Goal: Task Accomplishment & Management: Manage account settings

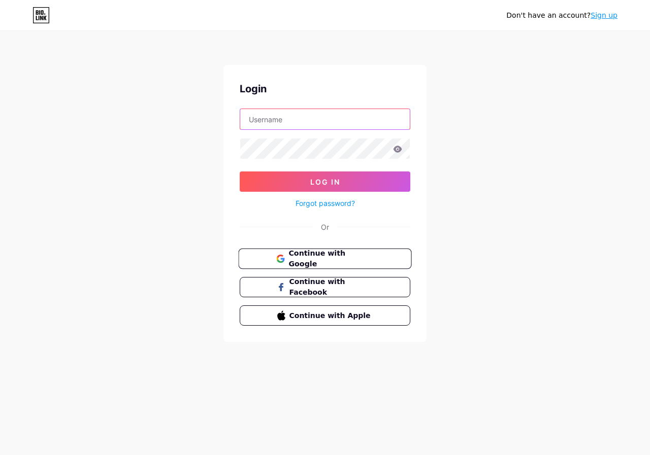
type input "[EMAIL_ADDRESS][DOMAIN_NAME]"
click at [331, 263] on span "Continue with Google" at bounding box center [330, 259] width 85 height 22
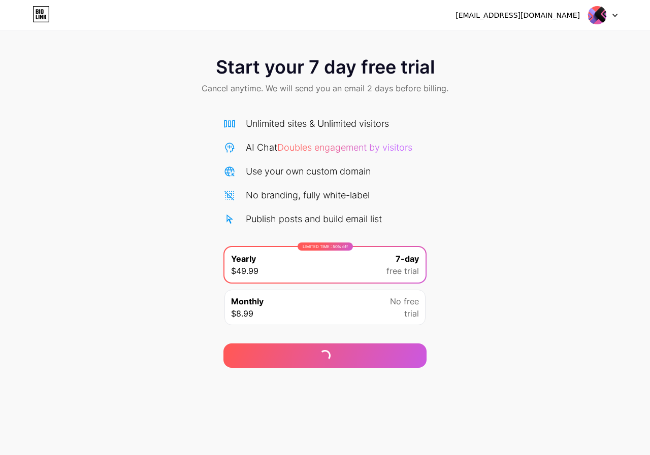
click at [318, 321] on div "Monthly $8.99 No free trial" at bounding box center [324, 308] width 201 height 36
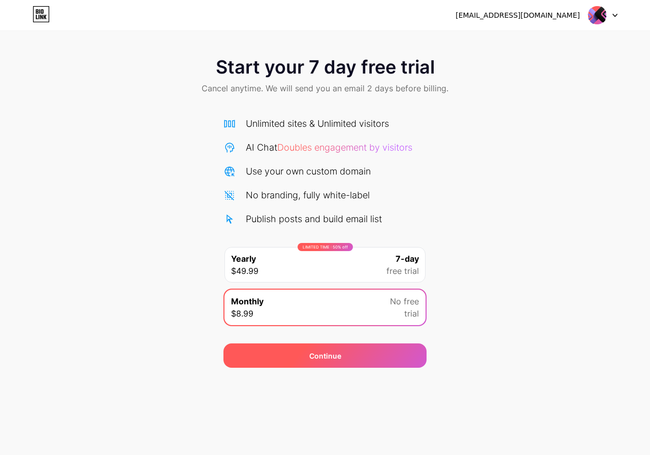
click at [343, 363] on div "Continue" at bounding box center [324, 356] width 203 height 24
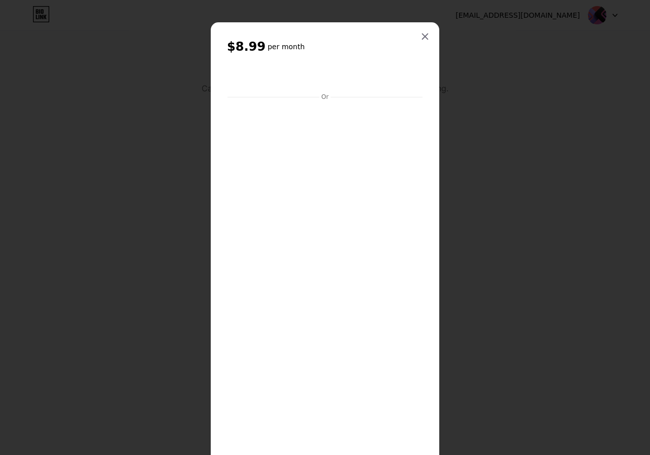
scroll to position [127, 0]
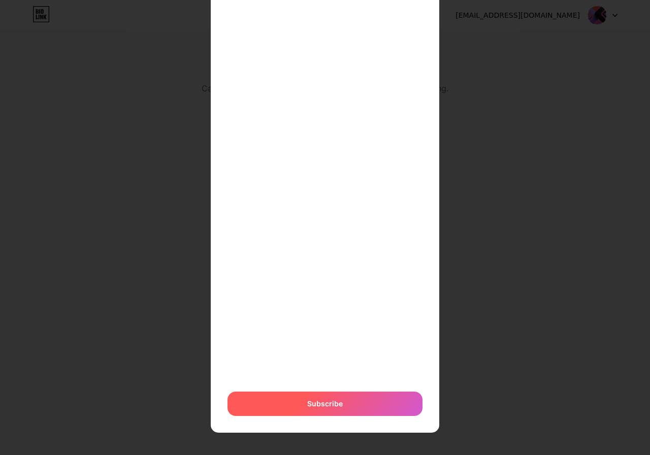
click at [307, 403] on span "Subscribe" at bounding box center [325, 403] width 36 height 11
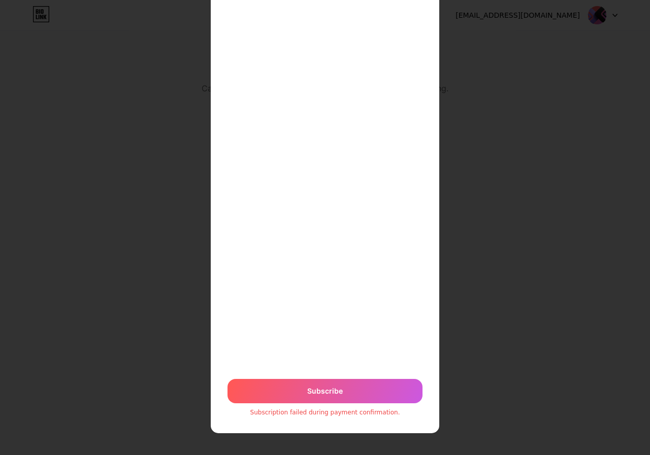
scroll to position [141, 0]
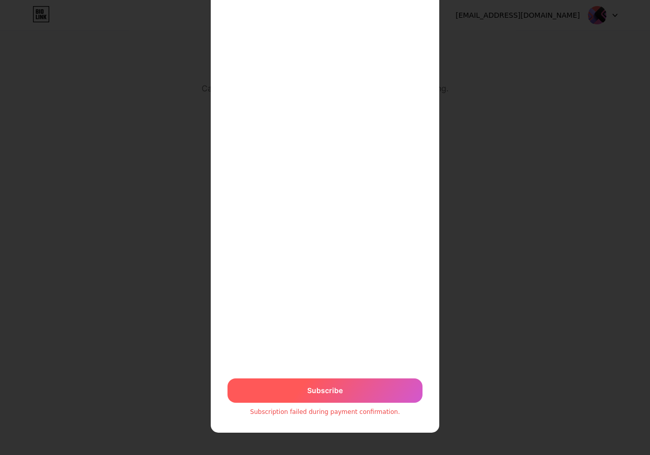
click at [333, 389] on span "Subscribe" at bounding box center [325, 390] width 36 height 11
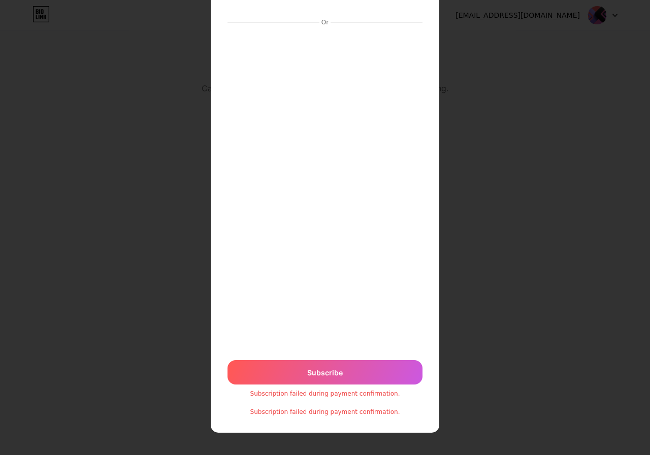
scroll to position [0, 0]
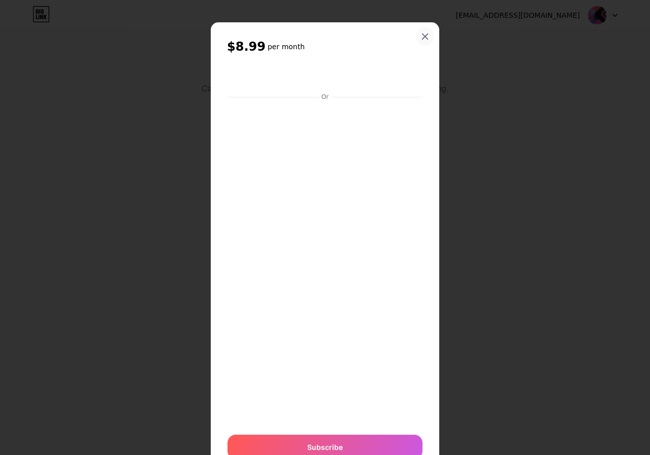
click at [421, 35] on icon at bounding box center [425, 36] width 8 height 8
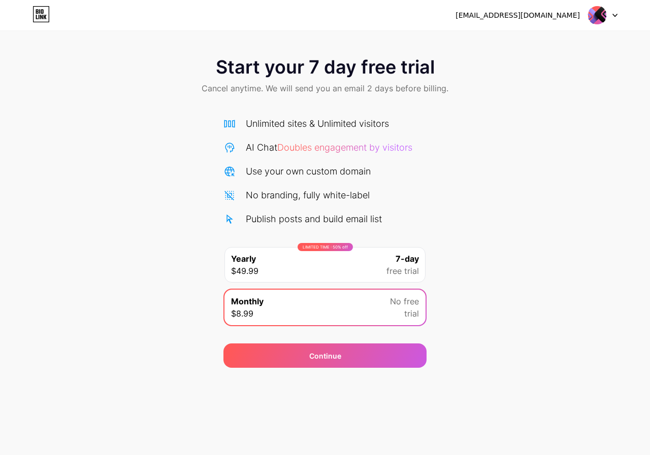
click at [309, 277] on div "LIMITED TIME : 50% off Yearly $49.99 7-day free trial" at bounding box center [324, 265] width 201 height 36
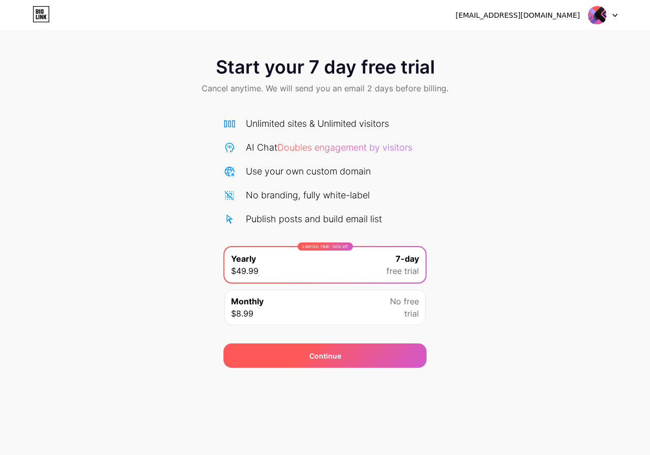
click at [327, 355] on div "Continue" at bounding box center [325, 356] width 32 height 11
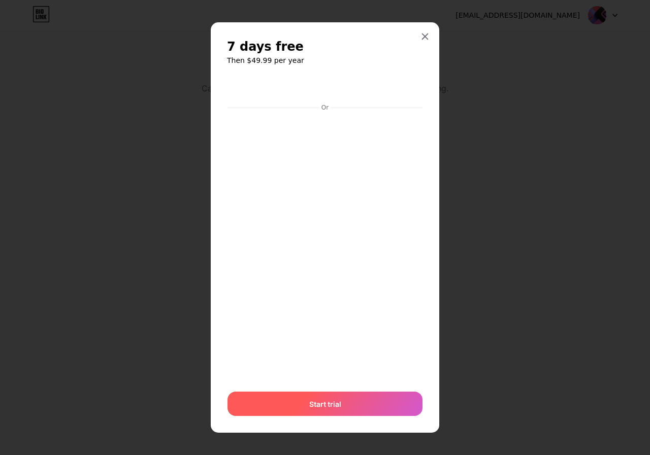
click at [329, 400] on span "Start trial" at bounding box center [325, 404] width 32 height 11
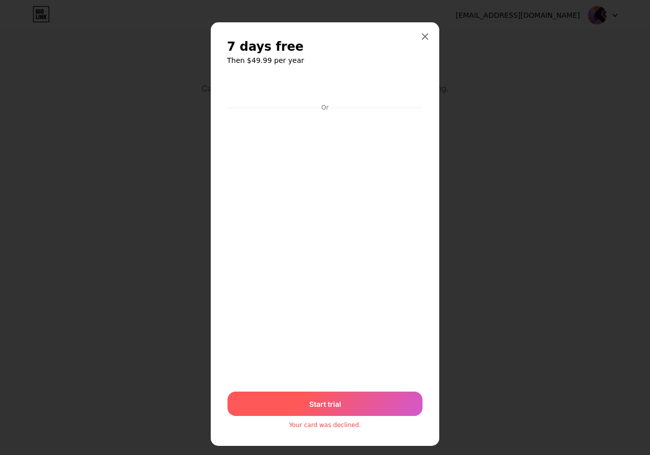
click at [314, 407] on span "Start trial" at bounding box center [325, 404] width 32 height 11
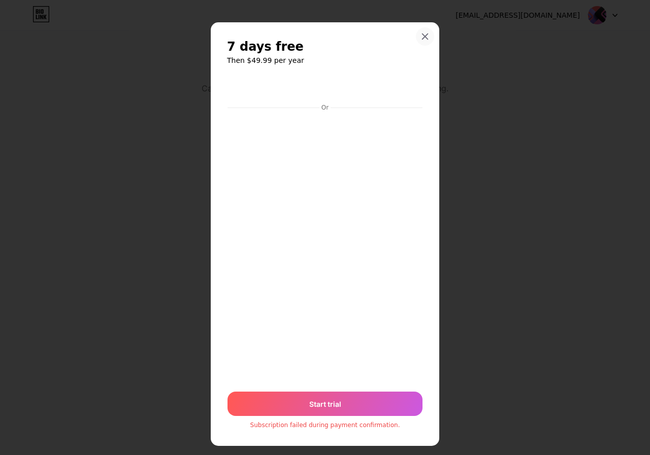
click at [421, 39] on icon at bounding box center [425, 36] width 8 height 8
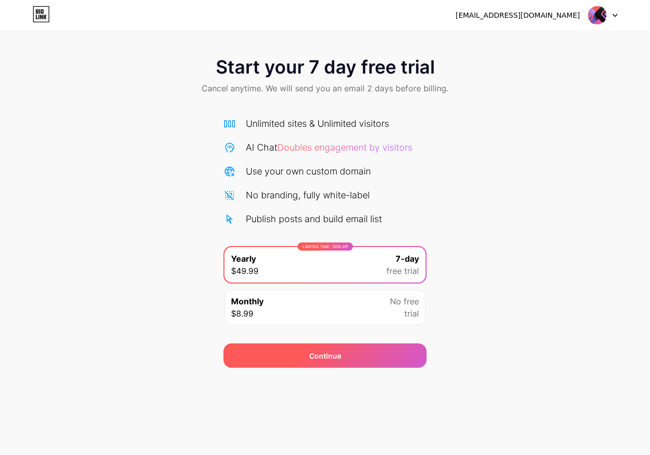
click at [303, 353] on div "Continue" at bounding box center [324, 356] width 203 height 24
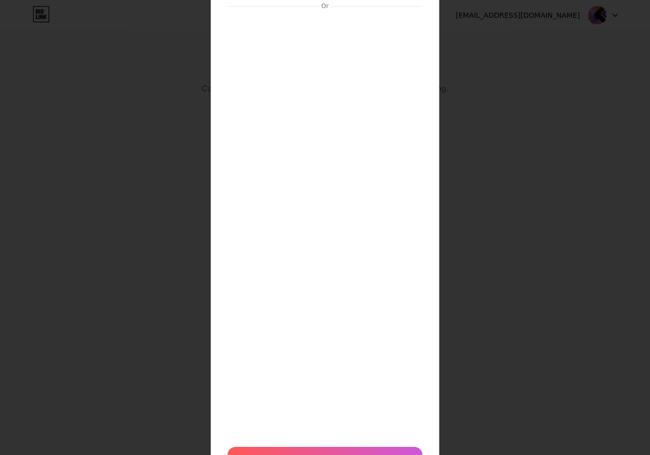
scroll to position [157, 0]
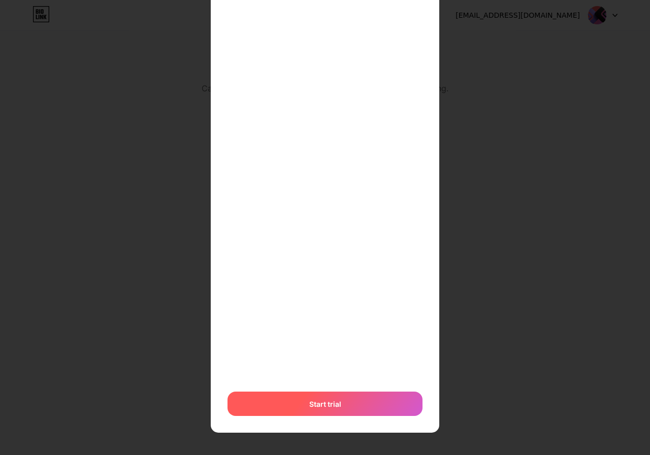
click at [322, 403] on span "Start trial" at bounding box center [325, 404] width 32 height 11
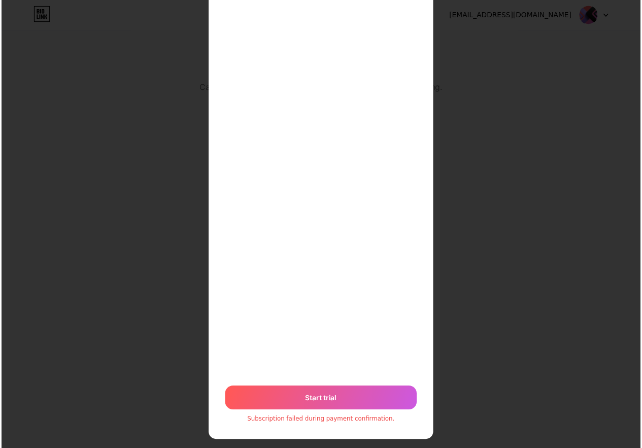
scroll to position [0, 0]
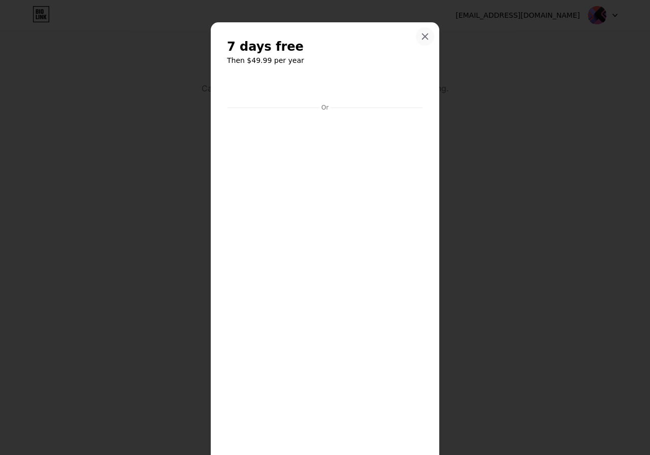
drag, startPoint x: 417, startPoint y: 36, endPoint x: 411, endPoint y: 34, distance: 6.3
click at [416, 35] on div at bounding box center [425, 36] width 18 height 18
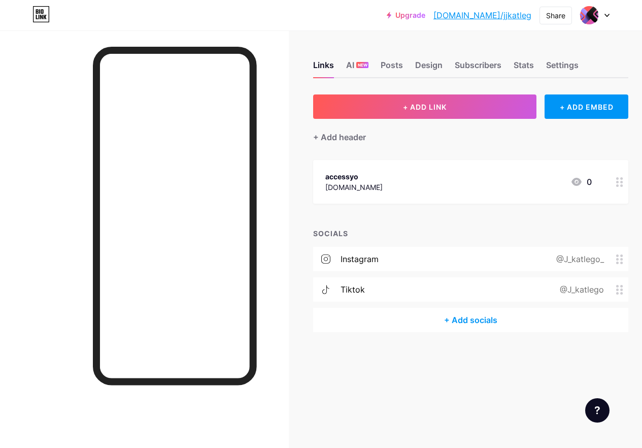
scroll to position [8, 0]
click at [397, 252] on div "instagram @J_katlego_" at bounding box center [470, 259] width 315 height 24
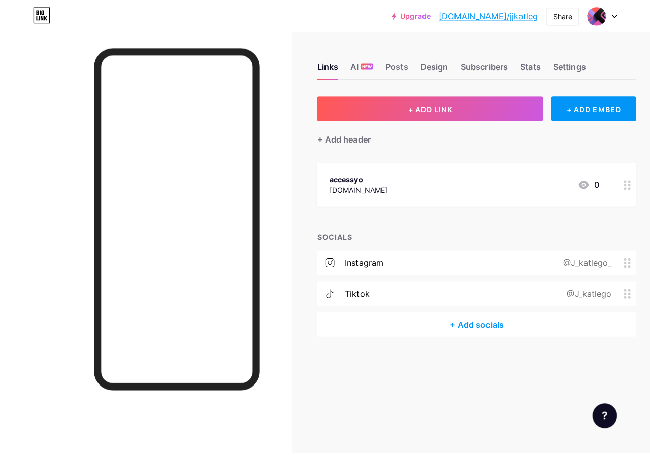
scroll to position [0, 0]
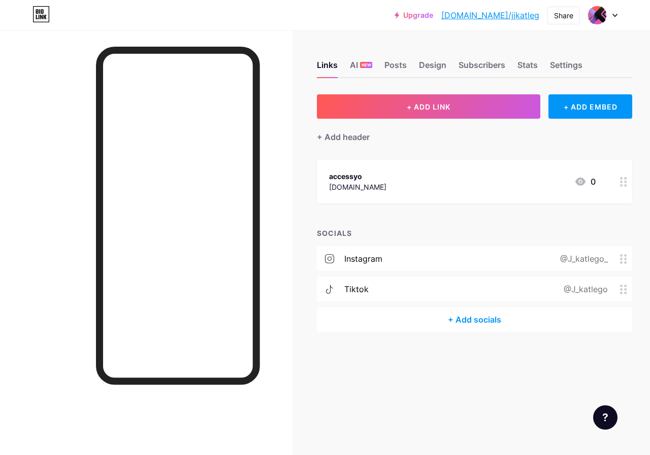
click at [353, 222] on input "J_katlego_" at bounding box center [324, 226] width 183 height 17
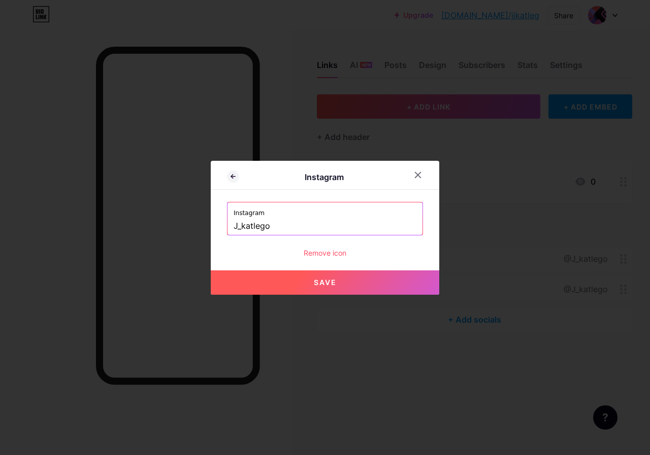
click at [331, 281] on span "Save" at bounding box center [325, 282] width 23 height 9
type input "https://instagram.com/J_katlego"
click at [370, 228] on input "https://instagram.com/J_katlego" at bounding box center [324, 226] width 183 height 17
click at [420, 178] on icon at bounding box center [418, 175] width 6 height 6
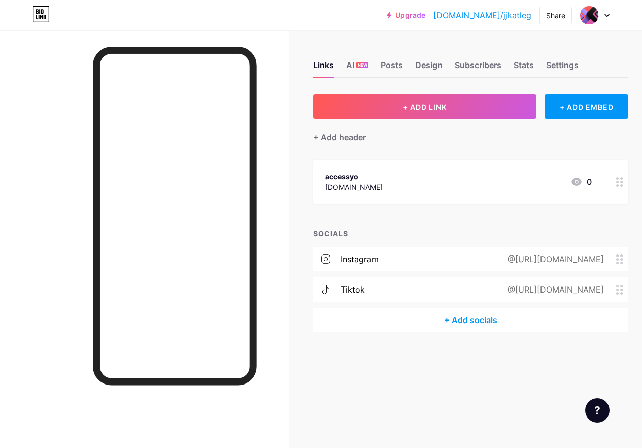
click at [419, 259] on div "instagram @https://instagram.com/J_katlego" at bounding box center [470, 259] width 315 height 24
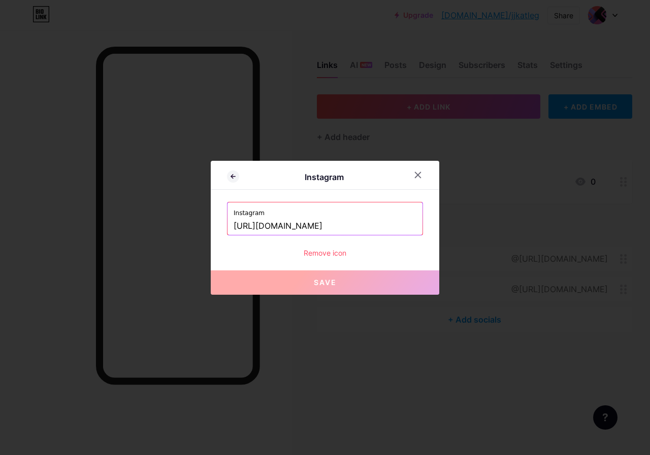
click at [366, 223] on input "https://instagram.com/J_katlego" at bounding box center [324, 226] width 183 height 17
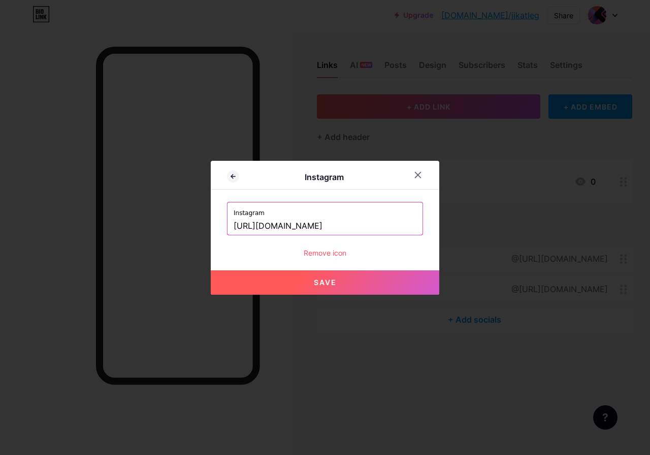
type input "https://instagram.com/J_katlego_"
click at [340, 287] on button "Save" at bounding box center [325, 282] width 228 height 24
click at [344, 286] on button "Save" at bounding box center [325, 282] width 228 height 24
click at [379, 226] on input "https://instagram.com/J_katlego_" at bounding box center [324, 226] width 183 height 17
click at [347, 286] on button "Save" at bounding box center [325, 282] width 228 height 24
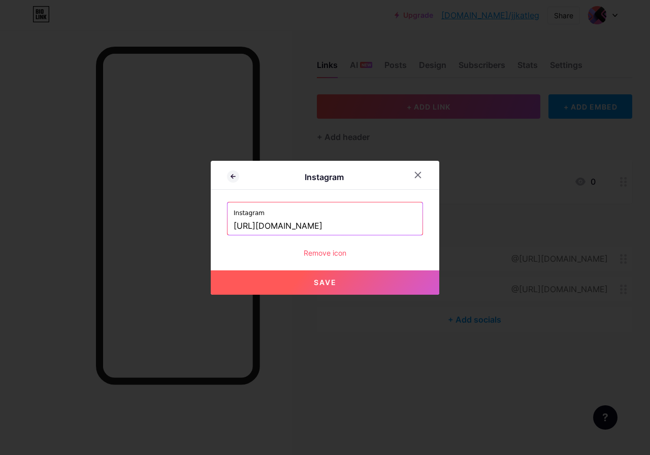
click at [371, 226] on input "https://instagram.com/J_katlego_" at bounding box center [324, 226] width 183 height 17
drag, startPoint x: 384, startPoint y: 227, endPoint x: 361, endPoint y: 238, distance: 25.5
click at [384, 227] on input "https://instagram.com/J_katlego_" at bounding box center [324, 226] width 183 height 17
click at [336, 253] on div "Remove icon" at bounding box center [325, 253] width 196 height 11
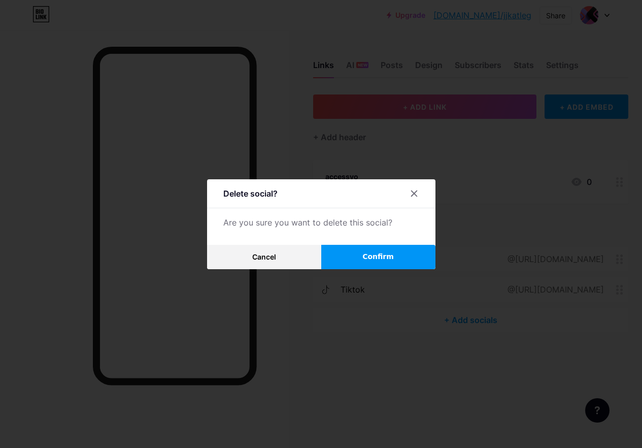
click at [372, 259] on span "Confirm" at bounding box center [377, 256] width 31 height 11
click at [418, 197] on icon at bounding box center [414, 193] width 8 height 8
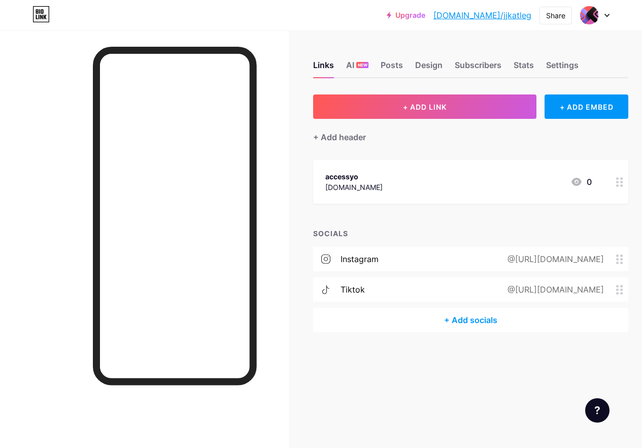
click at [491, 258] on div "@https://instagram.com/J_katlego_" at bounding box center [553, 259] width 125 height 12
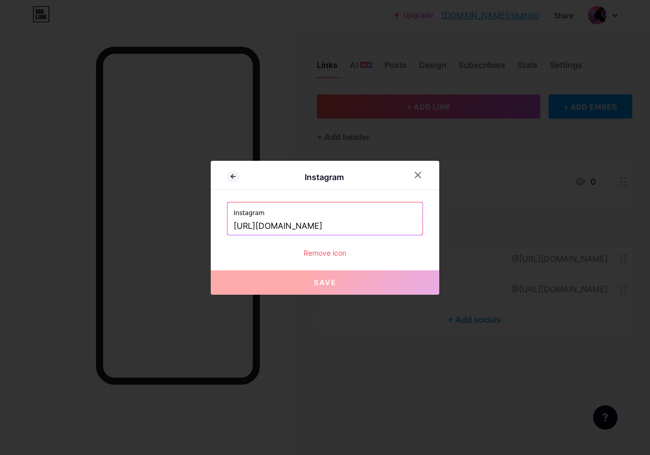
drag, startPoint x: 368, startPoint y: 226, endPoint x: 239, endPoint y: 228, distance: 129.4
click at [222, 235] on div "Instagram Instagram https://instagram.com/J_katlego_ Remove icon Save" at bounding box center [325, 228] width 228 height 134
drag, startPoint x: 249, startPoint y: 225, endPoint x: 285, endPoint y: 217, distance: 36.9
paste input "www.instagram.com/J_katlego_/?hl=en"
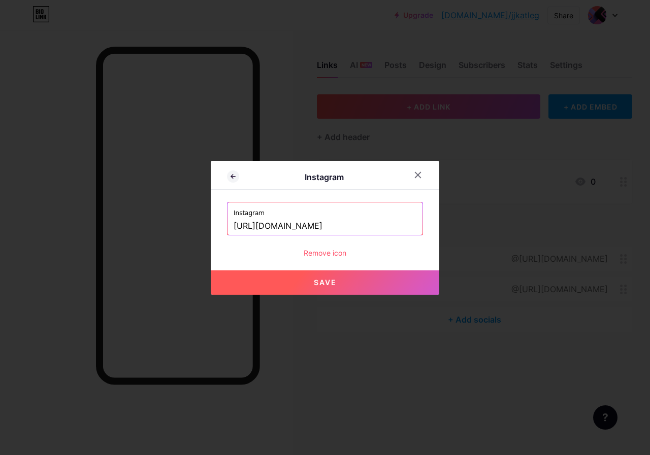
click at [314, 279] on span "Save" at bounding box center [325, 282] width 23 height 9
click at [292, 222] on input "https://instagram.com/https://www.instagram.com/J_katlego_/?hl=en" at bounding box center [324, 226] width 183 height 17
click at [292, 223] on input "https://instagram.com/https://www.instagram.com/J_katlego_/?hl=en" at bounding box center [324, 226] width 183 height 17
paste input "text"
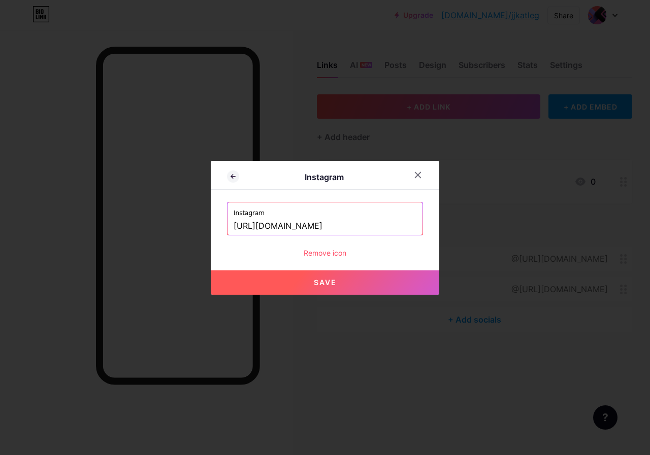
click at [331, 280] on span "Save" at bounding box center [325, 282] width 23 height 9
click at [321, 232] on input "https://instagram.com/https://www.instagram.com/J_katlego_/?hl=en" at bounding box center [324, 226] width 183 height 17
paste input "text"
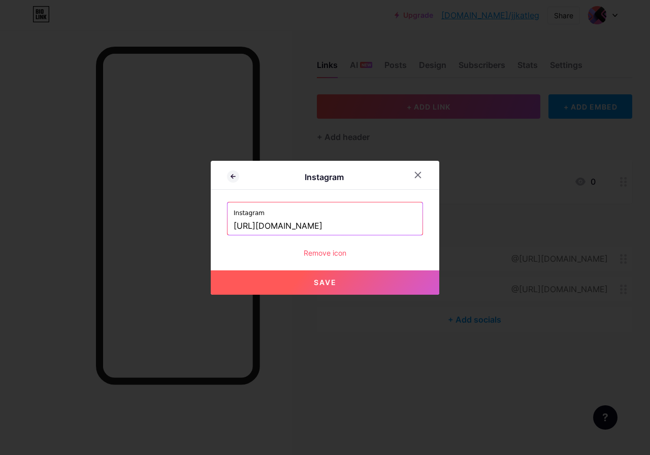
click at [323, 279] on span "Save" at bounding box center [325, 282] width 23 height 9
click at [304, 226] on input "https://instagram.com/https://www.instagram.com/J_katlego_/?hl=en" at bounding box center [324, 226] width 183 height 17
paste input "text"
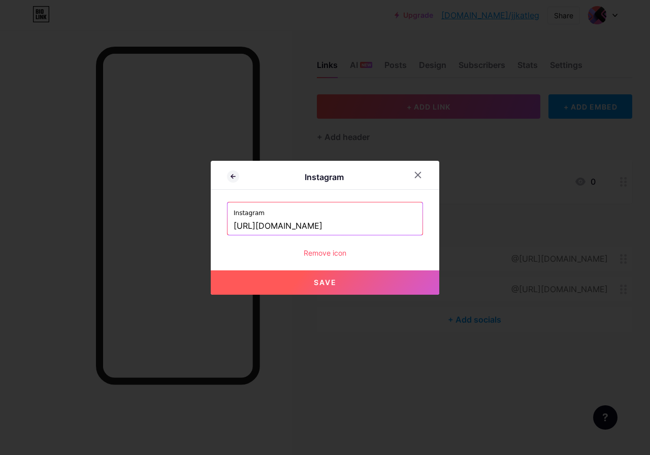
drag, startPoint x: 341, startPoint y: 228, endPoint x: 411, endPoint y: 225, distance: 70.1
click at [411, 225] on input "https://www.instagram.com/J_katlego_/?hl=en" at bounding box center [324, 226] width 183 height 17
click at [335, 273] on button "Save" at bounding box center [325, 282] width 228 height 24
drag, startPoint x: 323, startPoint y: 228, endPoint x: 443, endPoint y: 228, distance: 120.3
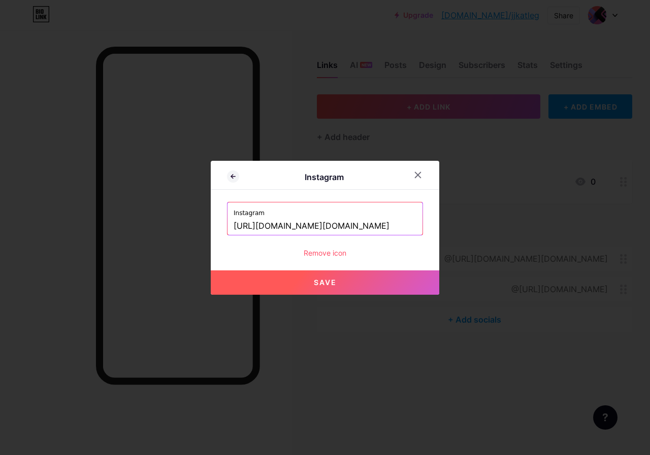
click at [443, 228] on div "Instagram Instagram https://instagram.com/https://www.instagram.com/J_katlego_/…" at bounding box center [325, 227] width 650 height 455
paste input "text"
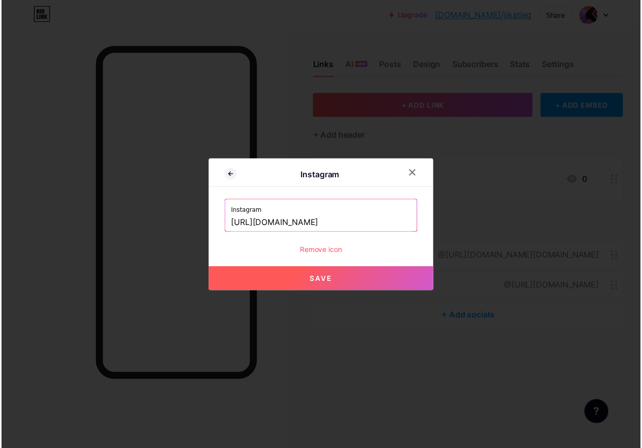
scroll to position [0, 0]
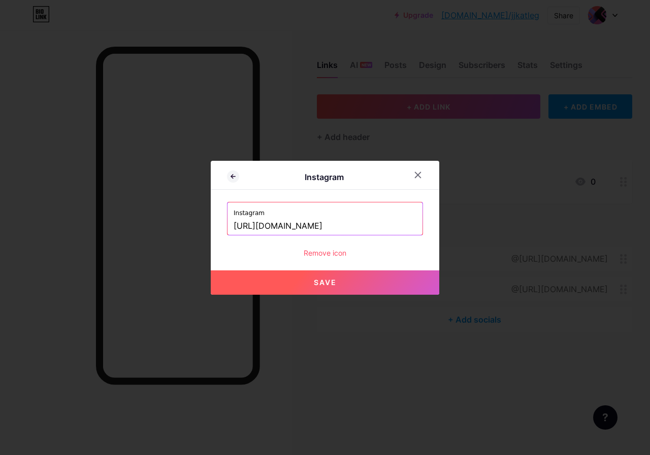
type input "https://instagram.com/J_katlego_/?hl=en"
click at [324, 283] on span "Save" at bounding box center [325, 282] width 23 height 9
click at [318, 285] on span "Save" at bounding box center [325, 282] width 23 height 9
click at [343, 254] on div "Remove icon" at bounding box center [325, 253] width 196 height 11
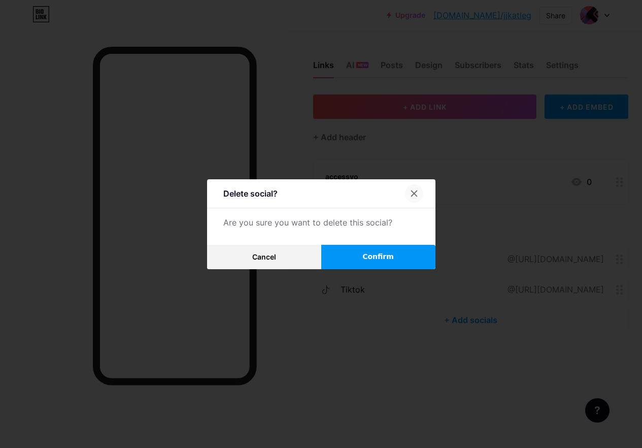
click at [418, 196] on icon at bounding box center [414, 193] width 8 height 8
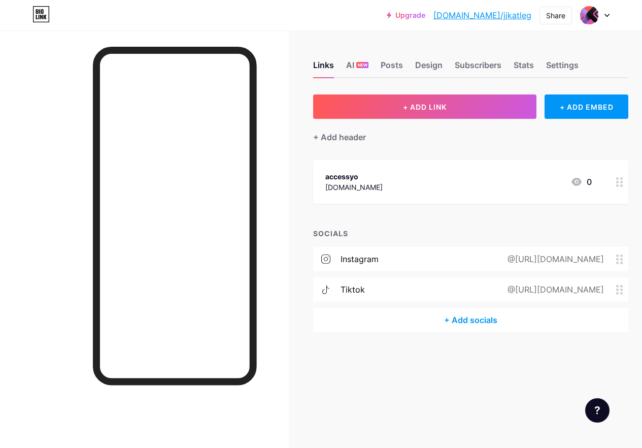
click at [412, 265] on div "instagram @https://instagram.com/J_katlego_/?hl=en" at bounding box center [470, 259] width 315 height 24
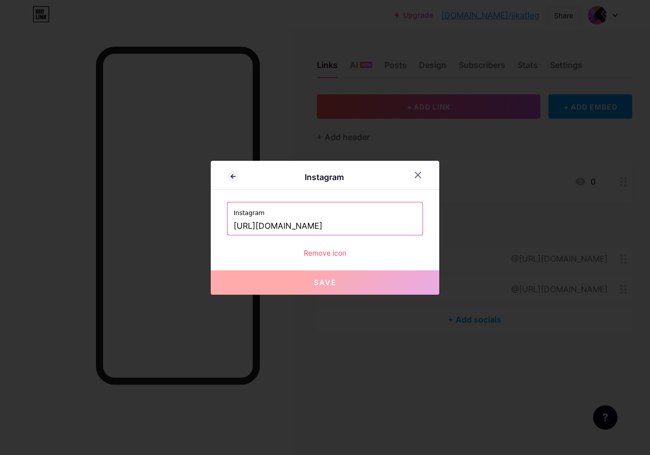
click at [319, 226] on input "https://instagram.com/J_katlego_/?hl=en" at bounding box center [324, 226] width 183 height 17
click at [360, 231] on input "https://instagram.com/J_katlego_/?hl=en" at bounding box center [324, 226] width 183 height 17
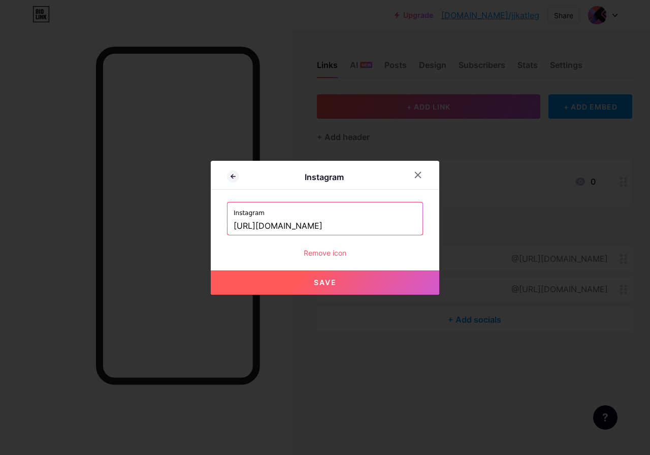
click at [343, 277] on button "Save" at bounding box center [325, 282] width 228 height 24
click at [328, 230] on input "https://instagram.com/J_katlego/?hl=en" at bounding box center [324, 226] width 183 height 17
drag, startPoint x: 390, startPoint y: 228, endPoint x: 353, endPoint y: 231, distance: 36.7
click at [353, 231] on input "https://instagram.com/Jkatlego/?hl=en" at bounding box center [324, 226] width 183 height 17
type input "https://instagram.com/Jkatlego"
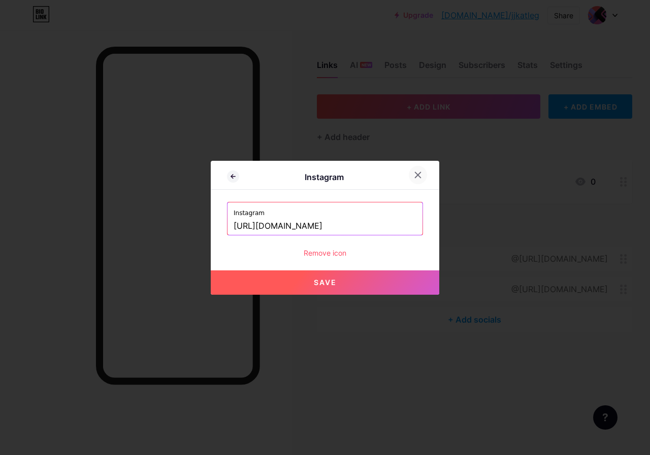
click at [415, 179] on icon at bounding box center [418, 175] width 8 height 8
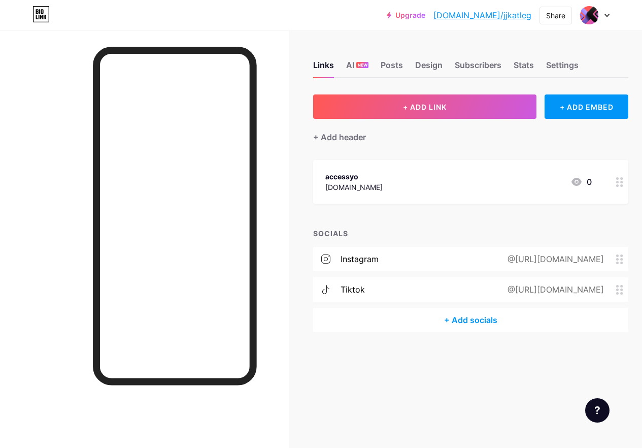
click at [627, 264] on div "instagram @https://instagram.com/Jkatlego" at bounding box center [470, 259] width 315 height 24
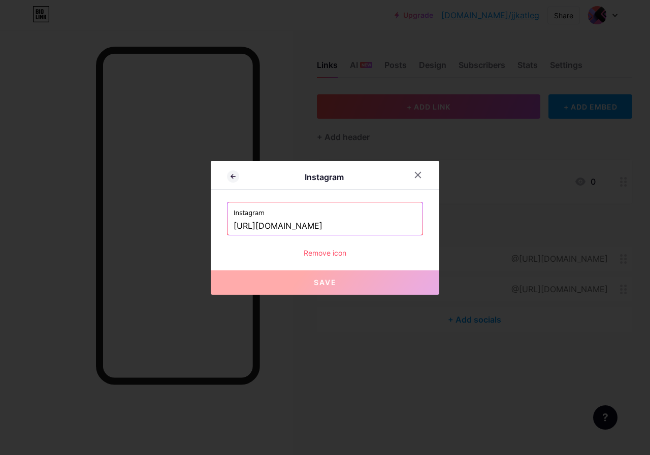
drag, startPoint x: 330, startPoint y: 230, endPoint x: 345, endPoint y: 228, distance: 14.3
click at [336, 230] on input "https://instagram.com/Jkatlego" at bounding box center [324, 226] width 183 height 17
click at [357, 227] on input "https://instagram.com/Jkatlego" at bounding box center [324, 226] width 183 height 17
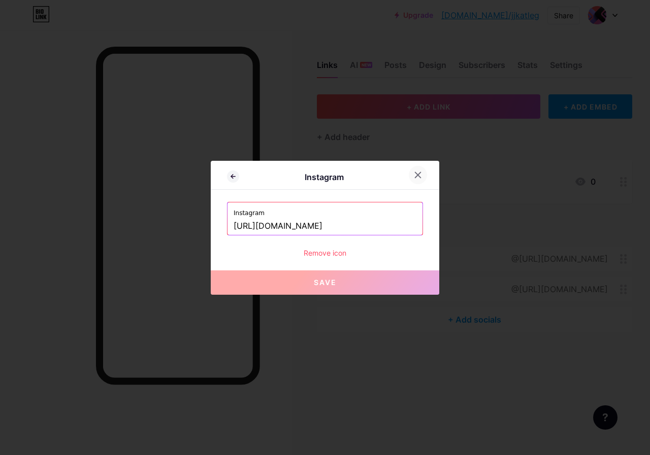
click at [417, 179] on div at bounding box center [418, 175] width 18 height 18
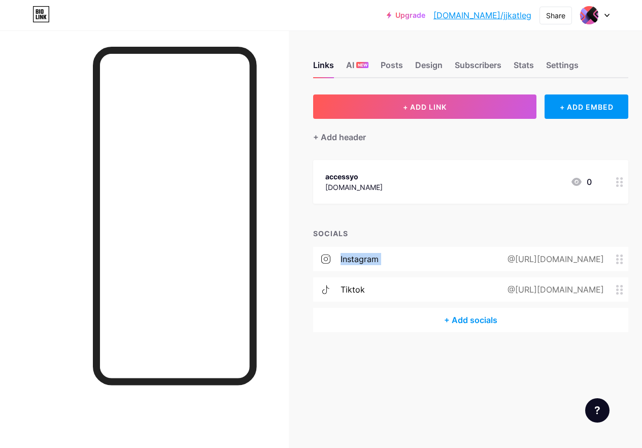
drag, startPoint x: 427, startPoint y: 255, endPoint x: 417, endPoint y: 208, distance: 48.8
click at [417, 208] on div "+ ADD LINK + ADD EMBED + Add header accessyo accessyo.com 0 SOCIALS instagram @…" at bounding box center [470, 213] width 315 height 238
click at [406, 217] on div "+ ADD LINK + ADD EMBED + Add header accessyo accessyo.com 0 SOCIALS instagram @…" at bounding box center [470, 213] width 315 height 238
click at [491, 261] on div "@https://instagram.com/Jkatlego" at bounding box center [553, 259] width 125 height 12
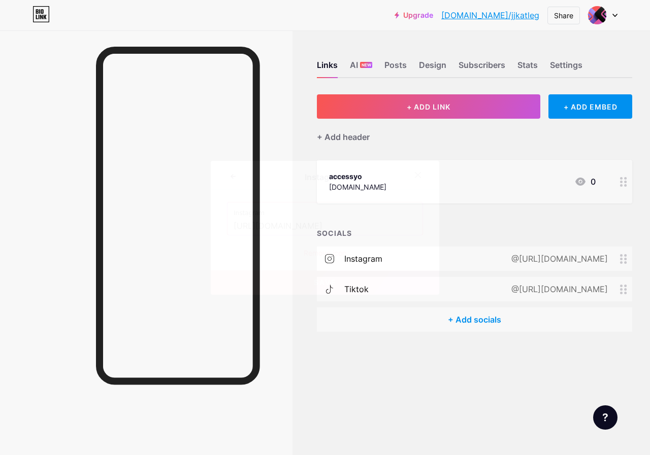
click at [324, 283] on span "Save" at bounding box center [325, 282] width 23 height 9
click at [333, 248] on div "Remove icon" at bounding box center [325, 253] width 196 height 11
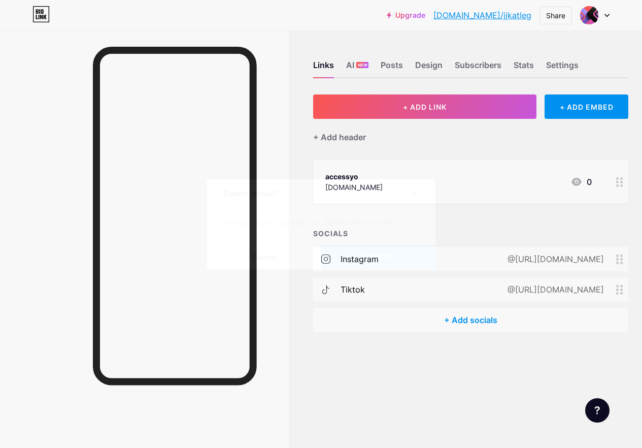
click at [283, 259] on button "Cancel" at bounding box center [264, 257] width 114 height 24
click at [545, 283] on div "@https://tiktok.com/J_katlego" at bounding box center [553, 289] width 125 height 12
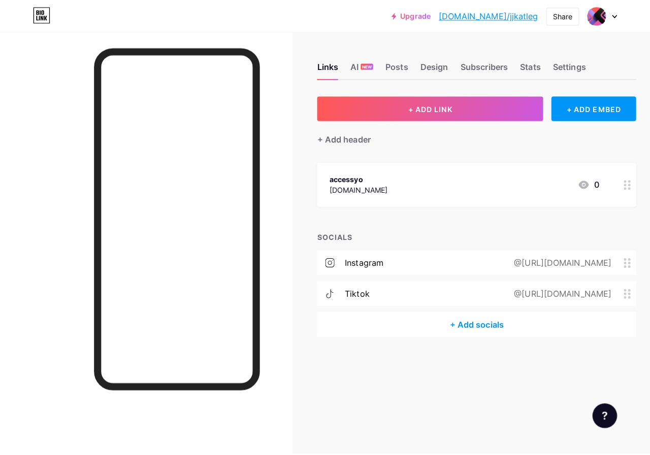
scroll to position [0, 0]
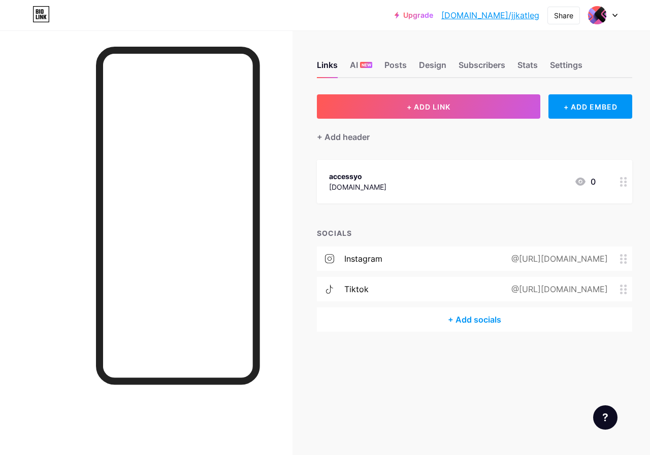
click at [317, 282] on span "Save" at bounding box center [325, 282] width 23 height 9
click at [319, 226] on input "https://tiktok.com/J_katlego" at bounding box center [324, 226] width 183 height 17
click at [312, 229] on input "https://tiktok.com/J_katlego" at bounding box center [324, 226] width 183 height 17
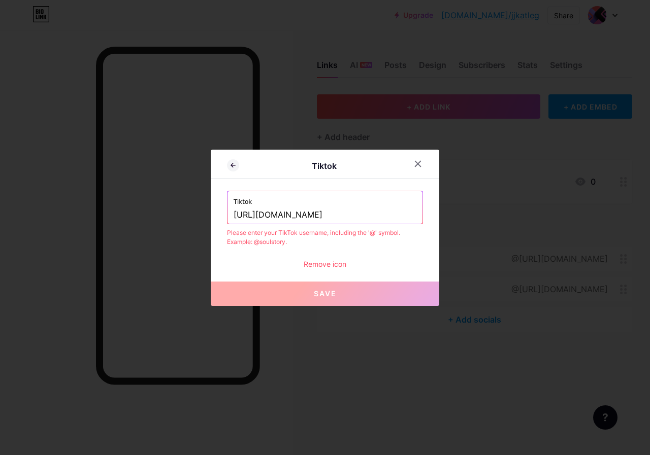
click at [346, 220] on input "https://tiktok.com/katlego" at bounding box center [324, 215] width 183 height 17
click at [305, 219] on input "https://tiktok.com/katlego" at bounding box center [324, 215] width 183 height 17
type input "https://tiktok.com/@jkatlego"
drag, startPoint x: 329, startPoint y: 292, endPoint x: 337, endPoint y: 259, distance: 34.3
click at [329, 291] on span "Save" at bounding box center [325, 293] width 23 height 9
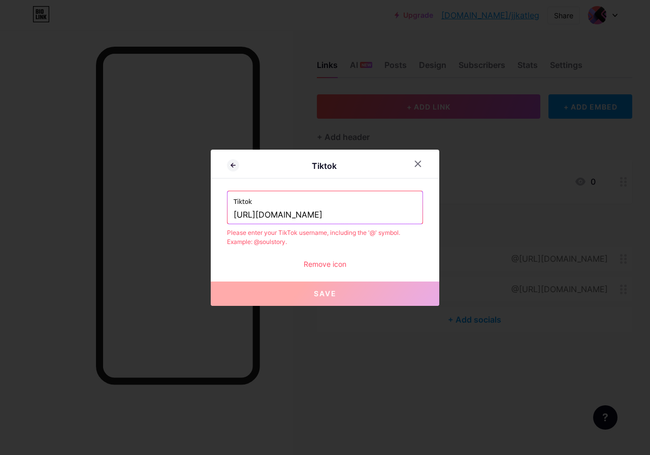
click at [308, 219] on input "https://tiktok.com/@jkatlego" at bounding box center [324, 215] width 183 height 17
click at [313, 215] on input "https://tiktok.com/@jkatlego" at bounding box center [324, 215] width 183 height 17
drag, startPoint x: 331, startPoint y: 214, endPoint x: 340, endPoint y: 215, distance: 8.6
click at [332, 214] on input "https://tiktok.com/jkatlego" at bounding box center [324, 215] width 183 height 17
click at [340, 215] on input "https://tiktok.com/jkatlego" at bounding box center [324, 215] width 183 height 17
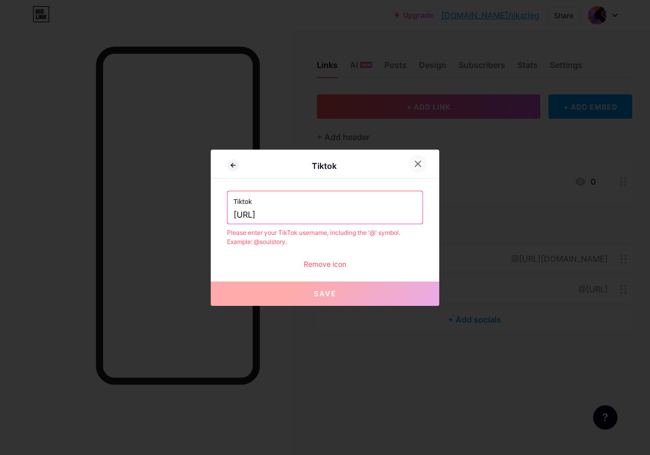
type input "https://tikt"
click at [414, 167] on icon at bounding box center [418, 164] width 8 height 8
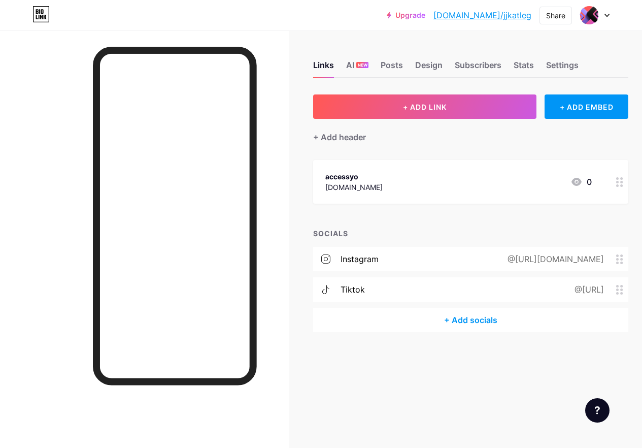
click at [506, 261] on div "@https://instagram.com/Jkatlego" at bounding box center [553, 259] width 125 height 12
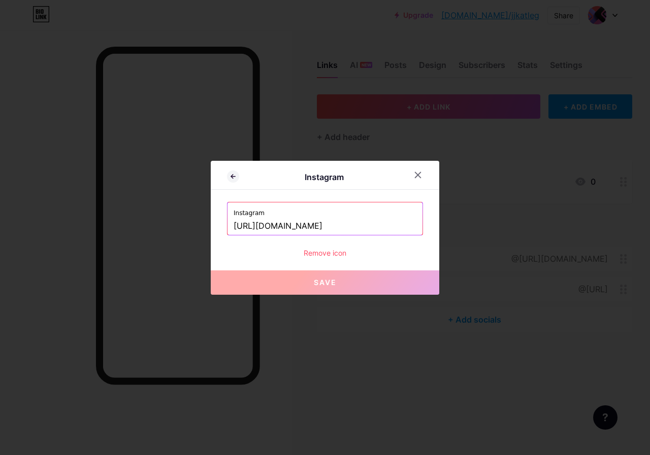
click at [323, 230] on input "https://instagram.com/Jkatlego" at bounding box center [324, 226] width 183 height 17
click at [321, 229] on input "https://instagram.com/Jkatlego" at bounding box center [324, 226] width 183 height 17
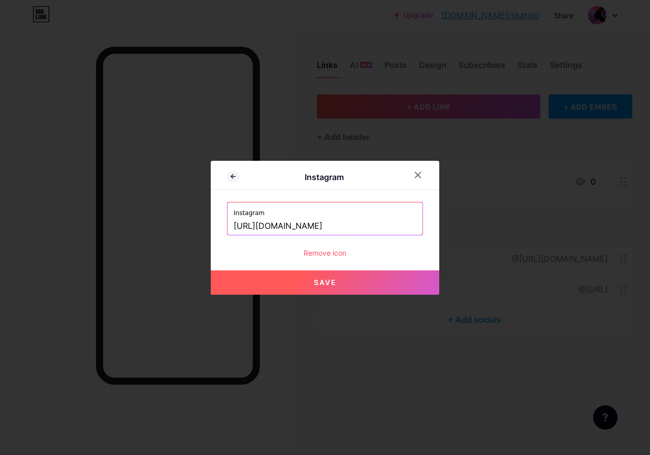
type input "https://instagram.com/@Jkatlego"
click at [349, 279] on button "Save" at bounding box center [325, 282] width 228 height 24
click at [346, 273] on button "Save" at bounding box center [325, 282] width 228 height 24
click at [418, 181] on div at bounding box center [418, 175] width 18 height 18
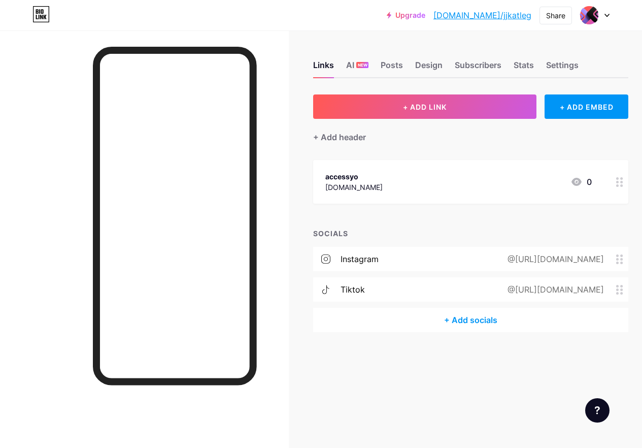
click at [540, 288] on div "@https://tiktok.com/https://tikt" at bounding box center [553, 289] width 125 height 12
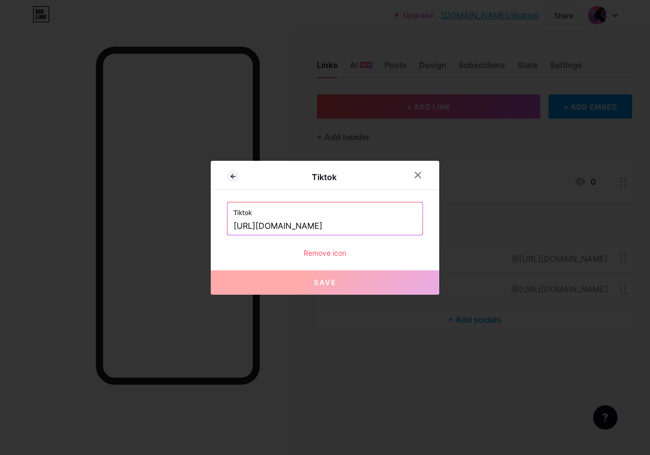
click at [354, 229] on input "https://tiktok.com/https://tikt" at bounding box center [324, 226] width 183 height 17
click at [419, 174] on icon at bounding box center [418, 175] width 6 height 6
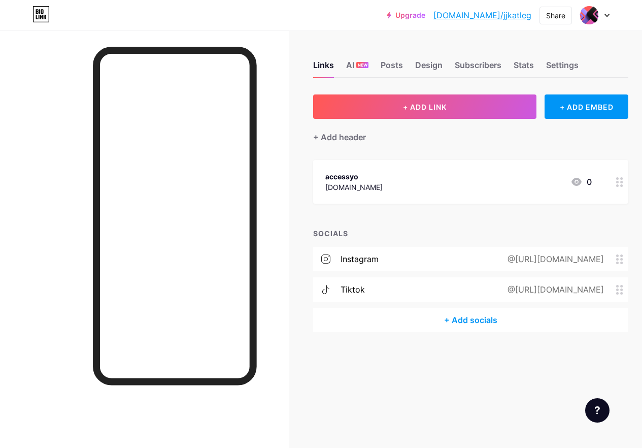
click at [491, 259] on div "@https://instagram.com/@Jkatlego" at bounding box center [553, 259] width 125 height 12
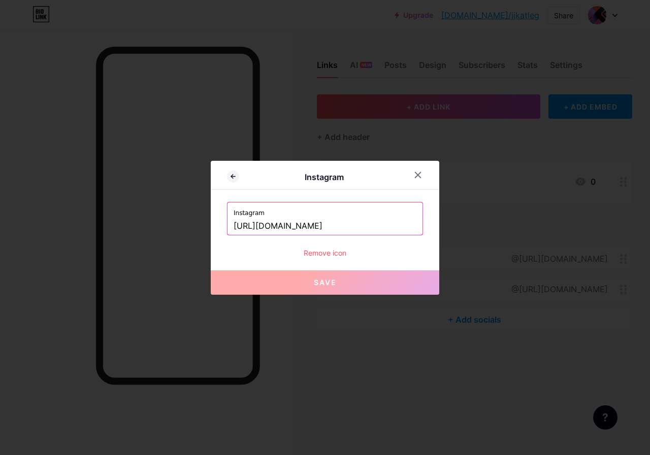
click at [333, 227] on input "https://instagram.com/@Jkatlego" at bounding box center [324, 226] width 183 height 17
paste input "www.instagram.com/J_katlego_/?hl=en"
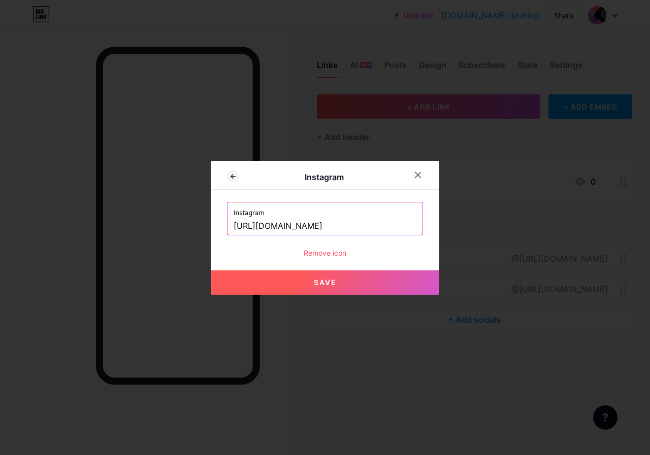
click at [333, 282] on span "Save" at bounding box center [325, 282] width 23 height 9
type input "https://instagram.com/https://www.instagram.com/J_katlego_/?hl=en"
click at [347, 278] on button "Save" at bounding box center [325, 282] width 228 height 24
click at [417, 176] on icon at bounding box center [418, 175] width 6 height 6
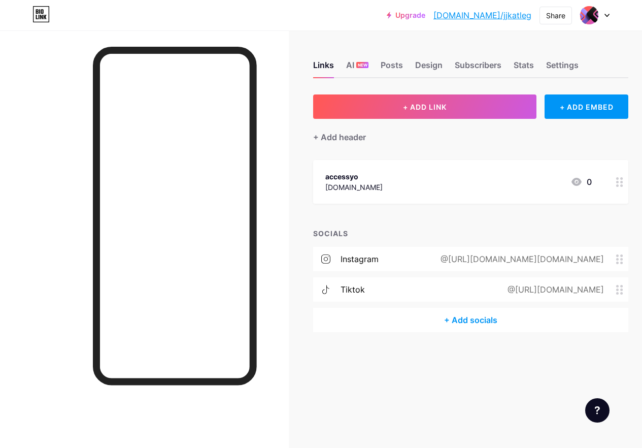
click at [328, 255] on icon at bounding box center [325, 258] width 9 height 9
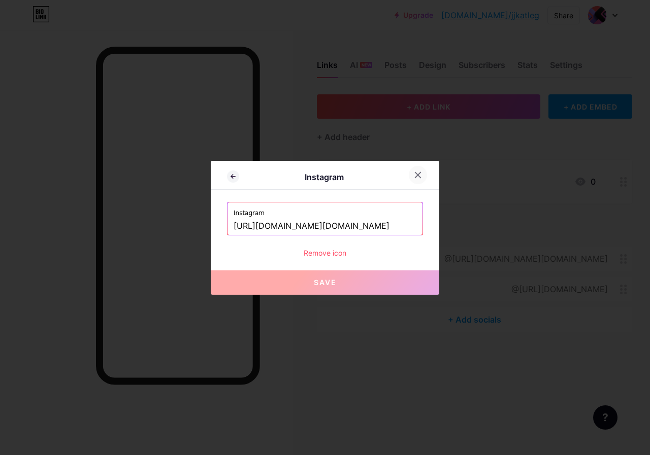
click at [418, 178] on icon at bounding box center [418, 175] width 8 height 8
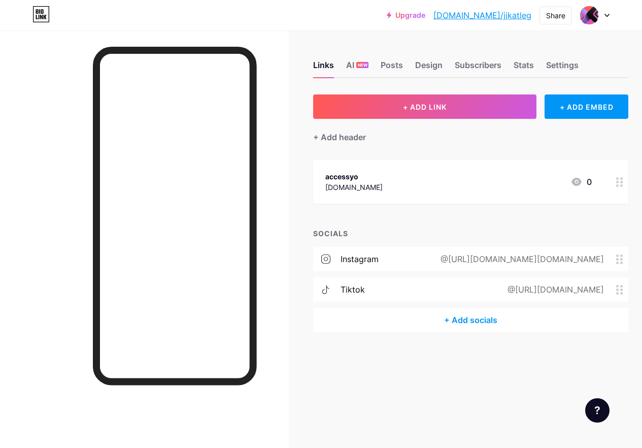
click at [361, 257] on div "instagram" at bounding box center [360, 259] width 38 height 12
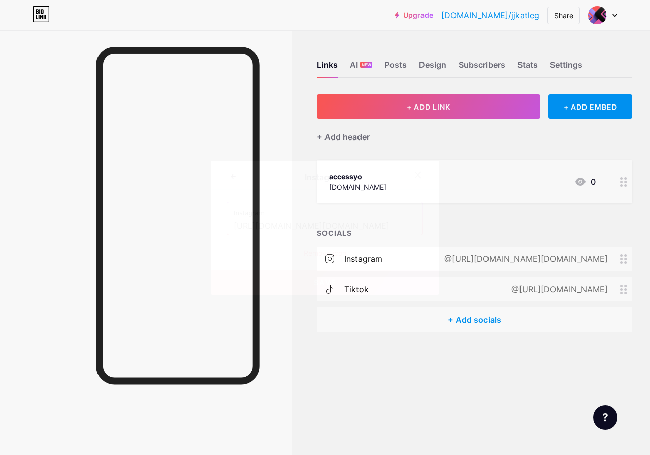
click at [365, 229] on input "https://instagram.com/https://www.instagram.com/J_katlego_/?hl=en" at bounding box center [324, 226] width 183 height 17
drag, startPoint x: 370, startPoint y: 227, endPoint x: 261, endPoint y: 227, distance: 109.1
click at [261, 227] on input "https://instagram.com/https://www.instagram.com/J_katlego_/?hl=en" at bounding box center [324, 226] width 183 height 17
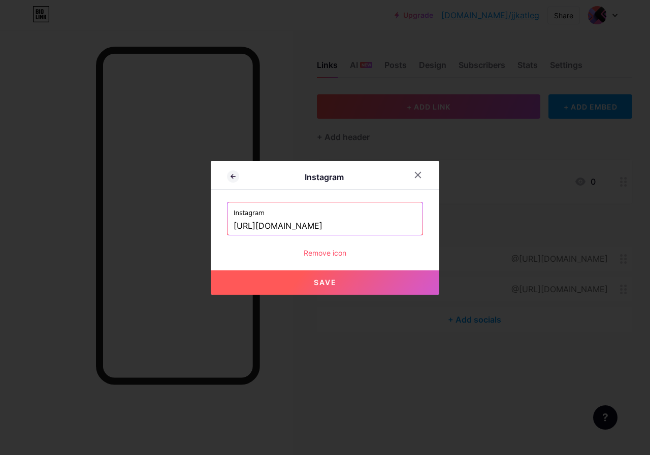
type input "https://instagram.com/J_katlego_/?hl=en"
click at [320, 284] on span "Save" at bounding box center [325, 282] width 23 height 9
click at [321, 284] on span "Save" at bounding box center [325, 282] width 23 height 9
click at [322, 283] on span "Save" at bounding box center [325, 282] width 23 height 9
click at [322, 283] on span at bounding box center [324, 282] width 11 height 11
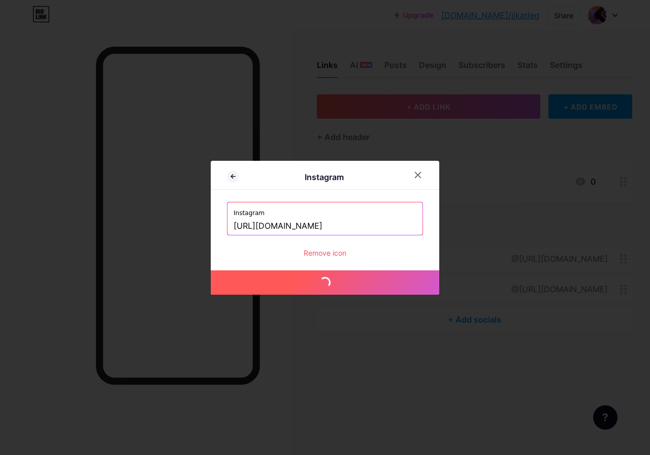
click at [322, 282] on span at bounding box center [324, 282] width 11 height 11
click at [322, 282] on span "Save" at bounding box center [325, 282] width 23 height 9
click at [0, 0] on span at bounding box center [0, 0] width 0 height 0
click at [322, 282] on span at bounding box center [325, 282] width 12 height 12
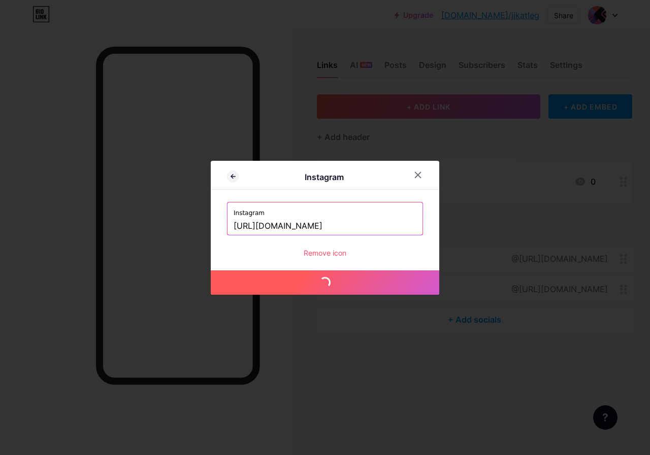
click at [322, 282] on span at bounding box center [325, 282] width 12 height 12
click at [322, 282] on button "Save" at bounding box center [325, 282] width 228 height 24
click at [322, 282] on span at bounding box center [324, 282] width 11 height 11
click at [322, 282] on button "Save" at bounding box center [325, 282] width 228 height 24
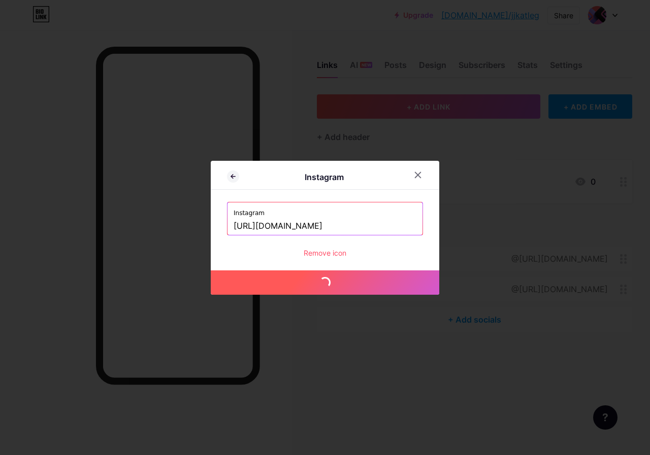
click at [322, 282] on span at bounding box center [324, 282] width 11 height 11
click at [322, 282] on span "Save" at bounding box center [325, 282] width 23 height 9
click at [418, 177] on icon at bounding box center [418, 175] width 8 height 8
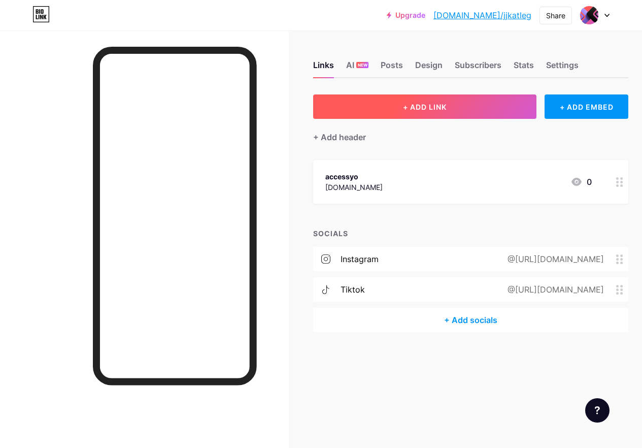
click at [395, 109] on button "+ ADD LINK" at bounding box center [424, 106] width 223 height 24
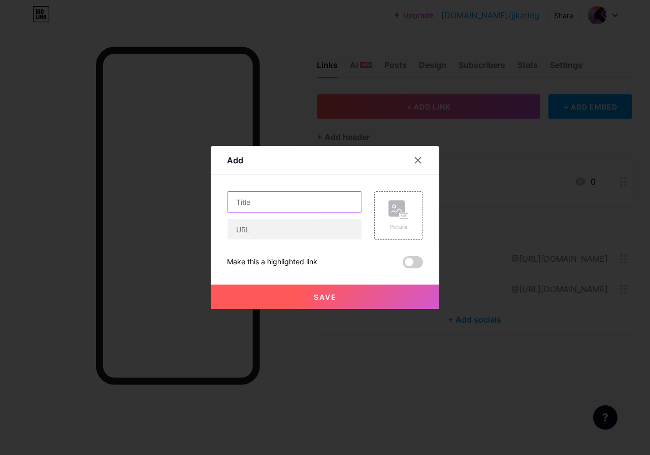
click at [278, 204] on input "text" at bounding box center [294, 202] width 134 height 20
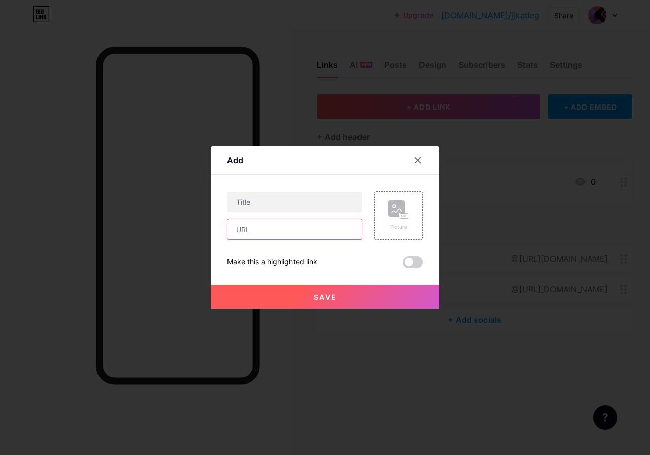
click at [256, 231] on input "text" at bounding box center [294, 229] width 134 height 20
paste input "https://www.instagram.com/J_katlego_/?hl=en"
type input "https://www.instagram.com/J_katlego_/?hl=en"
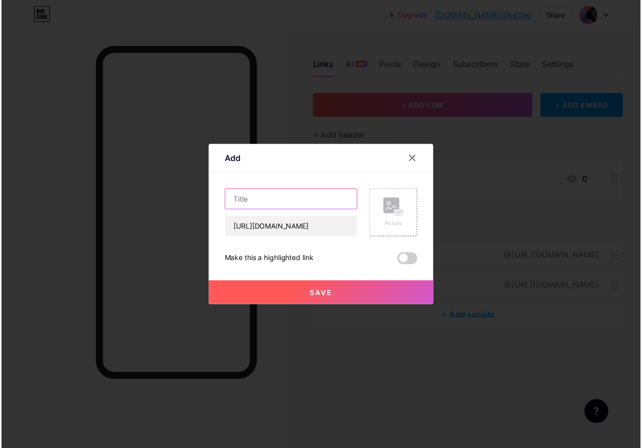
scroll to position [0, 0]
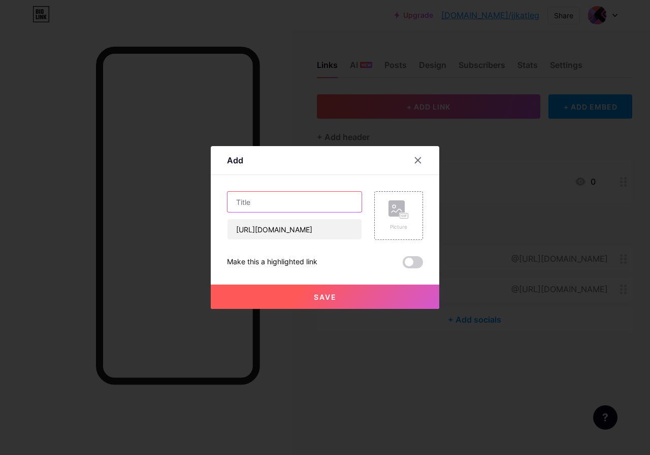
click at [301, 192] on input "text" at bounding box center [294, 202] width 134 height 20
click at [403, 220] on div "Picture" at bounding box center [398, 215] width 20 height 30
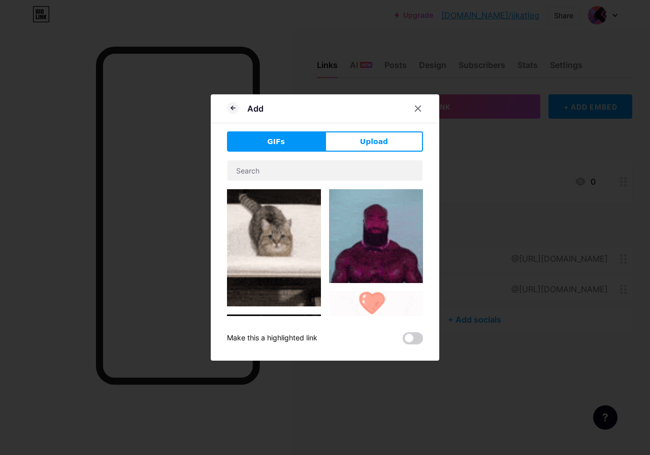
click at [298, 145] on button "GIFs" at bounding box center [276, 141] width 98 height 20
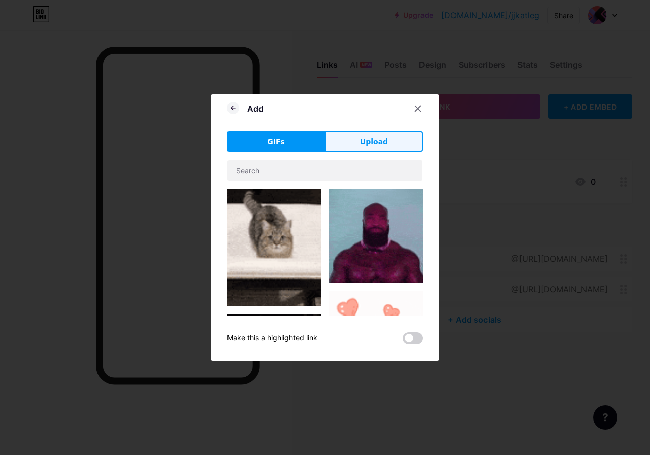
click at [349, 140] on button "Upload" at bounding box center [374, 141] width 98 height 20
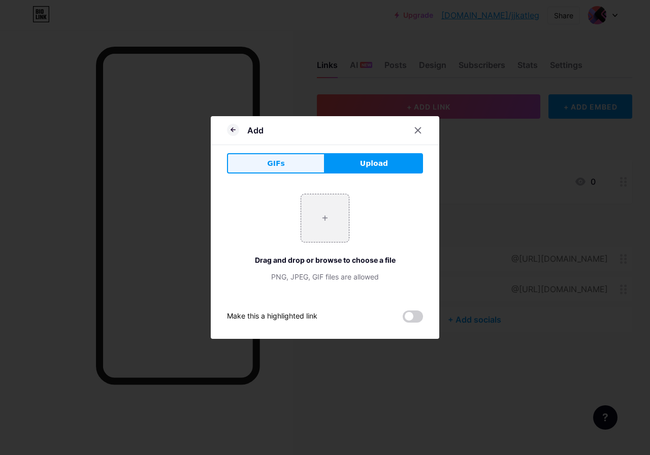
click at [276, 168] on span "GIFs" at bounding box center [276, 163] width 18 height 11
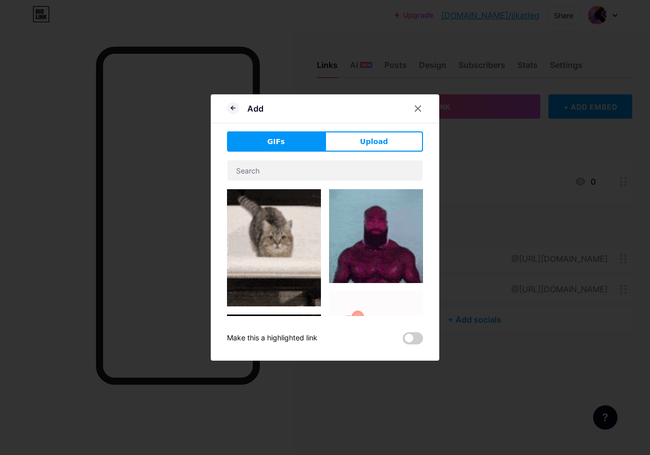
click at [340, 154] on div "GIFs Upload Content YouTube Play YouTube video without leaving your page. ADD V…" at bounding box center [325, 237] width 196 height 213
click at [343, 145] on button "Upload" at bounding box center [374, 141] width 98 height 20
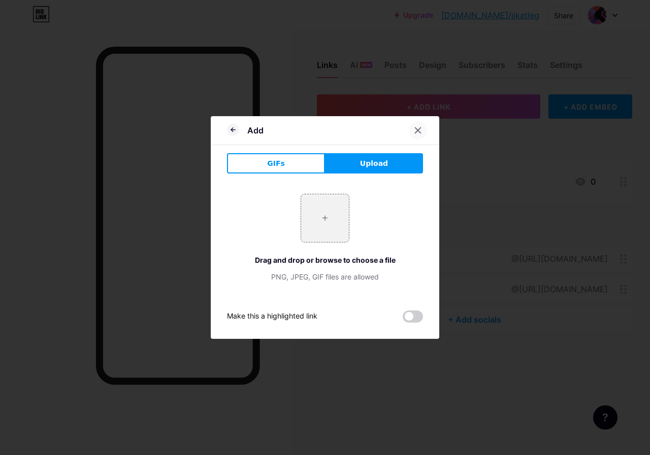
click at [421, 130] on icon at bounding box center [418, 130] width 8 height 8
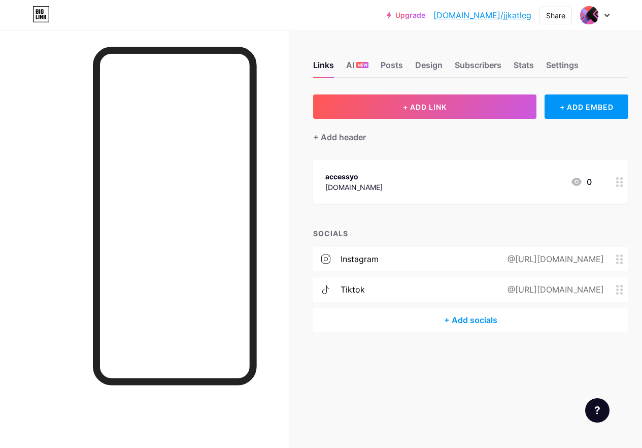
click at [489, 322] on div "+ Add socials" at bounding box center [470, 320] width 315 height 24
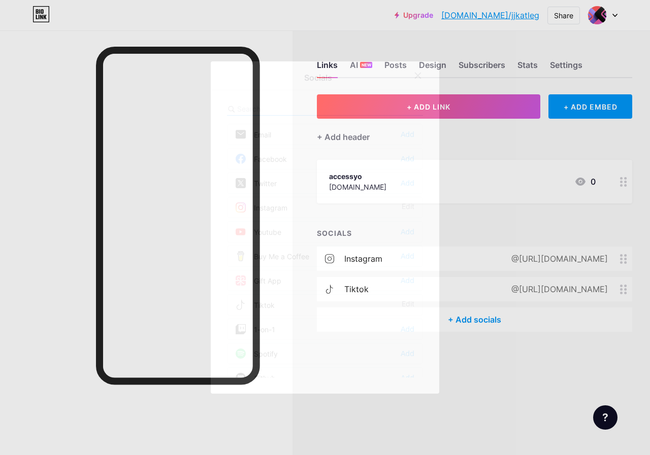
click at [278, 215] on div "Instagram Edit" at bounding box center [325, 207] width 196 height 21
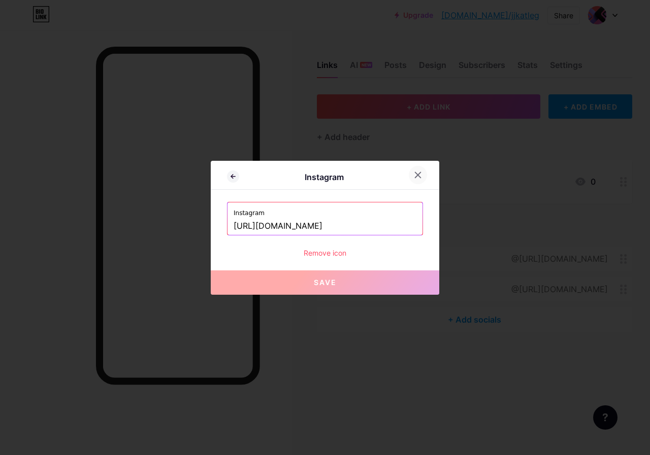
click at [415, 176] on icon at bounding box center [418, 175] width 8 height 8
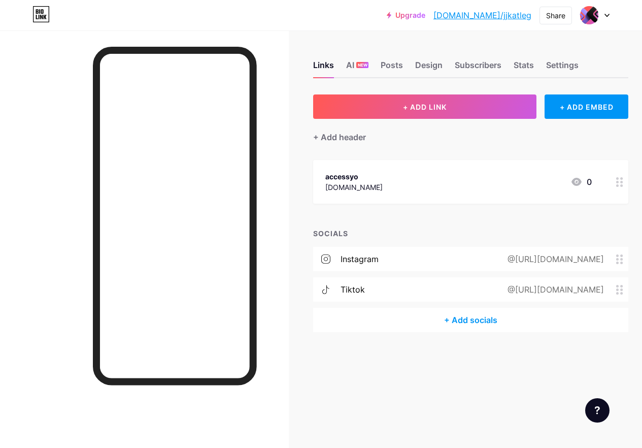
drag, startPoint x: 531, startPoint y: 288, endPoint x: 610, endPoint y: 300, distance: 79.6
click at [610, 300] on div "tiktok @https://tiktok.com/https://tikt" at bounding box center [470, 289] width 315 height 24
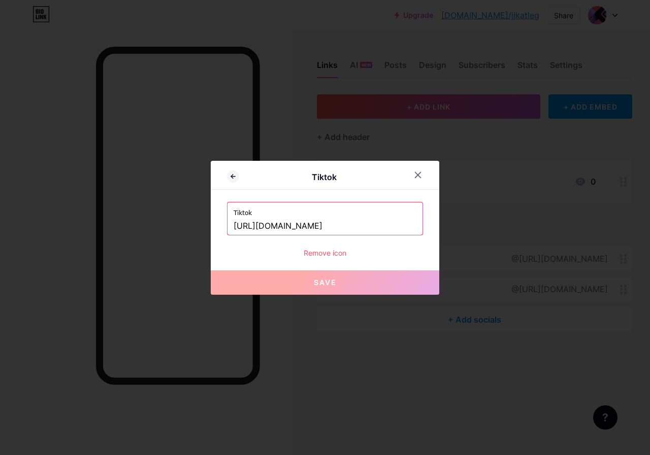
click at [622, 291] on div at bounding box center [325, 227] width 650 height 455
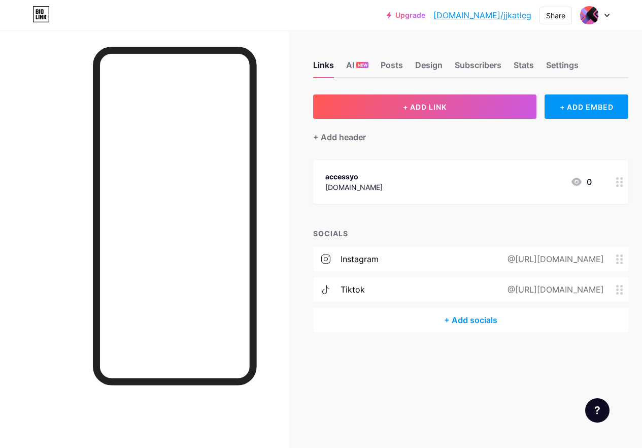
click at [623, 262] on circle at bounding box center [621, 262] width 3 height 3
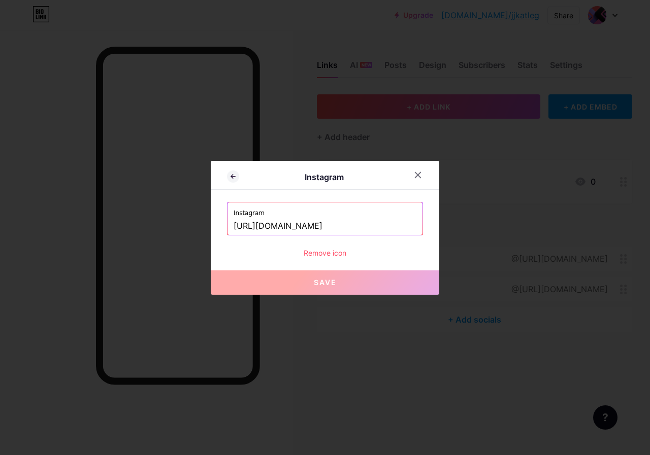
click at [332, 257] on div "Remove icon" at bounding box center [325, 253] width 196 height 11
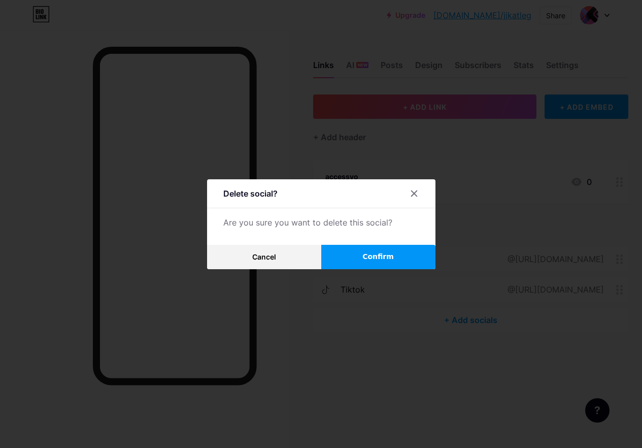
click at [349, 259] on button "Confirm" at bounding box center [378, 257] width 114 height 24
click at [418, 197] on icon at bounding box center [414, 193] width 8 height 8
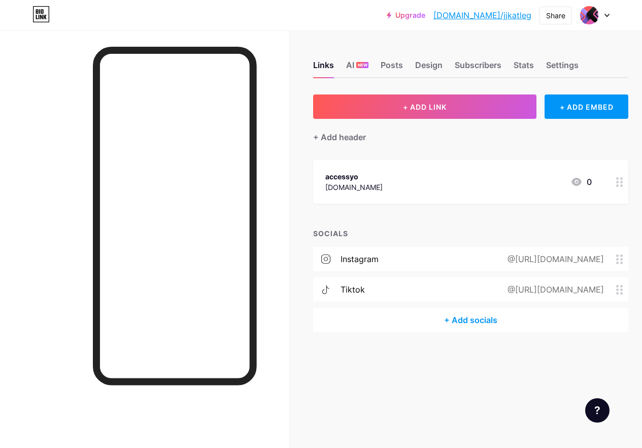
click at [491, 284] on div "@https://tiktok.com/https://tikt" at bounding box center [553, 289] width 125 height 12
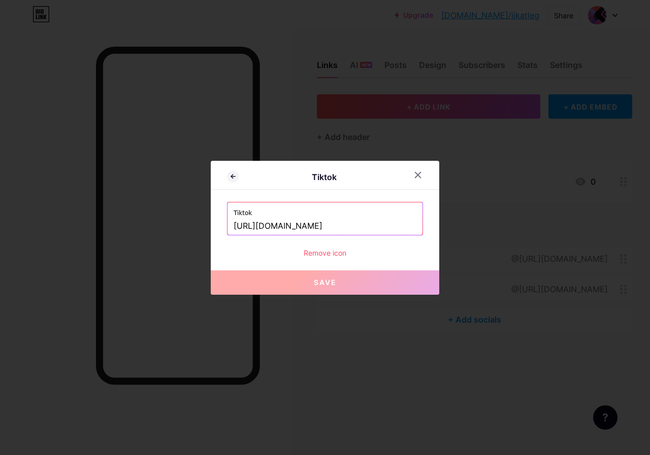
click at [381, 225] on input "https://tiktok.com/https://tikt" at bounding box center [324, 226] width 183 height 17
drag, startPoint x: 367, startPoint y: 226, endPoint x: 329, endPoint y: 231, distance: 37.9
click at [329, 231] on input "https://tiktok.com/https://tikt" at bounding box center [324, 226] width 183 height 17
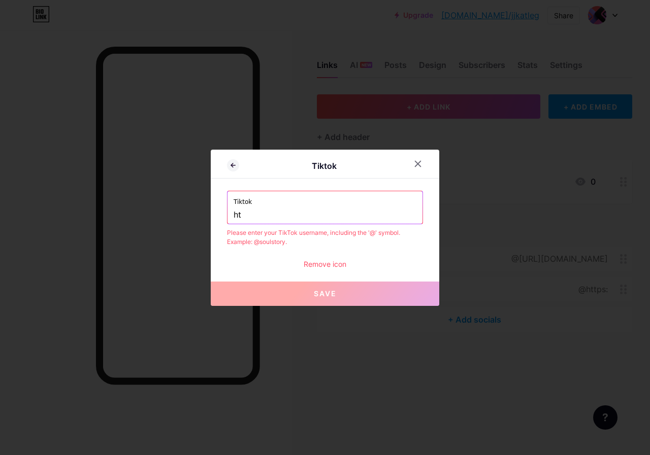
type input "h"
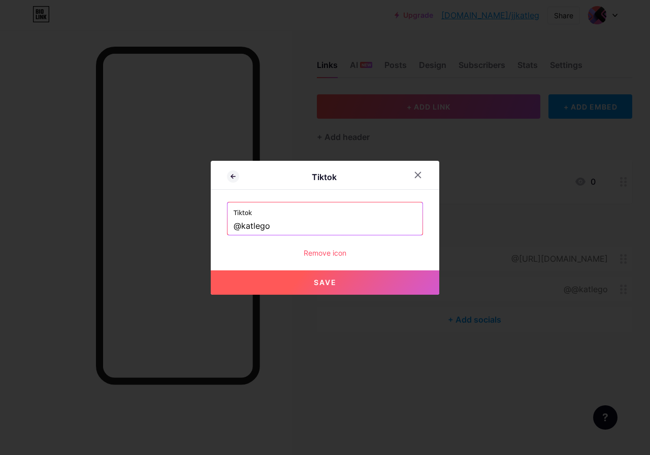
click at [328, 283] on span "Save" at bounding box center [325, 282] width 23 height 9
type input "https://tiktok.com/@katlego"
click at [345, 279] on button "Save" at bounding box center [325, 282] width 228 height 24
click at [422, 173] on div at bounding box center [418, 175] width 18 height 18
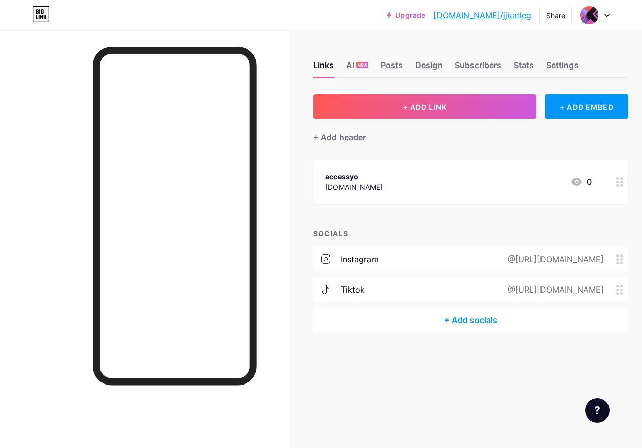
click at [491, 261] on div "@https://instagram.com/J_katlego_/?hl=en" at bounding box center [553, 259] width 125 height 12
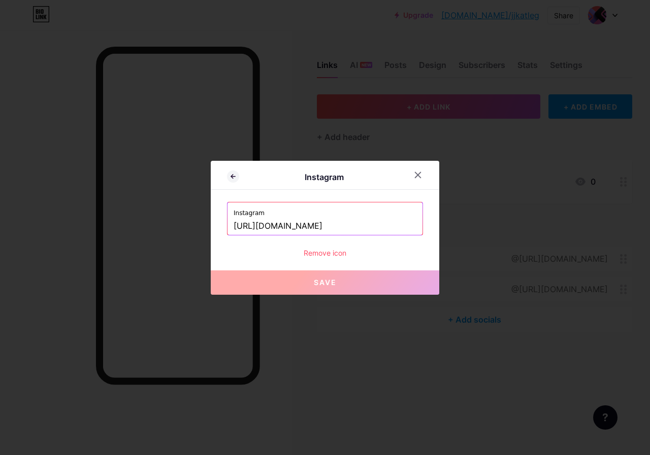
drag, startPoint x: 392, startPoint y: 223, endPoint x: 225, endPoint y: 237, distance: 168.0
click at [224, 237] on div "Instagram Instagram https://instagram.com/J_katlego_/?hl=en Remove icon Save" at bounding box center [325, 228] width 228 height 134
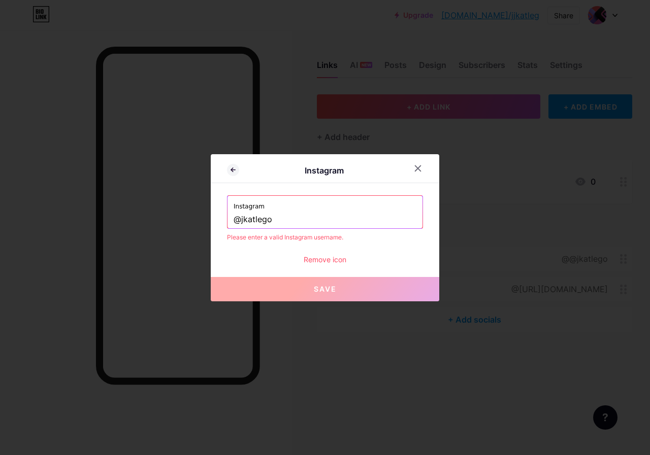
click at [277, 214] on input "@jkatlego" at bounding box center [324, 219] width 183 height 17
type input "@"
paste input "Junior Katlego"
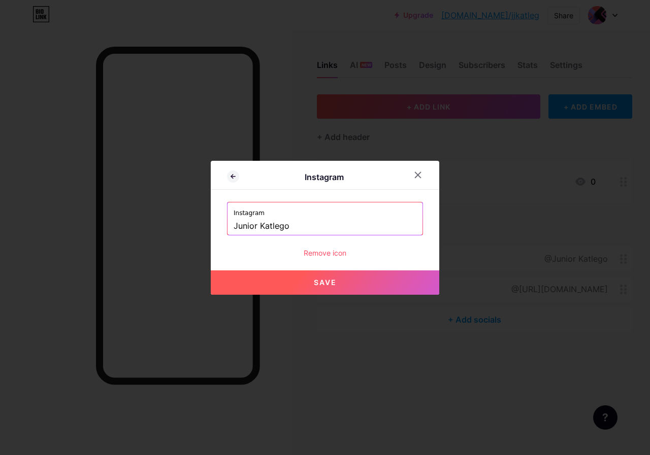
click at [262, 229] on input "Junior Katlego" at bounding box center [324, 226] width 183 height 17
click at [233, 229] on div "Instagram JuniorKatlego" at bounding box center [324, 218] width 195 height 32
click at [234, 228] on input "JuniorKatlego" at bounding box center [324, 226] width 183 height 17
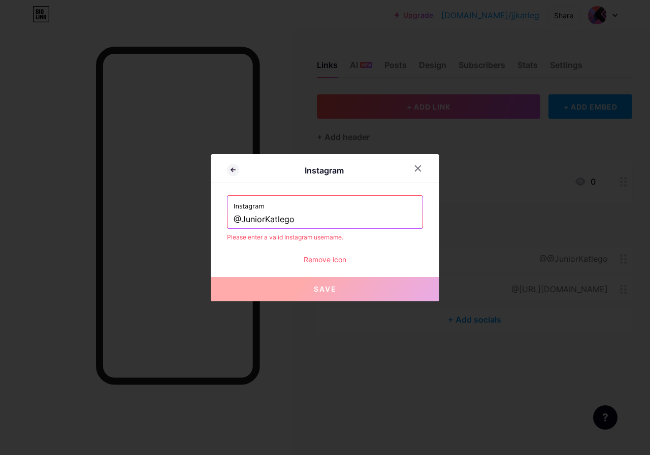
click at [326, 218] on input "@JuniorKatlego" at bounding box center [324, 219] width 183 height 17
click at [264, 223] on input "@JuniorKatlego" at bounding box center [324, 219] width 183 height 17
click at [279, 225] on input "@J_Katlego" at bounding box center [324, 219] width 183 height 17
type input "@J_Katlego_"
click at [308, 291] on button "Save" at bounding box center [325, 289] width 228 height 24
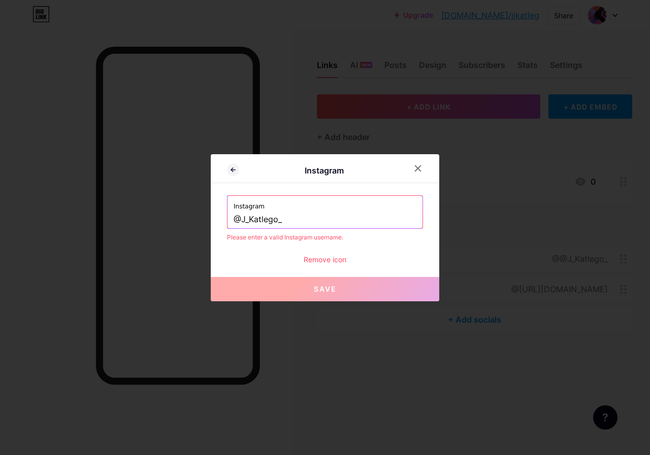
drag, startPoint x: 293, startPoint y: 223, endPoint x: 281, endPoint y: 223, distance: 12.7
click at [292, 223] on input "@J_Katlego_" at bounding box center [324, 219] width 183 height 17
click at [287, 223] on input "@J_Katlego_" at bounding box center [324, 219] width 183 height 17
click at [321, 285] on span "Save" at bounding box center [325, 289] width 23 height 9
drag, startPoint x: 270, startPoint y: 218, endPoint x: 226, endPoint y: 218, distance: 44.2
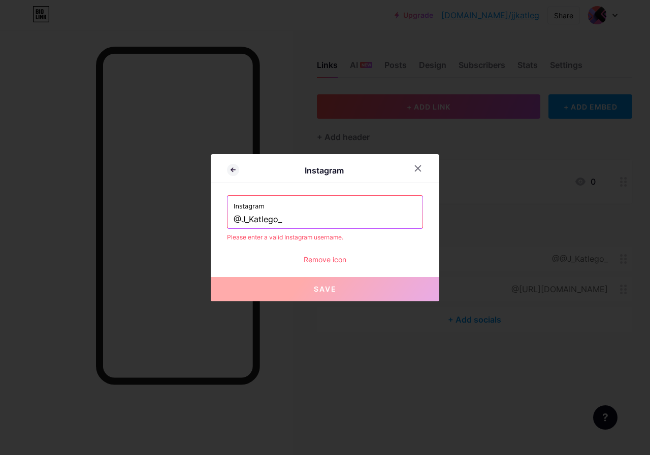
click at [226, 218] on div "Instagram Instagram @J_Katlego_ Please enter a valid Instagram username. Remove…" at bounding box center [325, 227] width 228 height 147
drag, startPoint x: 250, startPoint y: 218, endPoint x: 273, endPoint y: 216, distance: 22.4
click at [415, 167] on icon at bounding box center [418, 168] width 8 height 8
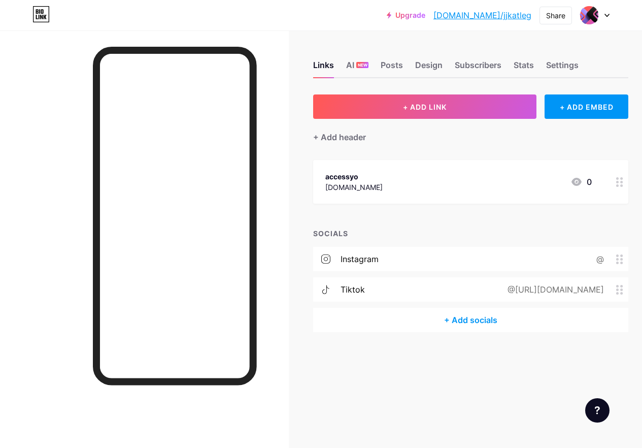
click at [526, 259] on div "instagram @" at bounding box center [470, 259] width 315 height 24
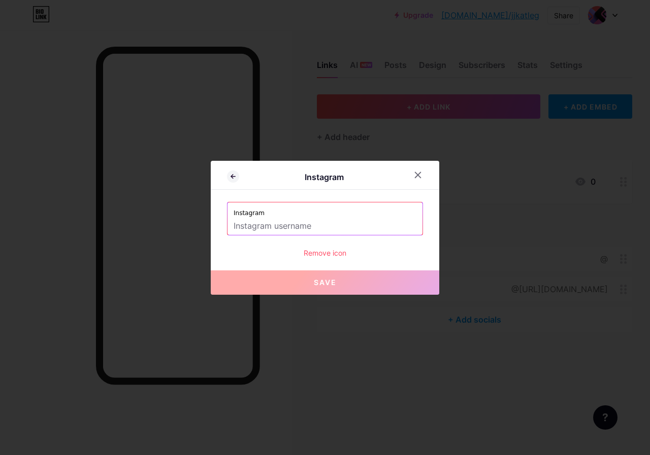
click at [273, 226] on input "text" at bounding box center [324, 226] width 183 height 17
paste input "@J_Katlego_"
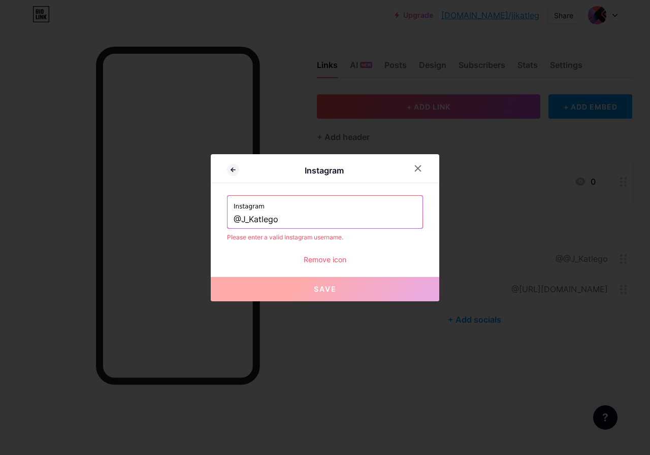
click at [249, 222] on input "@J_Katlego" at bounding box center [324, 219] width 183 height 17
click at [281, 219] on input "@JKatlego" at bounding box center [324, 219] width 183 height 17
drag, startPoint x: 294, startPoint y: 217, endPoint x: 240, endPoint y: 224, distance: 54.8
click at [240, 224] on input "@JKatlego" at bounding box center [324, 219] width 183 height 17
type input "@katlego"
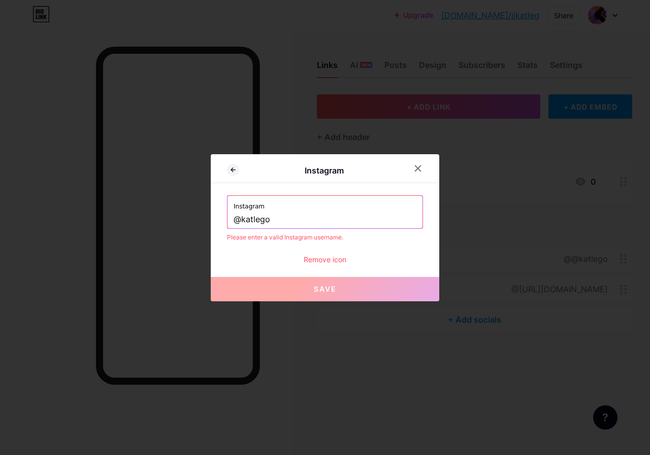
click at [325, 211] on input "@katlego" at bounding box center [324, 219] width 183 height 17
drag, startPoint x: 330, startPoint y: 270, endPoint x: 332, endPoint y: 265, distance: 5.5
click at [330, 268] on div "Instagram Instagram @katlego Please enter a valid Instagram username. Remove ic…" at bounding box center [325, 227] width 228 height 147
click at [332, 263] on div "Remove icon" at bounding box center [325, 259] width 196 height 11
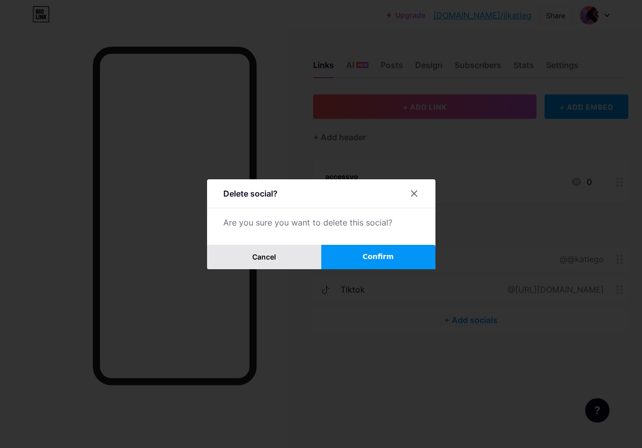
click at [281, 261] on button "Cancel" at bounding box center [264, 257] width 114 height 24
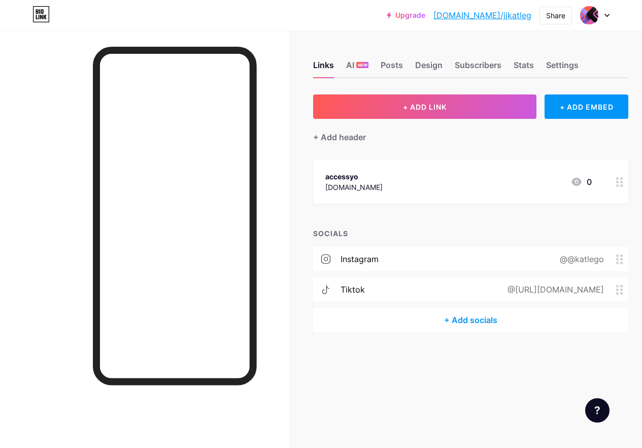
click at [508, 263] on div "instagram @@katlego" at bounding box center [470, 259] width 315 height 24
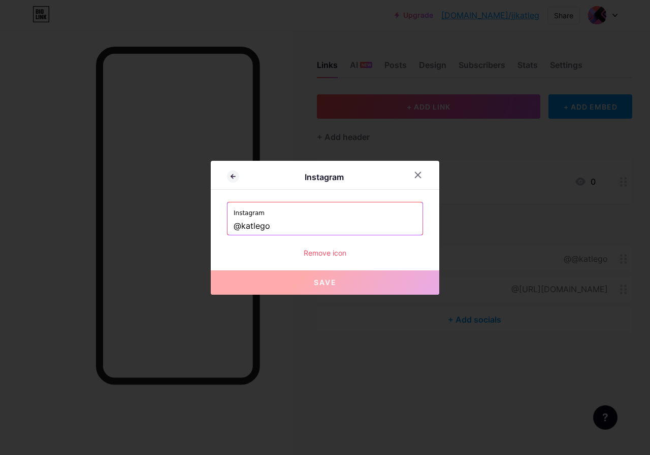
click at [242, 227] on input "@katlego" at bounding box center [324, 226] width 183 height 17
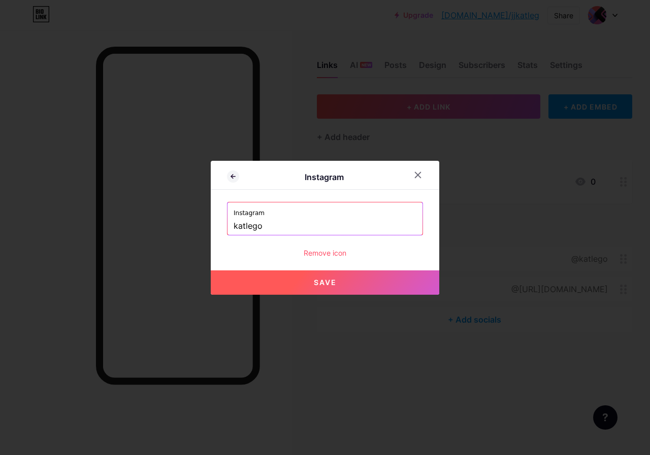
click at [314, 279] on span "Save" at bounding box center [325, 282] width 23 height 9
type input "https://instagram.com/katlego"
click at [316, 277] on button "Save" at bounding box center [325, 282] width 228 height 24
click at [317, 281] on span "Save" at bounding box center [325, 282] width 23 height 9
click at [331, 279] on span "Save" at bounding box center [325, 282] width 23 height 9
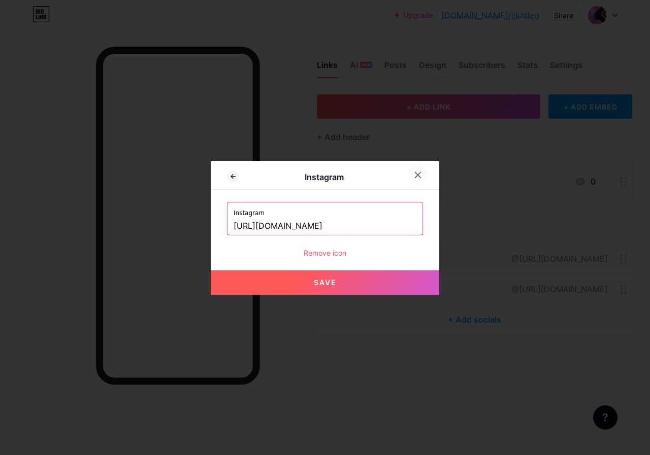
click at [416, 178] on icon at bounding box center [418, 175] width 8 height 8
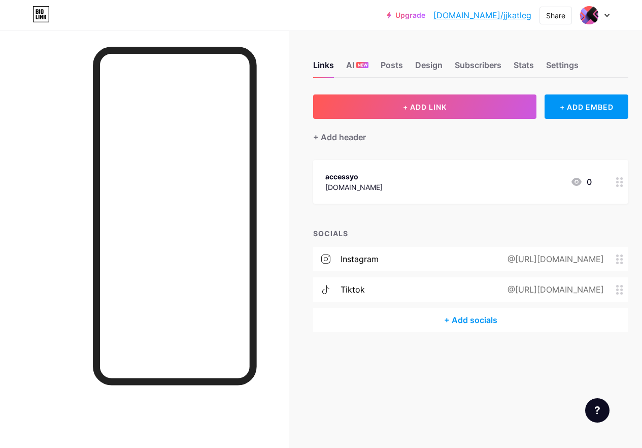
click at [469, 318] on div "+ Add socials" at bounding box center [470, 320] width 315 height 24
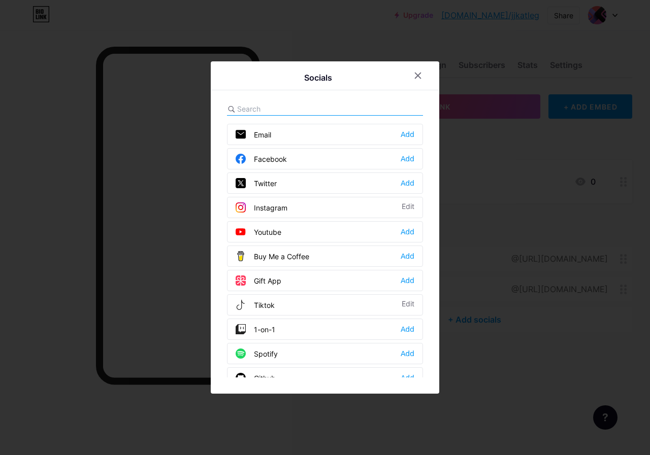
click at [269, 301] on div "Tiktok" at bounding box center [254, 305] width 39 height 10
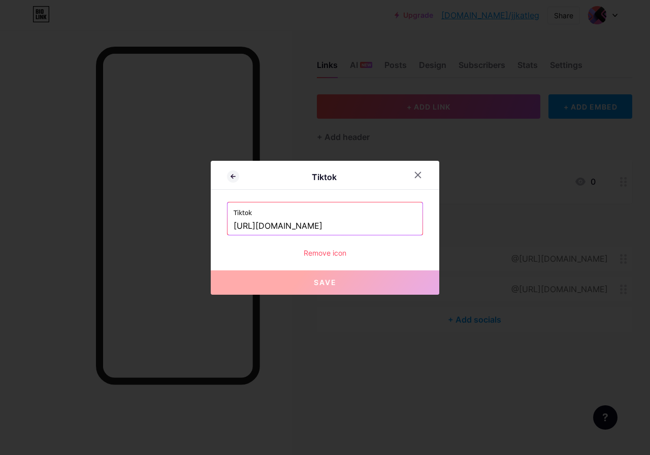
click at [331, 226] on input "https://tiktok.com/@katlego" at bounding box center [324, 226] width 183 height 17
click at [350, 219] on input "https://tiktok.com/@katlego" at bounding box center [324, 226] width 183 height 17
drag, startPoint x: 349, startPoint y: 226, endPoint x: 231, endPoint y: 247, distance: 119.2
click at [231, 247] on div "Tiktok https://tiktok.com/@katlego Remove icon" at bounding box center [325, 230] width 196 height 56
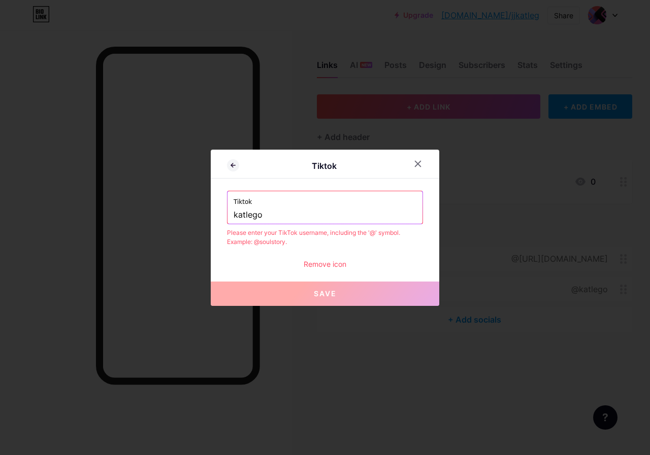
click at [280, 217] on input "katlego" at bounding box center [324, 215] width 183 height 17
click at [276, 216] on input "katlego" at bounding box center [324, 215] width 183 height 17
click at [233, 219] on input "katlego" at bounding box center [324, 215] width 183 height 17
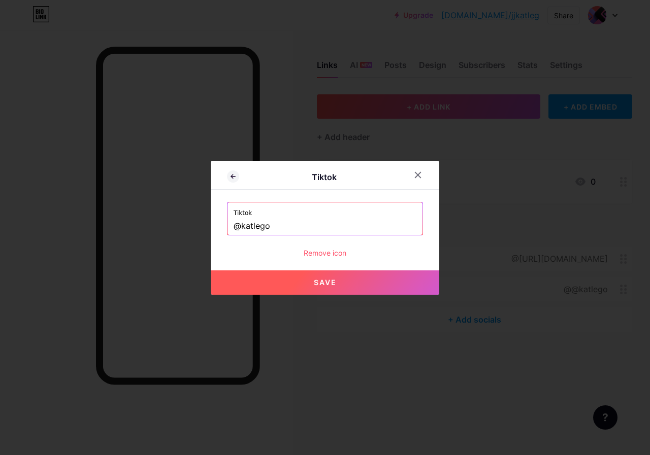
click at [307, 284] on button "Save" at bounding box center [325, 282] width 228 height 24
type input "https://tiktok.com/@katlego"
click at [332, 284] on span "Save" at bounding box center [325, 282] width 23 height 9
click at [417, 180] on div at bounding box center [418, 175] width 18 height 18
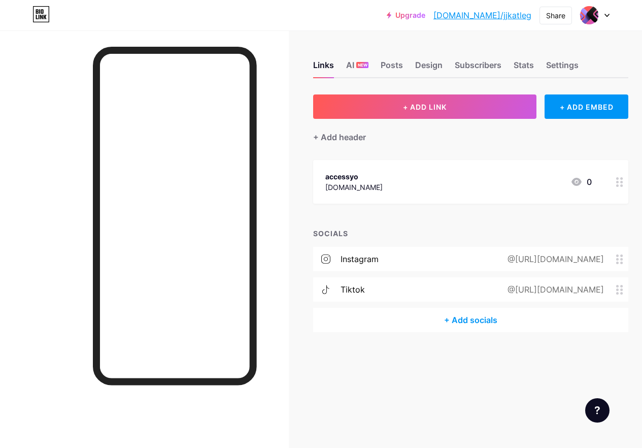
scroll to position [8, 0]
click at [476, 308] on div "+ Add socials" at bounding box center [470, 320] width 315 height 24
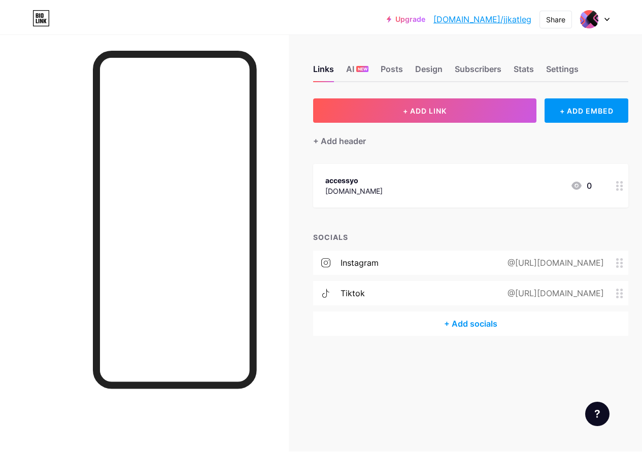
scroll to position [0, 0]
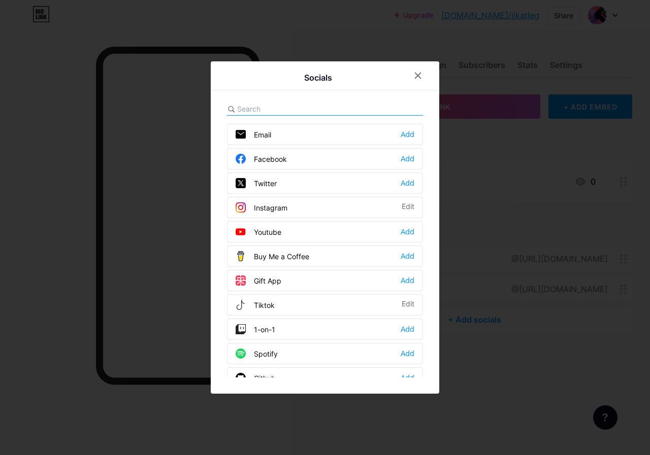
click at [315, 160] on div "Facebook Add" at bounding box center [325, 158] width 196 height 21
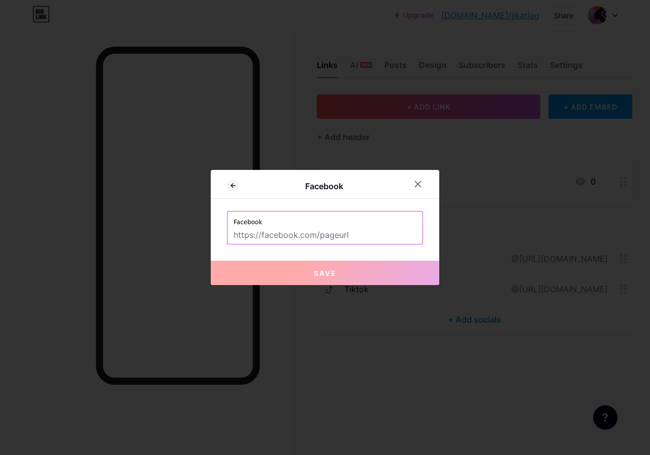
click at [291, 232] on input "text" at bounding box center [324, 235] width 183 height 17
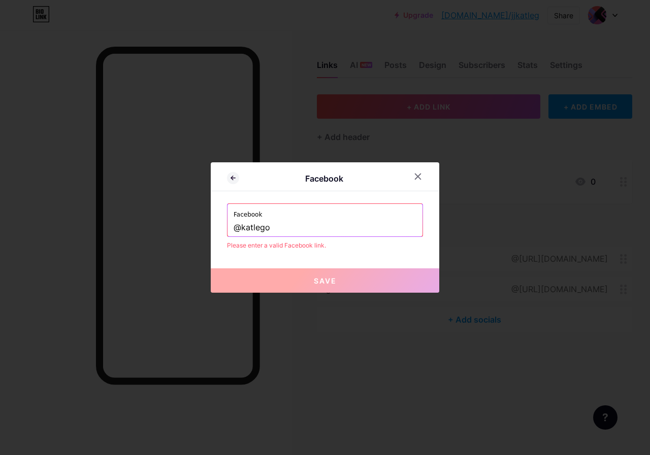
click at [240, 228] on input "@katlego" at bounding box center [324, 227] width 183 height 17
drag, startPoint x: 290, startPoint y: 230, endPoint x: 240, endPoint y: 239, distance: 50.4
click at [240, 239] on div "Facebook katlego Please enter a valid Facebook link." at bounding box center [325, 227] width 196 height 47
type input "katlego"
click at [423, 175] on div at bounding box center [418, 176] width 18 height 18
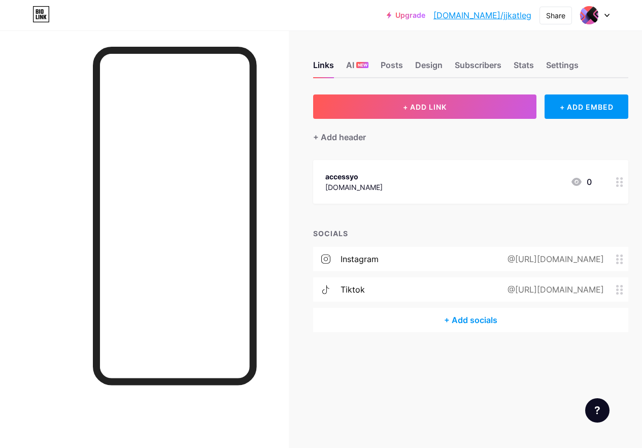
click at [472, 319] on div "+ Add socials" at bounding box center [470, 320] width 315 height 24
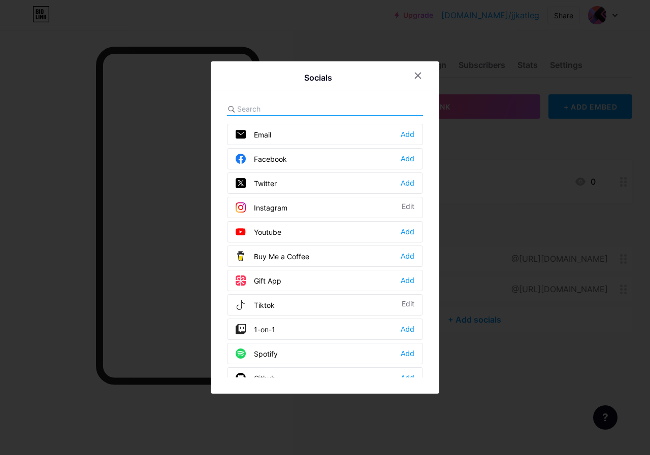
click at [293, 156] on div "Facebook Add" at bounding box center [325, 158] width 196 height 21
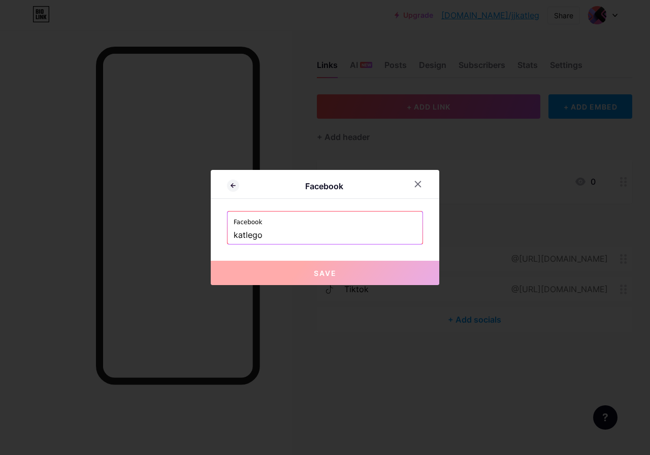
click at [276, 237] on input "katlego" at bounding box center [324, 235] width 183 height 17
click at [251, 232] on input "katlego" at bounding box center [324, 235] width 183 height 17
click at [236, 236] on input "katlego" at bounding box center [324, 235] width 183 height 17
click at [234, 238] on input "katlego" at bounding box center [324, 235] width 183 height 17
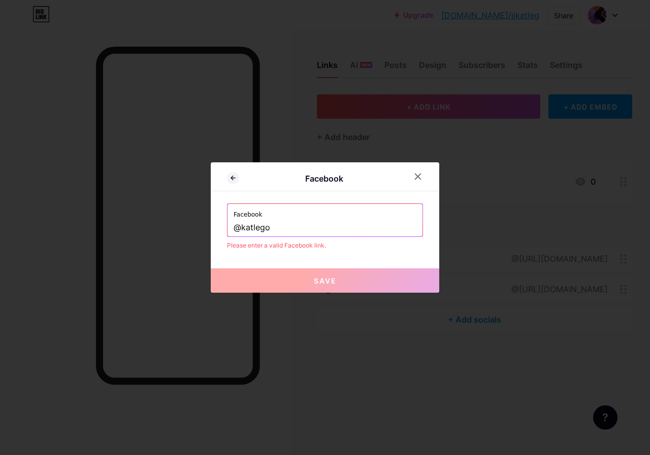
type input "katlego"
click at [270, 230] on input "katlego" at bounding box center [324, 227] width 183 height 17
click at [272, 225] on input "katlego" at bounding box center [324, 227] width 183 height 17
drag, startPoint x: 307, startPoint y: 213, endPoint x: 286, endPoint y: 227, distance: 24.5
click at [306, 214] on label "Facebook" at bounding box center [324, 211] width 183 height 15
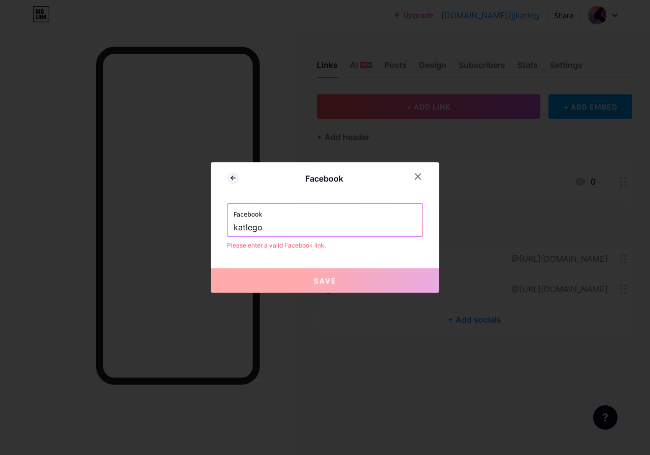
click at [299, 236] on div "Facebook katlego" at bounding box center [325, 220] width 196 height 33
click at [290, 226] on input "katlego" at bounding box center [324, 227] width 183 height 17
click at [415, 183] on div at bounding box center [418, 176] width 18 height 18
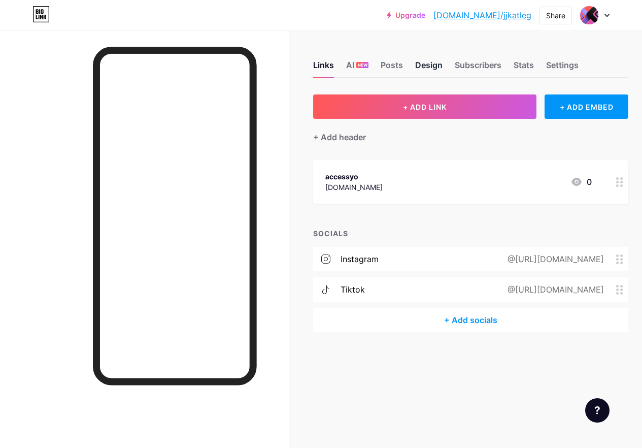
click at [434, 63] on div "Design" at bounding box center [428, 68] width 27 height 18
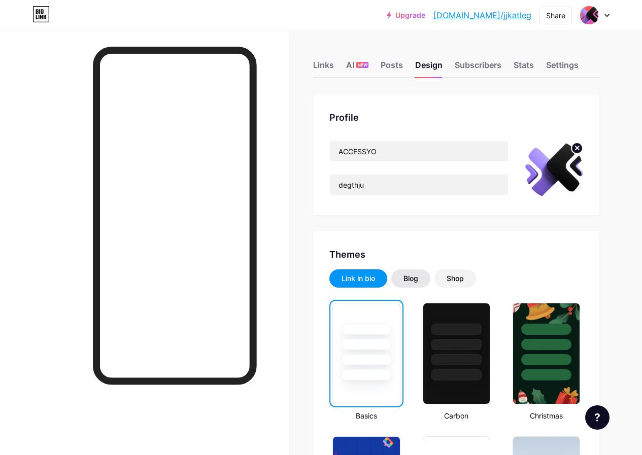
click at [414, 284] on div "Blog" at bounding box center [410, 278] width 39 height 18
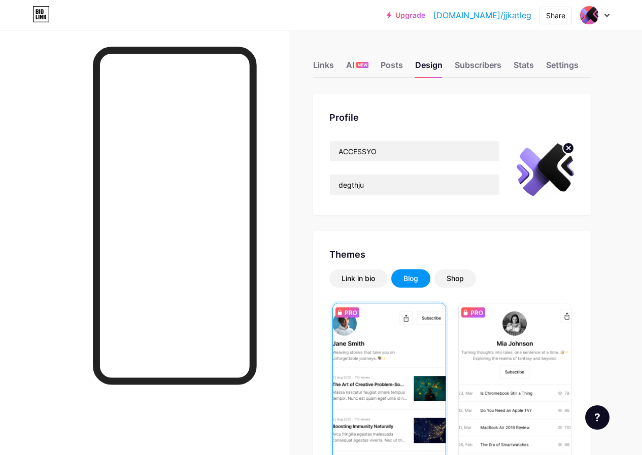
scroll to position [152, 0]
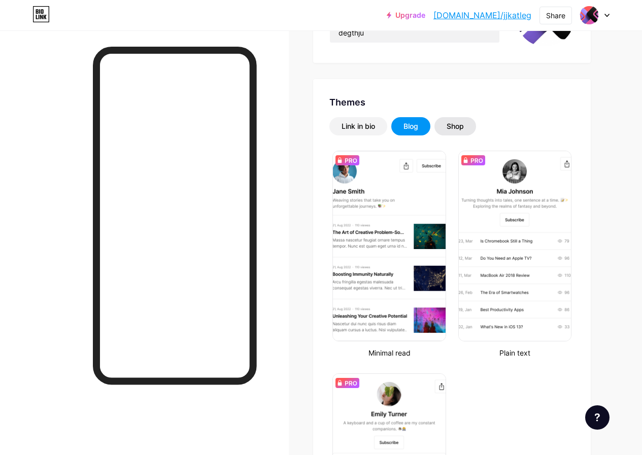
click at [459, 130] on div "Shop" at bounding box center [455, 126] width 17 height 10
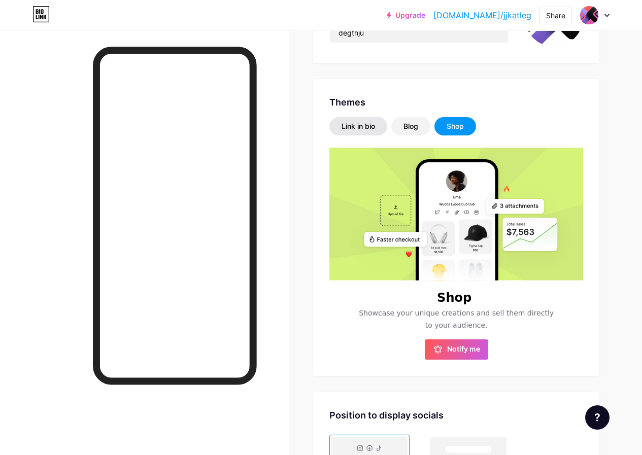
click at [366, 131] on div "Link in bio" at bounding box center [358, 126] width 33 height 10
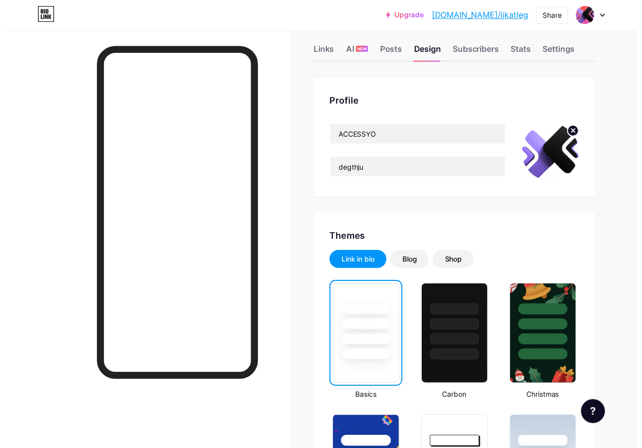
scroll to position [0, 0]
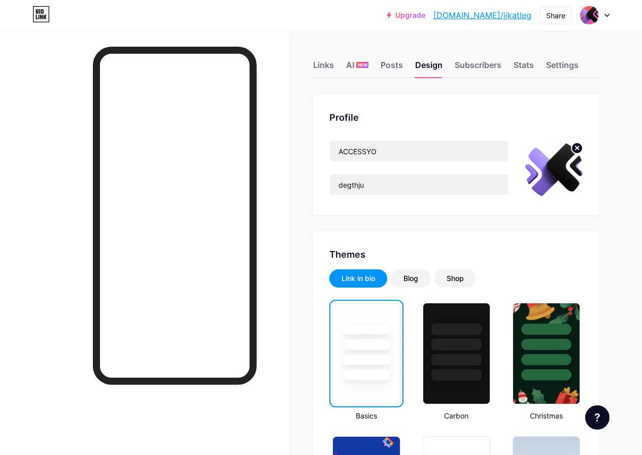
click at [503, 18] on link "[DOMAIN_NAME]/jjkatleg" at bounding box center [482, 15] width 98 height 12
click at [320, 66] on div "Links" at bounding box center [323, 68] width 21 height 18
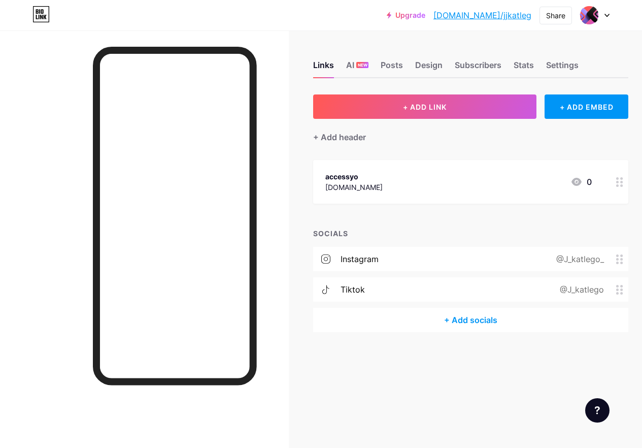
click at [414, 267] on div "instagram @J_katlego_" at bounding box center [470, 259] width 315 height 24
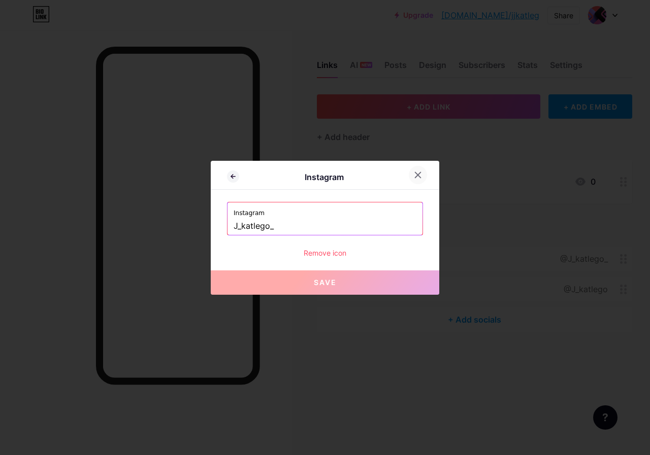
click at [420, 174] on icon at bounding box center [418, 175] width 8 height 8
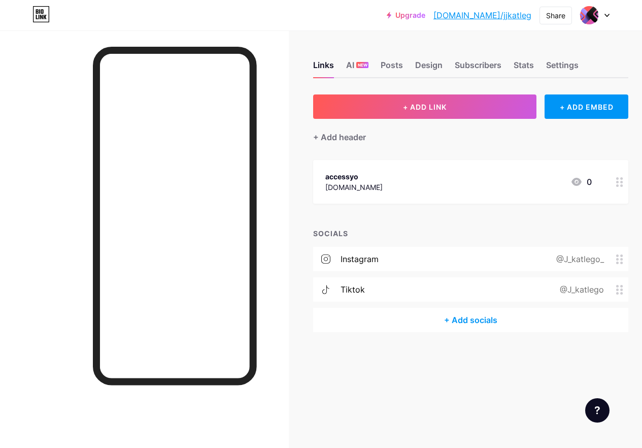
scroll to position [8, 0]
drag, startPoint x: 326, startPoint y: 257, endPoint x: 334, endPoint y: 236, distance: 22.3
click at [334, 236] on div "SOCIALS instagram @J_katlego_ tiktok @J_katlego + Add socials" at bounding box center [470, 280] width 315 height 104
click at [326, 254] on icon at bounding box center [325, 258] width 9 height 9
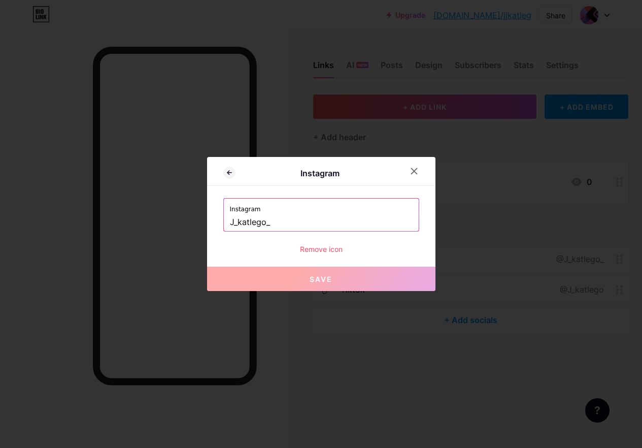
scroll to position [0, 0]
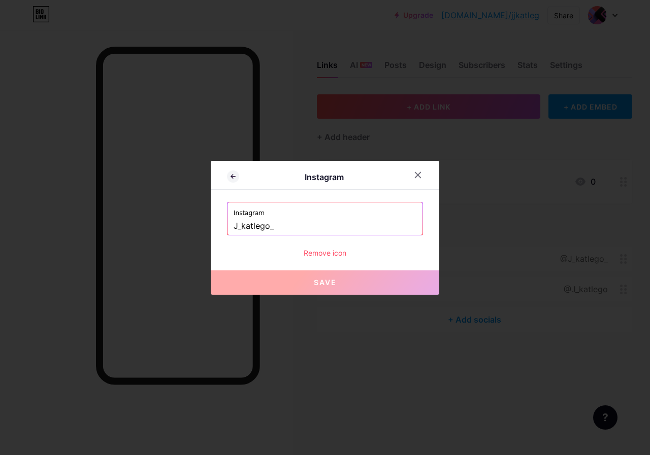
click at [317, 230] on input "J_katlego_" at bounding box center [324, 226] width 183 height 17
click at [419, 178] on icon at bounding box center [418, 175] width 8 height 8
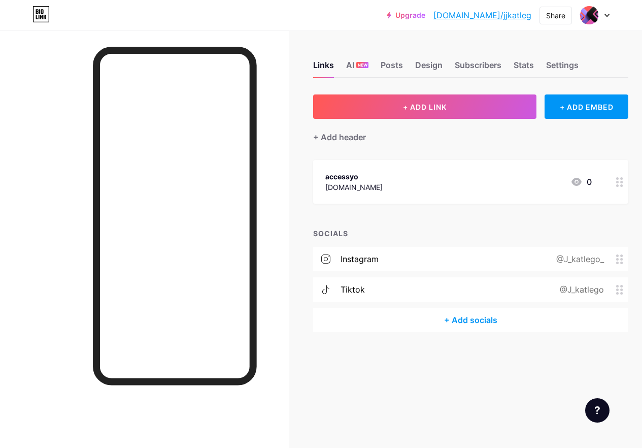
scroll to position [8, 0]
click at [467, 314] on div "+ Add socials" at bounding box center [470, 320] width 315 height 24
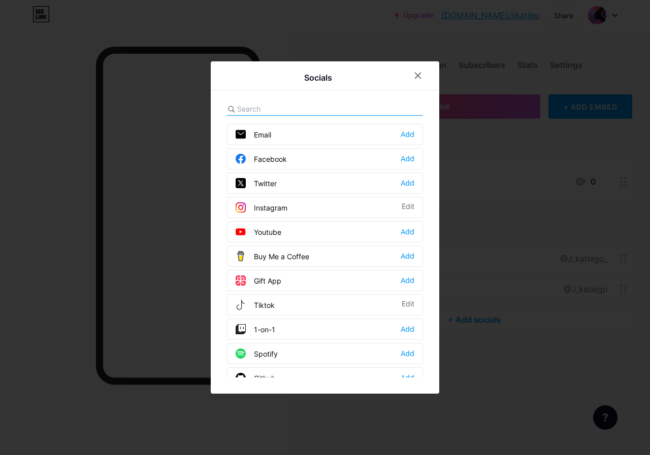
click at [291, 180] on div "Twitter Add" at bounding box center [325, 183] width 196 height 21
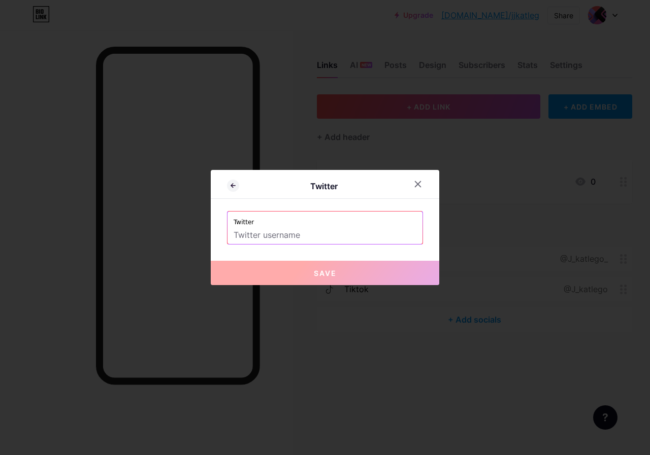
click at [287, 237] on input "text" at bounding box center [324, 235] width 183 height 17
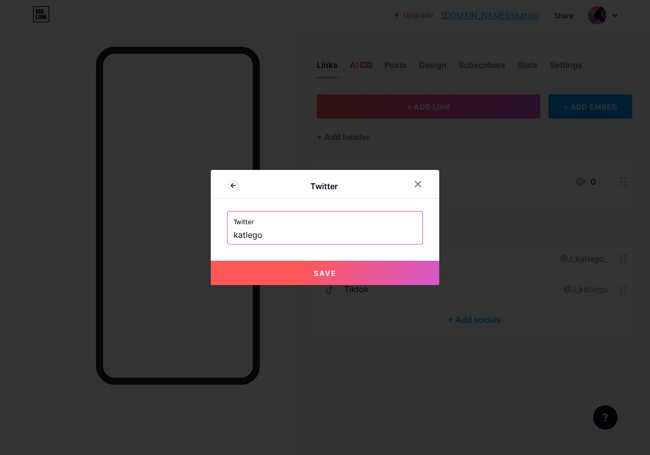
click at [311, 271] on button "Save" at bounding box center [325, 273] width 228 height 24
type input "https://twitter.com/katlego"
click at [417, 186] on icon at bounding box center [418, 184] width 8 height 8
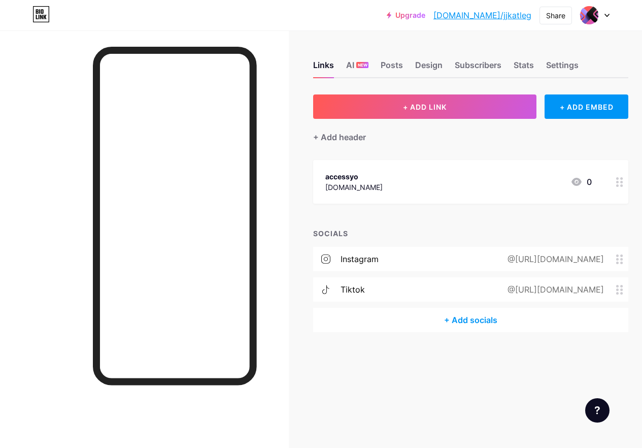
scroll to position [8, 0]
click at [465, 310] on div "+ Add socials" at bounding box center [470, 320] width 315 height 24
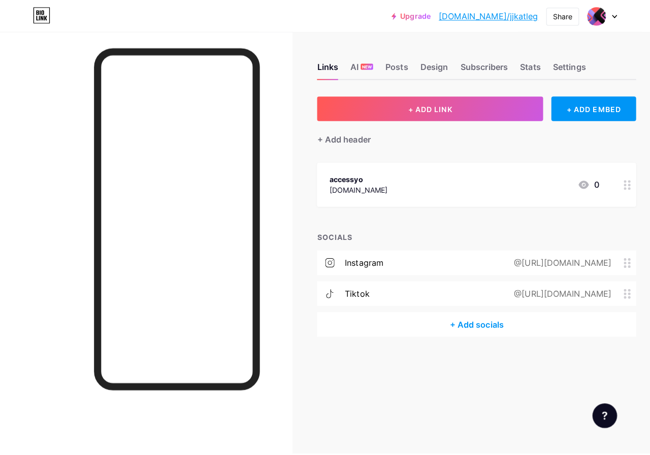
scroll to position [0, 0]
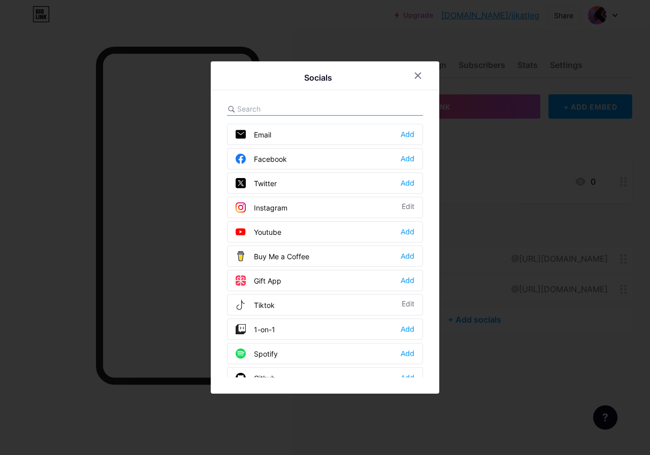
click at [286, 180] on div "Twitter Add" at bounding box center [325, 183] width 196 height 21
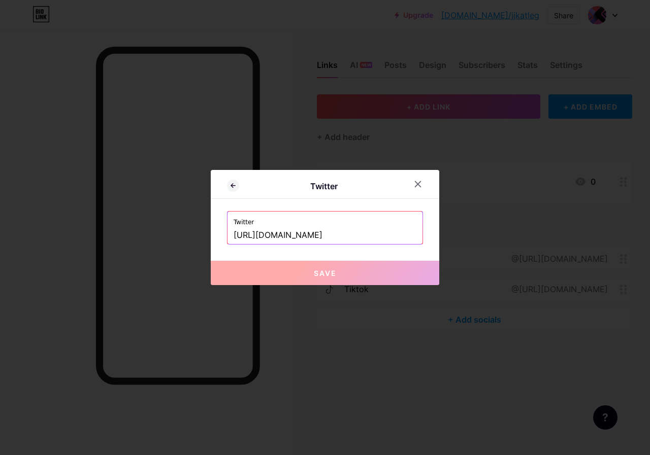
click at [348, 241] on input "https://twitter.com/katlego" at bounding box center [324, 235] width 183 height 17
click at [346, 236] on input "https://twitter.com/katlego" at bounding box center [324, 235] width 183 height 17
click at [420, 183] on icon at bounding box center [418, 185] width 6 height 6
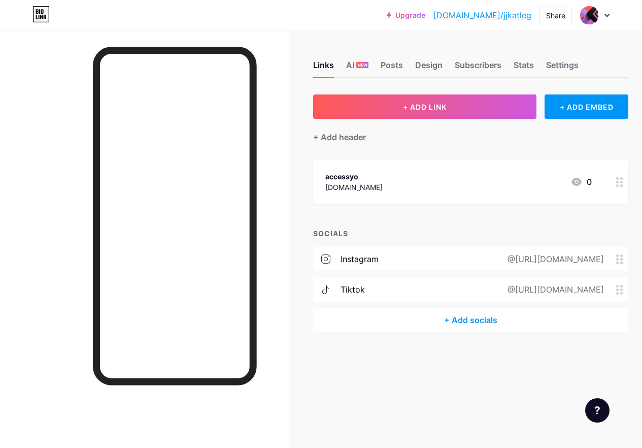
click at [481, 318] on div "+ Add socials" at bounding box center [470, 320] width 315 height 24
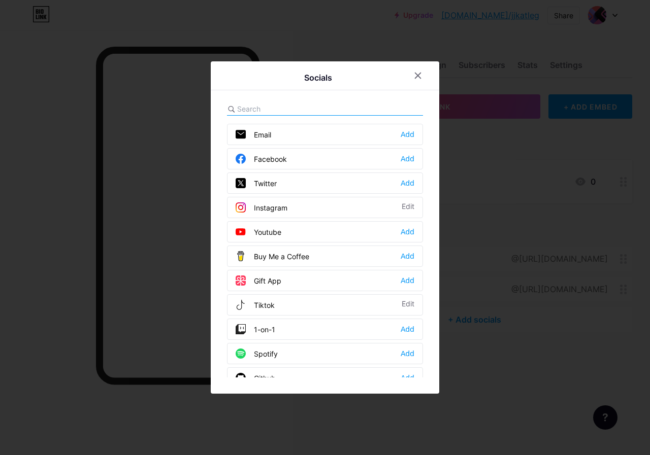
click at [296, 161] on div "Facebook Add" at bounding box center [325, 158] width 196 height 21
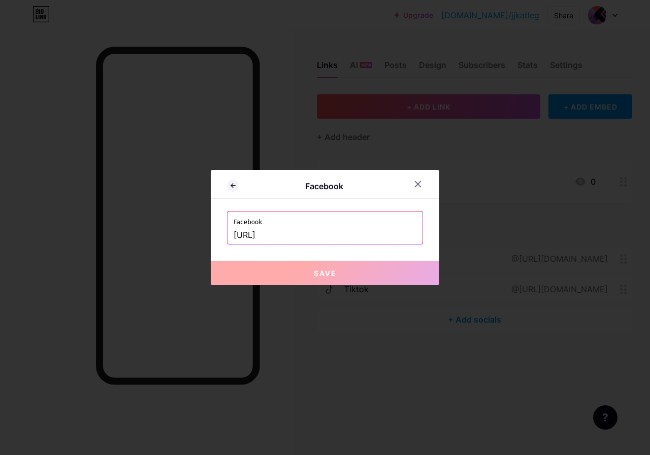
click at [295, 234] on input "https://katlego" at bounding box center [324, 235] width 183 height 17
drag, startPoint x: 295, startPoint y: 234, endPoint x: 238, endPoint y: 235, distance: 56.9
click at [232, 245] on div "Facebook Facebook https://katlego Save" at bounding box center [325, 227] width 228 height 115
paste input "www.facebook.com/katlego.maboe"
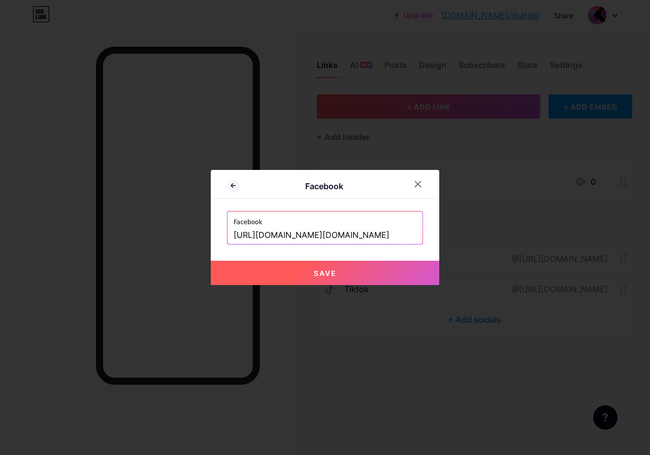
type input "https://www.facebook.com/katlego.maboe"
click at [324, 274] on span "Save" at bounding box center [325, 273] width 23 height 9
click at [342, 270] on button "Save" at bounding box center [325, 273] width 228 height 24
drag, startPoint x: 342, startPoint y: 270, endPoint x: 370, endPoint y: 241, distance: 41.3
click at [343, 270] on button "Save" at bounding box center [325, 273] width 228 height 24
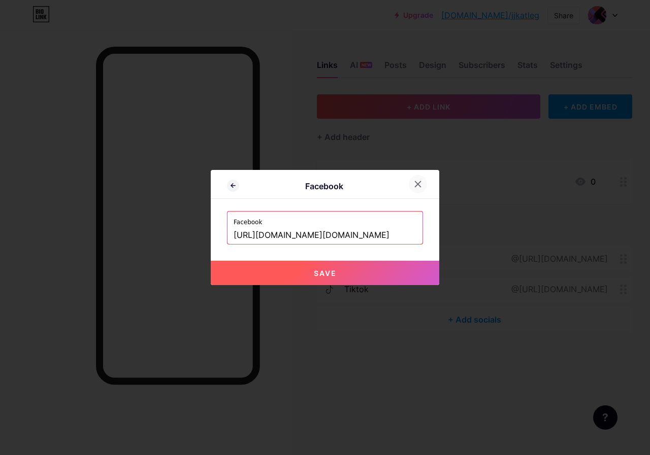
click at [420, 186] on icon at bounding box center [418, 185] width 6 height 6
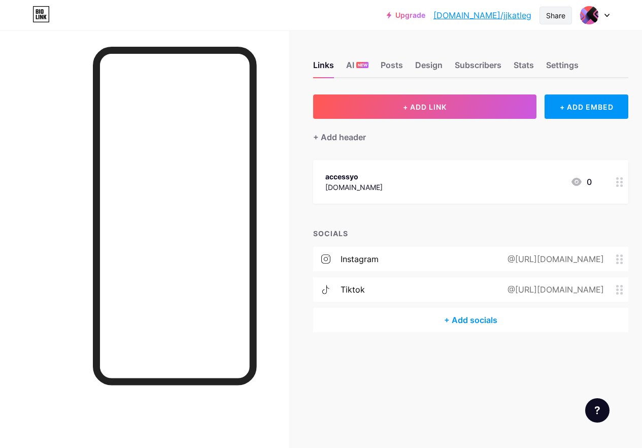
click at [559, 15] on div "Share" at bounding box center [555, 15] width 19 height 11
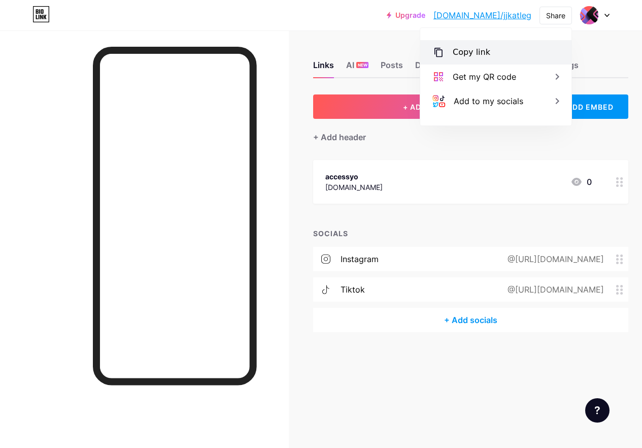
click at [469, 57] on div "Copy link" at bounding box center [472, 52] width 38 height 12
click at [418, 225] on div "+ ADD LINK + ADD EMBED + Add header accessyo accessyo.com 0 SOCIALS instagram @…" at bounding box center [470, 213] width 315 height 238
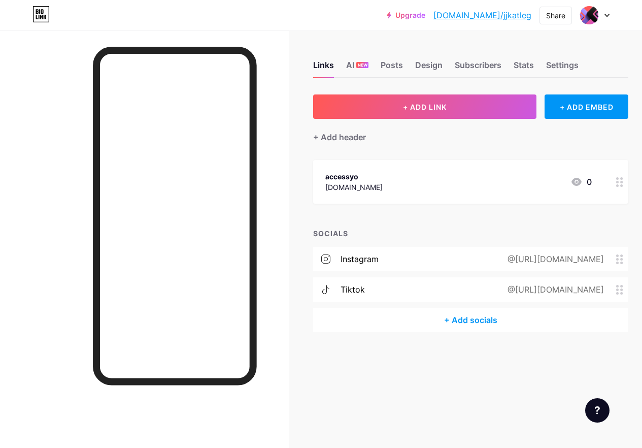
click at [371, 265] on div "instagram @https://instagram.com/J_katlego_" at bounding box center [470, 259] width 315 height 24
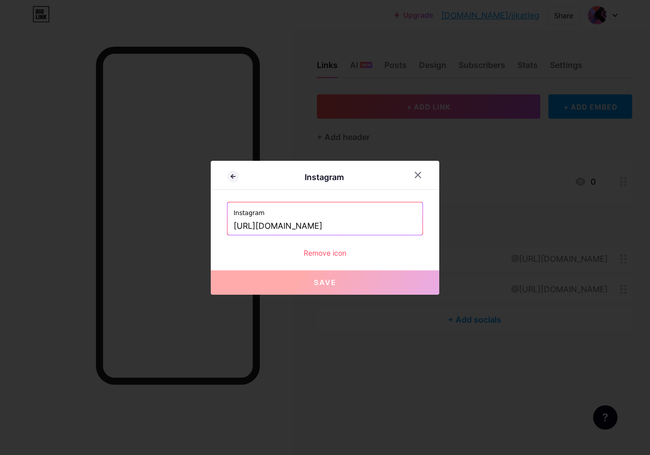
drag, startPoint x: 362, startPoint y: 227, endPoint x: 200, endPoint y: 228, distance: 161.9
click at [198, 228] on div "Instagram Instagram https://instagram.com/J_katlego_ Remove icon Save" at bounding box center [325, 227] width 650 height 455
paste input "j"
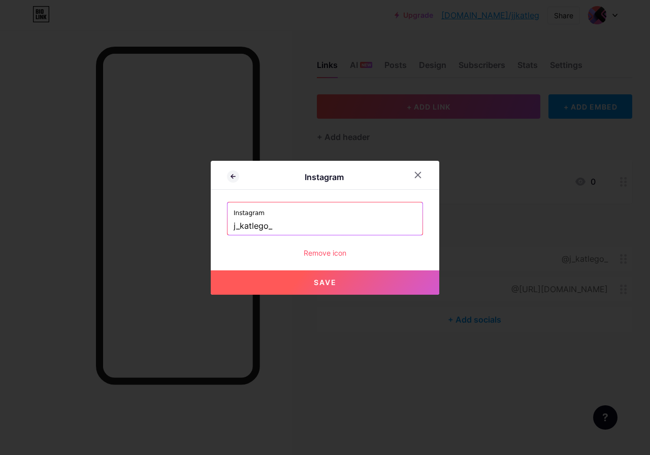
click at [301, 275] on button "Save" at bounding box center [325, 282] width 228 height 24
click at [369, 225] on input "https://instagram.com/j_katlego_" at bounding box center [324, 226] width 183 height 17
paste input "/?hl=en"
type input "https://instagram.com/j_katlego_/?hl=en"
click at [348, 283] on button "Save" at bounding box center [325, 282] width 228 height 24
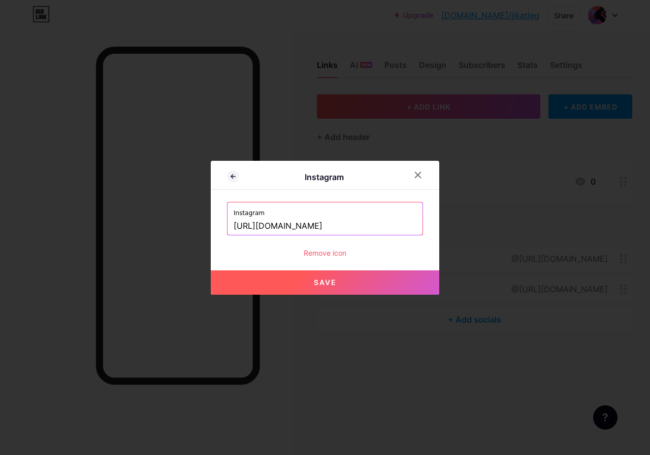
click at [348, 283] on button "Save" at bounding box center [325, 282] width 228 height 24
click at [348, 280] on button "Save" at bounding box center [325, 282] width 228 height 24
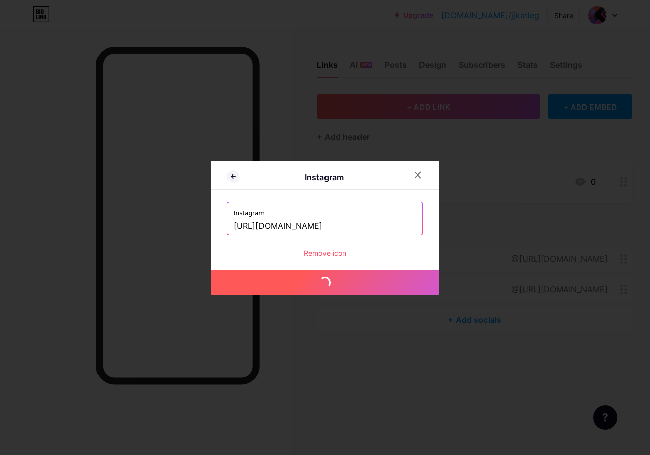
click at [347, 280] on button "Save" at bounding box center [325, 282] width 228 height 24
click at [347, 279] on button "Save" at bounding box center [325, 282] width 228 height 24
click at [346, 276] on button "Save" at bounding box center [325, 282] width 228 height 24
click at [345, 275] on button "Save" at bounding box center [325, 282] width 228 height 24
click at [343, 274] on button "Save" at bounding box center [325, 282] width 228 height 24
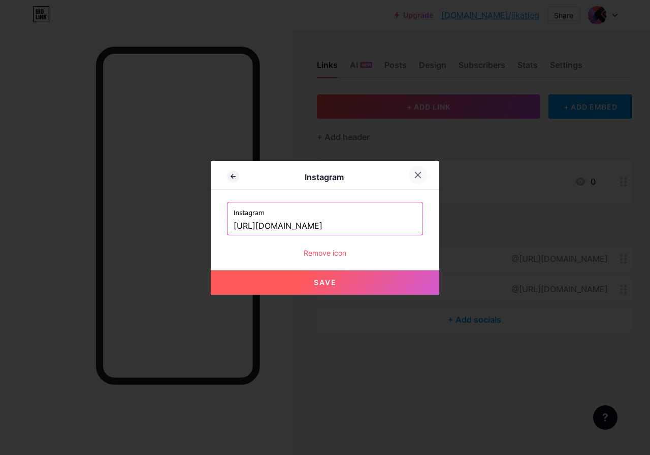
click at [416, 181] on div at bounding box center [418, 175] width 18 height 18
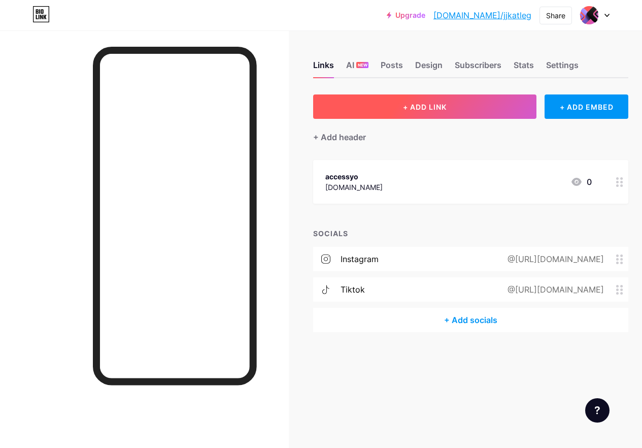
click at [489, 103] on button "+ ADD LINK" at bounding box center [424, 106] width 223 height 24
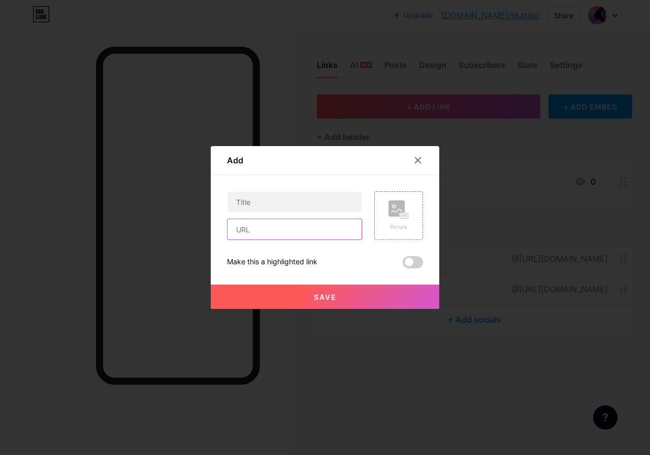
click at [265, 234] on input "text" at bounding box center [294, 229] width 134 height 20
paste input "/?hl=en"
drag, startPoint x: 273, startPoint y: 236, endPoint x: 230, endPoint y: 229, distance: 43.1
click at [230, 229] on div "/?hl=en" at bounding box center [294, 229] width 135 height 21
drag, startPoint x: 246, startPoint y: 230, endPoint x: 256, endPoint y: 234, distance: 10.8
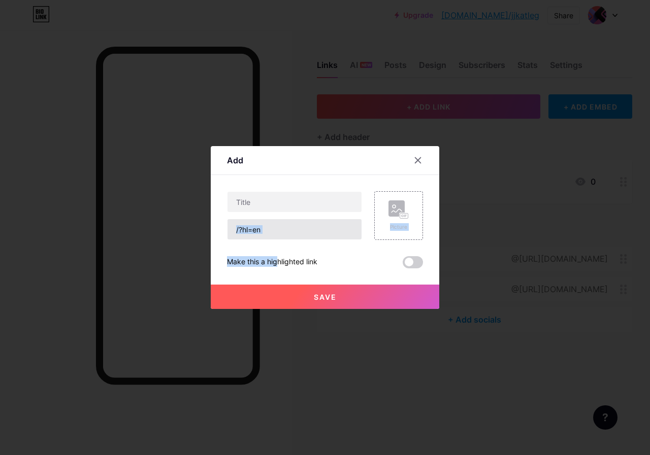
click at [256, 236] on div "/?hl=en Picture Make this a highlighted link Save" at bounding box center [325, 229] width 196 height 77
click at [257, 229] on input "/?hl=en" at bounding box center [294, 229] width 134 height 20
click at [257, 230] on input "/?hl=en" at bounding box center [294, 229] width 134 height 20
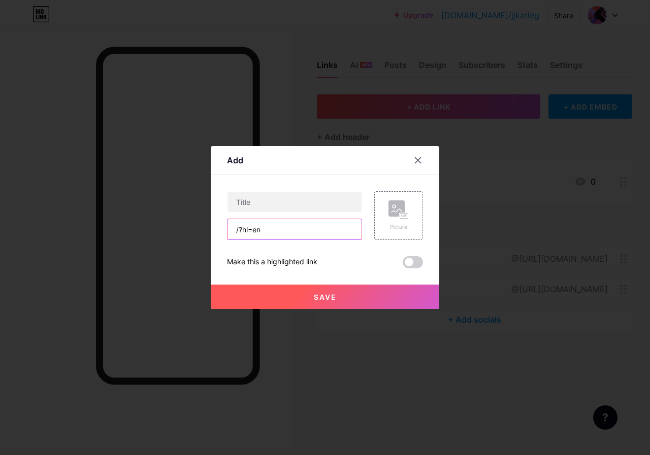
click at [257, 230] on input "/?hl=en" at bounding box center [294, 229] width 134 height 20
click at [270, 231] on input "/?hl=en" at bounding box center [294, 229] width 134 height 20
drag, startPoint x: 270, startPoint y: 232, endPoint x: 231, endPoint y: 230, distance: 38.6
click at [230, 230] on input "/?hl=en" at bounding box center [294, 229] width 134 height 20
paste input "https://www.instagram.com/J_katlego_"
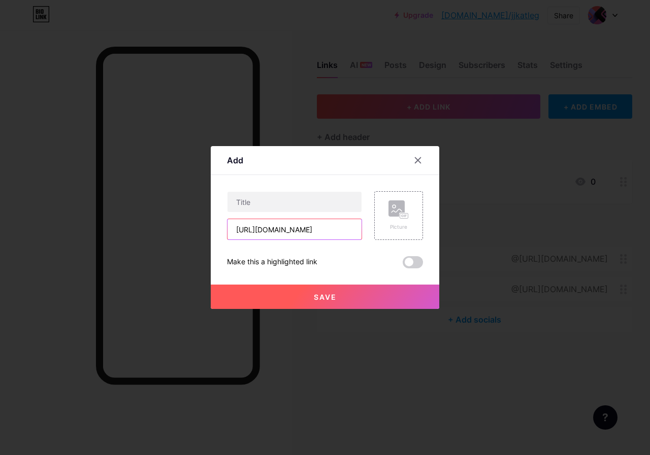
click at [280, 235] on input "https://www.instagram.com/J_katlego_/?hl=en" at bounding box center [294, 229] width 134 height 20
type input "https://www.instagram.com/J_katlego_/?hl=en"
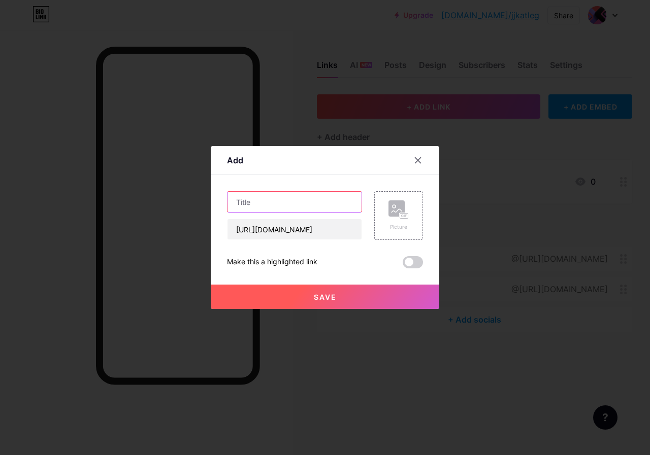
click at [272, 197] on input "text" at bounding box center [294, 202] width 134 height 20
paste input "instagram"
type input "instagram"
click at [409, 265] on span at bounding box center [412, 262] width 20 height 12
click at [402, 265] on input "checkbox" at bounding box center [402, 265] width 0 height 0
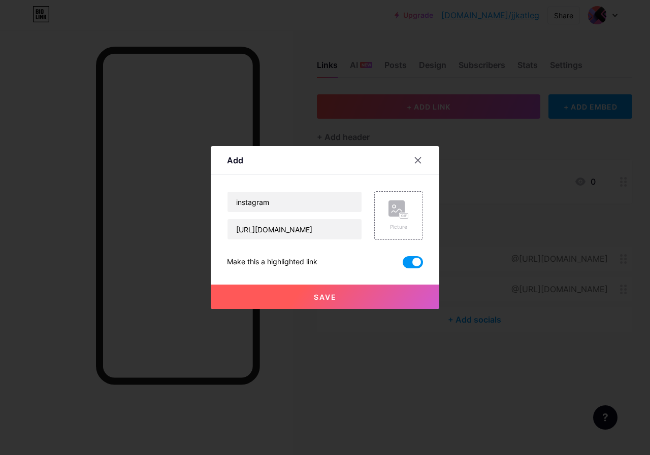
click at [365, 295] on button "Save" at bounding box center [325, 297] width 228 height 24
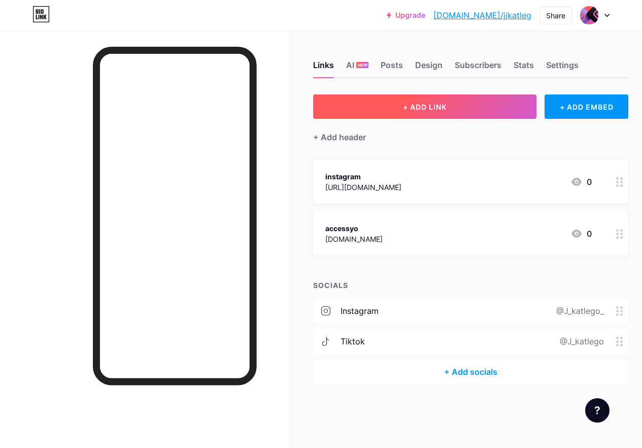
click at [413, 115] on button "+ ADD LINK" at bounding box center [424, 106] width 223 height 24
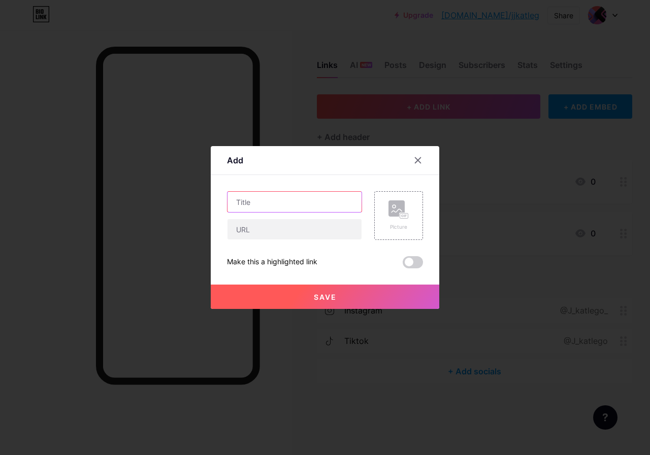
click at [279, 208] on input "text" at bounding box center [294, 202] width 134 height 20
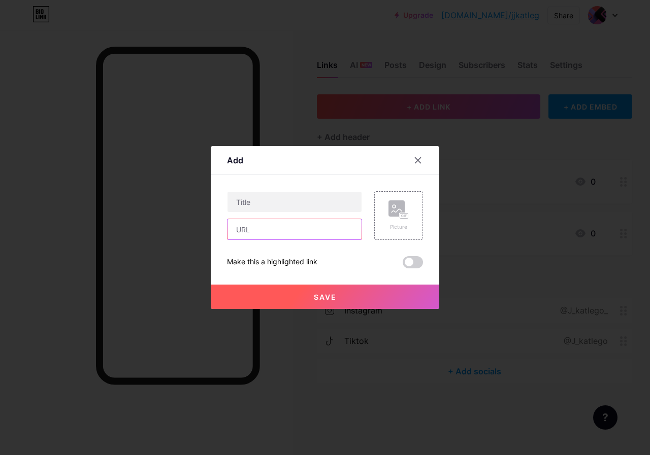
click at [266, 233] on input "text" at bounding box center [294, 229] width 134 height 20
paste input "https://www.facebook.com/katlego.maboe.page/"
type input "https://www.facebook.com/katlego.maboe.page/"
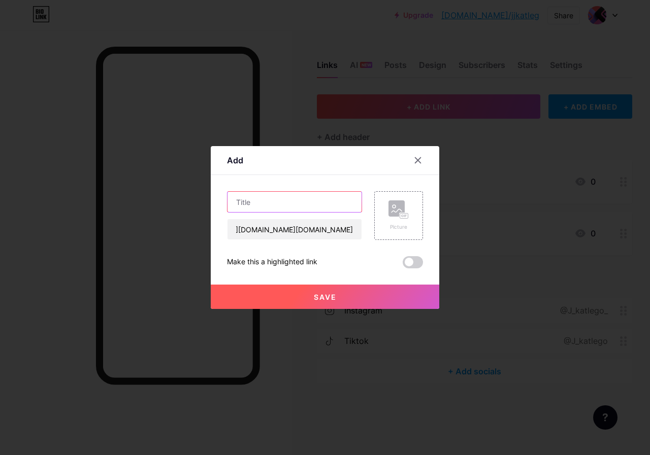
scroll to position [0, 0]
click at [286, 196] on input "text" at bounding box center [294, 202] width 134 height 20
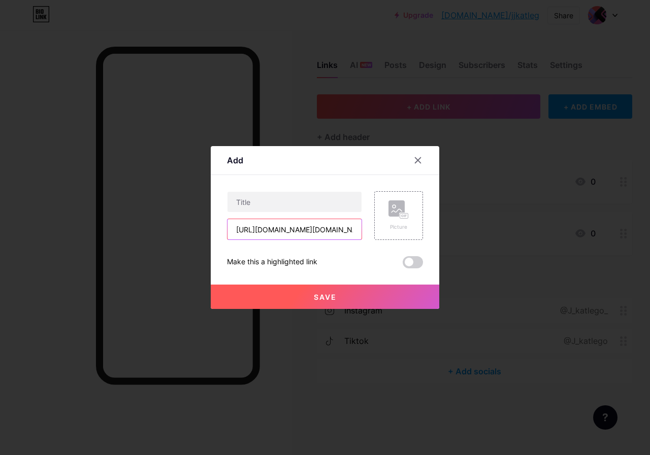
drag, startPoint x: 279, startPoint y: 231, endPoint x: 310, endPoint y: 230, distance: 31.5
click at [310, 230] on input "https://www.facebook.com/katlego.maboe.page/" at bounding box center [294, 229] width 134 height 20
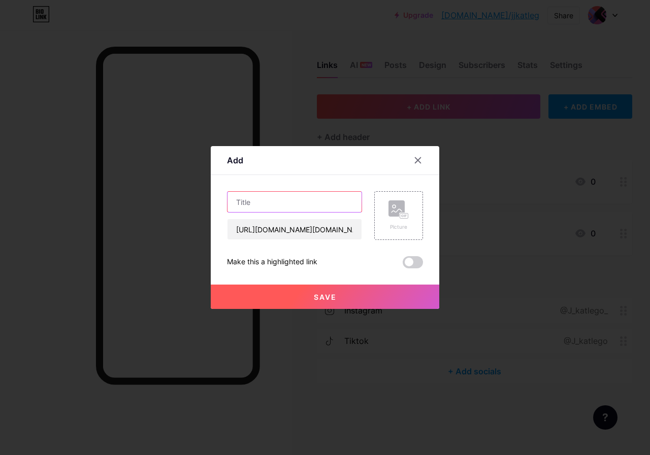
click at [281, 201] on input "text" at bounding box center [294, 202] width 134 height 20
paste input "facebook"
type input "facebook"
click at [416, 262] on span at bounding box center [412, 262] width 20 height 12
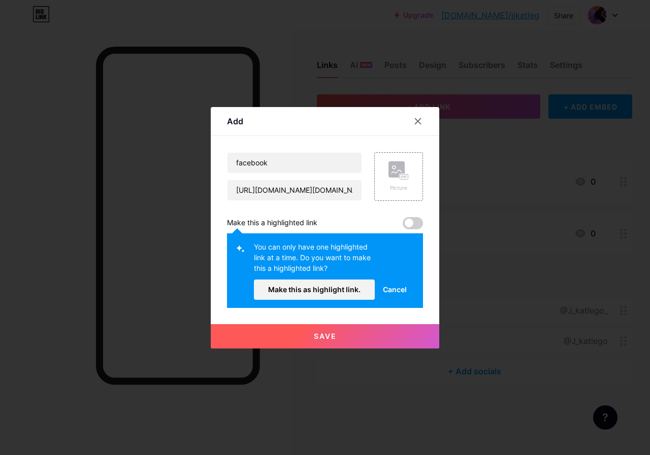
click at [400, 290] on span "Cancel" at bounding box center [395, 289] width 24 height 11
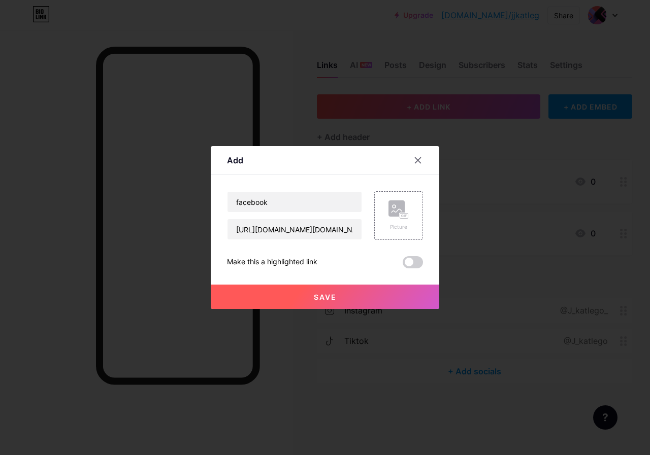
click at [324, 295] on span "Save" at bounding box center [325, 297] width 23 height 9
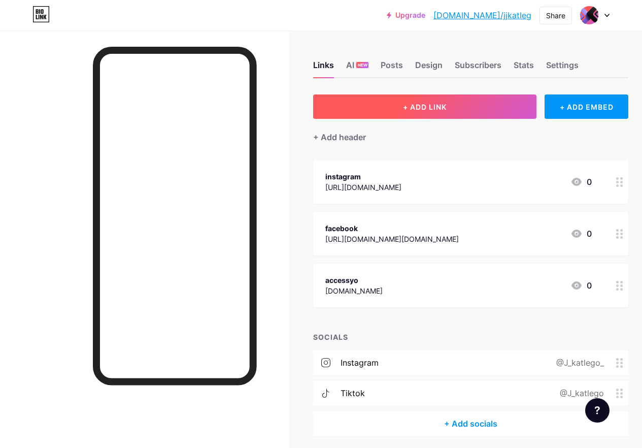
click at [402, 107] on button "+ ADD LINK" at bounding box center [424, 106] width 223 height 24
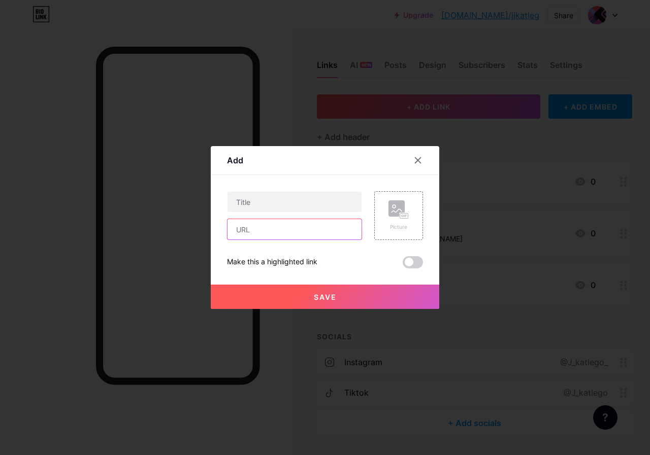
click at [266, 227] on input "text" at bounding box center [294, 229] width 134 height 20
paste input "https://x.com/katlegomaboe?lang=en"
type input "https://x.com/katlegomaboe?lang=en"
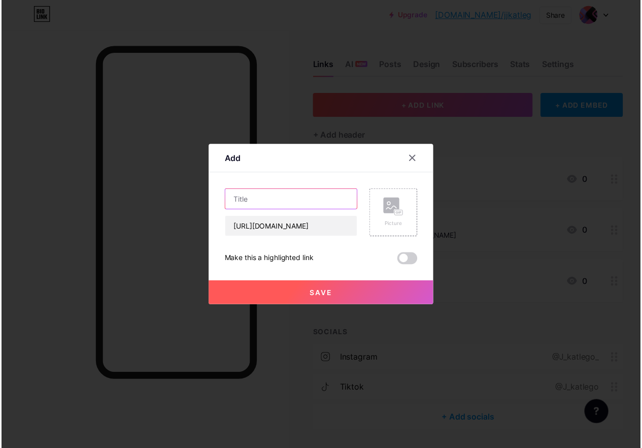
scroll to position [0, 0]
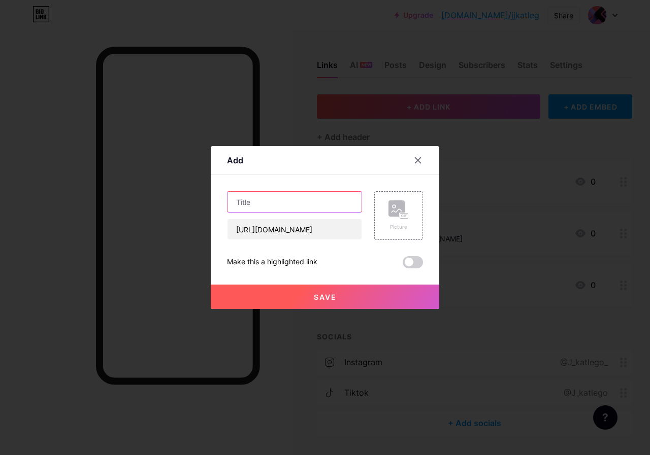
click at [280, 210] on input "text" at bounding box center [294, 202] width 134 height 20
type input "x"
click at [305, 296] on button "Save" at bounding box center [325, 297] width 228 height 24
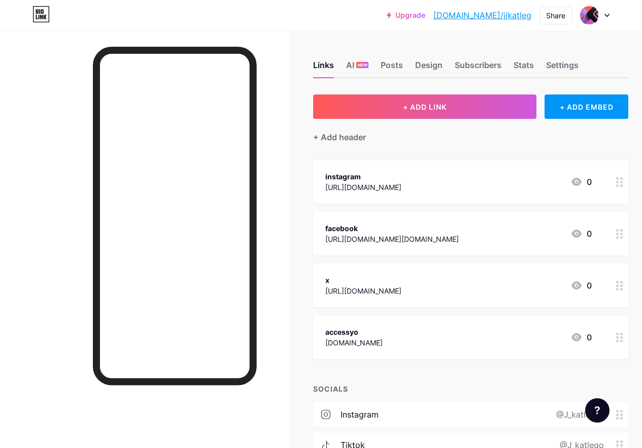
click at [401, 280] on div "x" at bounding box center [363, 280] width 76 height 11
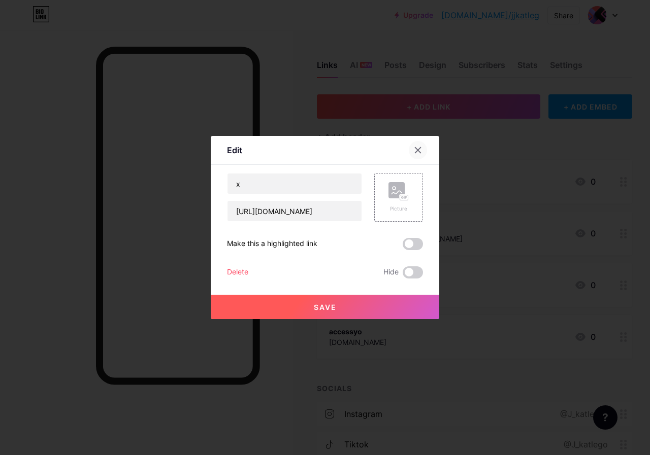
click at [418, 154] on div at bounding box center [418, 150] width 18 height 18
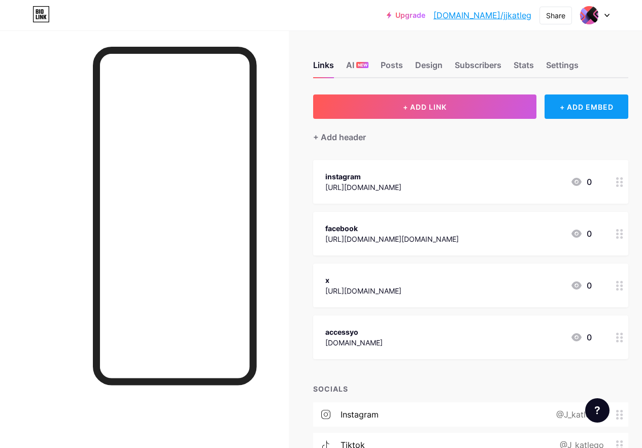
click at [564, 100] on div "+ ADD EMBED" at bounding box center [587, 106] width 84 height 24
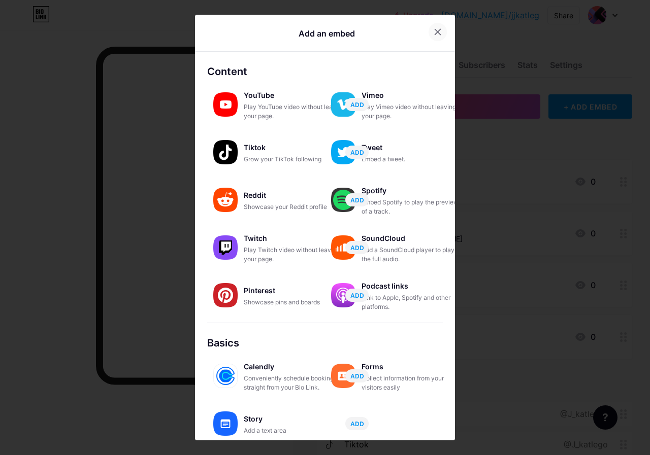
click at [435, 35] on icon at bounding box center [437, 32] width 8 height 8
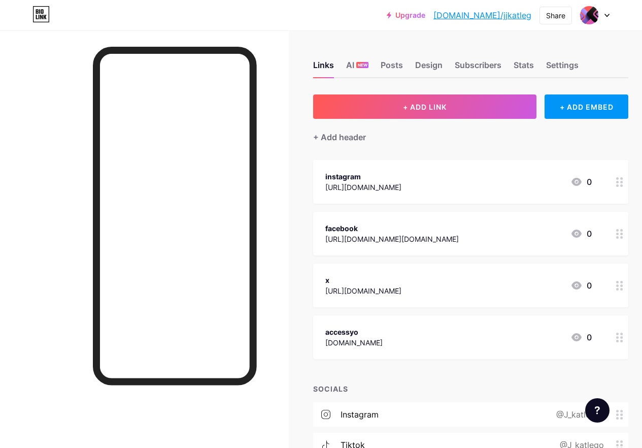
scroll to position [90, 0]
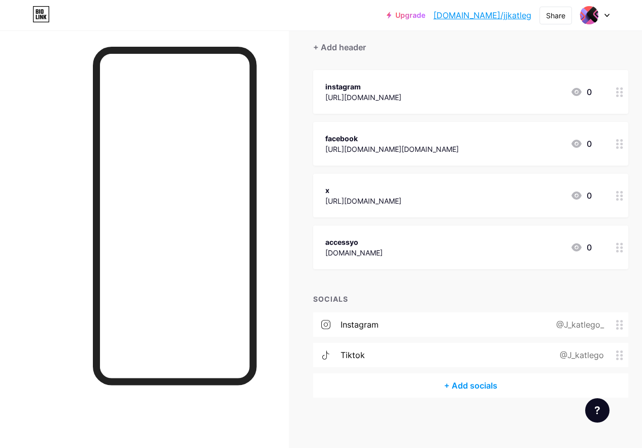
click at [602, 18] on div at bounding box center [594, 15] width 29 height 18
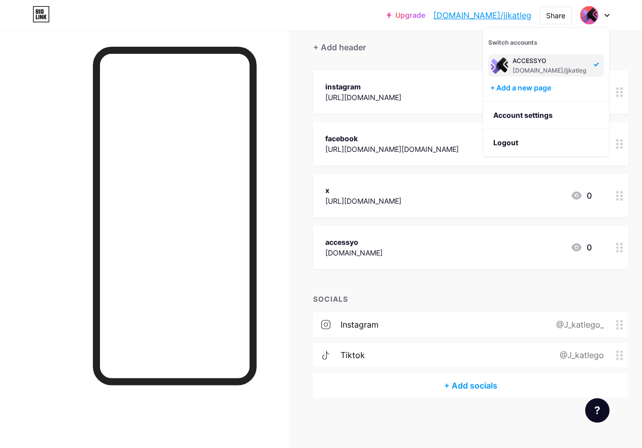
click at [483, 17] on link "[DOMAIN_NAME]/jjkatleg" at bounding box center [482, 15] width 98 height 12
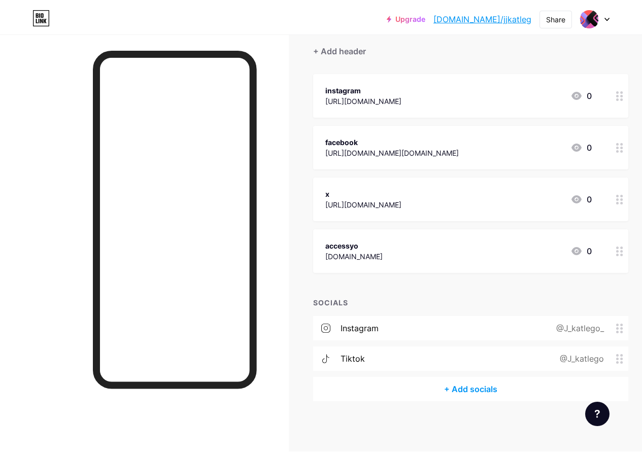
scroll to position [0, 0]
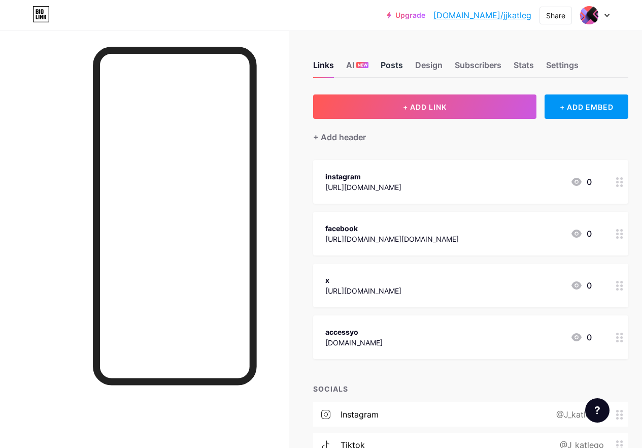
click at [398, 71] on div "Posts" at bounding box center [392, 68] width 22 height 18
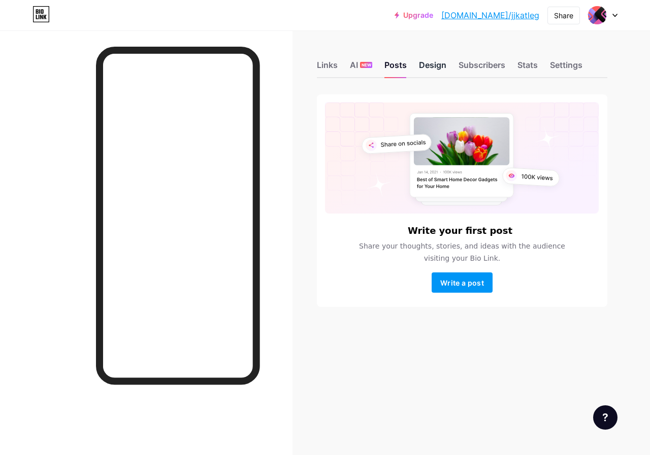
click at [439, 65] on div "Design" at bounding box center [432, 68] width 27 height 18
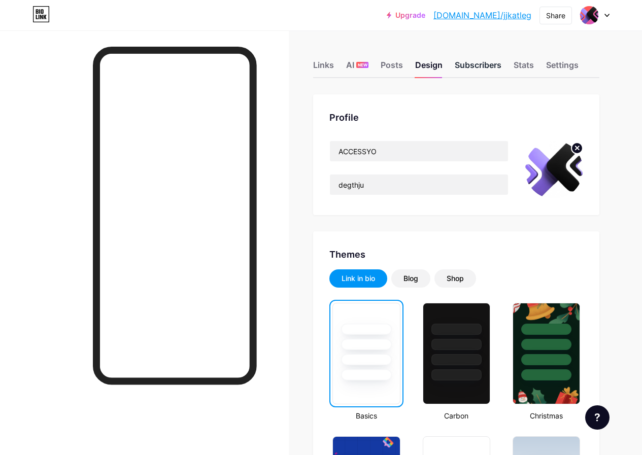
click at [467, 66] on div "Subscribers" at bounding box center [478, 68] width 47 height 18
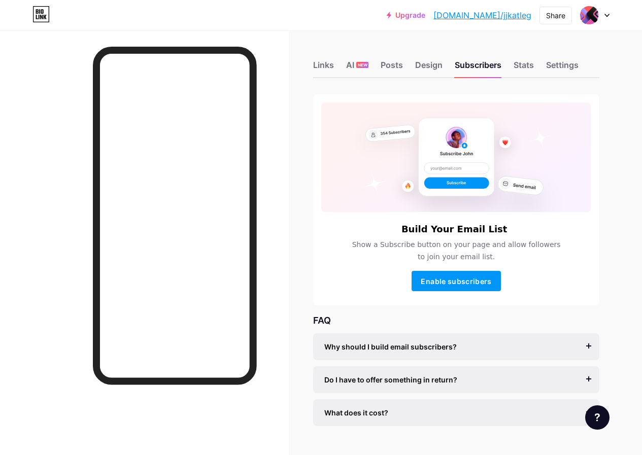
click at [543, 71] on div "Links AI NEW Posts Design Subscribers Stats Settings" at bounding box center [456, 61] width 286 height 36
drag, startPoint x: 544, startPoint y: 69, endPoint x: 538, endPoint y: 65, distance: 6.4
click at [543, 69] on div "Links AI NEW Posts Design Subscribers Stats Settings" at bounding box center [456, 61] width 286 height 36
click at [538, 65] on div "Links AI NEW Posts Design Subscribers Stats Settings" at bounding box center [456, 61] width 286 height 36
click at [534, 65] on div "Stats" at bounding box center [524, 68] width 20 height 18
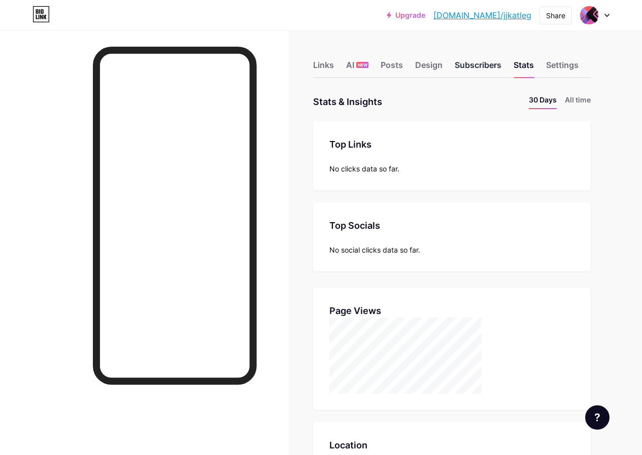
click at [489, 63] on div "Subscribers" at bounding box center [478, 68] width 47 height 18
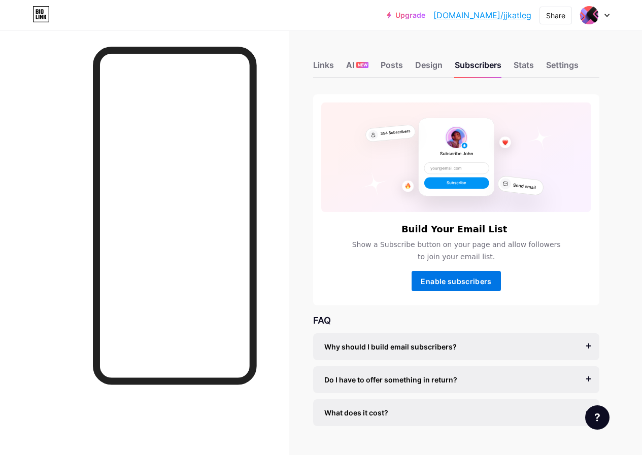
click at [464, 277] on span "Enable subscribers" at bounding box center [456, 281] width 71 height 9
click at [464, 281] on span "Enable subscribers" at bounding box center [456, 281] width 71 height 9
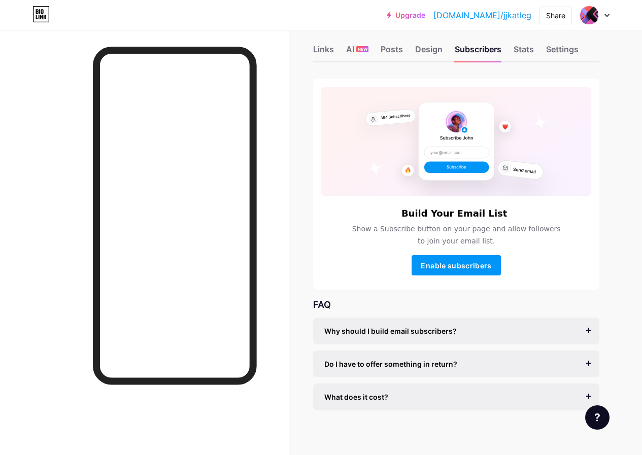
scroll to position [20, 0]
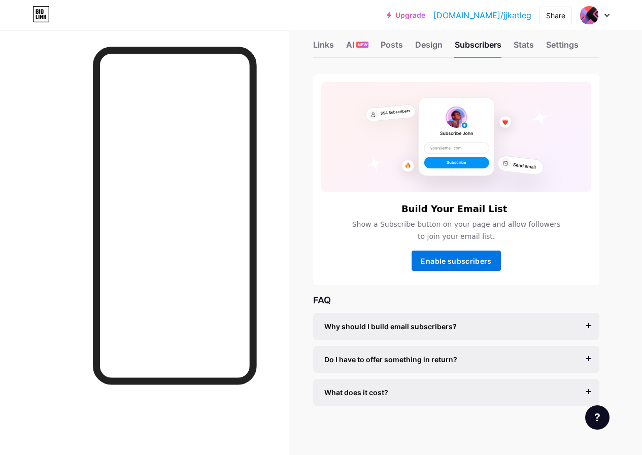
click at [445, 263] on span "Enable subscribers" at bounding box center [456, 261] width 71 height 9
click at [442, 257] on span "Enable subscribers" at bounding box center [456, 261] width 71 height 9
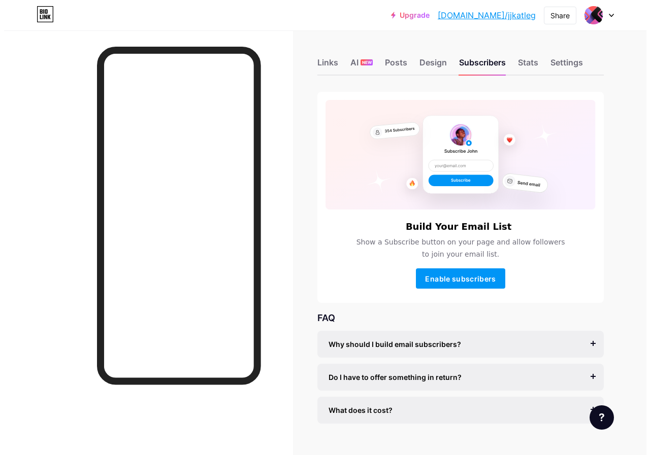
scroll to position [0, 0]
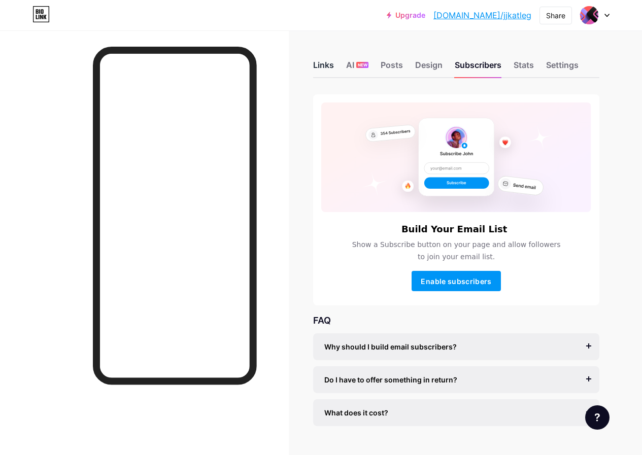
click at [332, 64] on div "Links" at bounding box center [323, 68] width 21 height 18
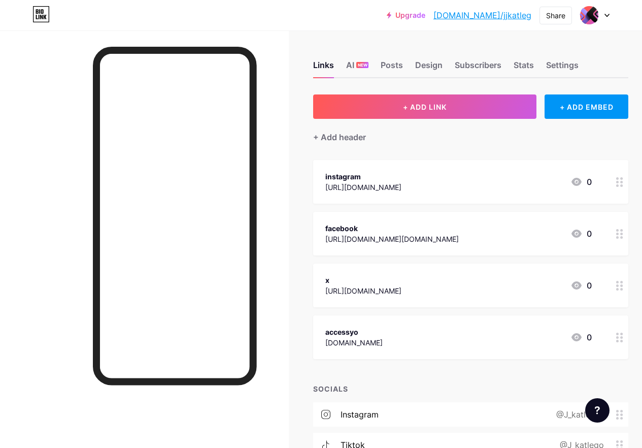
drag, startPoint x: 369, startPoint y: 343, endPoint x: 355, endPoint y: 226, distance: 117.5
click at [357, 216] on span "instagram https://www.instagram.com/J_katlego_/?hl=en 0 facebook https://www.fa…" at bounding box center [470, 259] width 315 height 199
click at [411, 361] on div "+ ADD LINK + ADD EMBED + Add header instagram https://www.instagram.com/J_katle…" at bounding box center [470, 290] width 315 height 393
drag, startPoint x: 395, startPoint y: 345, endPoint x: 383, endPoint y: 320, distance: 27.2
click at [383, 320] on div "accessyo accessyo.com 0" at bounding box center [470, 337] width 315 height 44
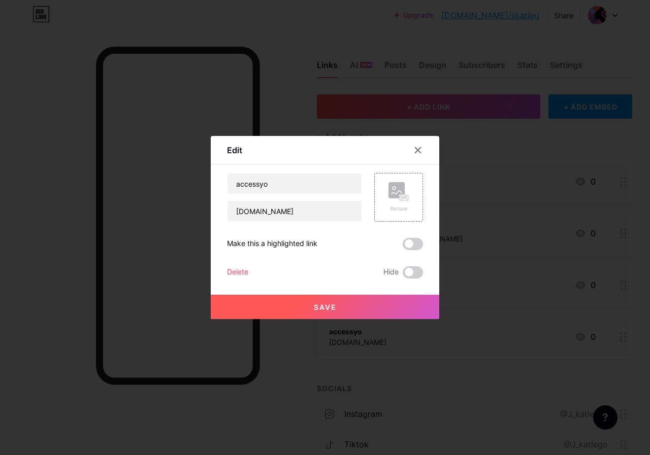
drag, startPoint x: 376, startPoint y: 335, endPoint x: 379, endPoint y: 342, distance: 7.5
click at [378, 336] on div at bounding box center [325, 227] width 650 height 455
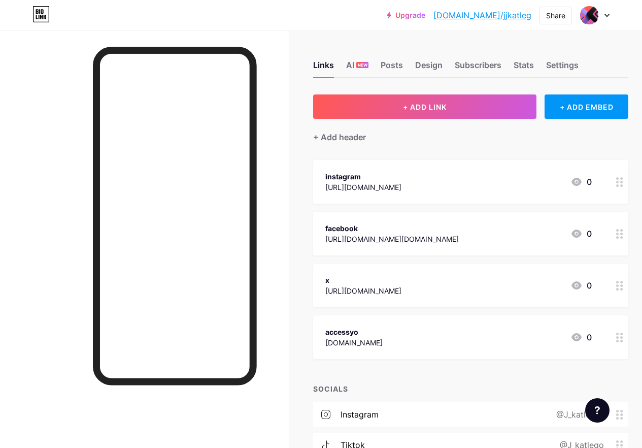
drag, startPoint x: 380, startPoint y: 334, endPoint x: 391, endPoint y: 321, distance: 17.6
click at [391, 321] on div "accessyo accessyo.com 0" at bounding box center [470, 337] width 315 height 44
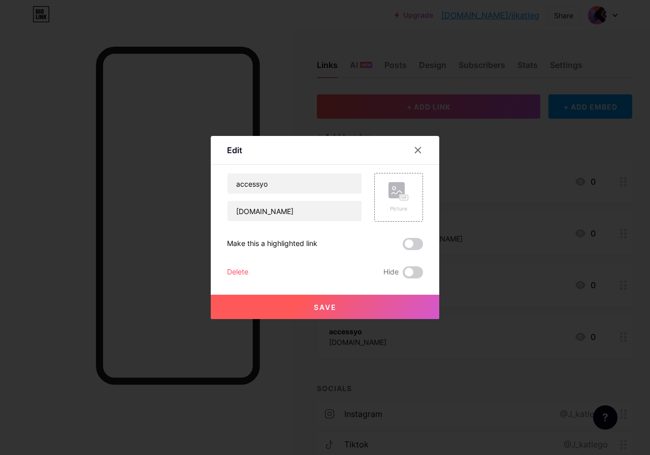
click at [622, 332] on div at bounding box center [325, 227] width 650 height 455
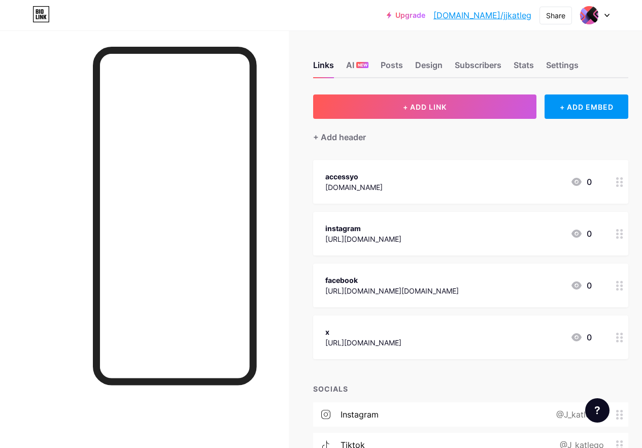
click at [507, 367] on div "+ ADD LINK + ADD EMBED + Add header accessyo accessyo.com 0 instagram https://w…" at bounding box center [470, 290] width 315 height 393
click at [385, 176] on div "accessyo accessyo.com 0" at bounding box center [458, 181] width 266 height 23
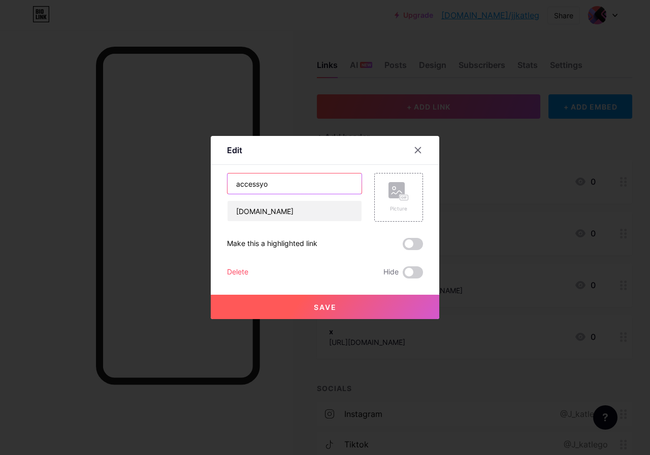
click at [275, 191] on input "accessyo" at bounding box center [294, 184] width 134 height 20
click at [418, 154] on div at bounding box center [418, 150] width 18 height 18
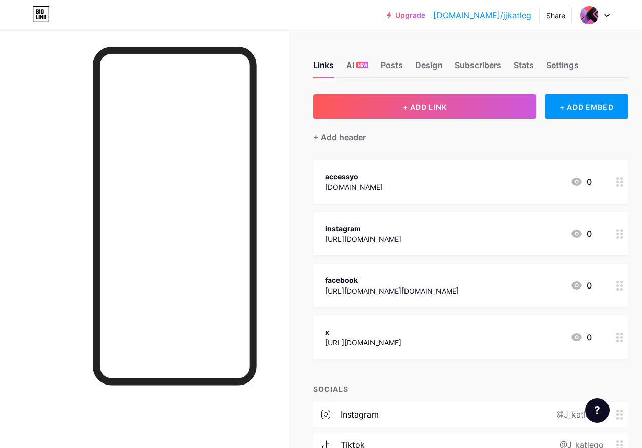
click at [619, 185] on circle at bounding box center [617, 185] width 3 height 3
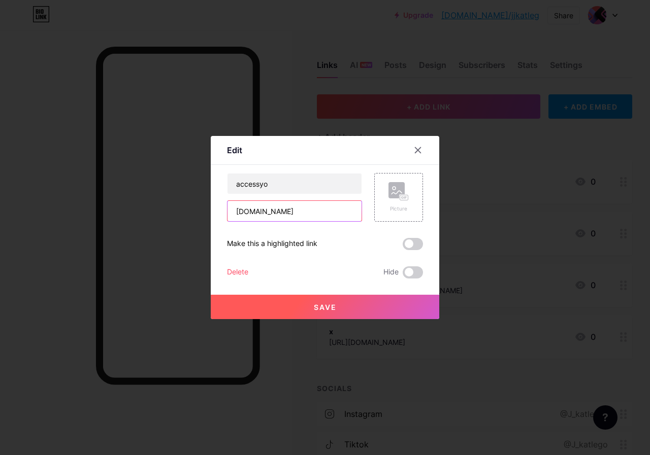
click at [292, 213] on input "accessyo.com" at bounding box center [294, 211] width 134 height 20
drag, startPoint x: 267, startPoint y: 215, endPoint x: 235, endPoint y: 218, distance: 31.7
click at [235, 218] on input "accessyo.com" at bounding box center [294, 211] width 134 height 20
type input "[DOMAIN_NAME]"
drag, startPoint x: 277, startPoint y: 190, endPoint x: 229, endPoint y: 189, distance: 47.7
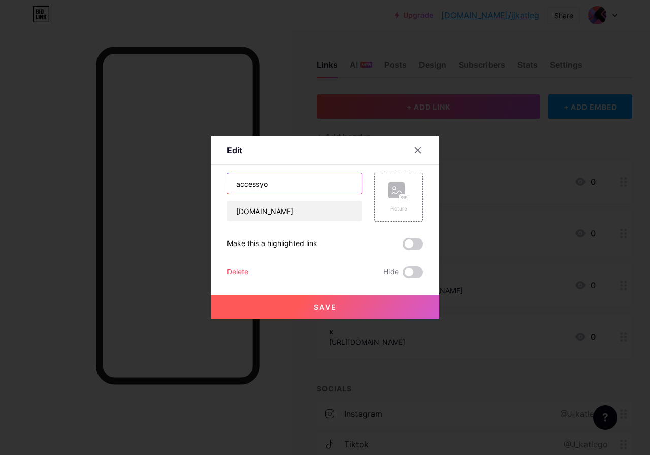
click at [229, 189] on input "accessyo" at bounding box center [294, 184] width 134 height 20
drag, startPoint x: 238, startPoint y: 214, endPoint x: 276, endPoint y: 218, distance: 38.7
click at [276, 218] on input "[DOMAIN_NAME]" at bounding box center [294, 211] width 134 height 20
click at [271, 190] on input "accessyo" at bounding box center [294, 184] width 134 height 20
click at [303, 217] on input "[DOMAIN_NAME]" at bounding box center [294, 211] width 134 height 20
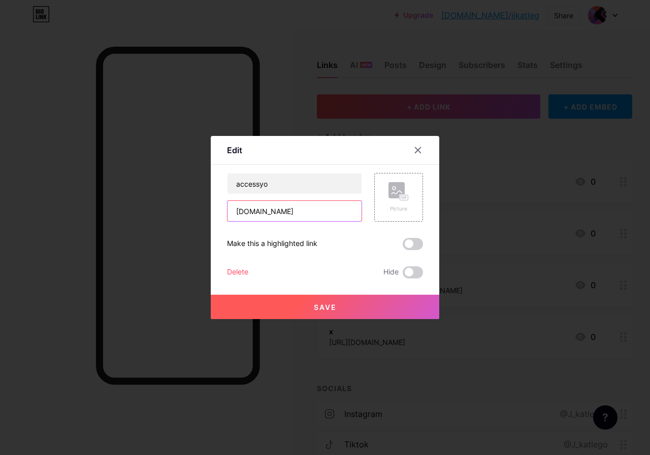
drag, startPoint x: 302, startPoint y: 217, endPoint x: 235, endPoint y: 216, distance: 67.0
click at [235, 216] on input "[DOMAIN_NAME]" at bounding box center [294, 211] width 134 height 20
drag, startPoint x: 247, startPoint y: 210, endPoint x: 274, endPoint y: 211, distance: 26.4
click at [277, 186] on input "accessyo" at bounding box center [294, 184] width 134 height 20
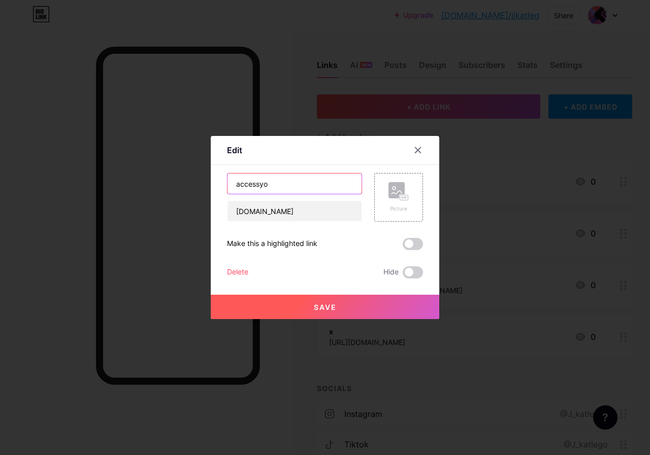
paste input "[DOMAIN_NAME]"
type input "[DOMAIN_NAME]"
click at [409, 196] on div "Picture" at bounding box center [398, 197] width 49 height 49
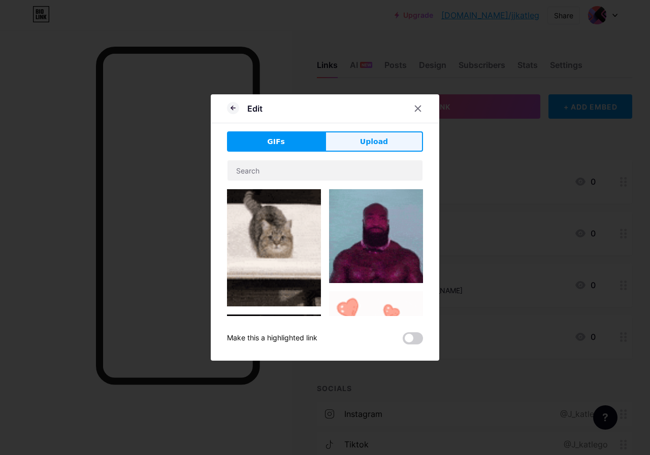
click at [366, 144] on span "Upload" at bounding box center [374, 142] width 28 height 11
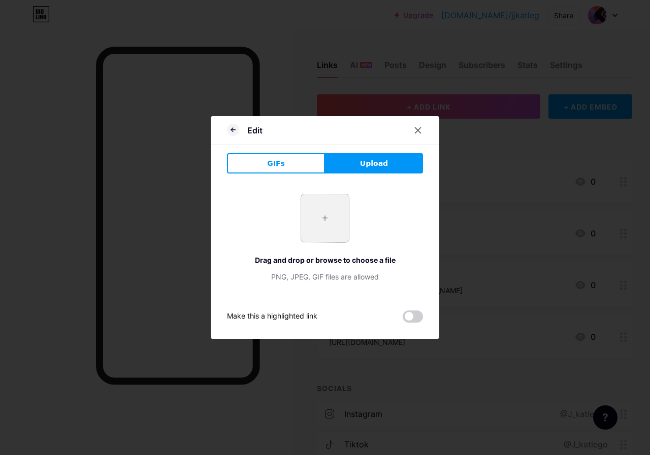
click at [330, 219] on input "file" at bounding box center [325, 218] width 48 height 48
type input "C:\fakepath\[PERSON_NAME] [PERSON_NAME] Logo (1).png"
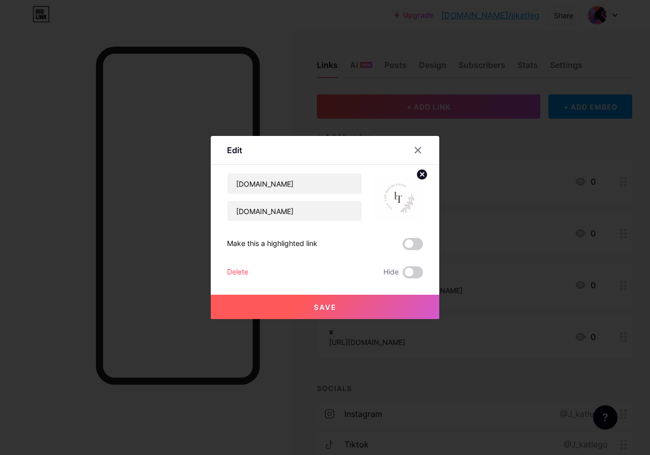
click at [330, 301] on button "Save" at bounding box center [325, 307] width 228 height 24
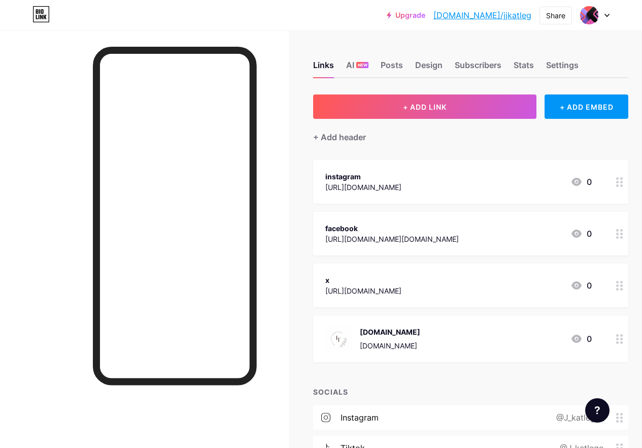
drag, startPoint x: 359, startPoint y: 346, endPoint x: 361, endPoint y: 310, distance: 36.1
click at [354, 238] on span "instagram https://www.instagram.com/J_katlego_/?hl=en 0 facebook https://www.fa…" at bounding box center [470, 261] width 315 height 202
click at [357, 343] on div "lelatatientity.com lelatatientity.com" at bounding box center [372, 338] width 95 height 26
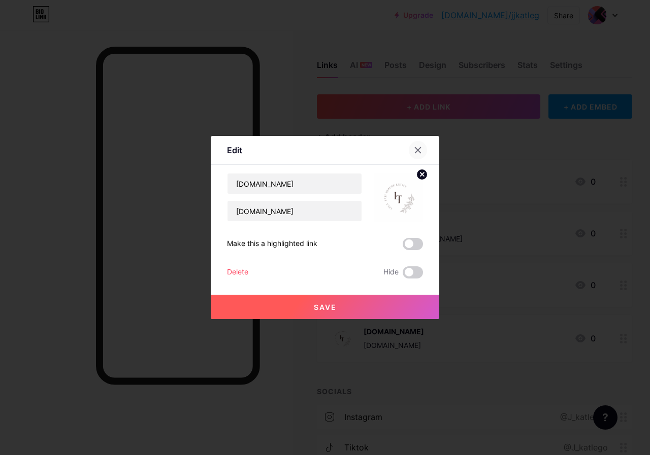
click at [420, 154] on icon at bounding box center [418, 150] width 8 height 8
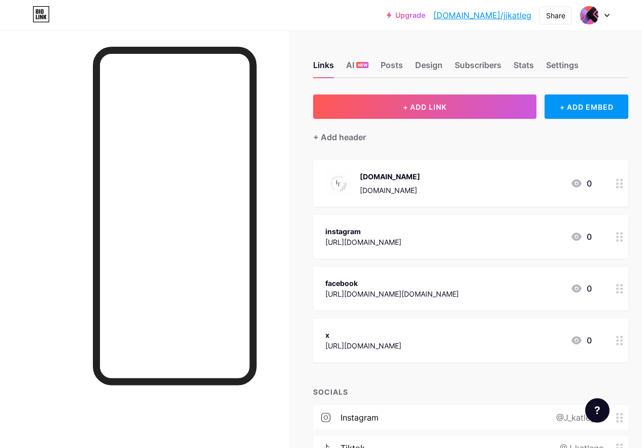
click at [623, 341] on icon at bounding box center [619, 340] width 7 height 10
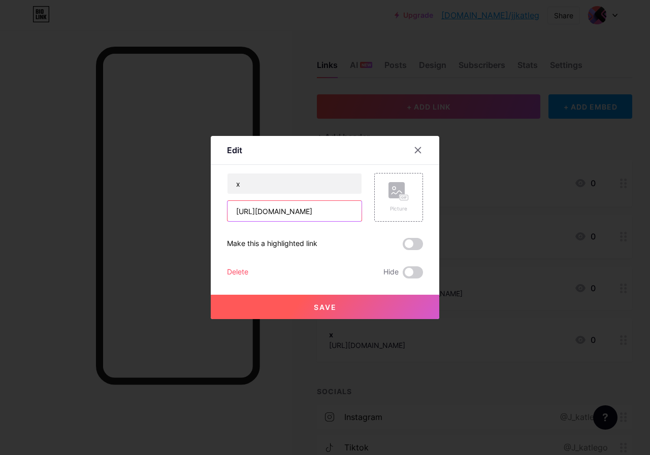
click at [267, 208] on input "https://x.com/katlegomaboe?lang=en" at bounding box center [294, 211] width 134 height 20
click at [238, 212] on input "https://x.com/katlegomaboe?lang=en" at bounding box center [294, 211] width 134 height 20
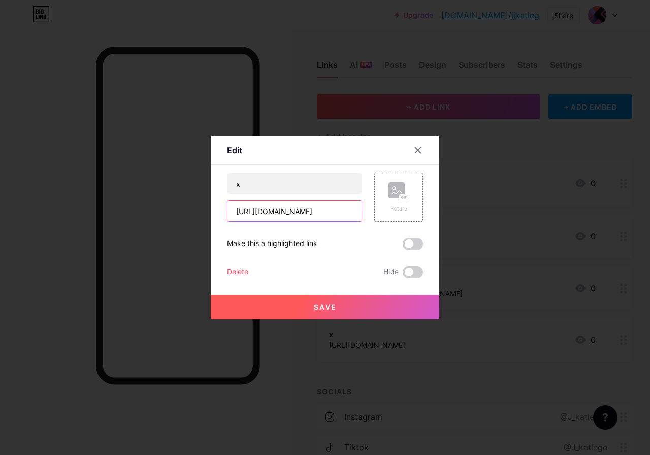
scroll to position [0, 9]
drag, startPoint x: 234, startPoint y: 212, endPoint x: 368, endPoint y: 217, distance: 133.6
click at [373, 218] on div "x https://x.com/katlegomaboe?lang=en Picture" at bounding box center [325, 197] width 196 height 49
paste input "www.tiktok.com/@lela_tati_berube?_t=ZS-8zpfikOb6Jz&_r=1"
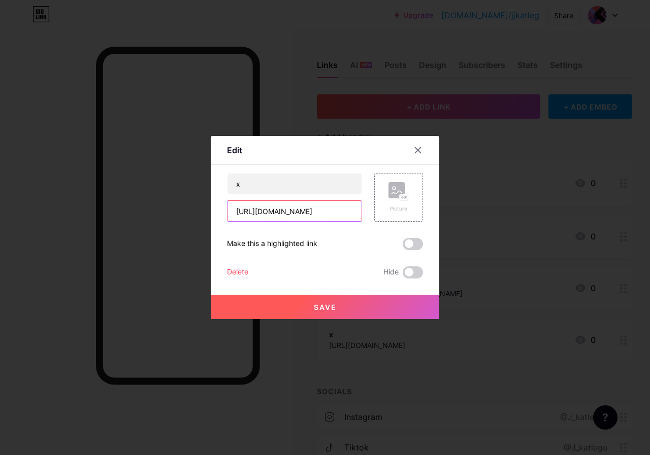
type input "[URL][DOMAIN_NAME]"
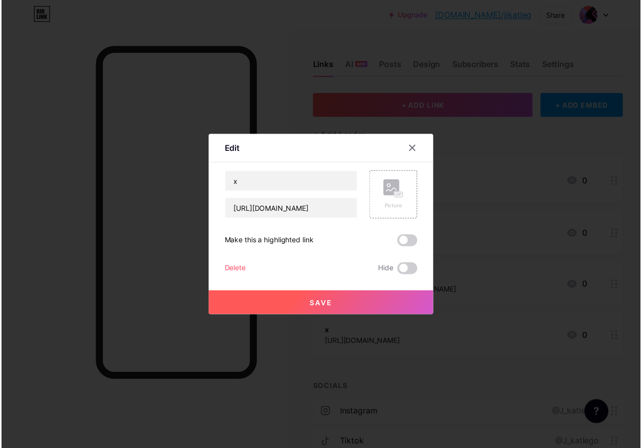
scroll to position [0, 0]
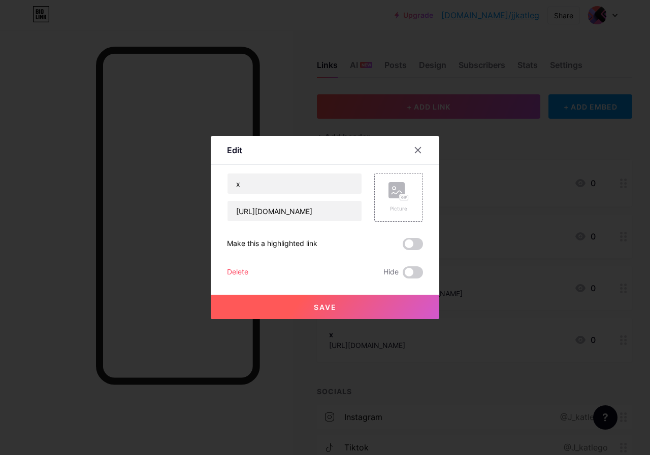
click at [359, 309] on button "Save" at bounding box center [325, 307] width 228 height 24
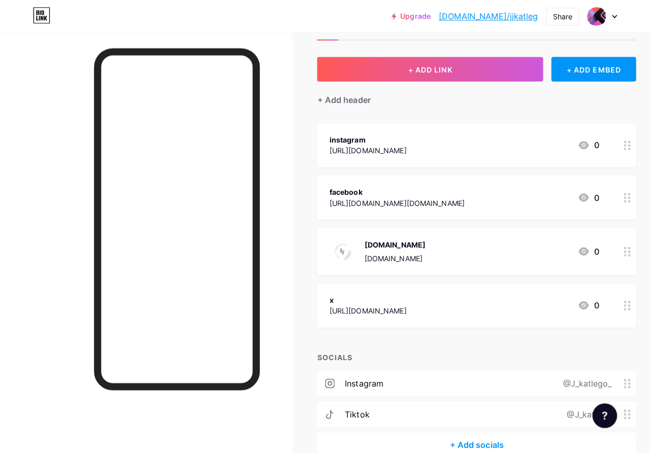
scroll to position [51, 0]
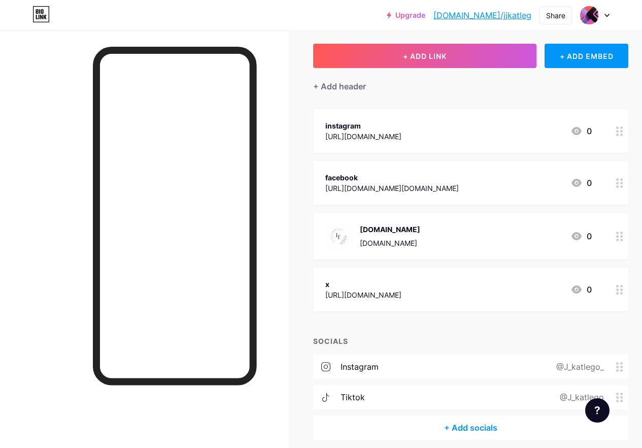
click at [571, 369] on div "@J_katlego_" at bounding box center [578, 366] width 76 height 12
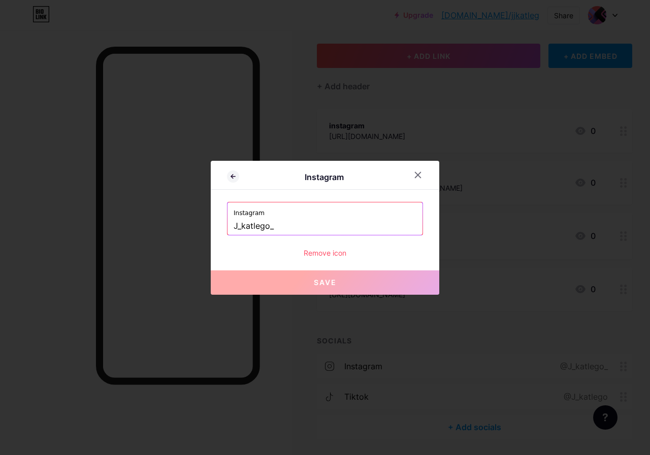
click at [265, 225] on input "J_katlego_" at bounding box center [324, 226] width 183 height 17
paste input "[URL][DOMAIN_NAME]"
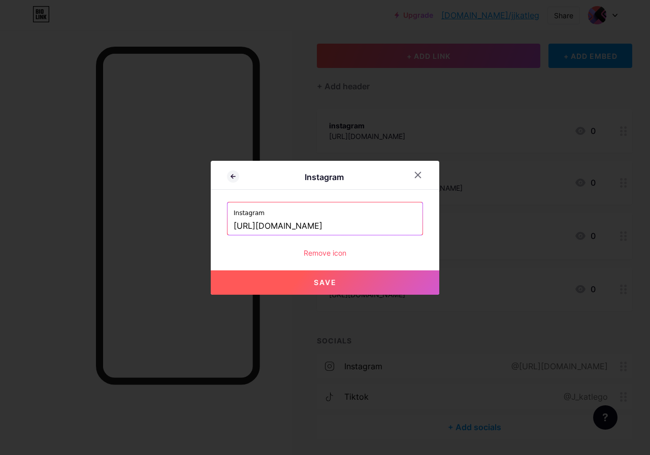
scroll to position [0, 0]
click at [334, 281] on span "Save" at bounding box center [325, 282] width 23 height 9
drag, startPoint x: 349, startPoint y: 230, endPoint x: 194, endPoint y: 234, distance: 155.3
click at [192, 234] on div "Instagram Instagram https://instagram.com/https://www.tiktok.com/@lela_tati_ber…" at bounding box center [325, 227] width 650 height 455
click at [330, 285] on span "Save" at bounding box center [325, 282] width 23 height 9
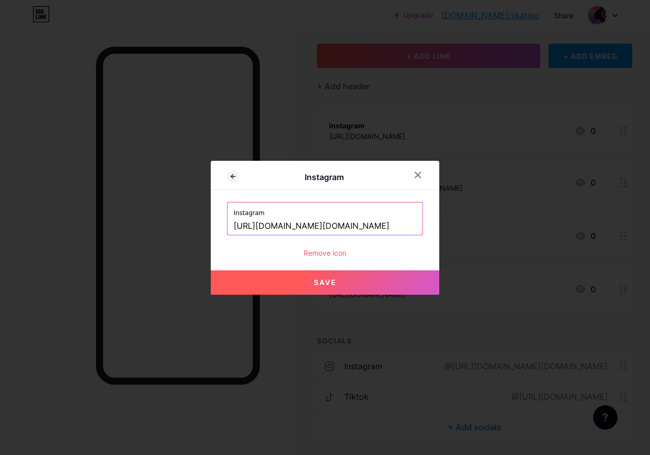
click at [380, 222] on input "https://instagram.com/www.tiktok.com/@lela_tati_berube?_t=ZS-8zpfikOb6Jz&_r=1" at bounding box center [324, 226] width 183 height 17
drag, startPoint x: 385, startPoint y: 225, endPoint x: 434, endPoint y: 233, distance: 50.3
click at [434, 233] on div "Instagram Instagram https://instagram.com/www.tiktok.com/@lela_tati_berube?_t=Z…" at bounding box center [325, 228] width 228 height 134
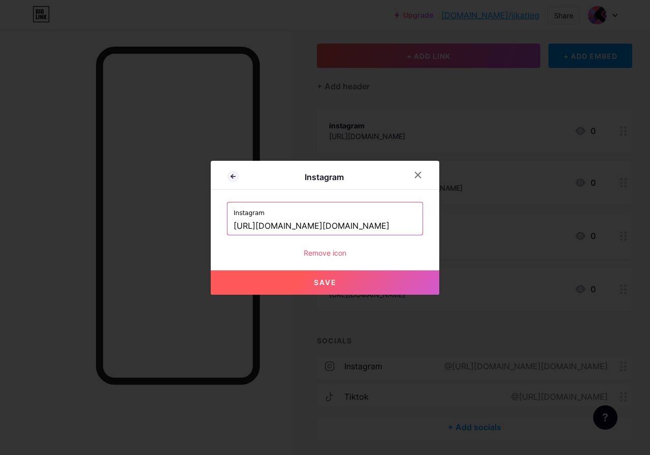
click at [341, 228] on input "https://instagram.com/www.tiktok.com/" at bounding box center [324, 226] width 183 height 17
click at [341, 227] on input "https://instagram.com/www.tiktok.com/" at bounding box center [324, 226] width 183 height 17
paste input "@lela_tati_berube?_t=ZS-8zpfikOb6Jz&_r=1"
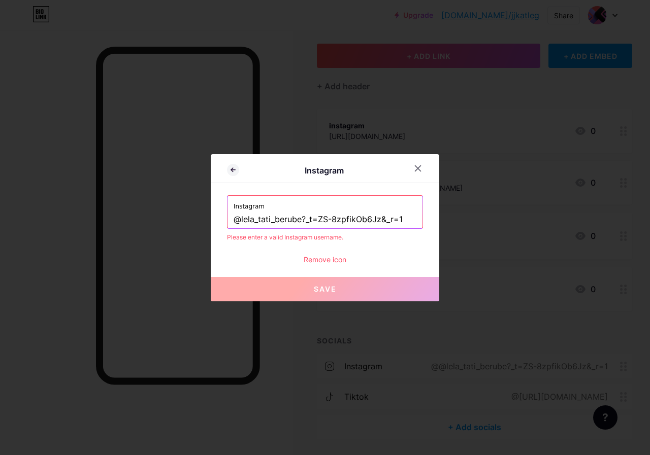
drag, startPoint x: 406, startPoint y: 221, endPoint x: 303, endPoint y: 224, distance: 102.6
click at [303, 224] on input "@lela_tati_berube?_t=ZS-8zpfikOb6Jz&_r=1" at bounding box center [324, 219] width 183 height 17
type input "@lela_tati_berube"
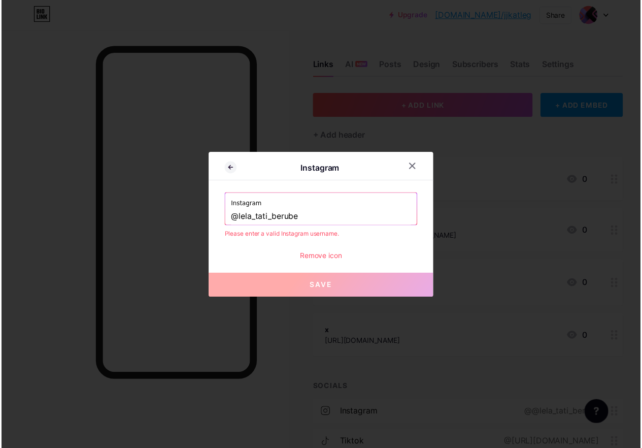
scroll to position [51, 0]
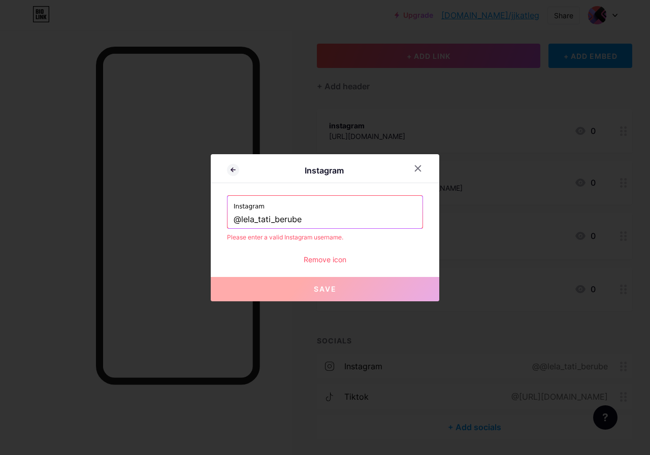
click at [290, 222] on input "@lela_tati_berube" at bounding box center [324, 219] width 183 height 17
click at [263, 222] on input "@lela_tati_berube" at bounding box center [324, 219] width 183 height 17
drag, startPoint x: 322, startPoint y: 222, endPoint x: 238, endPoint y: 221, distance: 83.7
click at [224, 228] on div "Instagram Instagram @lela_tati_berube Please enter a valid Instagram username. …" at bounding box center [325, 227] width 228 height 147
click at [421, 171] on icon at bounding box center [418, 168] width 8 height 8
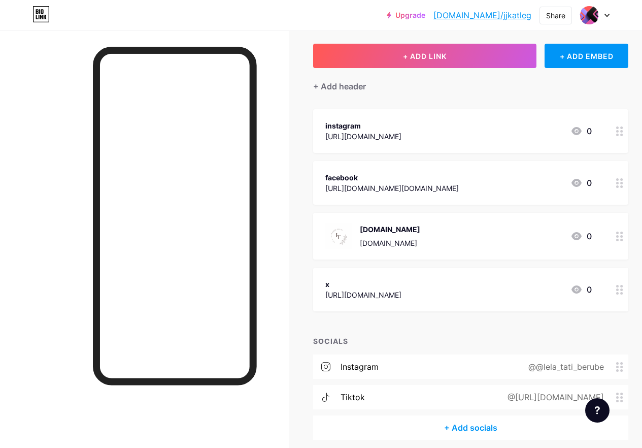
click at [450, 398] on div "tiktok @https://tiktok.com/J_katlego" at bounding box center [470, 397] width 315 height 24
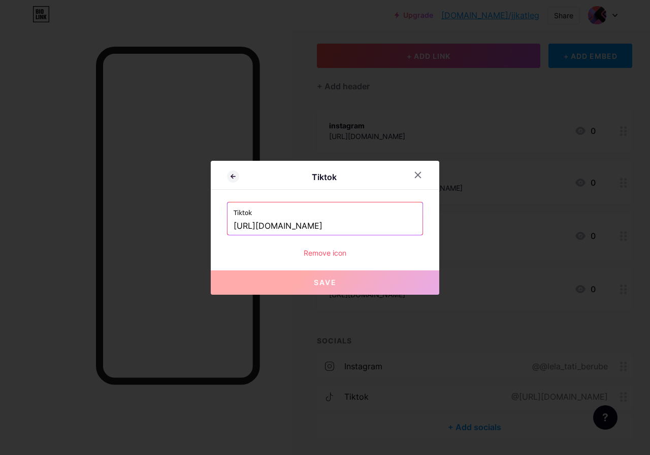
click at [295, 228] on input "https://tiktok.com/J_katlego" at bounding box center [324, 226] width 183 height 17
paste input "@lela_tati_berube"
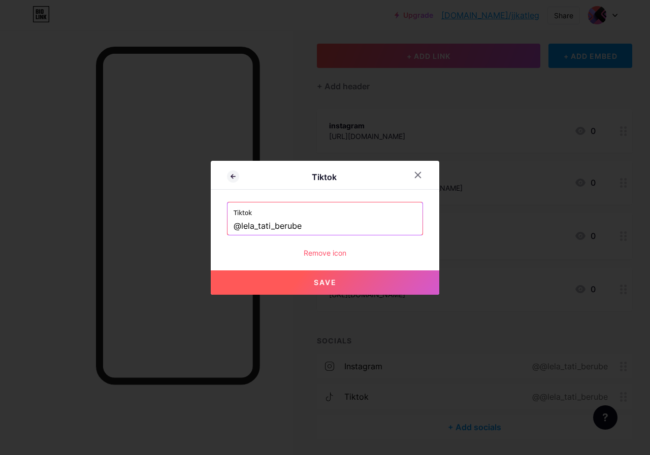
click at [327, 278] on span "Save" at bounding box center [325, 282] width 23 height 9
type input "https://tiktok.com/@lela_tati_berube"
click at [353, 282] on button "Save" at bounding box center [325, 282] width 228 height 24
click at [352, 279] on button "Save" at bounding box center [325, 282] width 228 height 24
click at [342, 279] on button "Save" at bounding box center [325, 282] width 228 height 24
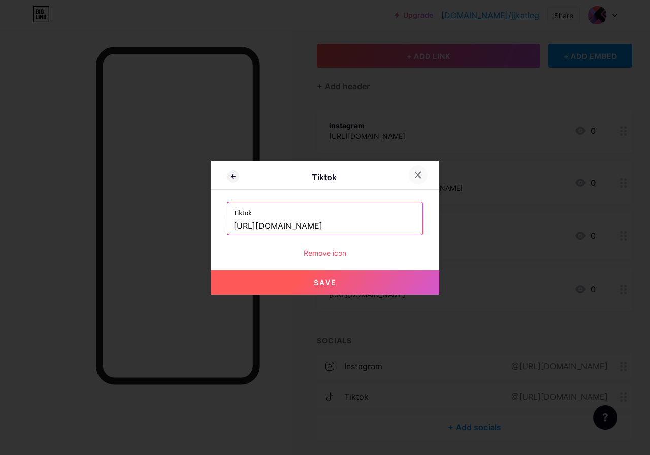
click at [415, 174] on icon at bounding box center [418, 175] width 8 height 8
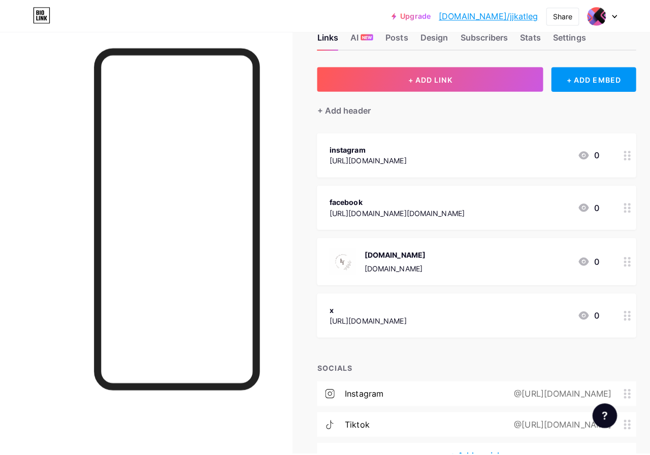
scroll to position [0, 0]
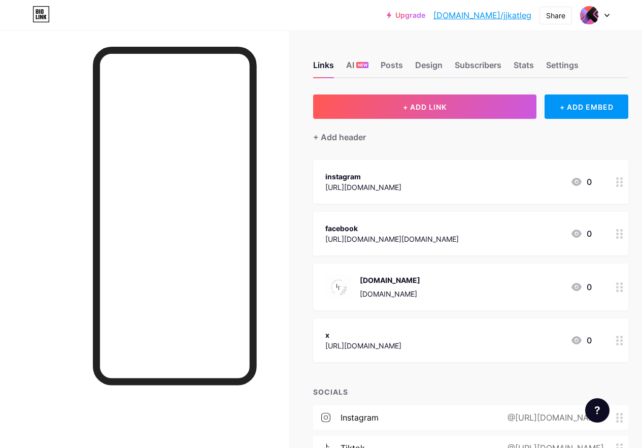
click at [400, 183] on div "https://www.instagram.com/J_katlego_/?hl=en" at bounding box center [363, 187] width 76 height 11
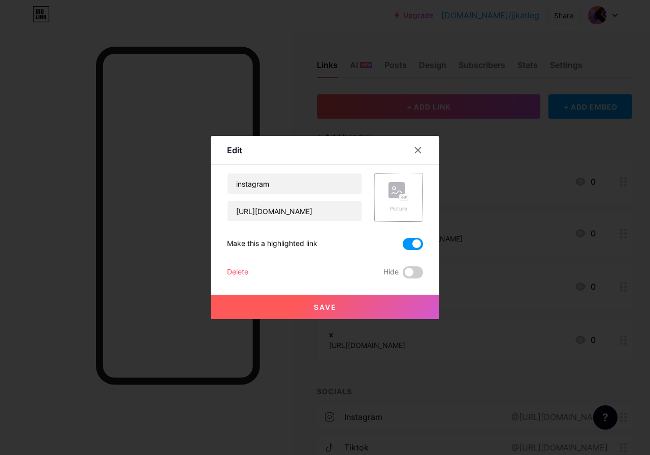
click at [393, 196] on rect at bounding box center [396, 190] width 16 height 16
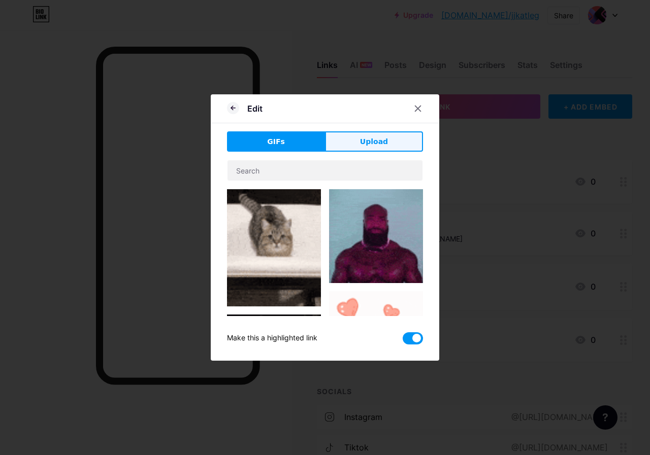
click at [356, 142] on button "Upload" at bounding box center [374, 141] width 98 height 20
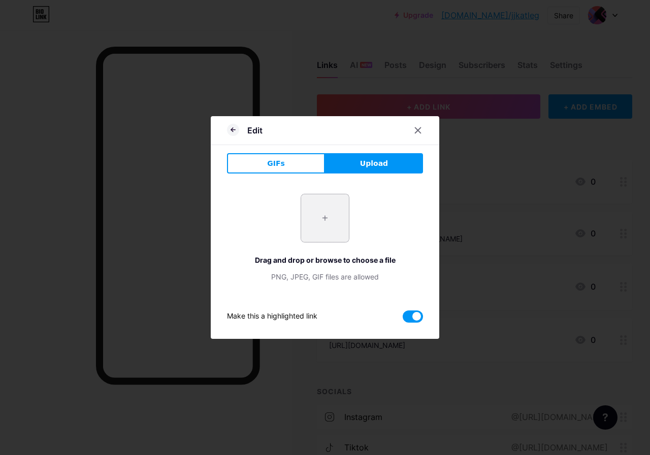
click at [323, 200] on input "file" at bounding box center [325, 218] width 48 height 48
type input "C:\fakepath\Lela Tati Berube Logo (1).png"
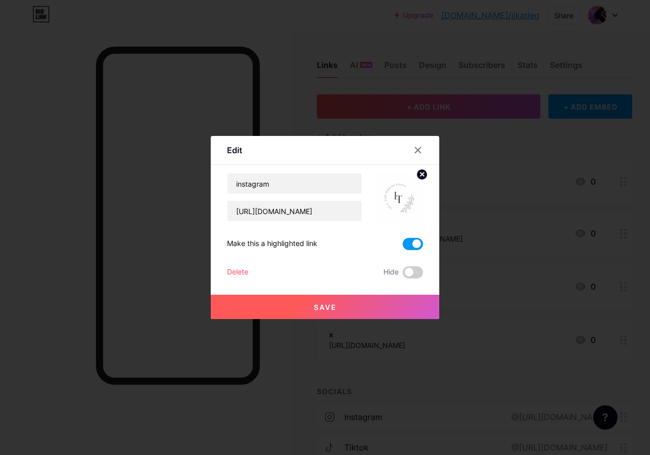
click at [326, 304] on span "Save" at bounding box center [325, 307] width 23 height 9
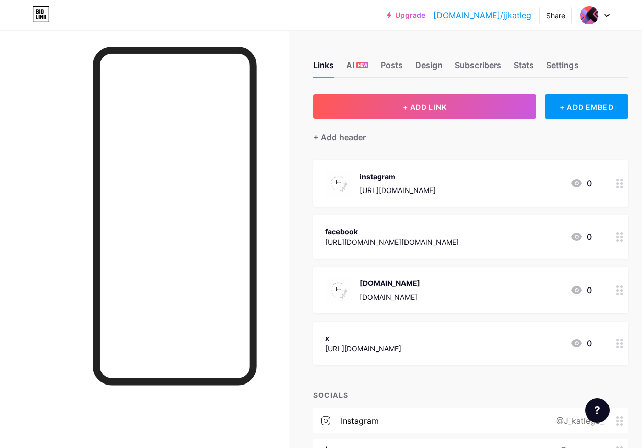
click at [459, 235] on div "facebook" at bounding box center [391, 231] width 133 height 11
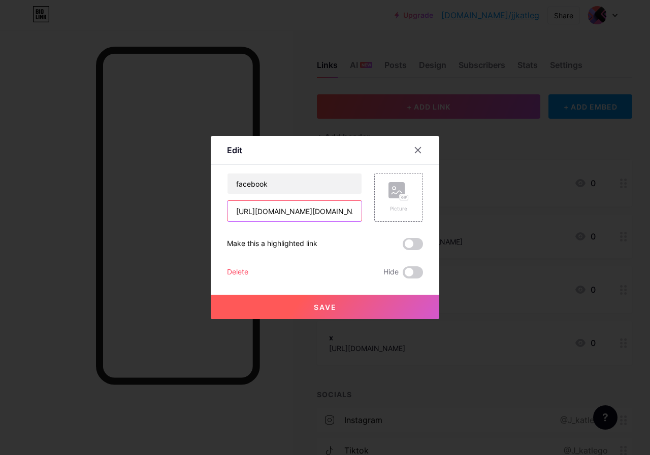
click at [307, 216] on input "https://www.facebook.com/katlego.maboe.page/" at bounding box center [294, 211] width 134 height 20
click at [307, 215] on input "https://www.facebook.com/katlego.maboe.page/" at bounding box center [294, 211] width 134 height 20
paste input "share/17ERc7YSnp/?mibextid=wwXIfr"
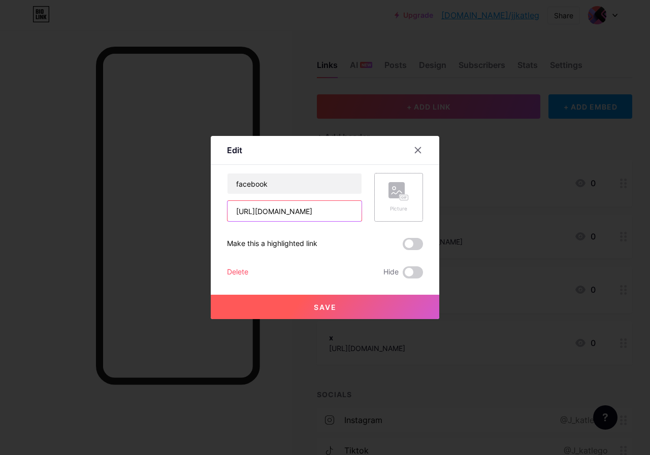
type input "[URL][DOMAIN_NAME]"
click at [391, 199] on icon at bounding box center [398, 191] width 20 height 19
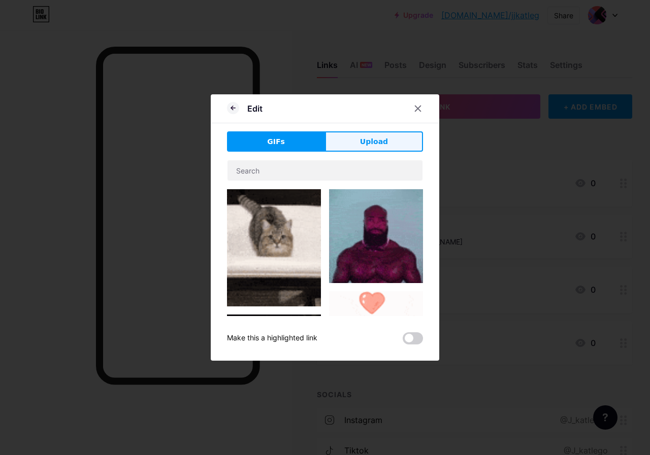
click at [375, 142] on span "Upload" at bounding box center [374, 142] width 28 height 11
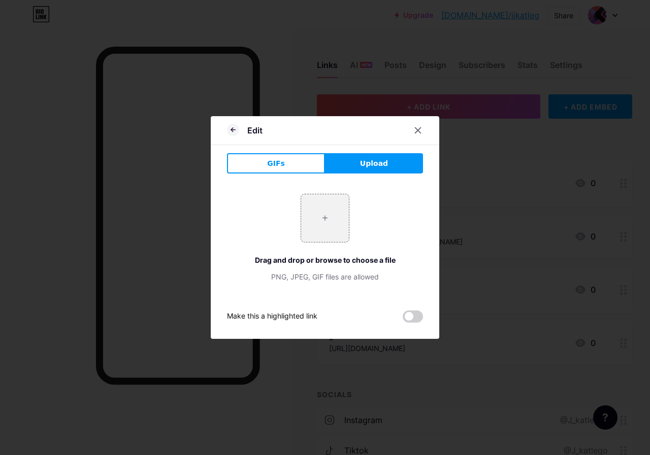
drag, startPoint x: 351, startPoint y: 165, endPoint x: 556, endPoint y: 132, distance: 207.2
click at [403, 177] on div "GIFs Upload Content YouTube Play YouTube video without leaving your page. ADD V…" at bounding box center [325, 238] width 196 height 170
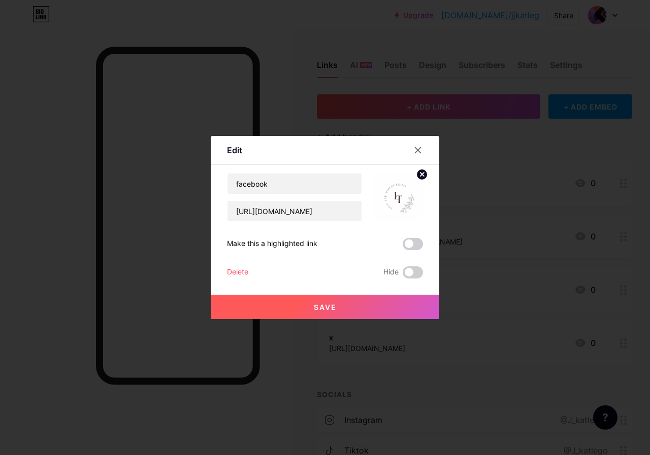
click at [314, 312] on button "Save" at bounding box center [325, 307] width 228 height 24
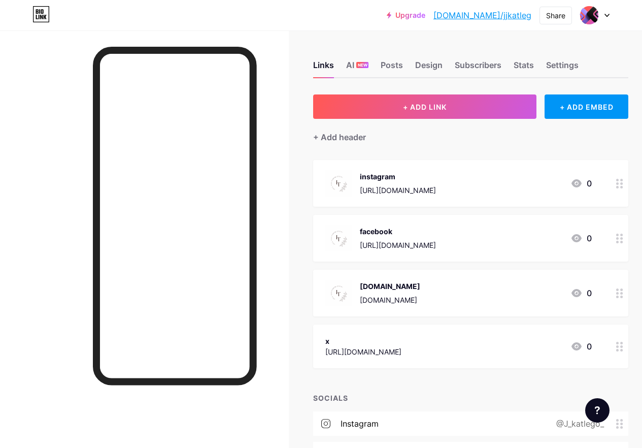
drag, startPoint x: 423, startPoint y: 292, endPoint x: 412, endPoint y: 246, distance: 48.1
click at [415, 233] on span "instagram https://www.instagram.com/J_katlego_/?hl=en 0 facebook https://www.fa…" at bounding box center [470, 264] width 315 height 208
click at [432, 245] on div "https://www.instagram.com/J_katlego_/?hl=en" at bounding box center [398, 245] width 76 height 11
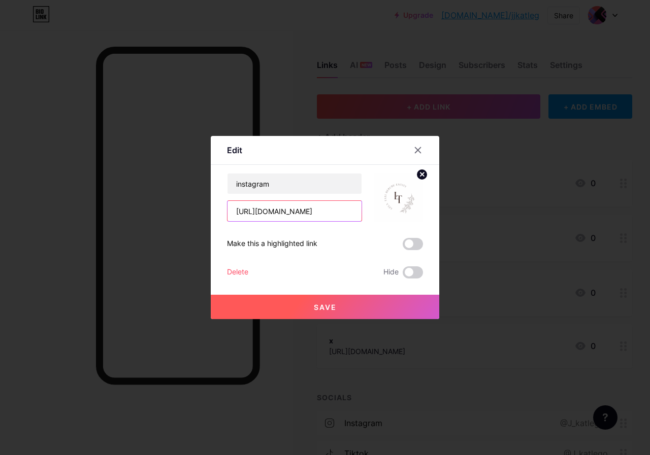
click at [298, 214] on input "https://www.instagram.com/J_katlego_/?hl=en" at bounding box center [294, 211] width 134 height 20
click at [299, 214] on input "https://www.instagram.com/J_katlego_/?hl=en" at bounding box center [294, 211] width 134 height 20
paste input "_lela_tati_berube?igsh=czBqOHUwMmx4YzZt&utm_source=qr"
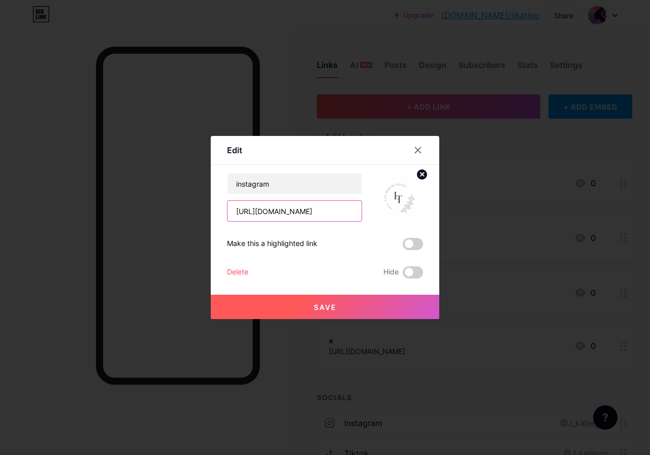
type input "[URL][DOMAIN_NAME]"
click at [350, 304] on button "Save" at bounding box center [325, 307] width 228 height 24
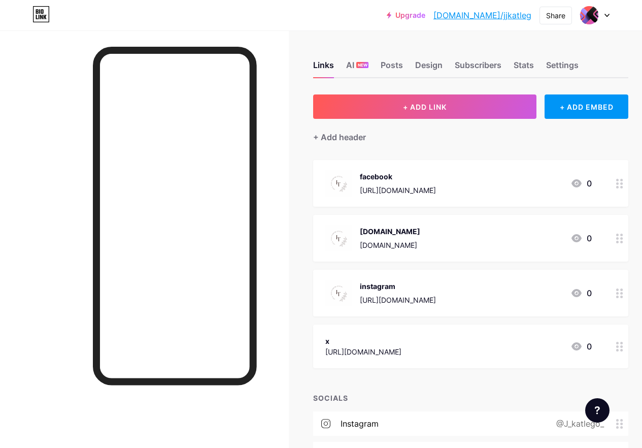
drag, startPoint x: 419, startPoint y: 242, endPoint x: 418, endPoint y: 237, distance: 5.2
click at [418, 237] on div "lelatatientity.com lelatatientity.com" at bounding box center [390, 238] width 60 height 26
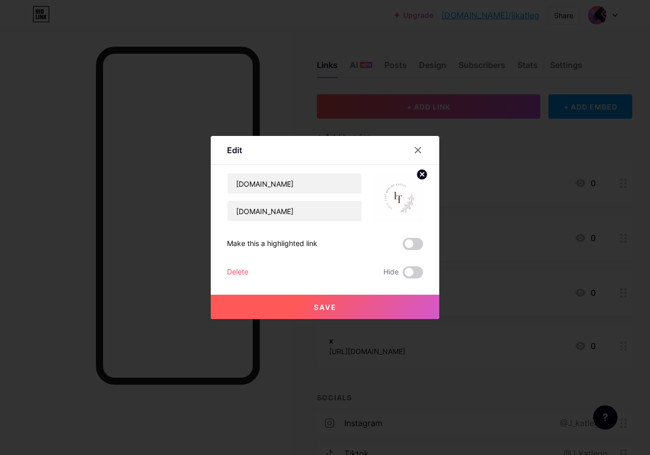
click at [484, 249] on div at bounding box center [325, 227] width 650 height 455
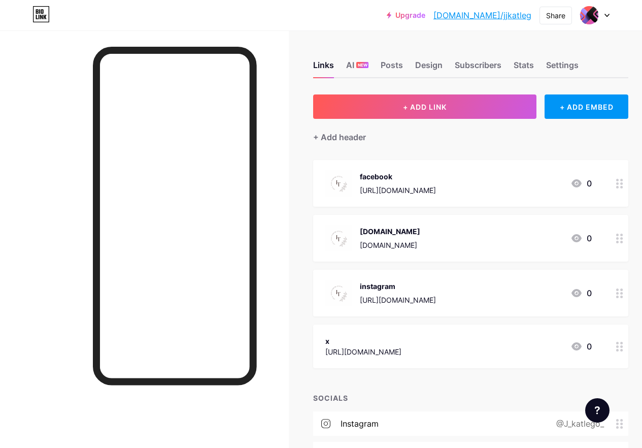
click at [401, 347] on div "[URL][DOMAIN_NAME]" at bounding box center [363, 351] width 76 height 11
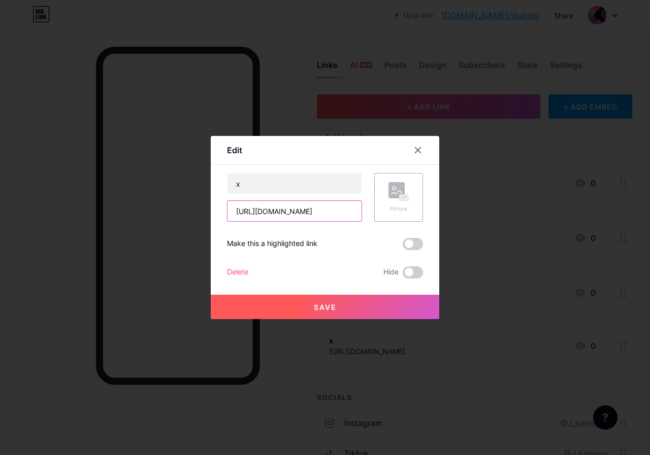
click at [324, 214] on input "[URL][DOMAIN_NAME]" at bounding box center [294, 211] width 134 height 20
click at [364, 230] on div "x https://www.tiktok.com/@lela_tati_berube?_t=ZS-8zpfikOb6Jz&_r=1 Picture Make …" at bounding box center [325, 226] width 196 height 106
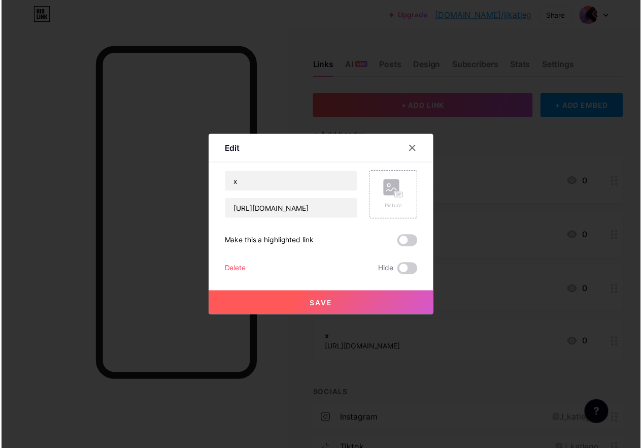
scroll to position [0, 0]
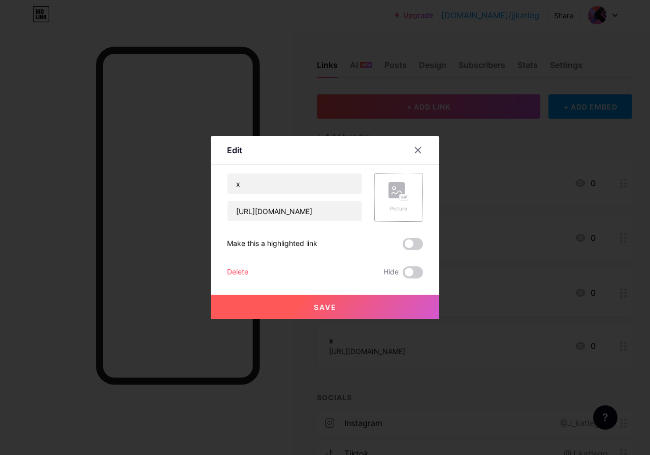
click at [393, 200] on icon at bounding box center [398, 191] width 20 height 19
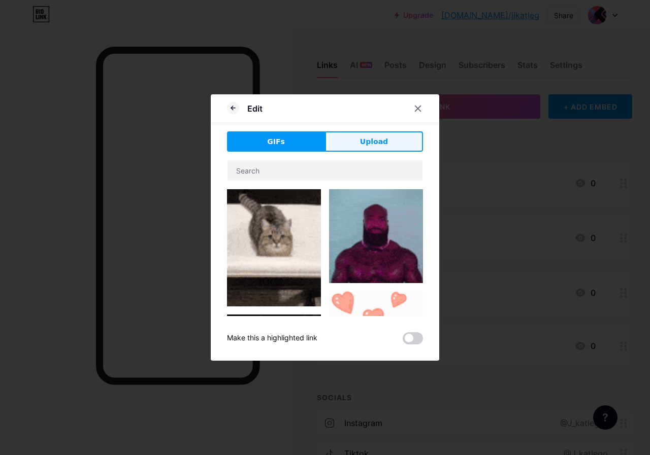
click at [376, 147] on span "Upload" at bounding box center [374, 142] width 28 height 11
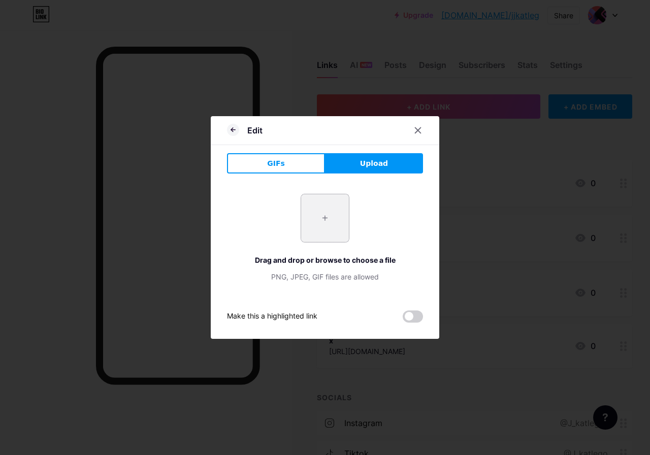
click at [323, 204] on input "file" at bounding box center [325, 218] width 48 height 48
type input "C:\fakepath\Lela Tati Berube Logo (1).png"
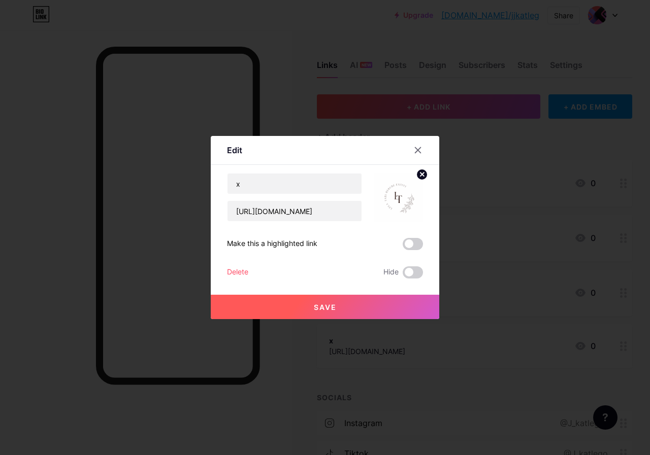
click at [380, 312] on button "Save" at bounding box center [325, 307] width 228 height 24
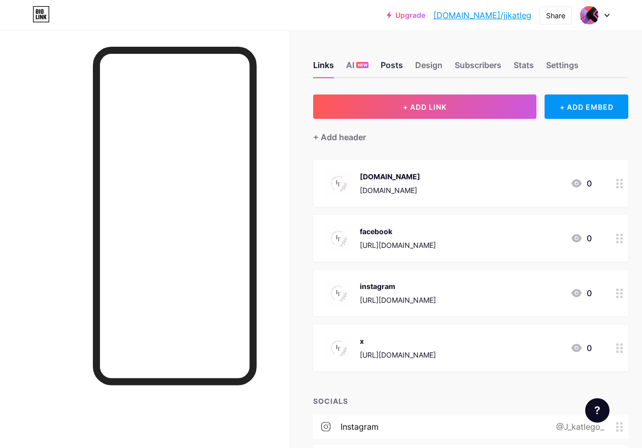
click at [392, 67] on div "Posts" at bounding box center [392, 68] width 22 height 18
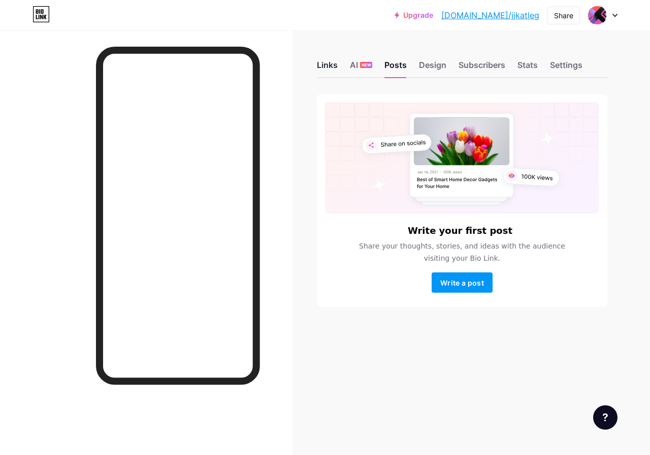
click at [330, 67] on div "Links" at bounding box center [327, 68] width 21 height 18
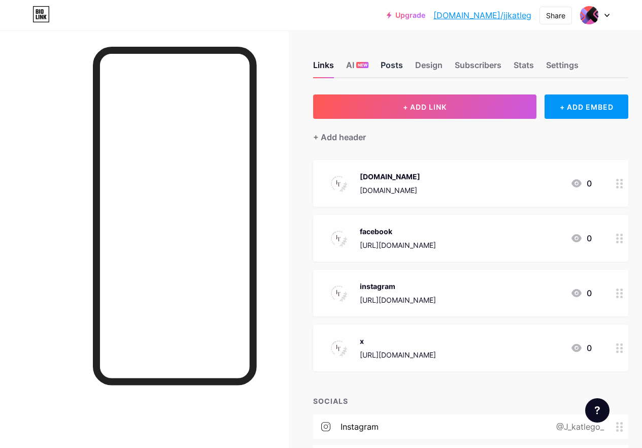
click at [396, 69] on div "Posts" at bounding box center [392, 68] width 22 height 18
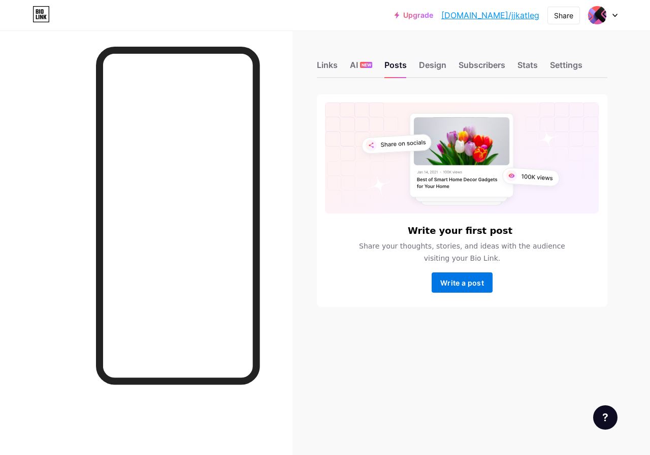
click at [467, 284] on span "Write a post" at bounding box center [462, 283] width 44 height 9
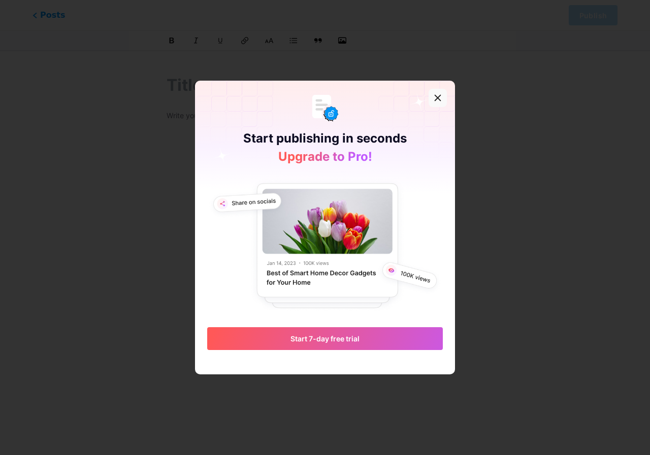
click at [442, 96] on div at bounding box center [437, 98] width 18 height 18
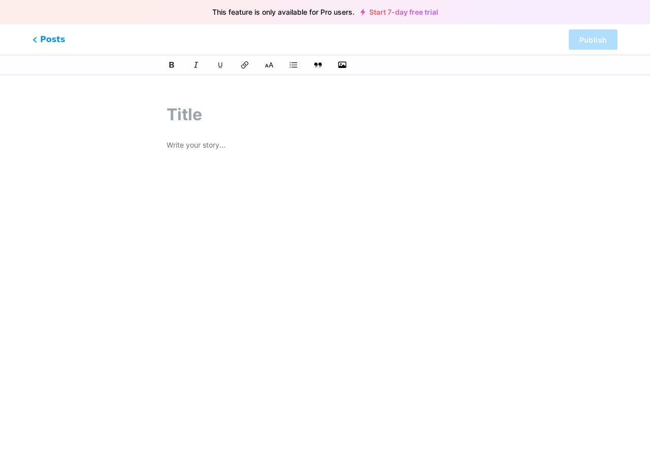
click at [268, 124] on input "text" at bounding box center [324, 115] width 317 height 24
click at [50, 44] on span "Posts" at bounding box center [49, 39] width 36 height 13
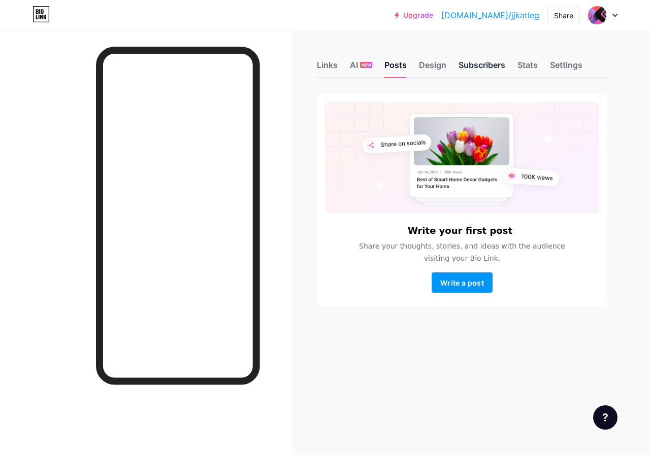
click at [470, 66] on div "Subscribers" at bounding box center [481, 68] width 47 height 18
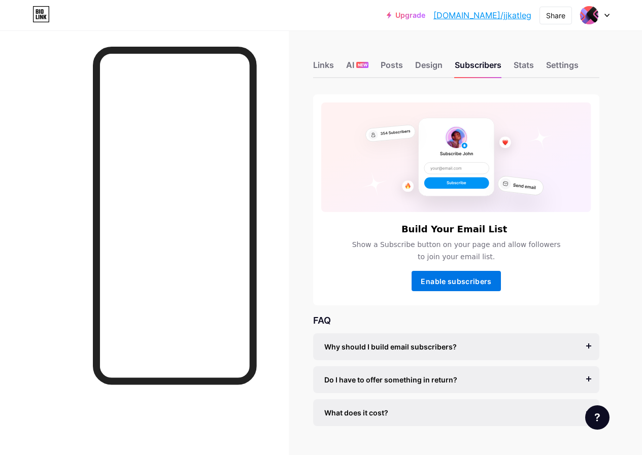
click at [450, 278] on span "Enable subscribers" at bounding box center [456, 281] width 71 height 9
click at [454, 284] on button "Enable subscribers" at bounding box center [456, 281] width 89 height 20
click at [454, 284] on span "Enable subscribers" at bounding box center [456, 281] width 71 height 9
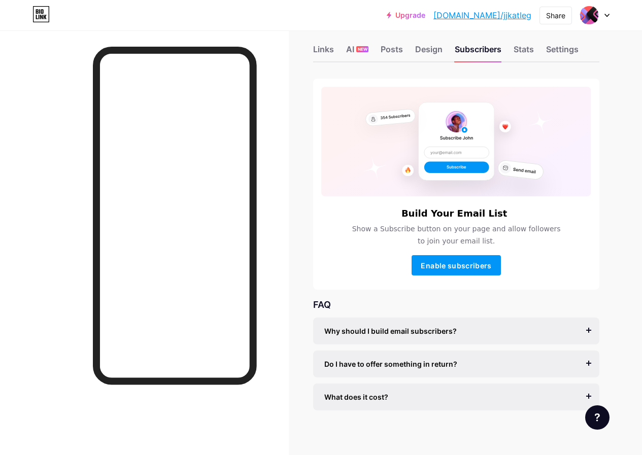
scroll to position [20, 0]
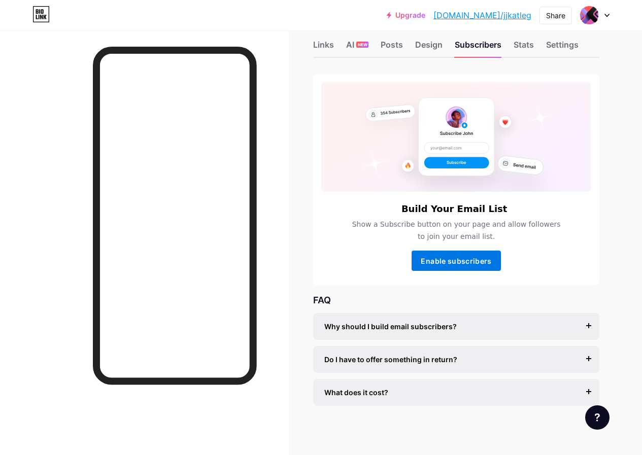
click at [445, 257] on span "Enable subscribers" at bounding box center [456, 261] width 71 height 9
click at [325, 41] on div "Links" at bounding box center [323, 48] width 21 height 18
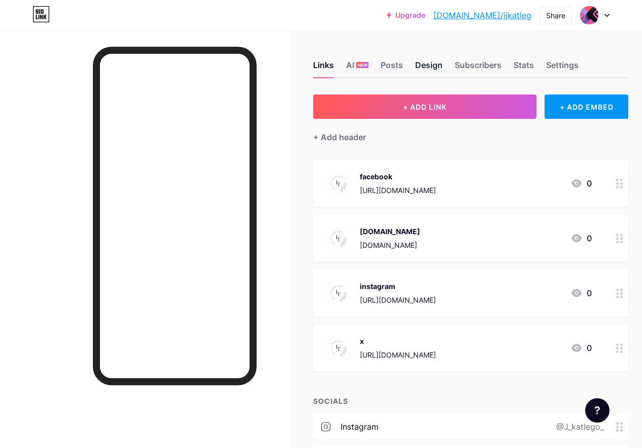
click at [443, 63] on div "Design" at bounding box center [428, 68] width 27 height 18
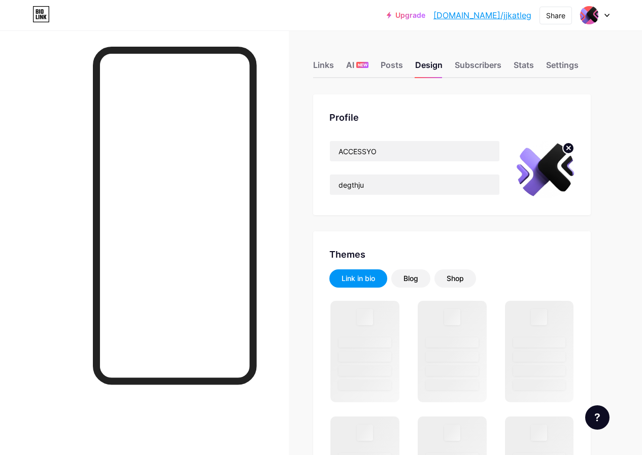
click at [573, 143] on div "Profile ACCESSYO degthju" at bounding box center [452, 154] width 278 height 121
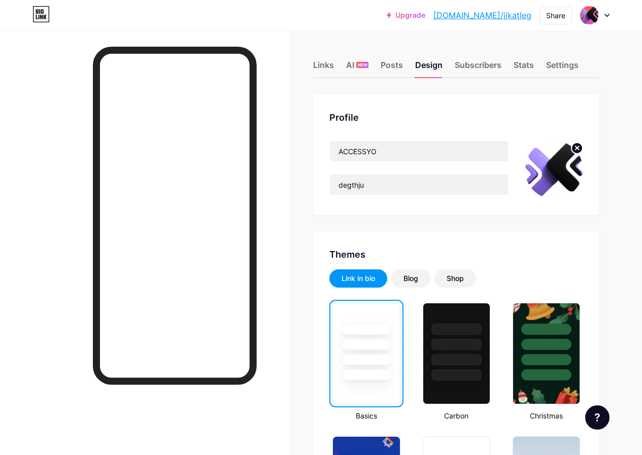
click at [573, 145] on circle at bounding box center [576, 148] width 11 height 11
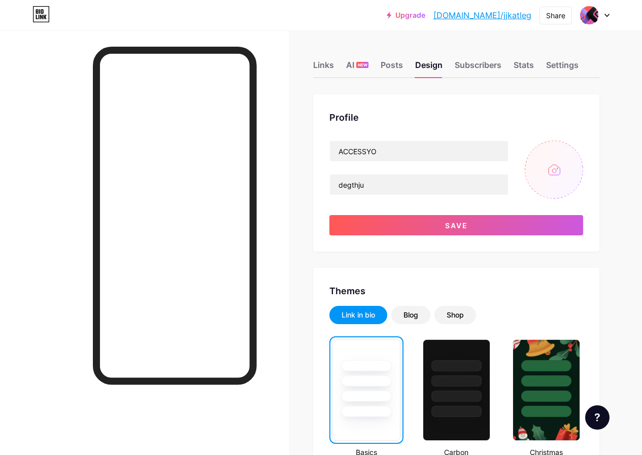
click at [550, 174] on input "file" at bounding box center [554, 170] width 58 height 58
type input "C:\fakepath\Lela Tati Berube Logo (1).png"
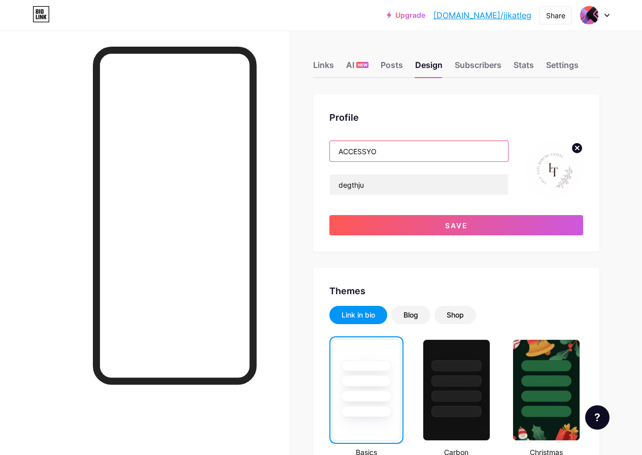
drag, startPoint x: 387, startPoint y: 154, endPoint x: 333, endPoint y: 152, distance: 53.3
click at [333, 152] on input "ACCESSYO" at bounding box center [419, 151] width 178 height 20
drag, startPoint x: 399, startPoint y: 150, endPoint x: 364, endPoint y: 151, distance: 35.1
click at [335, 156] on input "[PERSON_NAME] [PERSON_NAME]" at bounding box center [419, 151] width 178 height 20
type input "[PERSON_NAME] [PERSON_NAME]"
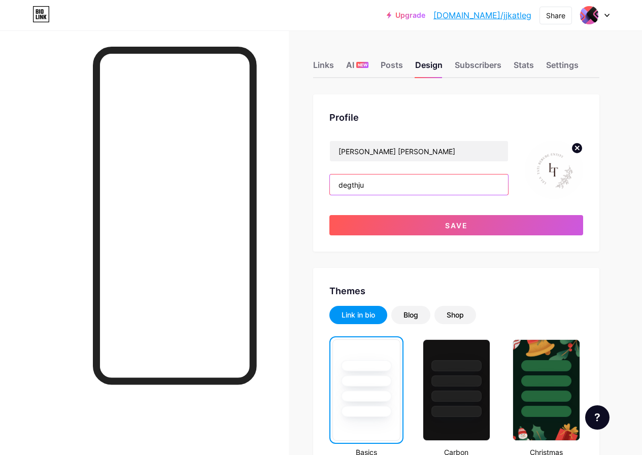
click at [375, 186] on input "degthju" at bounding box center [419, 185] width 178 height 20
drag, startPoint x: 375, startPoint y: 186, endPoint x: 348, endPoint y: 184, distance: 27.0
click at [336, 184] on input "degthju" at bounding box center [419, 185] width 178 height 20
paste input "[PERSON_NAME] [PERSON_NAME]"
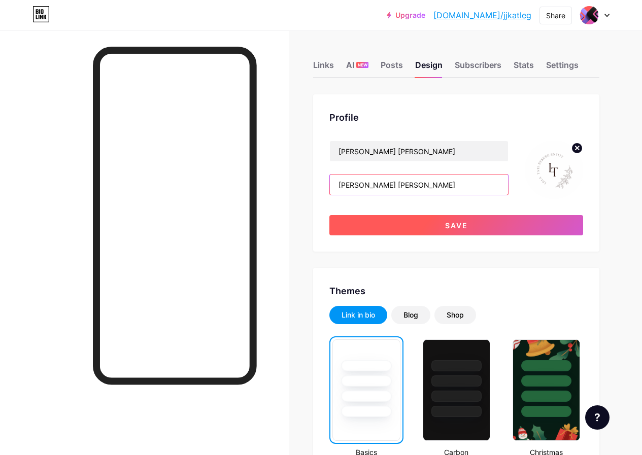
type input "[PERSON_NAME] [PERSON_NAME]"
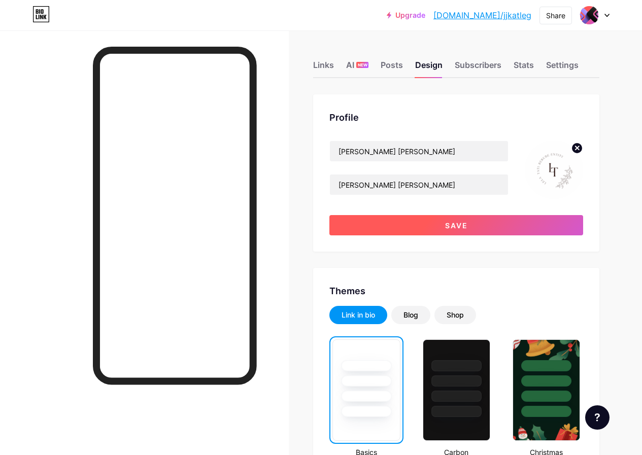
click at [397, 226] on button "Save" at bounding box center [456, 225] width 254 height 20
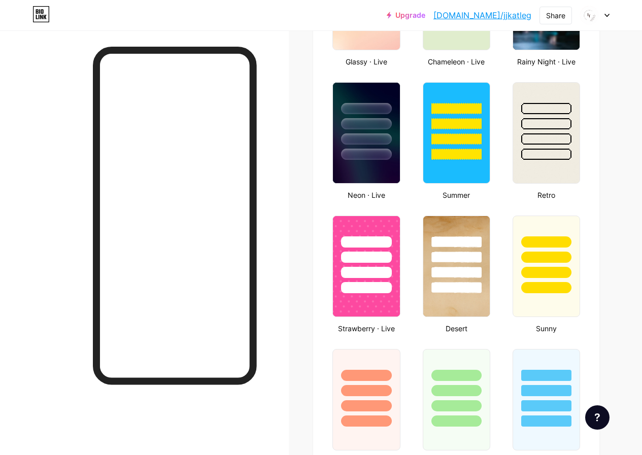
scroll to position [609, 0]
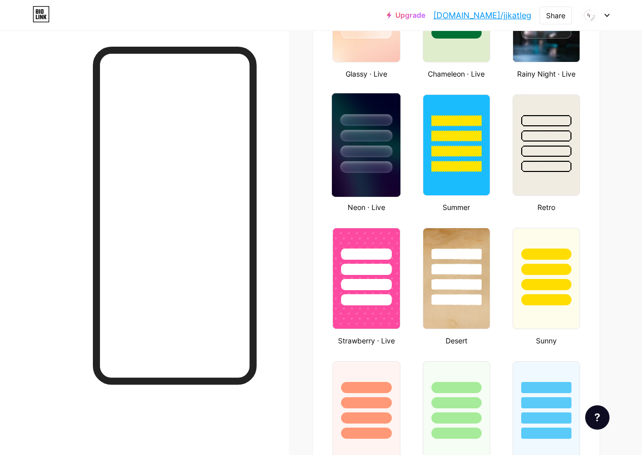
click at [357, 175] on img at bounding box center [366, 145] width 69 height 104
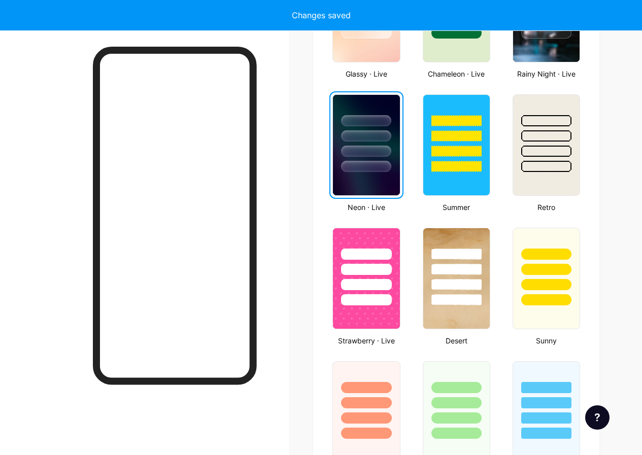
click at [357, 183] on img at bounding box center [366, 145] width 66 height 100
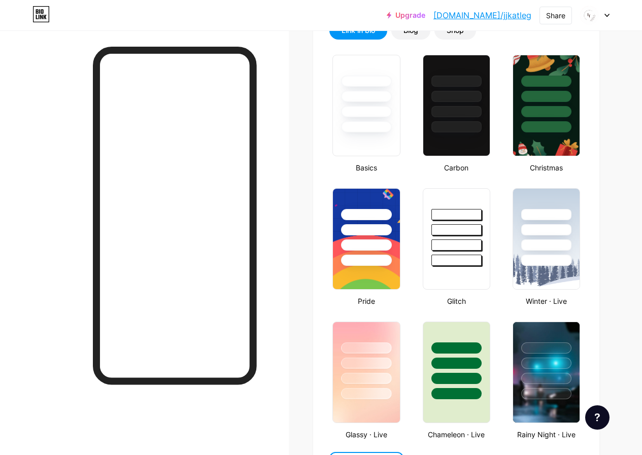
scroll to position [51, 0]
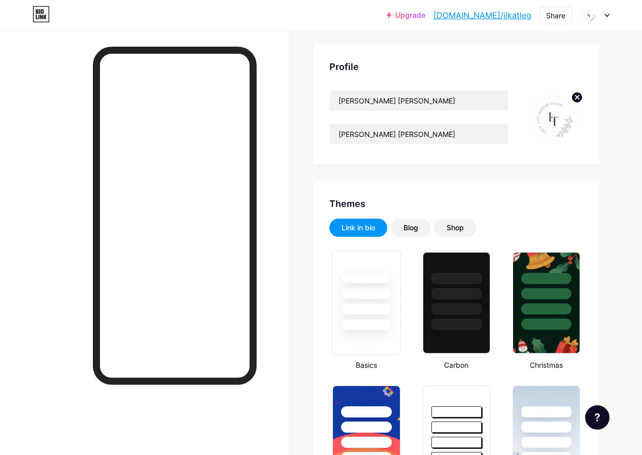
click at [380, 317] on div at bounding box center [366, 291] width 69 height 80
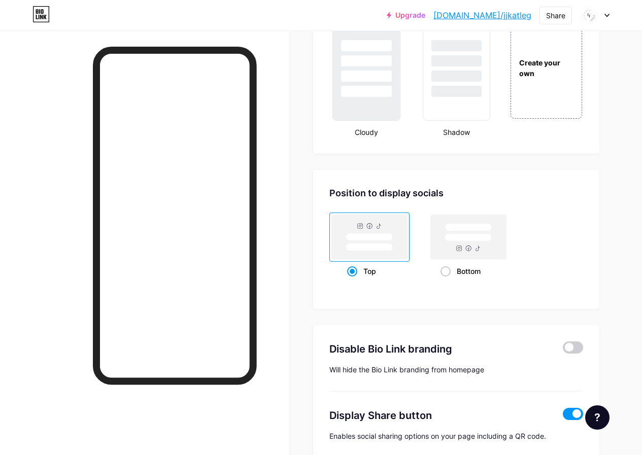
scroll to position [1272, 0]
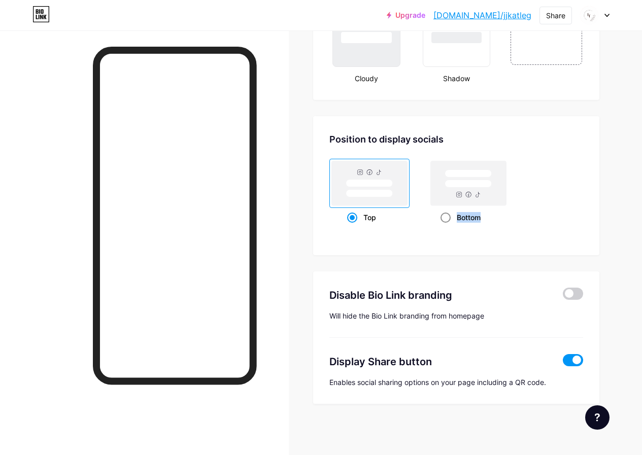
click at [453, 218] on div "Bottom" at bounding box center [469, 217] width 56 height 19
click at [449, 218] on span at bounding box center [446, 218] width 10 height 10
click at [447, 227] on input "Bottom" at bounding box center [444, 230] width 7 height 7
radio input "true"
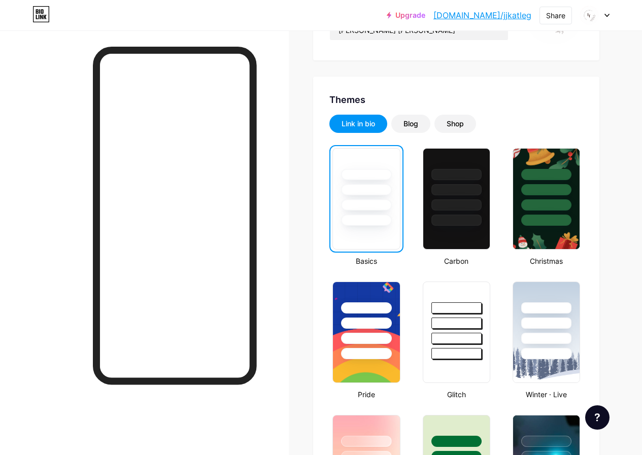
scroll to position [0, 0]
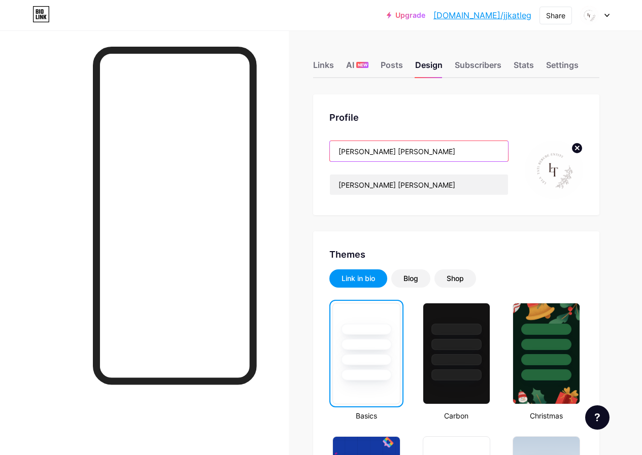
drag, startPoint x: 401, startPoint y: 154, endPoint x: 333, endPoint y: 154, distance: 68.0
click at [333, 154] on div "[PERSON_NAME] [PERSON_NAME]" at bounding box center [418, 151] width 179 height 21
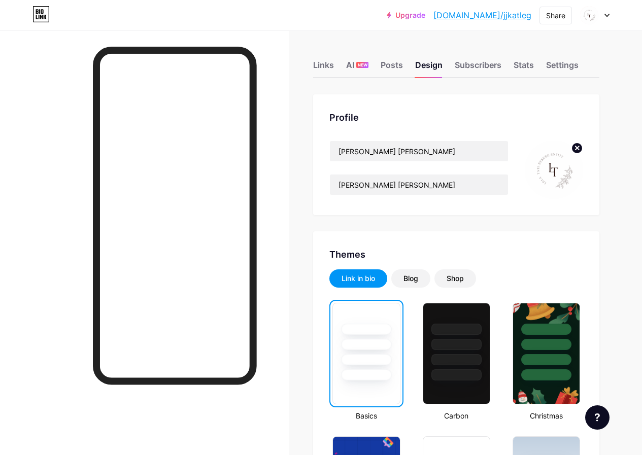
click at [605, 14] on icon at bounding box center [606, 16] width 5 height 4
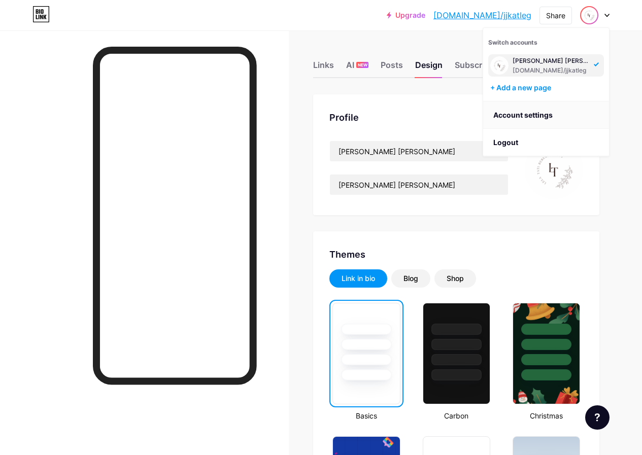
click at [530, 115] on link "Account settings" at bounding box center [546, 114] width 126 height 27
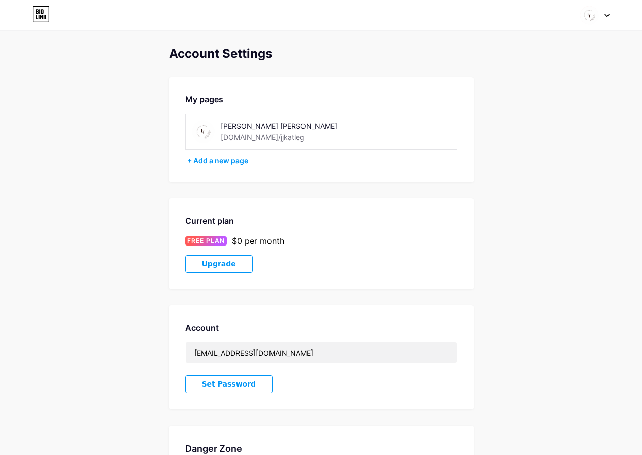
click at [277, 135] on div "[PERSON_NAME] [PERSON_NAME] [DOMAIN_NAME]/jjkatleg" at bounding box center [293, 131] width 144 height 23
drag, startPoint x: 238, startPoint y: 129, endPoint x: 247, endPoint y: 139, distance: 12.9
click at [241, 134] on div "[PERSON_NAME] [PERSON_NAME] [DOMAIN_NAME]/jjkatleg" at bounding box center [293, 131] width 144 height 23
click at [259, 139] on div "[DOMAIN_NAME]/jjkatleg" at bounding box center [263, 137] width 84 height 11
click at [249, 133] on div "[DOMAIN_NAME]/jjkatleg" at bounding box center [263, 137] width 84 height 11
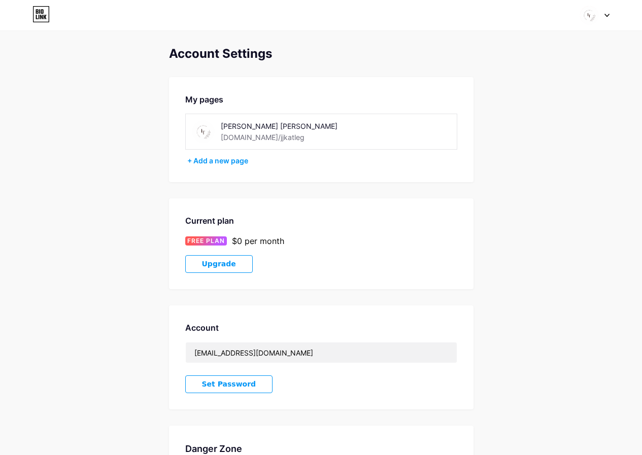
click at [251, 128] on div "[PERSON_NAME] [PERSON_NAME]" at bounding box center [293, 126] width 144 height 11
click at [246, 133] on div "[DOMAIN_NAME]/jjkatleg" at bounding box center [263, 137] width 84 height 11
click at [245, 129] on div "[PERSON_NAME] [PERSON_NAME]" at bounding box center [293, 126] width 144 height 11
click at [243, 126] on div "[PERSON_NAME] [PERSON_NAME]" at bounding box center [293, 126] width 144 height 11
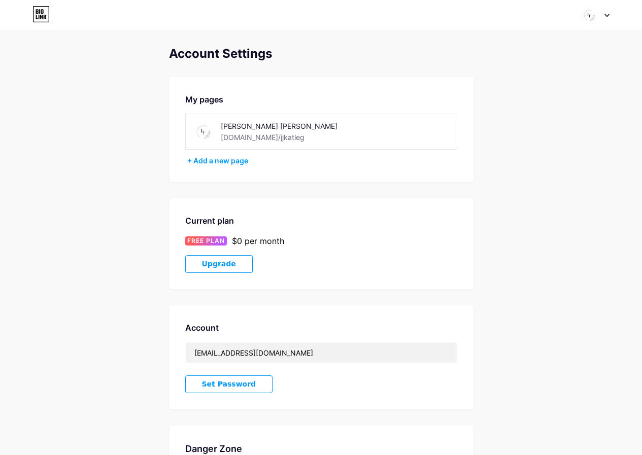
click at [282, 129] on div "[PERSON_NAME] [PERSON_NAME]" at bounding box center [293, 126] width 144 height 11
click at [242, 134] on div "[DOMAIN_NAME]/jjkatleg" at bounding box center [263, 137] width 84 height 11
click at [603, 10] on div at bounding box center [594, 15] width 29 height 18
click at [536, 69] on div "[DOMAIN_NAME]/jjkatleg" at bounding box center [552, 70] width 78 height 8
click at [241, 118] on div "Lela Tati Berube bio.link/jjkatleg" at bounding box center [321, 132] width 272 height 36
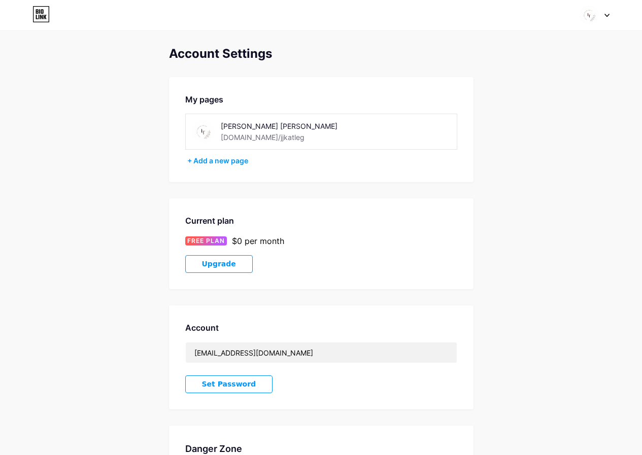
click at [239, 123] on div "[PERSON_NAME] [PERSON_NAME]" at bounding box center [293, 126] width 144 height 11
click at [606, 17] on div at bounding box center [594, 15] width 29 height 18
click at [522, 121] on link "Dashboard" at bounding box center [546, 114] width 126 height 27
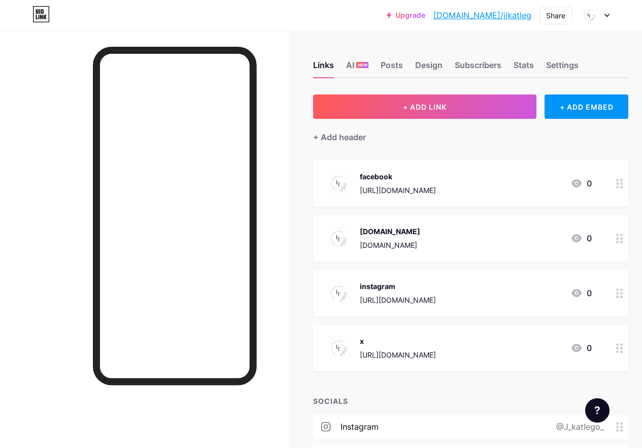
click at [425, 14] on link "Upgrade" at bounding box center [406, 15] width 39 height 8
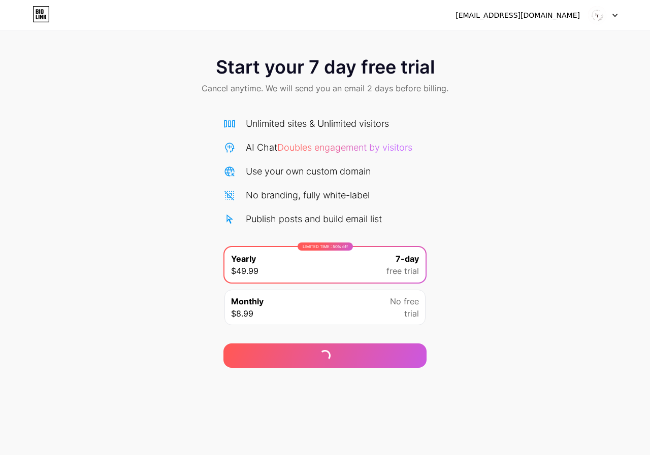
click at [611, 14] on div at bounding box center [602, 15] width 29 height 18
drag, startPoint x: 178, startPoint y: 48, endPoint x: 142, endPoint y: 33, distance: 38.7
click at [177, 48] on div "Start your 7 day free trial Cancel anytime. We will send you an email 2 days be…" at bounding box center [325, 77] width 650 height 60
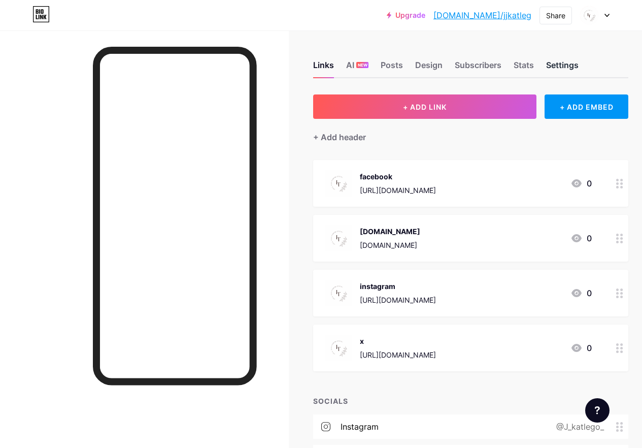
click at [577, 64] on div "Settings" at bounding box center [562, 68] width 32 height 18
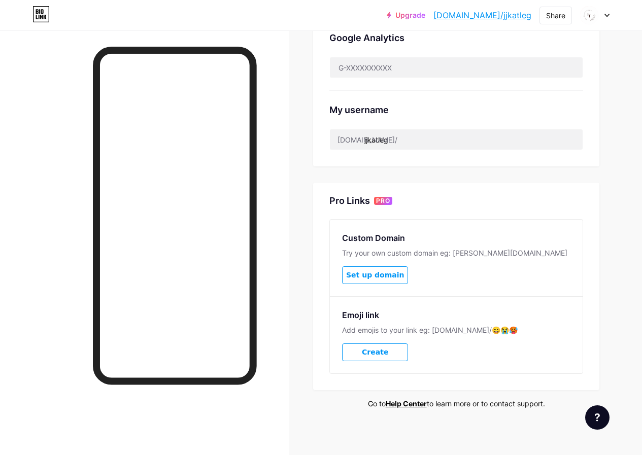
scroll to position [406, 0]
click at [392, 132] on input "jjkatleg" at bounding box center [456, 139] width 253 height 20
drag, startPoint x: 401, startPoint y: 137, endPoint x: 369, endPoint y: 141, distance: 32.7
click at [369, 141] on input "jjkatleg" at bounding box center [456, 139] width 253 height 20
click at [405, 139] on input "jjkatleg" at bounding box center [456, 139] width 253 height 20
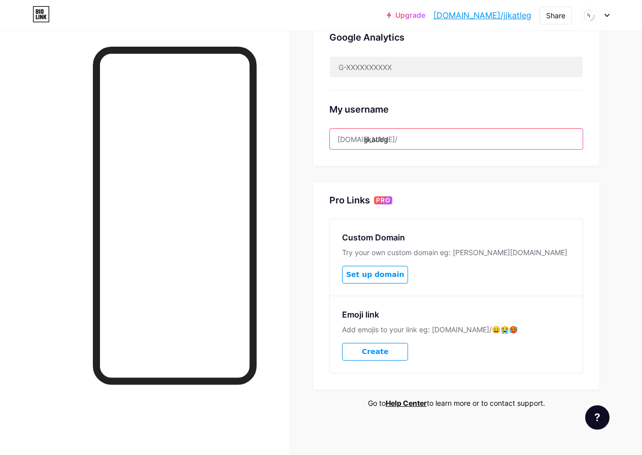
drag, startPoint x: 405, startPoint y: 139, endPoint x: 375, endPoint y: 143, distance: 30.7
click at [375, 143] on input "jjkatleg" at bounding box center [456, 139] width 253 height 20
paste input "lelatati [PERSON_NAME]"
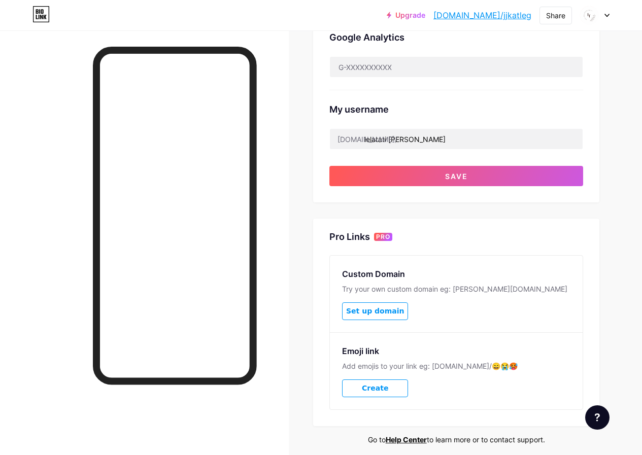
click at [319, 213] on div "Preferred link This is an aesthetic choice. Both links are usable. bio.link/ jj…" at bounding box center [456, 66] width 286 height 757
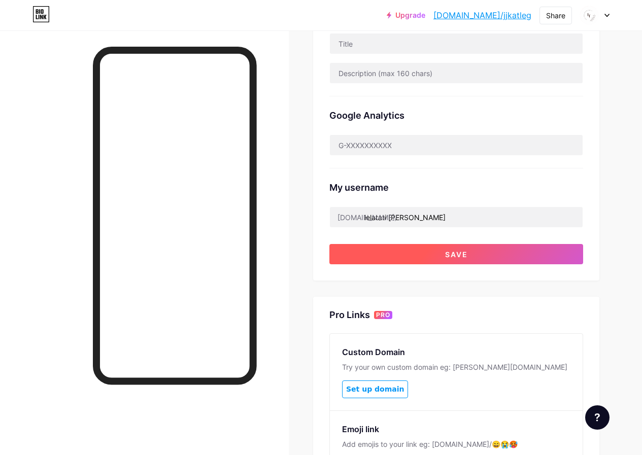
scroll to position [304, 0]
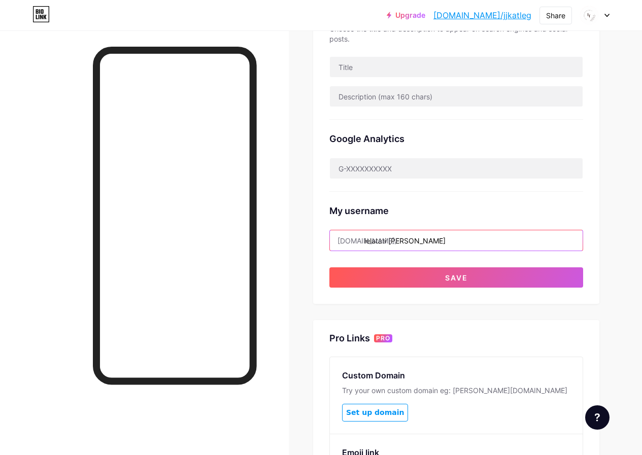
click at [392, 244] on input "lelatati [PERSON_NAME]" at bounding box center [456, 240] width 253 height 20
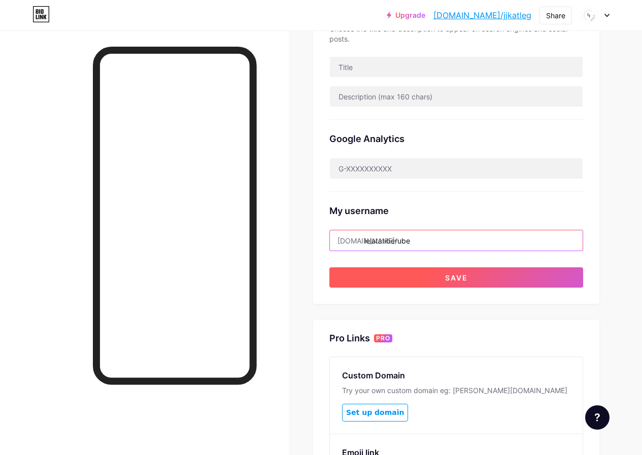
type input "lelatatiberube"
click at [435, 279] on button "Save" at bounding box center [456, 277] width 254 height 20
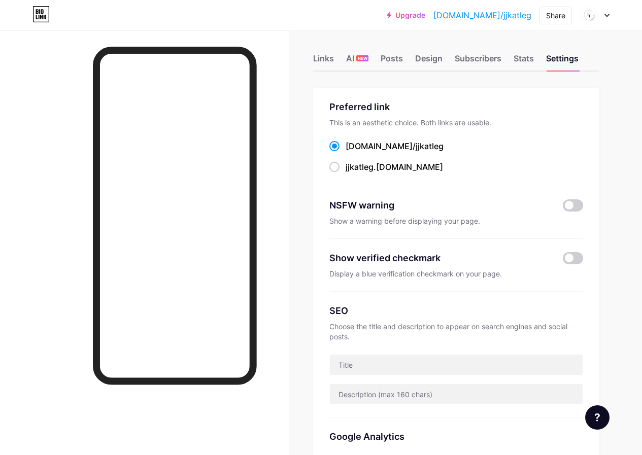
scroll to position [0, 0]
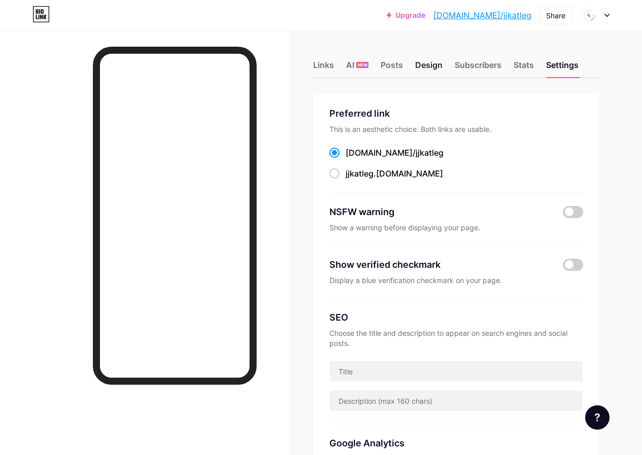
click at [428, 65] on div "Design" at bounding box center [428, 68] width 27 height 18
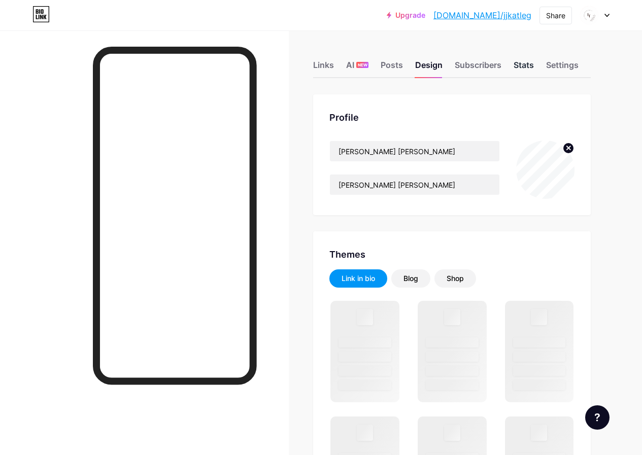
click at [528, 67] on div "Stats" at bounding box center [524, 68] width 20 height 18
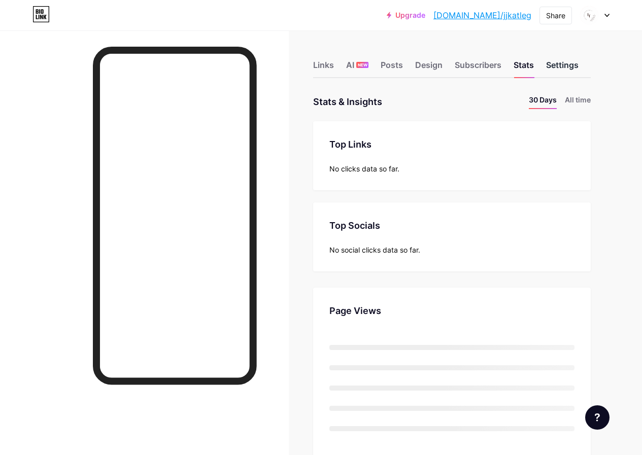
click at [563, 66] on div "Settings" at bounding box center [562, 68] width 32 height 18
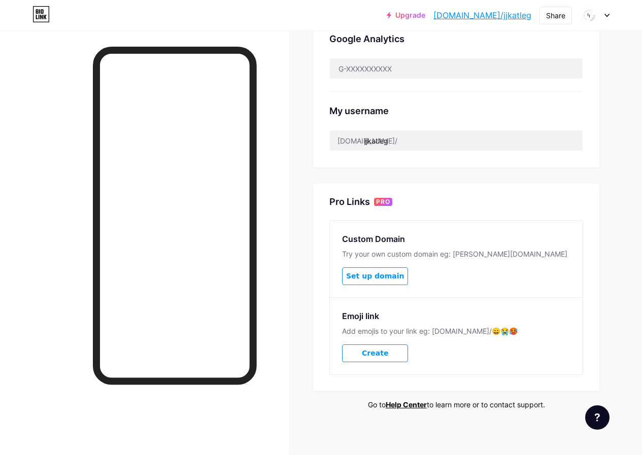
scroll to position [406, 0]
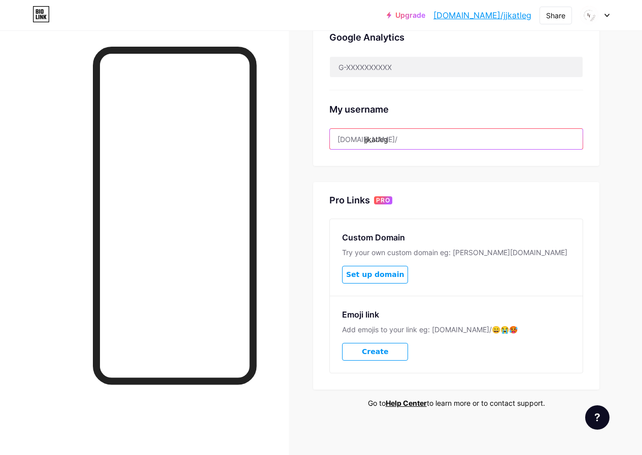
click at [398, 143] on input "jjkatleg" at bounding box center [456, 139] width 253 height 20
drag, startPoint x: 395, startPoint y: 142, endPoint x: 367, endPoint y: 145, distance: 28.0
click at [367, 145] on input "jjkatleg" at bounding box center [456, 139] width 253 height 20
paste input "lelatati berube"
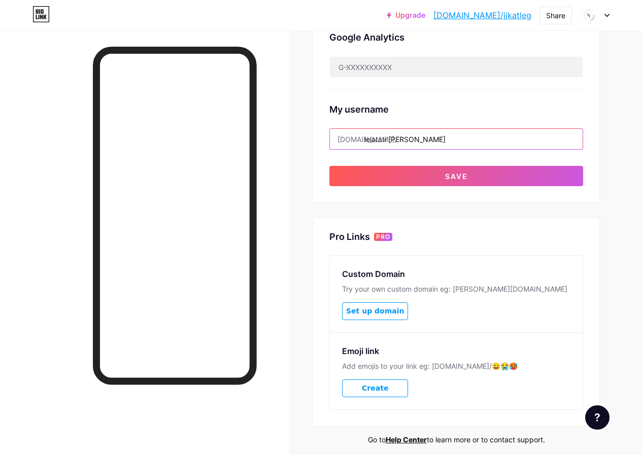
click at [393, 141] on input "lelatati berube" at bounding box center [456, 139] width 253 height 20
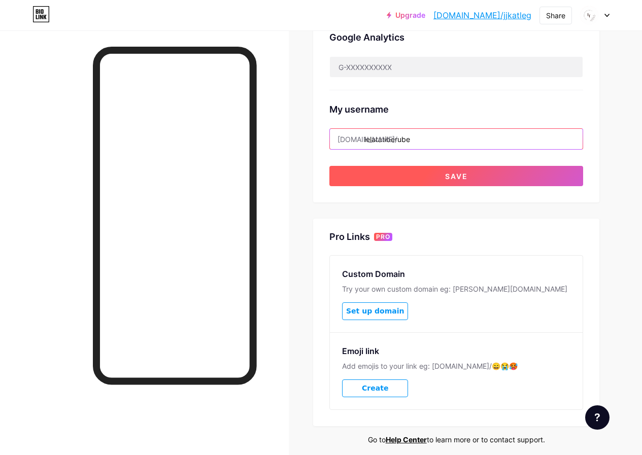
type input "lelatatiberube"
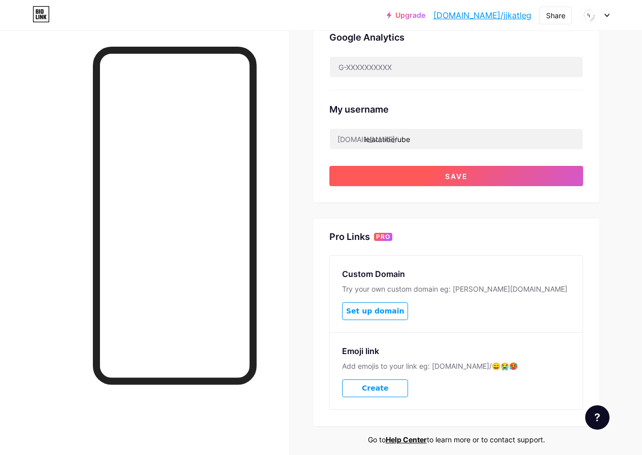
click at [439, 167] on button "Save" at bounding box center [456, 176] width 254 height 20
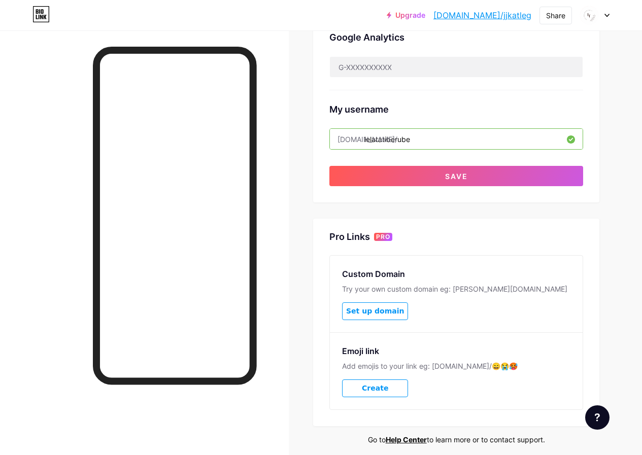
click at [381, 386] on span "Create" at bounding box center [375, 388] width 26 height 9
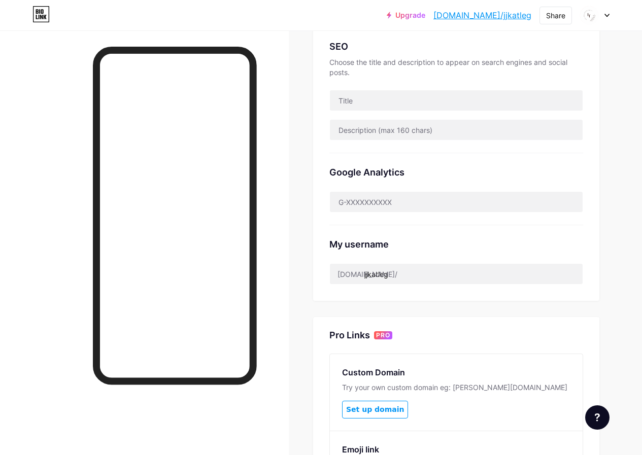
scroll to position [257, 0]
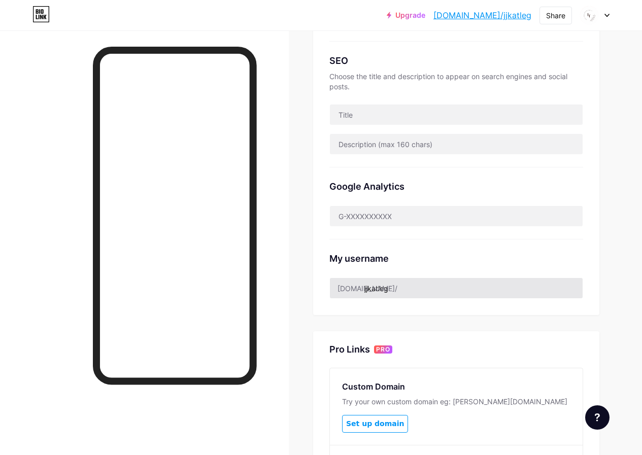
drag, startPoint x: 400, startPoint y: 276, endPoint x: 400, endPoint y: 281, distance: 5.1
click at [400, 280] on div "My username bio.link/ jjkatleg" at bounding box center [456, 269] width 254 height 59
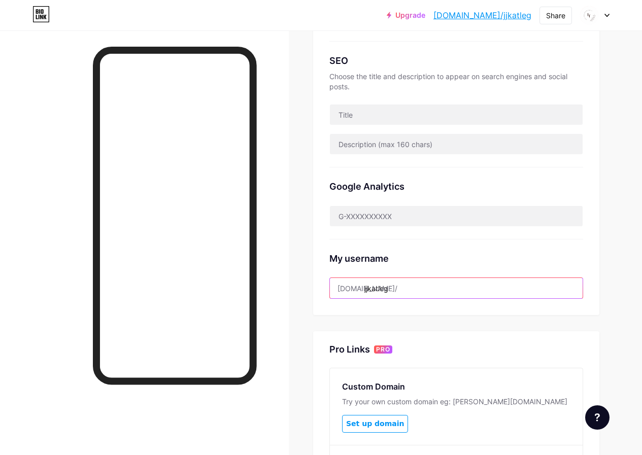
drag, startPoint x: 400, startPoint y: 290, endPoint x: 367, endPoint y: 293, distance: 33.1
click at [367, 293] on input "jjkatleg" at bounding box center [456, 288] width 253 height 20
paste input "lelatati berube"
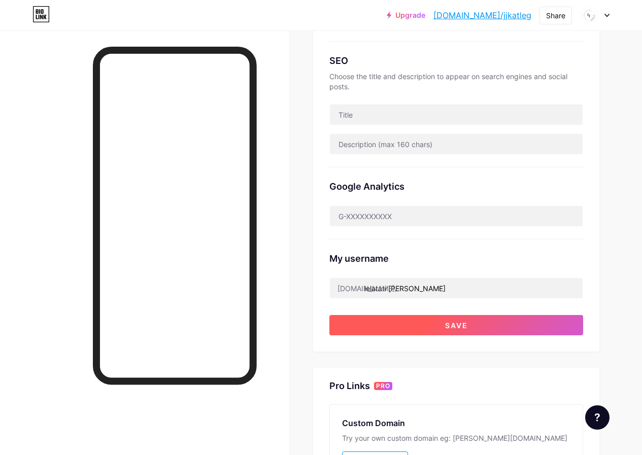
click at [418, 320] on button "Save" at bounding box center [456, 325] width 254 height 20
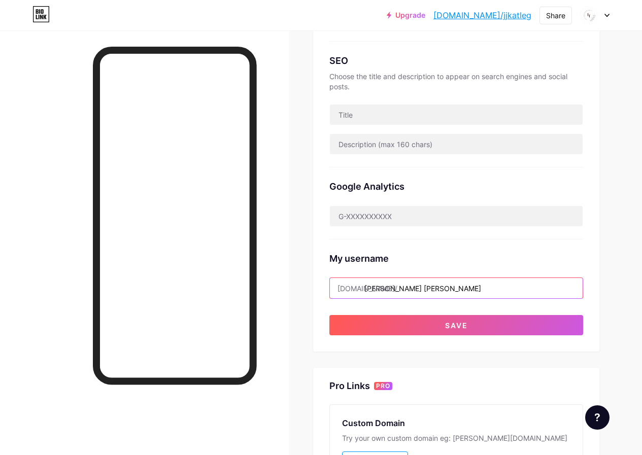
click at [398, 288] on input "[PERSON_NAME] [PERSON_NAME]" at bounding box center [456, 288] width 253 height 20
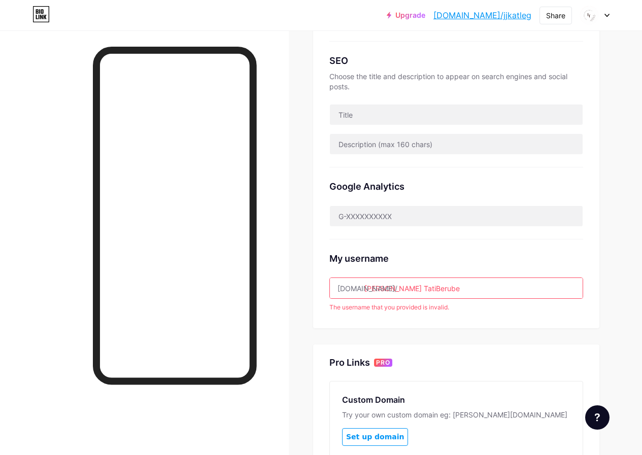
click at [424, 332] on div "Preferred link This is an aesthetic choice. Both links are usable. bio.link/ jj…" at bounding box center [456, 204] width 286 height 733
click at [383, 288] on input "Lela TatiBerube" at bounding box center [456, 288] width 253 height 20
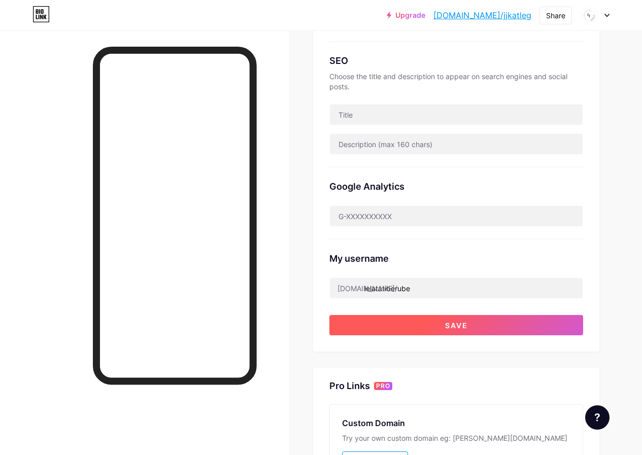
click at [410, 322] on button "Save" at bounding box center [456, 325] width 254 height 20
type input "LelaTatiBerube"
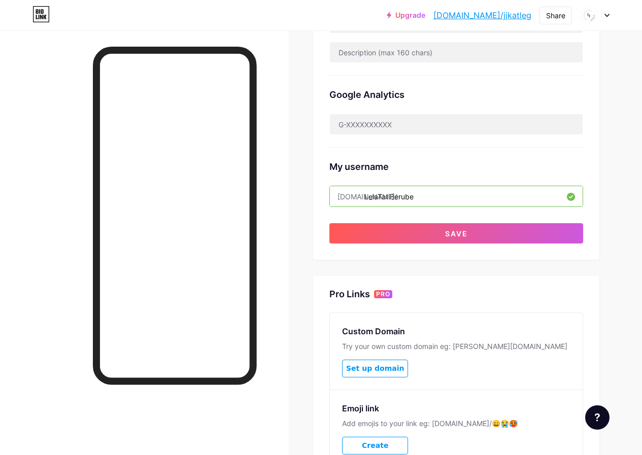
scroll to position [406, 0]
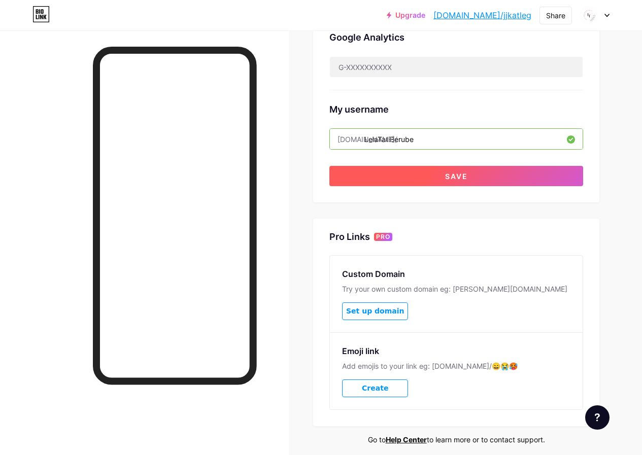
click at [431, 176] on button "Save" at bounding box center [456, 176] width 254 height 20
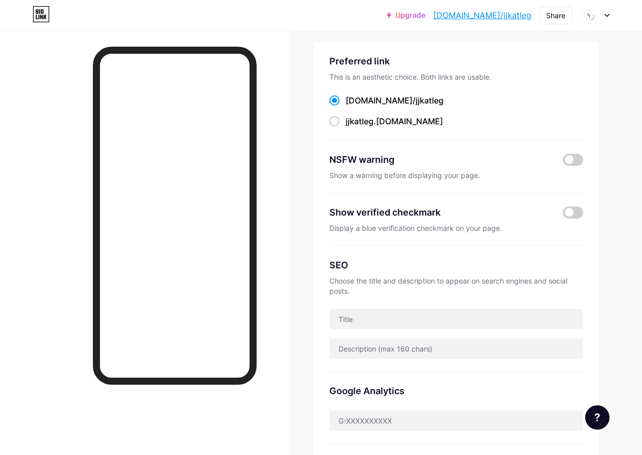
scroll to position [0, 0]
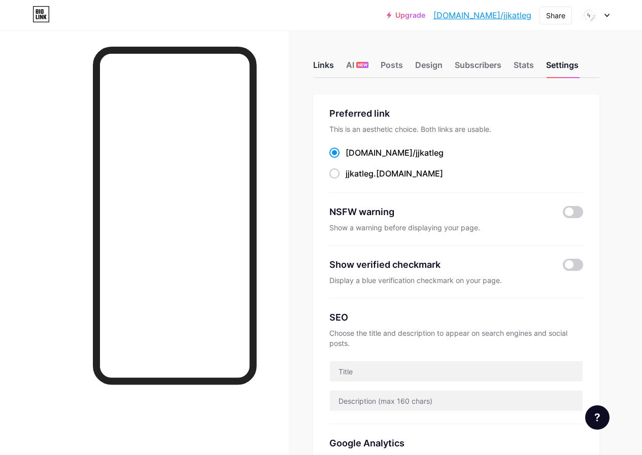
click at [322, 65] on div "Links" at bounding box center [323, 68] width 21 height 18
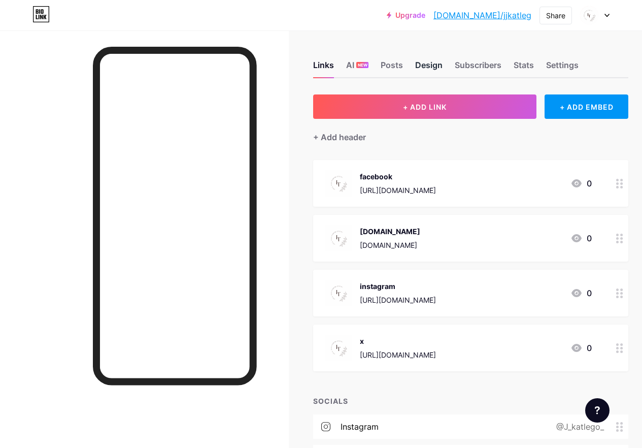
click at [424, 66] on div "Design" at bounding box center [428, 68] width 27 height 18
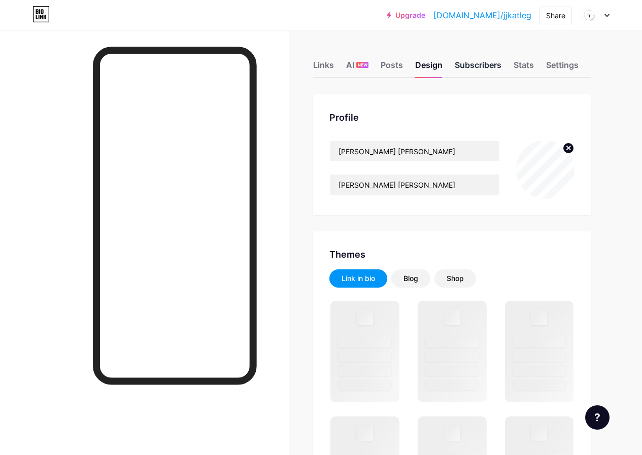
click at [471, 63] on div "Subscribers" at bounding box center [478, 68] width 47 height 18
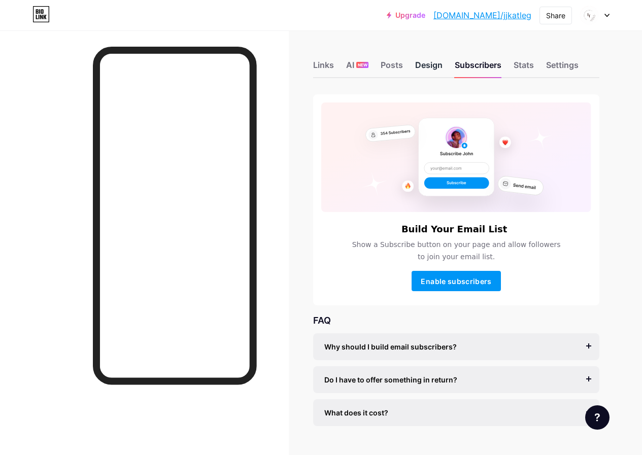
click at [439, 69] on div "Design" at bounding box center [428, 68] width 27 height 18
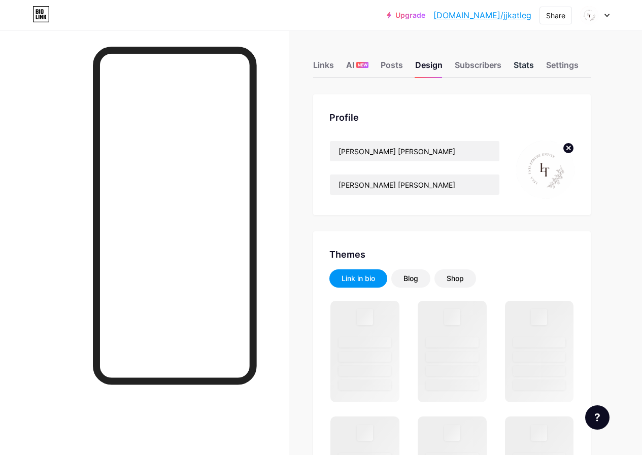
click at [534, 67] on div "Stats" at bounding box center [524, 68] width 20 height 18
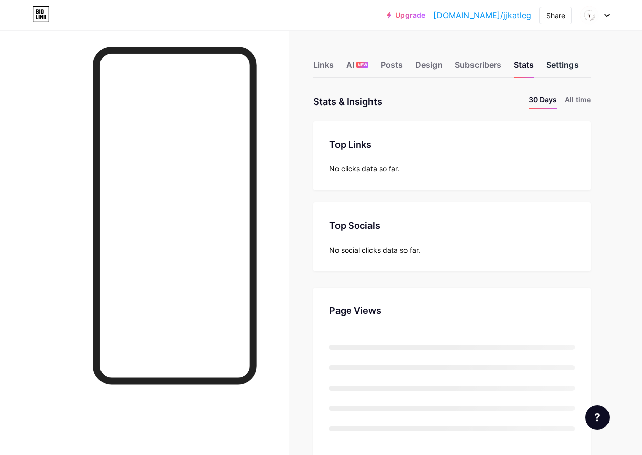
click at [557, 70] on div "Settings" at bounding box center [562, 68] width 32 height 18
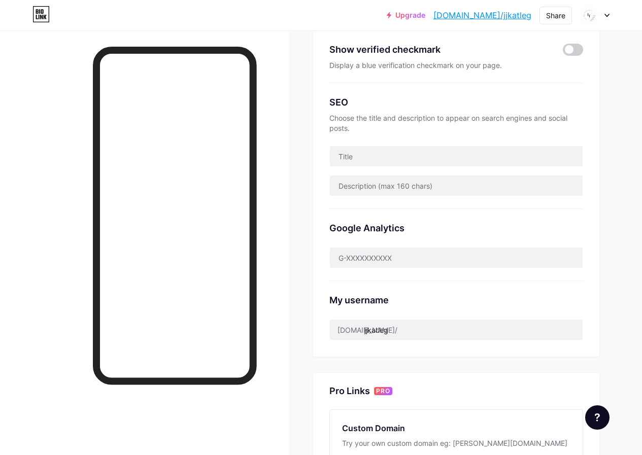
scroll to position [54, 0]
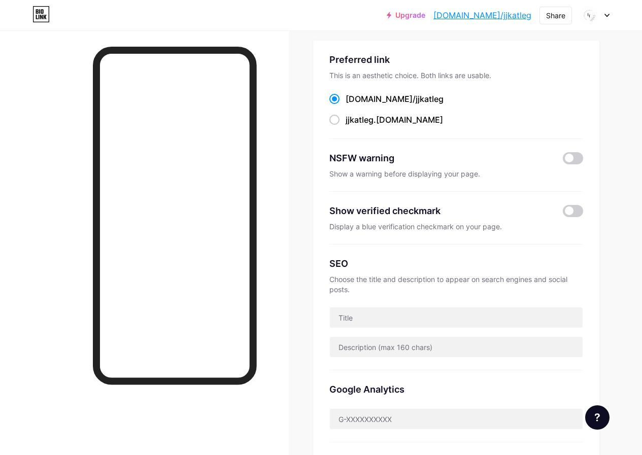
click at [503, 13] on link "[DOMAIN_NAME]/jjkatleg" at bounding box center [482, 15] width 98 height 12
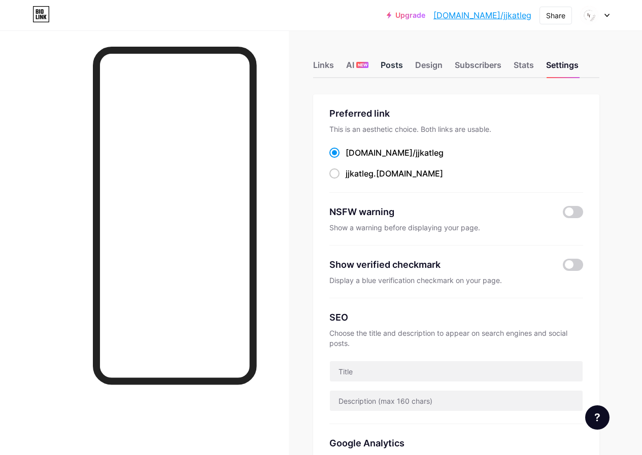
click at [396, 61] on div "Posts" at bounding box center [392, 68] width 22 height 18
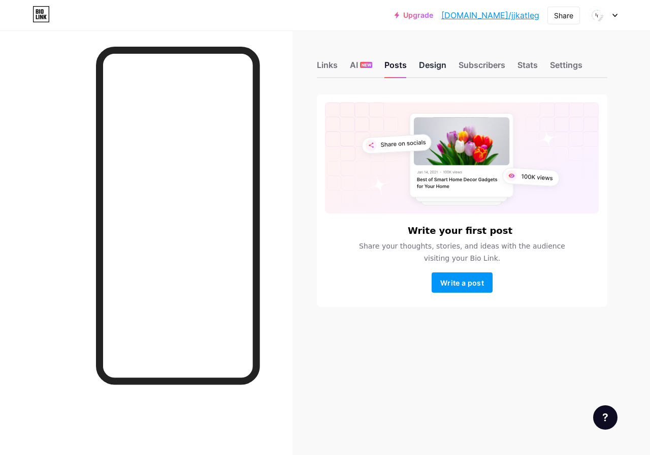
click at [426, 64] on div "Design" at bounding box center [432, 68] width 27 height 18
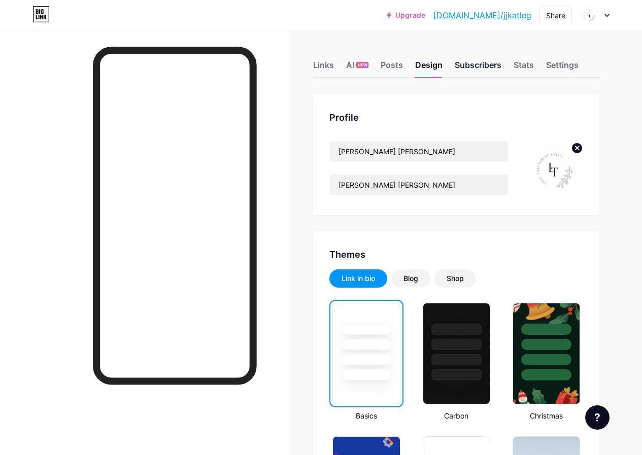
click at [479, 68] on div "Subscribers" at bounding box center [478, 68] width 47 height 18
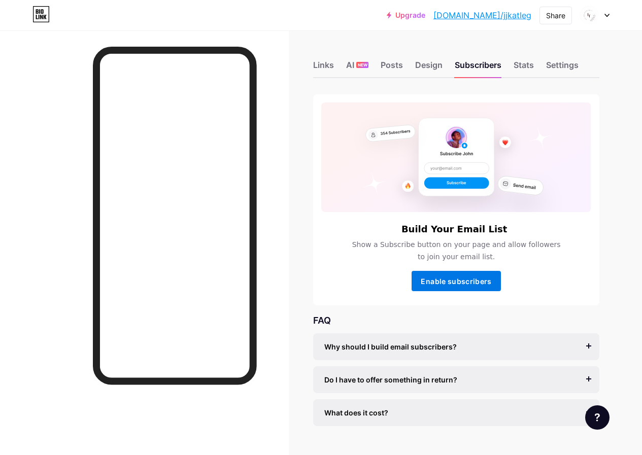
click at [459, 285] on button "Enable subscribers" at bounding box center [456, 281] width 89 height 20
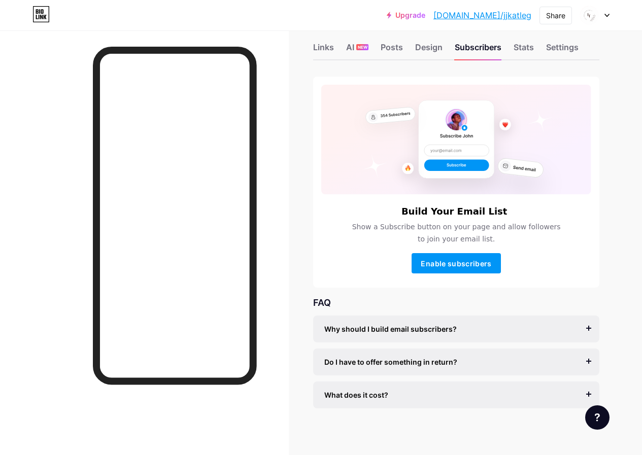
scroll to position [20, 0]
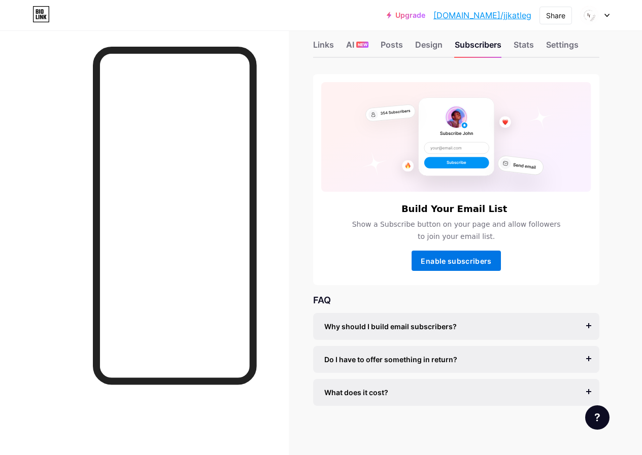
click at [460, 257] on span "Enable subscribers" at bounding box center [456, 261] width 71 height 9
click at [457, 257] on span "Enable subscribers" at bounding box center [456, 261] width 71 height 9
click at [458, 258] on span "Enable subscribers" at bounding box center [456, 261] width 71 height 9
click at [400, 44] on div "Posts" at bounding box center [392, 48] width 22 height 18
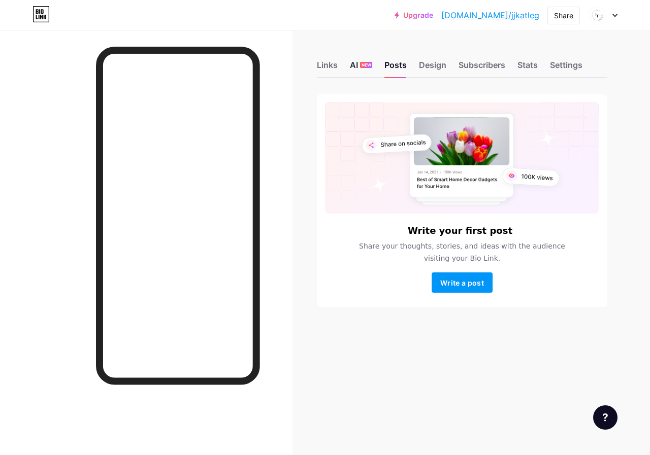
click at [362, 65] on span "NEW" at bounding box center [366, 65] width 10 height 6
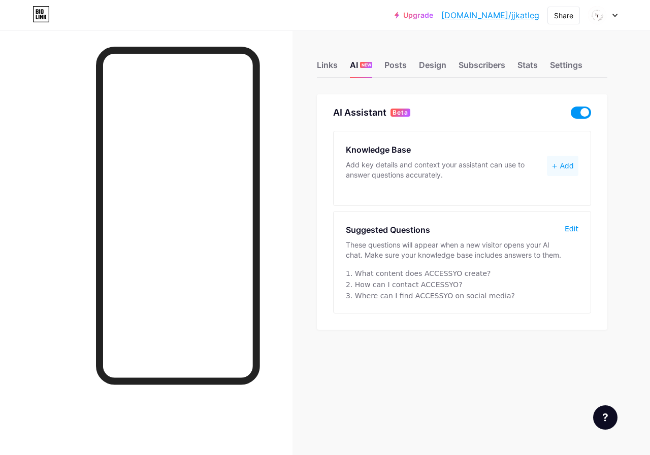
click at [567, 163] on button "+ Add" at bounding box center [562, 166] width 31 height 20
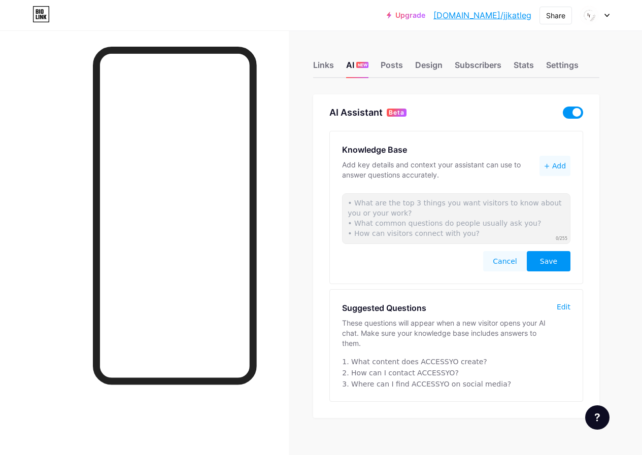
click at [557, 262] on button "Save" at bounding box center [549, 261] width 44 height 20
click at [546, 261] on span "Save" at bounding box center [548, 261] width 17 height 10
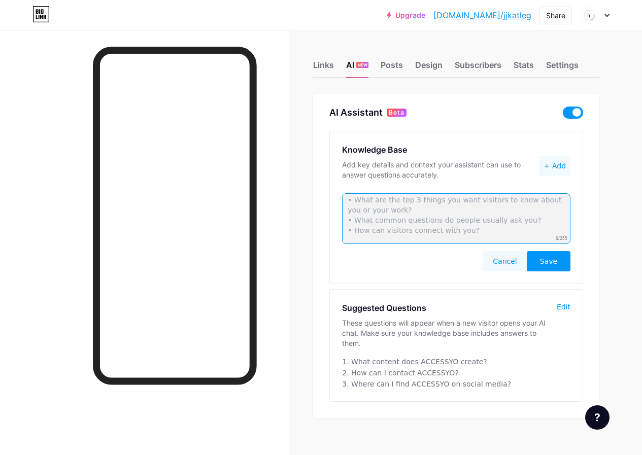
click at [461, 214] on textarea at bounding box center [456, 218] width 228 height 51
click at [407, 219] on textarea at bounding box center [456, 218] width 228 height 51
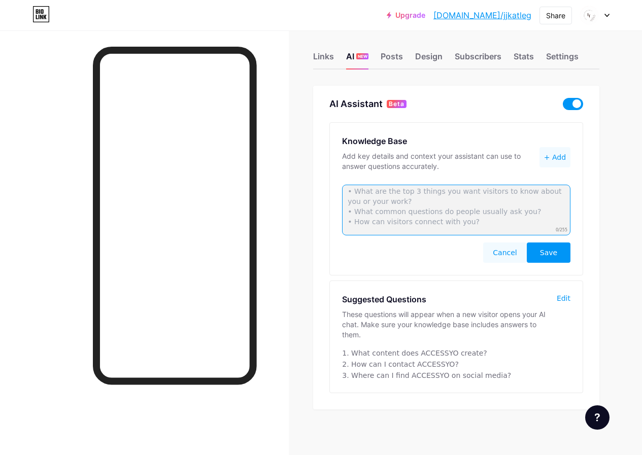
scroll to position [0, 0]
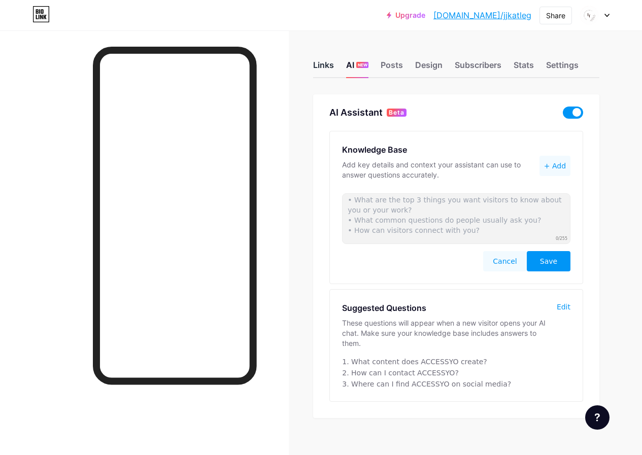
click at [326, 66] on div "Links" at bounding box center [323, 68] width 21 height 18
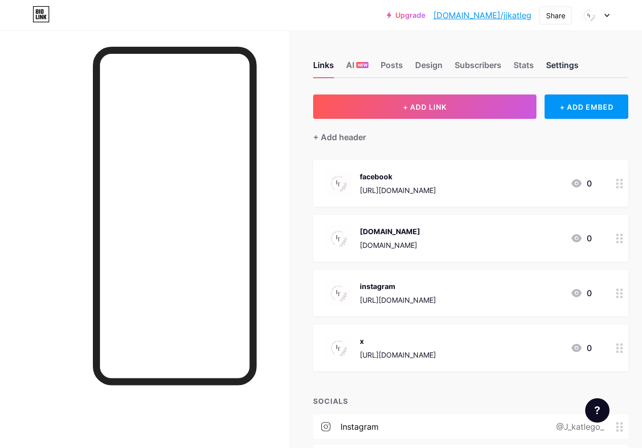
click at [575, 65] on div "Settings" at bounding box center [562, 68] width 32 height 18
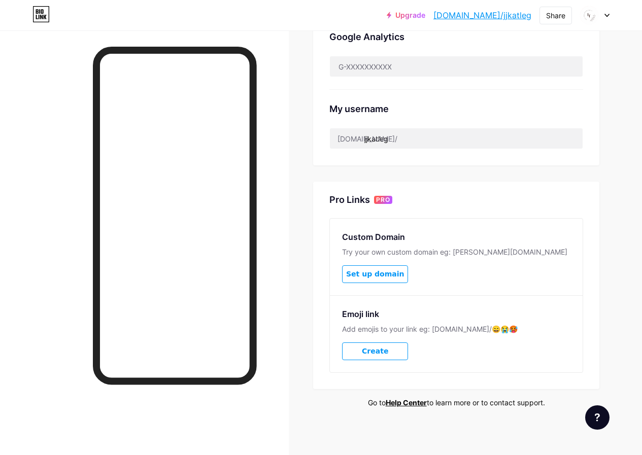
scroll to position [409, 0]
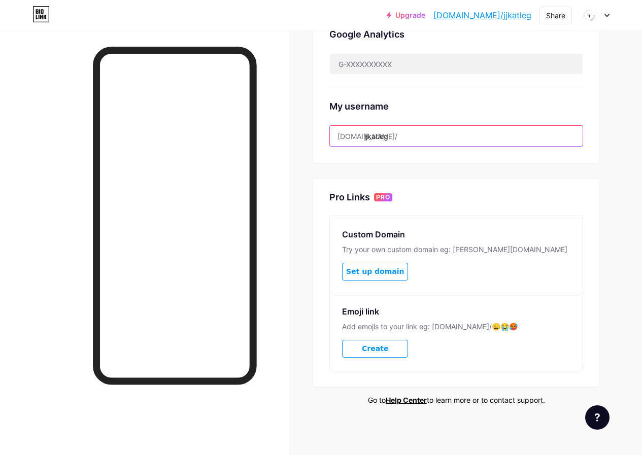
click at [389, 138] on input "jjkatleg" at bounding box center [456, 136] width 253 height 20
paste input "lelatati [PERSON_NAME]"
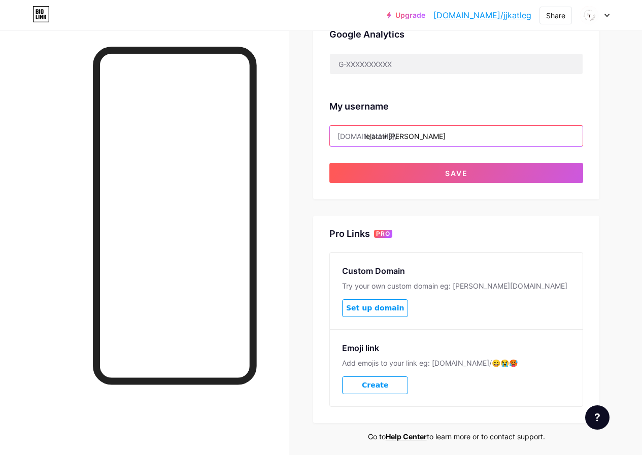
click at [393, 140] on input "lelatati [PERSON_NAME]" at bounding box center [456, 136] width 253 height 20
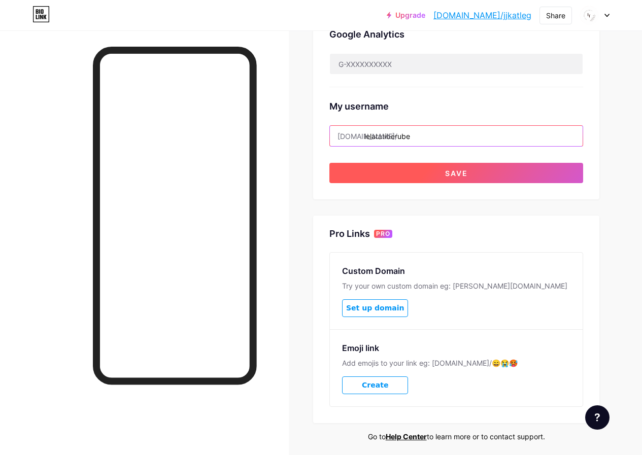
type input "lelatatiberube"
click at [394, 173] on button "Save" at bounding box center [456, 173] width 254 height 20
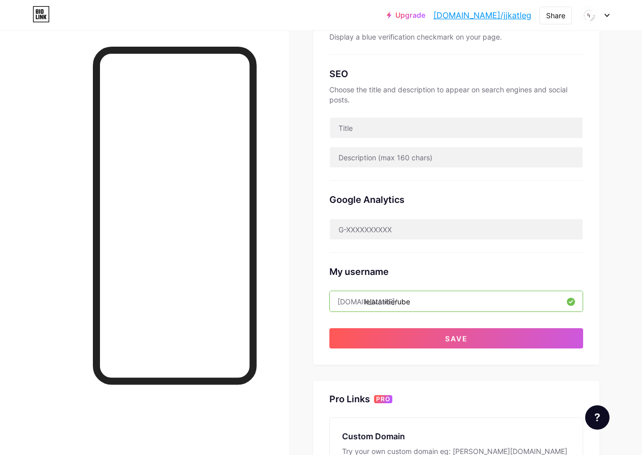
scroll to position [243, 0]
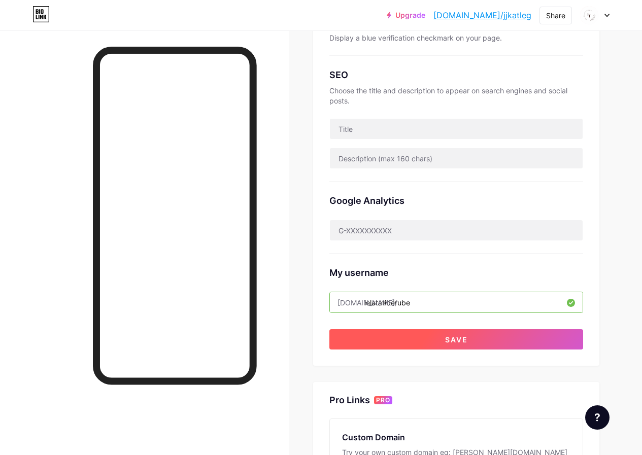
click at [449, 332] on button "Save" at bounding box center [456, 339] width 254 height 20
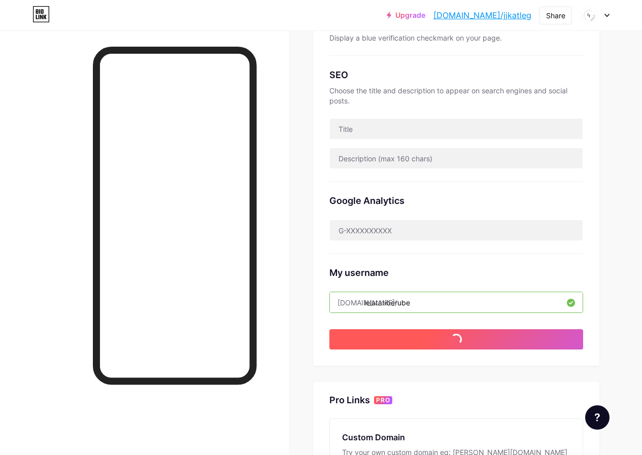
click at [449, 332] on button "Save" at bounding box center [456, 339] width 254 height 20
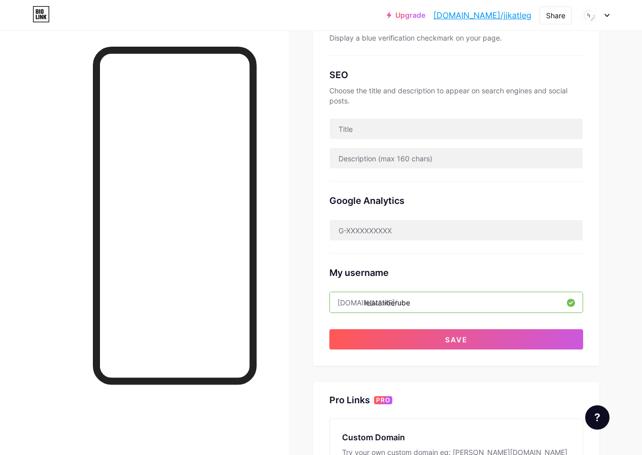
scroll to position [0, 0]
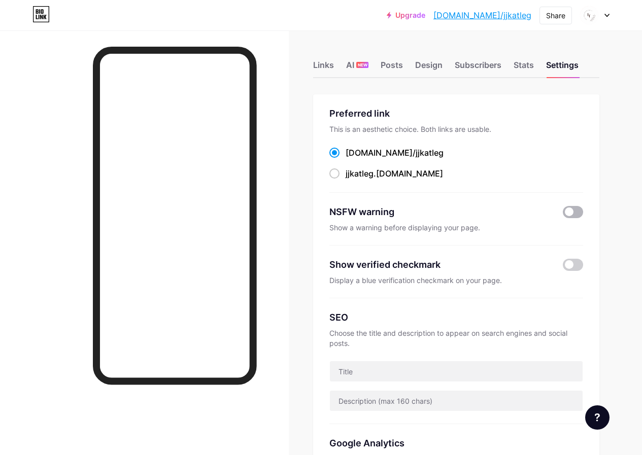
click at [571, 211] on span at bounding box center [573, 212] width 20 height 12
click at [563, 215] on input "checkbox" at bounding box center [563, 215] width 0 height 0
click at [571, 211] on span at bounding box center [573, 212] width 20 height 12
click at [563, 215] on input "checkbox" at bounding box center [563, 215] width 0 height 0
click at [571, 263] on span at bounding box center [573, 265] width 20 height 12
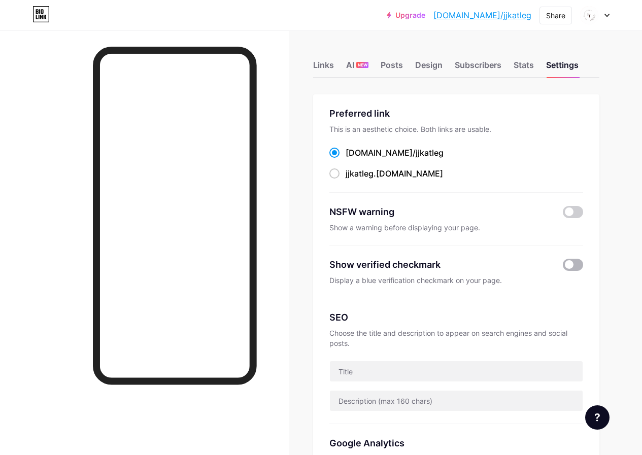
click at [563, 267] on input "checkbox" at bounding box center [563, 267] width 0 height 0
click at [337, 173] on span at bounding box center [334, 173] width 10 height 10
click at [346, 180] on input "jjkatleg .[DOMAIN_NAME]" at bounding box center [349, 183] width 7 height 7
radio input "true"
click at [340, 153] on span at bounding box center [334, 153] width 10 height 10
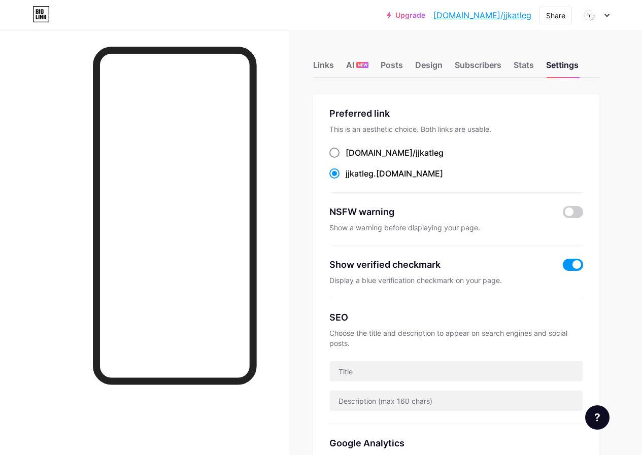
click at [346, 159] on input "[DOMAIN_NAME]/ jjkatleg" at bounding box center [349, 162] width 7 height 7
radio input "true"
click at [340, 176] on span at bounding box center [334, 173] width 10 height 10
click at [346, 180] on input "jjkatleg .[DOMAIN_NAME]" at bounding box center [349, 183] width 7 height 7
radio input "true"
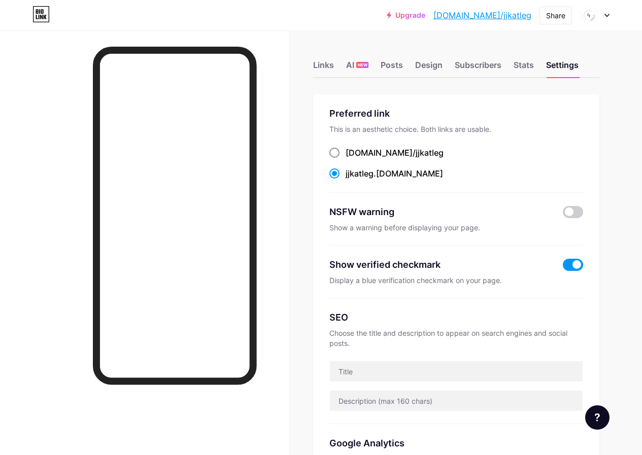
click at [337, 149] on span at bounding box center [334, 153] width 10 height 10
click at [346, 159] on input "[DOMAIN_NAME]/ jjkatleg" at bounding box center [349, 162] width 7 height 7
radio input "true"
click at [335, 169] on span at bounding box center [334, 173] width 10 height 10
click at [346, 180] on input "jjkatleg .[DOMAIN_NAME]" at bounding box center [349, 183] width 7 height 7
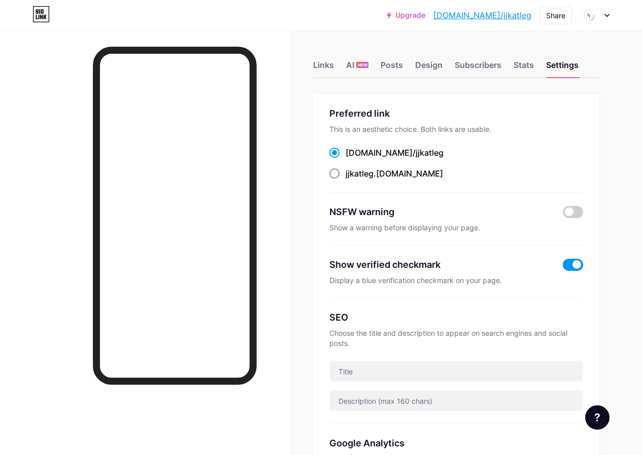
radio input "true"
click at [399, 64] on div "Posts" at bounding box center [392, 68] width 22 height 18
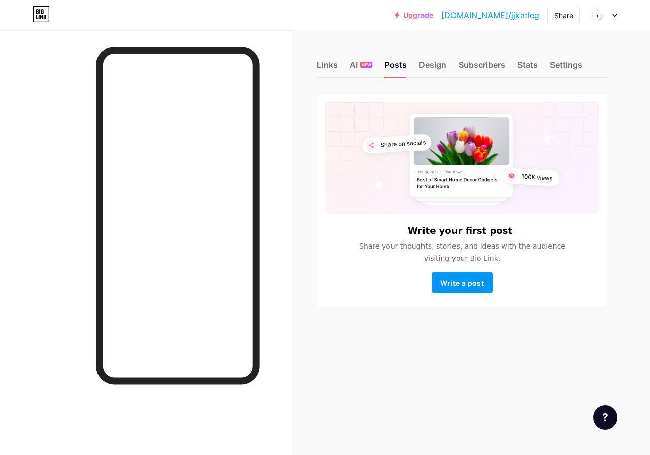
click at [610, 16] on div at bounding box center [602, 15] width 29 height 18
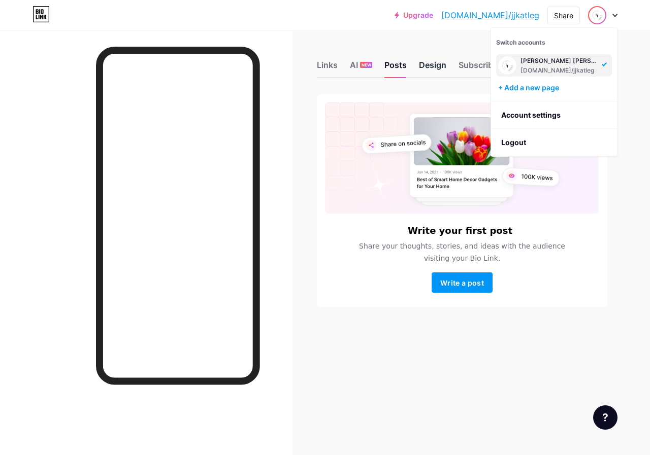
click at [442, 67] on div "Design" at bounding box center [432, 68] width 27 height 18
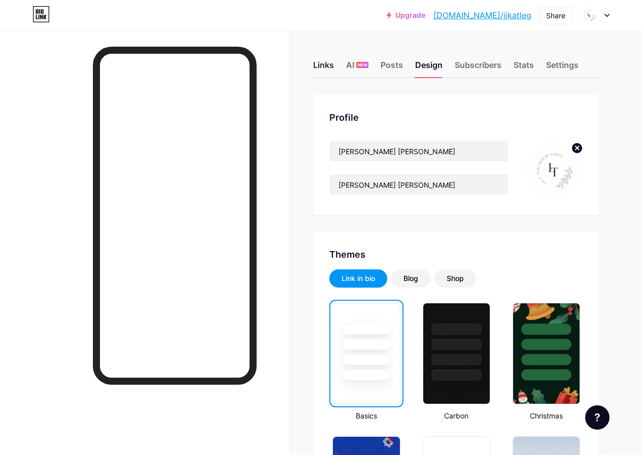
click at [323, 66] on div "Links" at bounding box center [323, 68] width 21 height 18
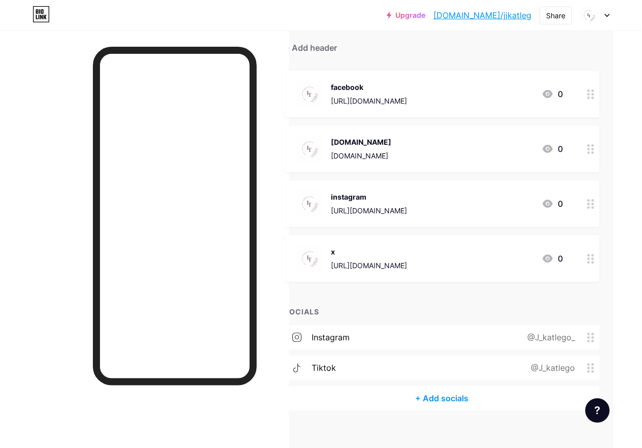
scroll to position [0, 32]
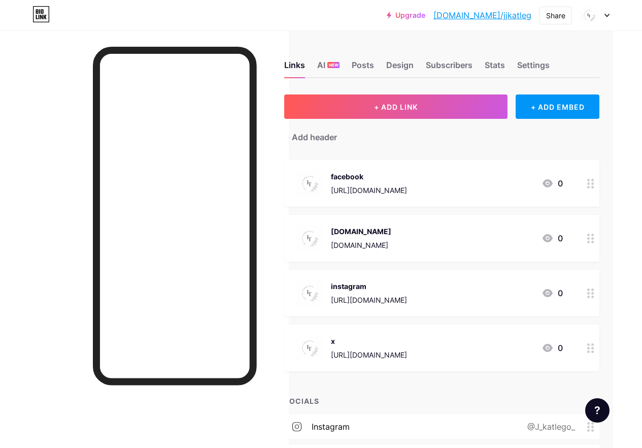
click at [507, 15] on link "[DOMAIN_NAME]/jjkatleg" at bounding box center [482, 15] width 98 height 12
click at [604, 17] on div at bounding box center [594, 15] width 29 height 18
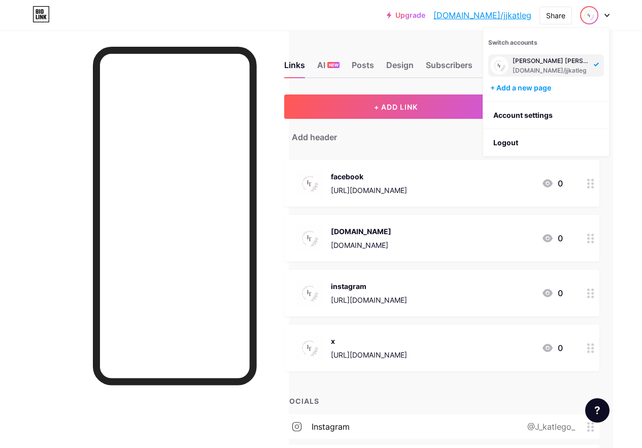
click at [591, 18] on img at bounding box center [589, 15] width 16 height 16
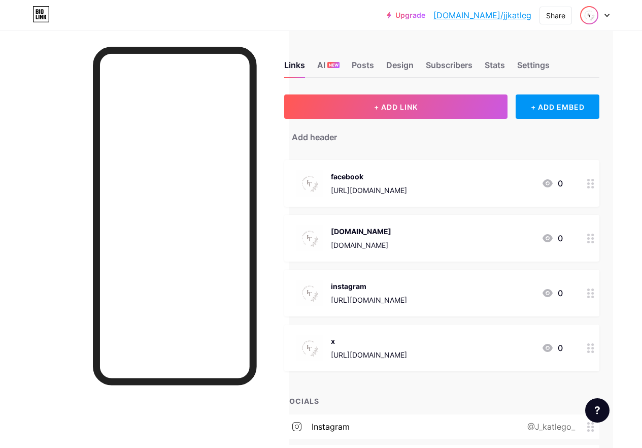
click at [591, 18] on img at bounding box center [589, 15] width 16 height 16
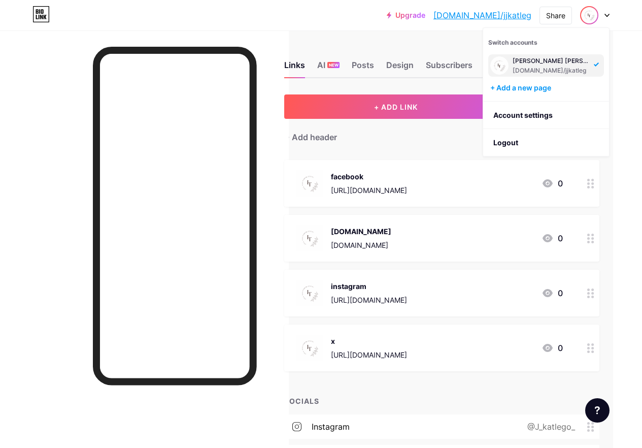
click at [552, 70] on div "[DOMAIN_NAME]/jjkatleg" at bounding box center [552, 70] width 78 height 8
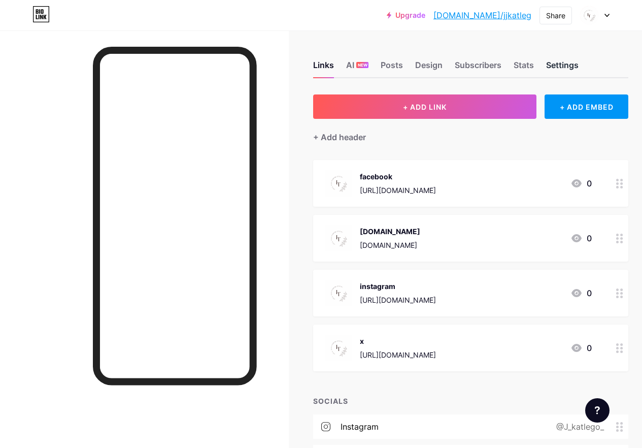
click at [567, 64] on div "Settings" at bounding box center [562, 68] width 32 height 18
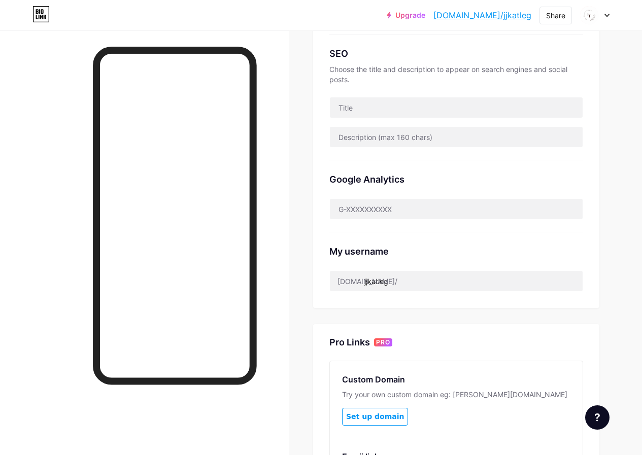
scroll to position [365, 0]
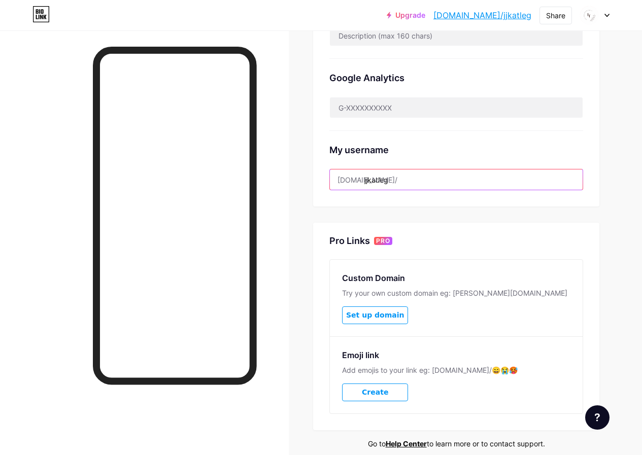
click at [405, 177] on input "jjkatleg" at bounding box center [456, 180] width 253 height 20
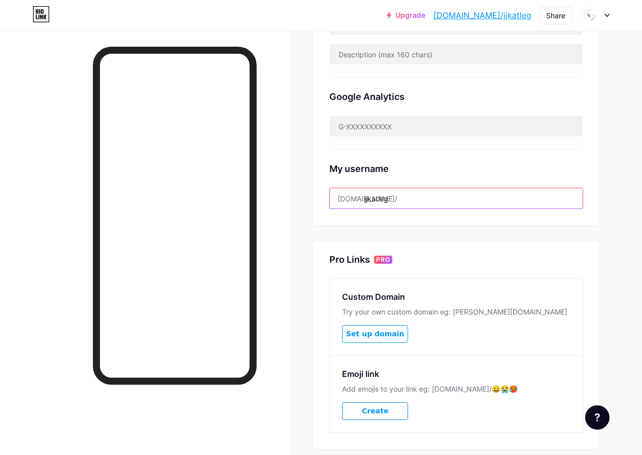
scroll to position [264, 0]
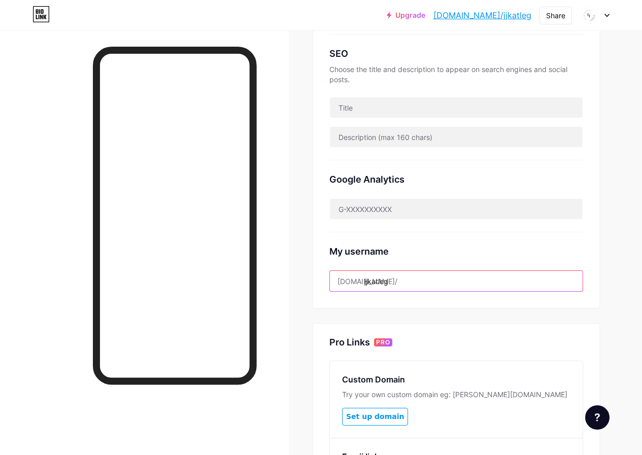
drag, startPoint x: 396, startPoint y: 284, endPoint x: 366, endPoint y: 286, distance: 30.0
click at [366, 286] on input "jjkatleg" at bounding box center [456, 281] width 253 height 20
paste input "lelatati berube"
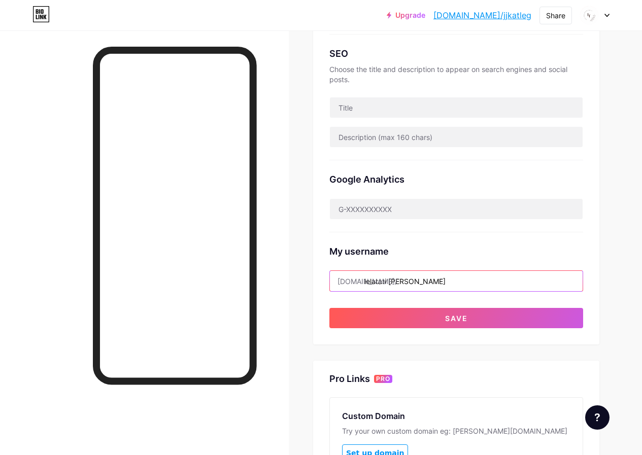
click at [394, 283] on input "lelatati berube" at bounding box center [456, 281] width 253 height 20
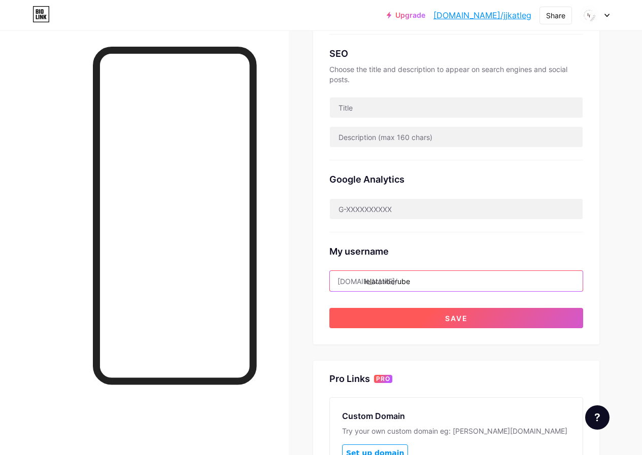
type input "lelatatiberube"
click at [410, 317] on button "Save" at bounding box center [456, 318] width 254 height 20
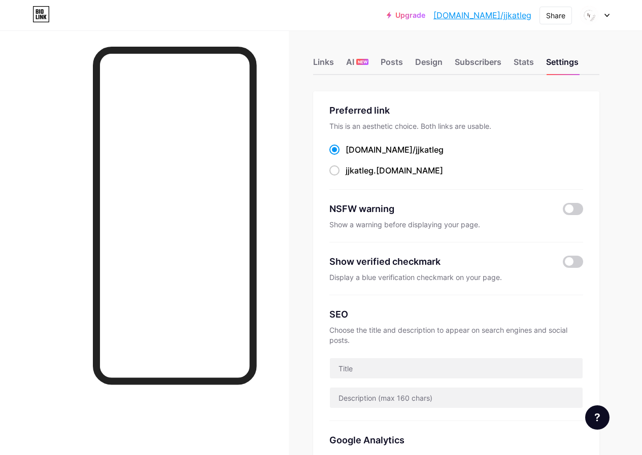
scroll to position [0, 0]
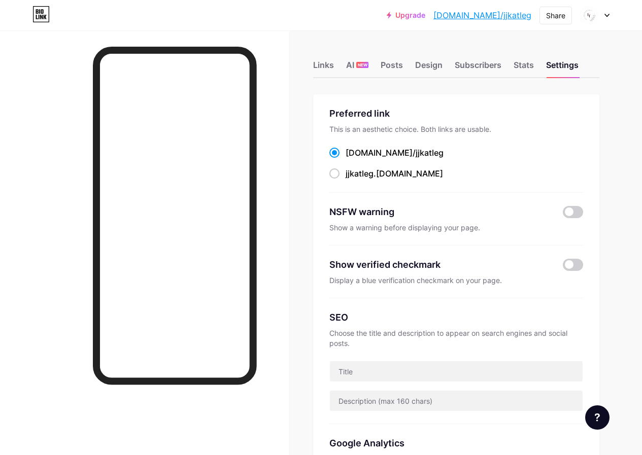
click at [562, 258] on div "Show verified checkmark" at bounding box center [445, 265] width 232 height 14
click at [565, 263] on span at bounding box center [573, 265] width 20 height 12
click at [563, 267] on input "checkbox" at bounding box center [563, 267] width 0 height 0
click at [563, 20] on div "Share" at bounding box center [555, 15] width 19 height 11
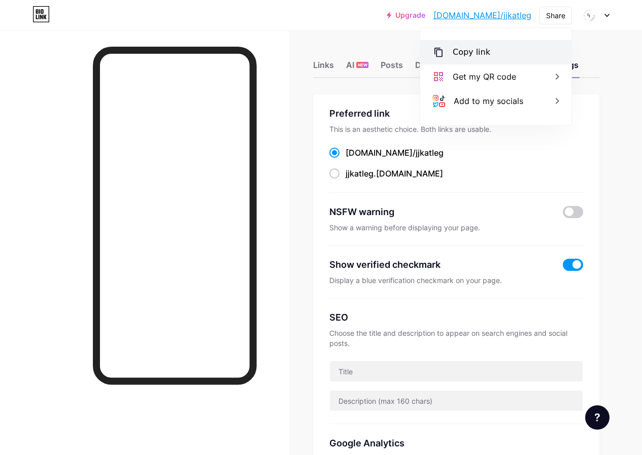
click at [499, 55] on div "Copy link" at bounding box center [495, 52] width 151 height 24
click at [500, 55] on div "Copy link" at bounding box center [495, 52] width 151 height 24
click at [604, 16] on icon at bounding box center [606, 16] width 5 height 4
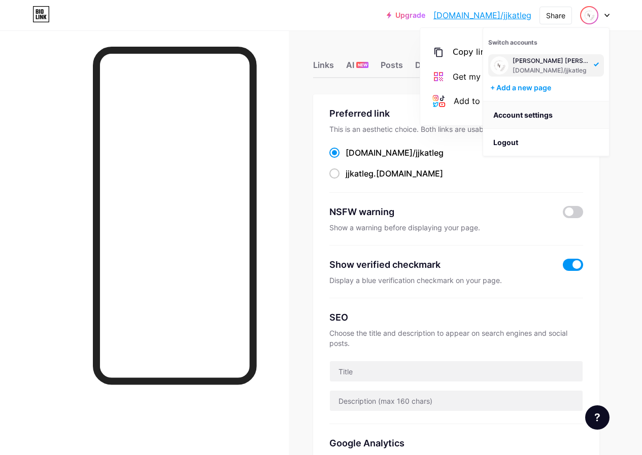
click at [529, 112] on link "Account settings" at bounding box center [546, 114] width 126 height 27
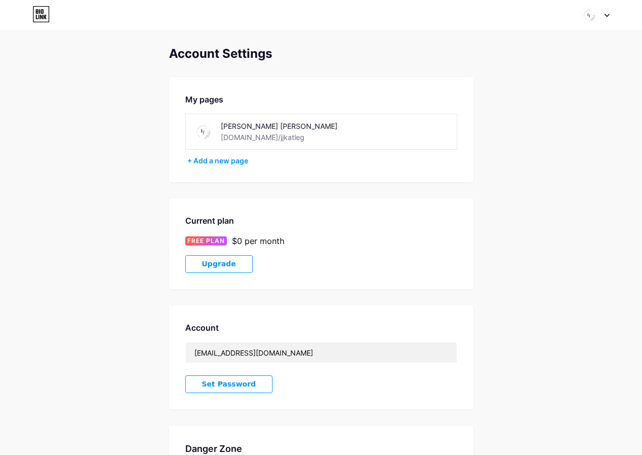
click at [279, 136] on div "Lela Tati Berube bio.link/jjkatleg" at bounding box center [293, 131] width 144 height 23
click at [249, 129] on div "[PERSON_NAME] [PERSON_NAME]" at bounding box center [293, 126] width 144 height 11
click at [214, 129] on img at bounding box center [203, 131] width 23 height 23
drag, startPoint x: 233, startPoint y: 124, endPoint x: 235, endPoint y: 128, distance: 5.2
click at [233, 125] on div "[PERSON_NAME] [PERSON_NAME]" at bounding box center [293, 126] width 144 height 11
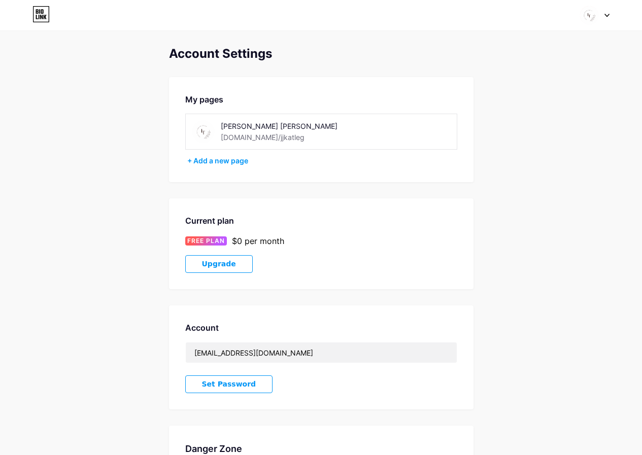
click at [237, 140] on div "[DOMAIN_NAME]/jjkatleg" at bounding box center [263, 137] width 84 height 11
drag, startPoint x: 250, startPoint y: 120, endPoint x: 242, endPoint y: 125, distance: 9.6
click at [247, 122] on div "Lela Tati Berube bio.link/jjkatleg" at bounding box center [321, 132] width 272 height 36
click at [200, 135] on img at bounding box center [203, 131] width 23 height 23
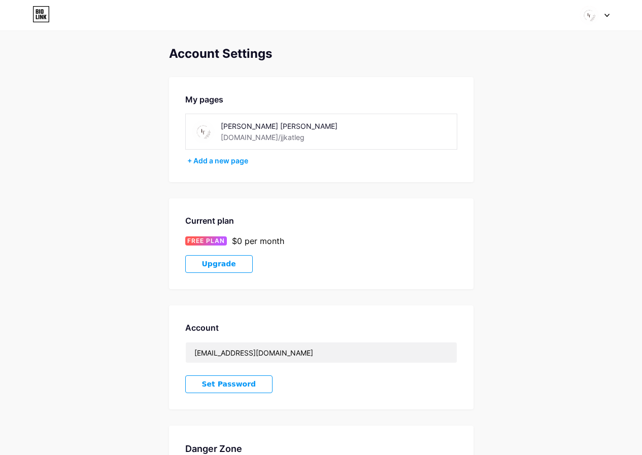
drag, startPoint x: 396, startPoint y: 102, endPoint x: 450, endPoint y: 73, distance: 61.1
click at [399, 100] on div "My pages" at bounding box center [321, 99] width 272 height 12
click at [600, 22] on div at bounding box center [594, 15] width 29 height 18
click at [522, 69] on div "[DOMAIN_NAME]/jjkatleg" at bounding box center [552, 70] width 78 height 8
click at [235, 137] on div "[DOMAIN_NAME]/jjkatleg" at bounding box center [263, 137] width 84 height 11
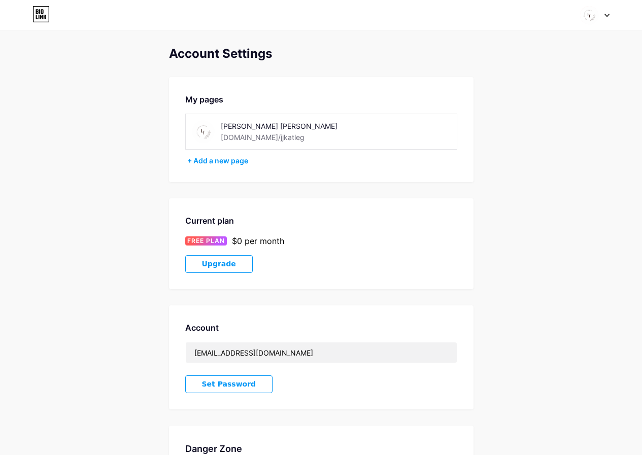
click at [244, 127] on div "[PERSON_NAME] [PERSON_NAME]" at bounding box center [293, 126] width 144 height 11
click at [263, 131] on div "[PERSON_NAME] [PERSON_NAME]" at bounding box center [293, 126] width 144 height 11
click at [226, 135] on div "[DOMAIN_NAME]/jjkatleg" at bounding box center [263, 137] width 84 height 11
click at [207, 131] on img at bounding box center [203, 131] width 23 height 23
click at [246, 128] on div "[PERSON_NAME] [PERSON_NAME]" at bounding box center [293, 126] width 144 height 11
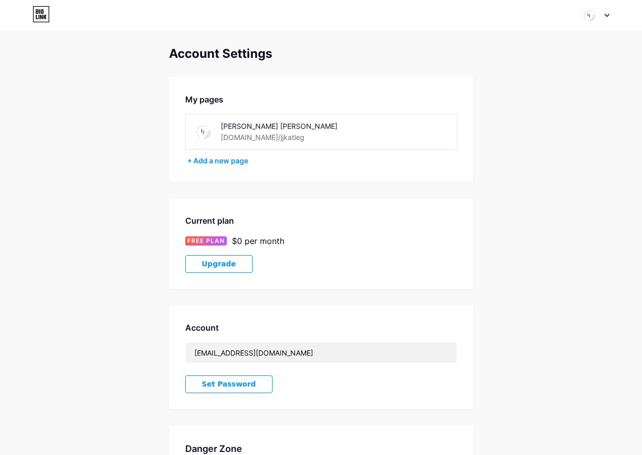
click at [241, 138] on div "[DOMAIN_NAME]/jjkatleg" at bounding box center [263, 137] width 84 height 11
click at [204, 131] on img at bounding box center [203, 131] width 23 height 23
click at [211, 132] on img at bounding box center [203, 131] width 23 height 23
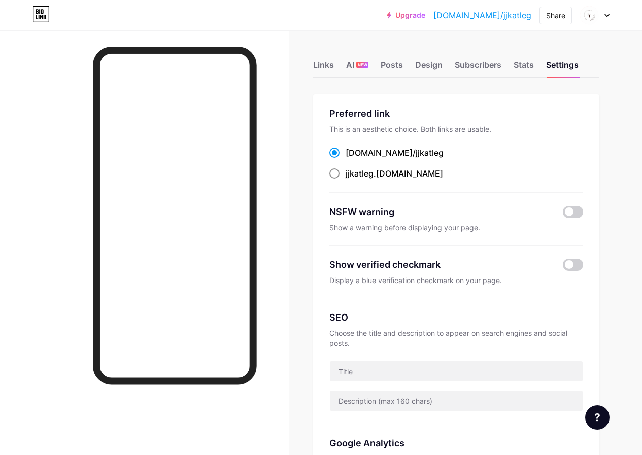
click at [339, 172] on span at bounding box center [334, 173] width 10 height 10
click at [346, 180] on input "jjkatleg .[DOMAIN_NAME]" at bounding box center [349, 183] width 7 height 7
radio input "true"
click at [340, 151] on span at bounding box center [334, 153] width 10 height 10
click at [346, 159] on input "[DOMAIN_NAME]/ jjkatleg" at bounding box center [349, 162] width 7 height 7
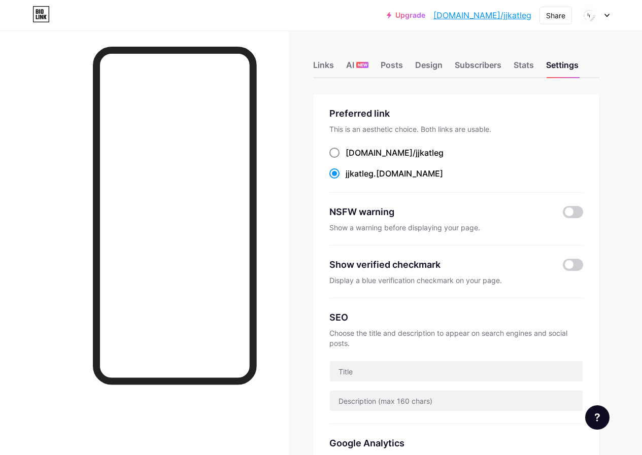
radio input "true"
click at [493, 17] on link "[DOMAIN_NAME]/jjkatleg" at bounding box center [482, 15] width 98 height 12
click at [325, 71] on div "Links" at bounding box center [323, 68] width 21 height 18
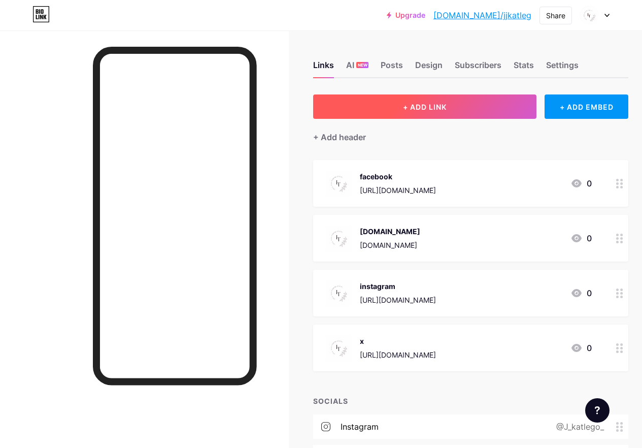
click at [370, 112] on button "+ ADD LINK" at bounding box center [424, 106] width 223 height 24
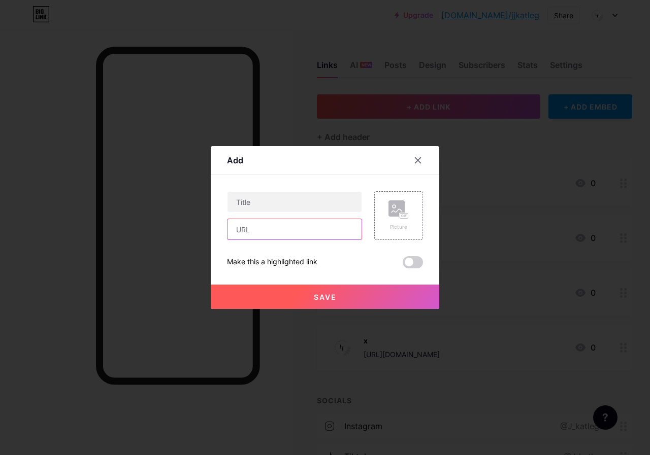
drag, startPoint x: 275, startPoint y: 232, endPoint x: 281, endPoint y: 228, distance: 7.6
click at [275, 232] on input "text" at bounding box center [294, 229] width 134 height 20
click at [268, 231] on input "text" at bounding box center [294, 229] width 134 height 20
paste input "[URL][DOMAIN_NAME][PHONE_NUMBER]"
type input "[URL][DOMAIN_NAME][PHONE_NUMBER]"
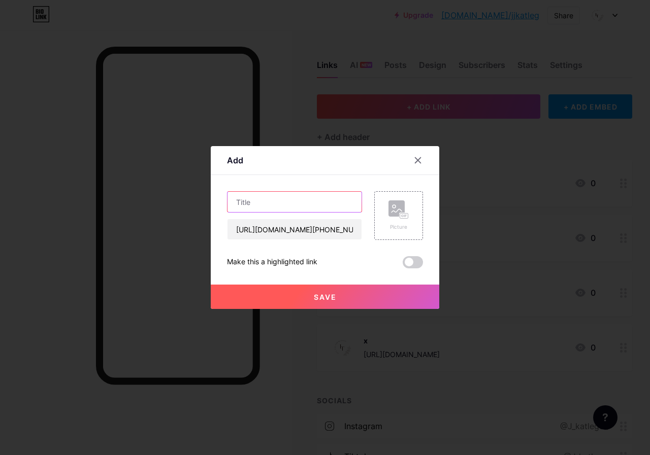
click at [307, 207] on input "text" at bounding box center [294, 202] width 134 height 20
type input "A"
type input "Whatsapp"
click at [404, 221] on div "Picture" at bounding box center [398, 215] width 20 height 30
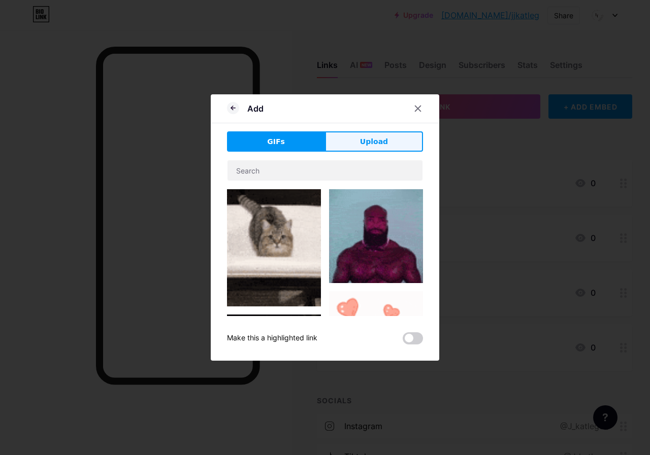
click at [386, 149] on button "Upload" at bounding box center [374, 141] width 98 height 20
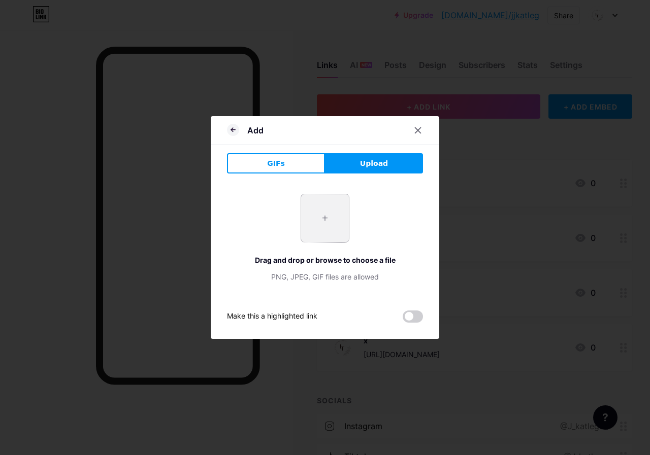
click at [321, 221] on input "file" at bounding box center [325, 218] width 48 height 48
type input "C:\fakepath\[PERSON_NAME] [PERSON_NAME] Logo (1).png"
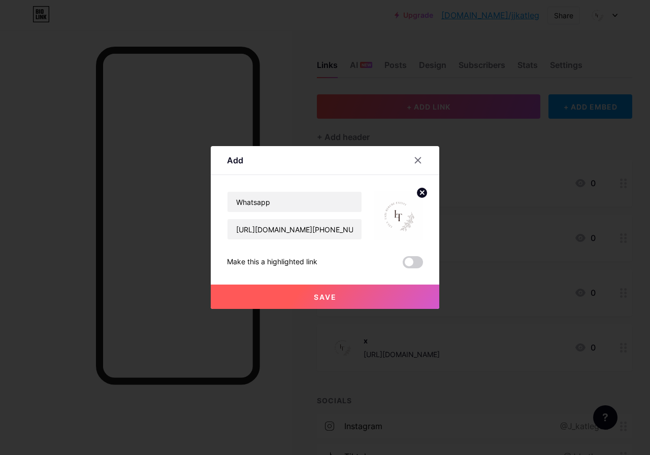
click at [335, 293] on span "Save" at bounding box center [325, 297] width 23 height 9
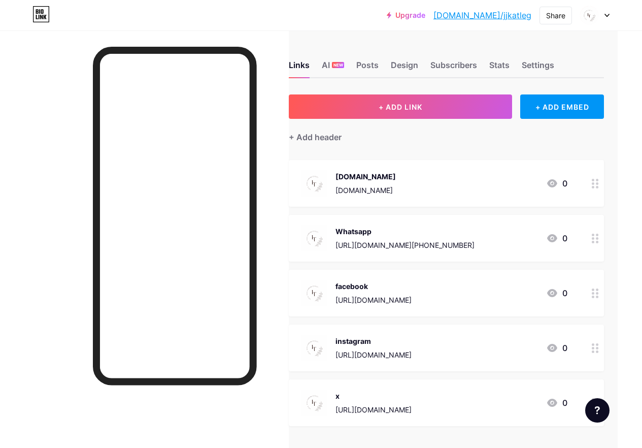
scroll to position [0, 32]
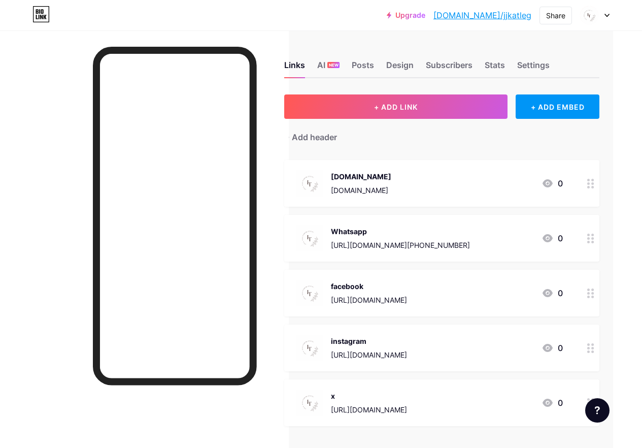
click at [625, 204] on div "Links AI NEW Posts Design Subscribers Stats Settings + ADD LINK + ADD EMBED + A…" at bounding box center [306, 317] width 671 height 574
click at [359, 65] on div "Posts" at bounding box center [363, 68] width 22 height 18
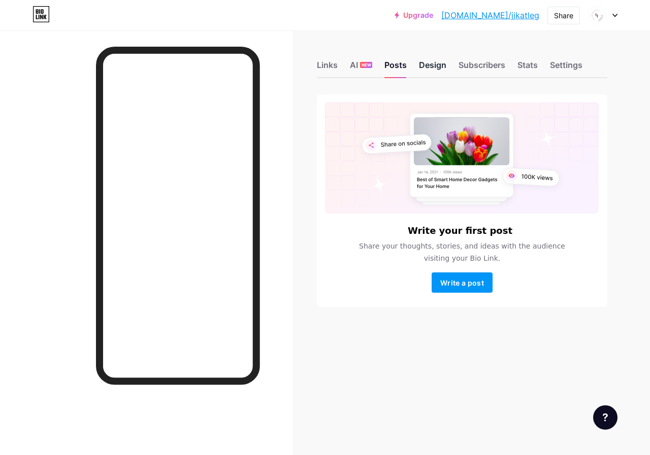
click at [426, 63] on div "Design" at bounding box center [432, 68] width 27 height 18
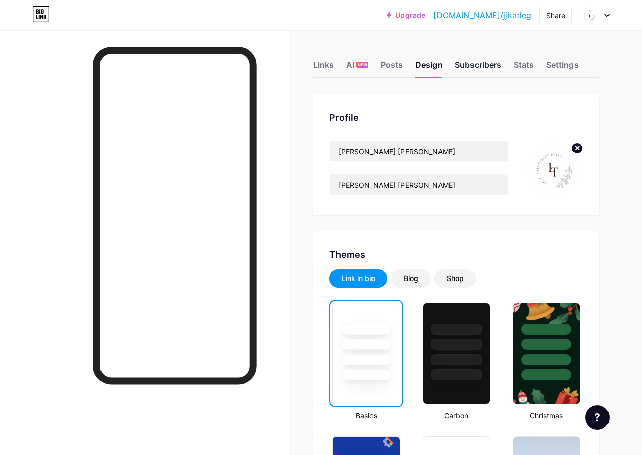
click at [465, 66] on div "Subscribers" at bounding box center [478, 68] width 47 height 18
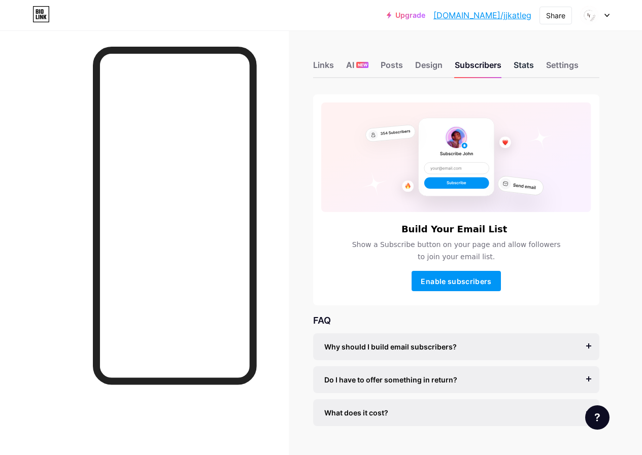
click at [528, 63] on div "Stats" at bounding box center [524, 68] width 20 height 18
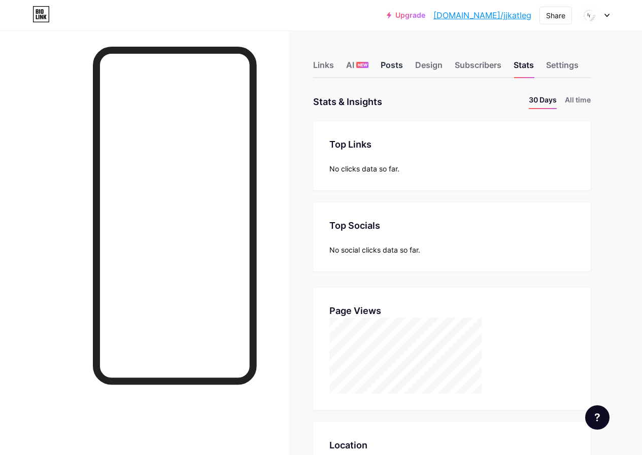
click at [402, 65] on div "Posts" at bounding box center [392, 68] width 22 height 18
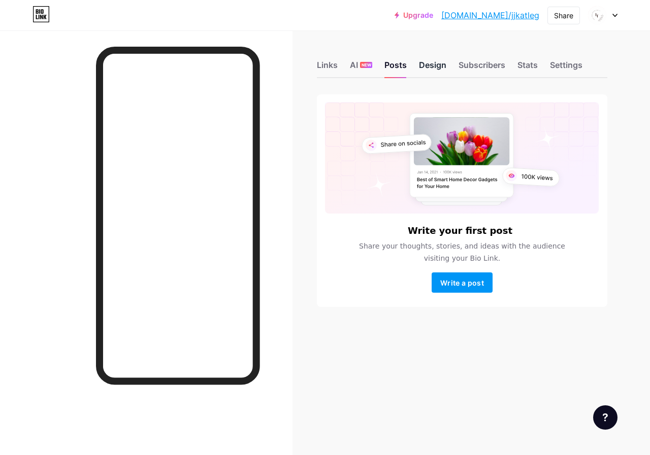
click at [436, 65] on div "Design" at bounding box center [432, 68] width 27 height 18
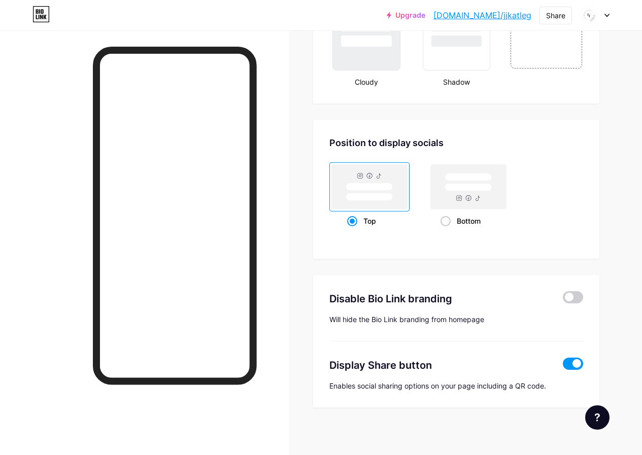
scroll to position [1272, 0]
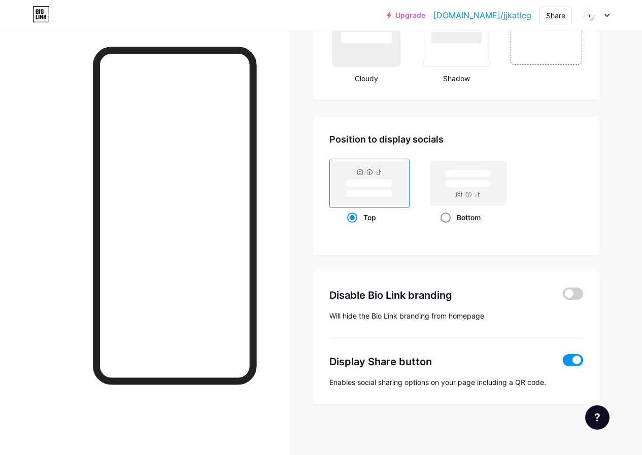
click at [447, 216] on span at bounding box center [446, 218] width 10 height 10
click at [447, 227] on input "Bottom" at bounding box center [444, 230] width 7 height 7
radio input "true"
click at [578, 299] on div at bounding box center [573, 295] width 20 height 15
click at [570, 295] on span at bounding box center [573, 294] width 20 height 12
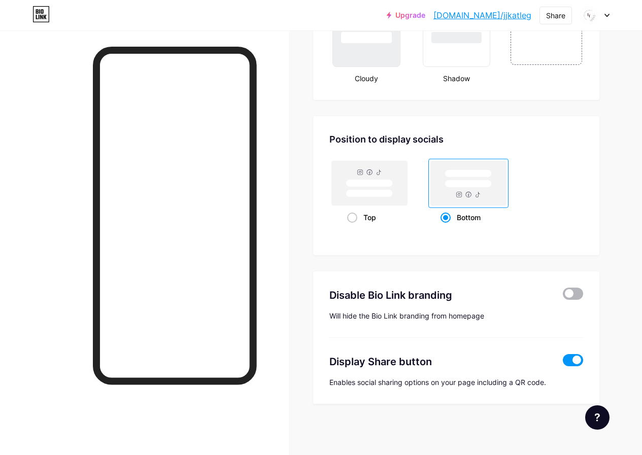
click at [563, 296] on input "checkbox" at bounding box center [563, 296] width 0 height 0
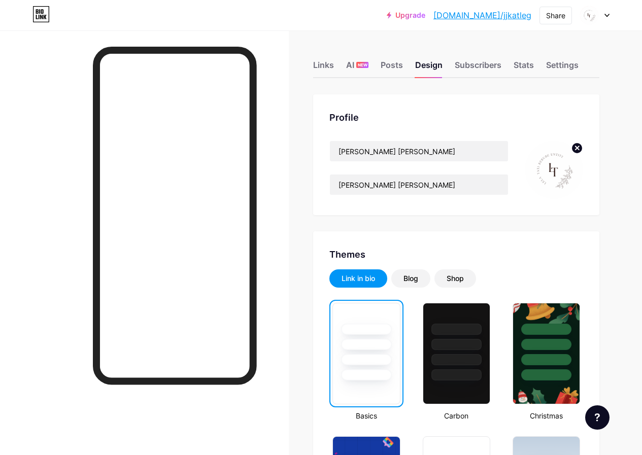
click at [481, 18] on link "[DOMAIN_NAME]/jjkatleg" at bounding box center [482, 15] width 98 height 12
click at [520, 65] on div "Stats" at bounding box center [524, 68] width 20 height 18
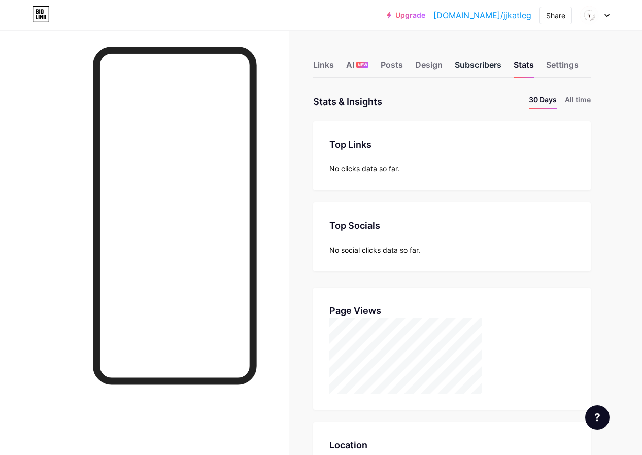
click at [482, 65] on div "Subscribers" at bounding box center [478, 68] width 47 height 18
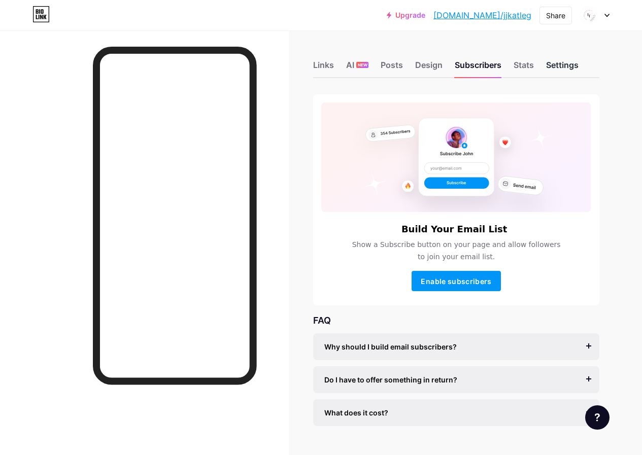
click at [568, 67] on div "Settings" at bounding box center [562, 68] width 32 height 18
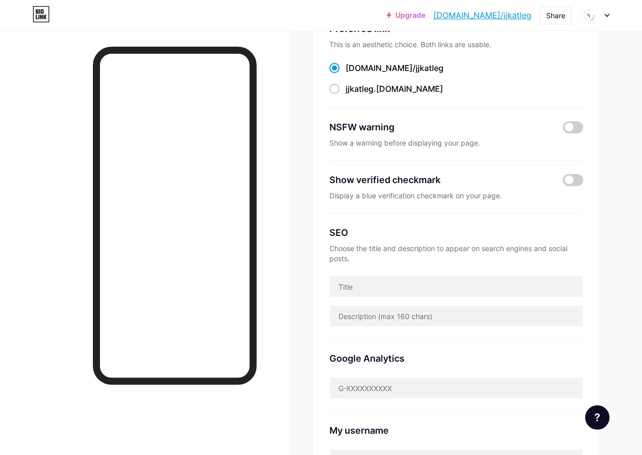
scroll to position [152, 0]
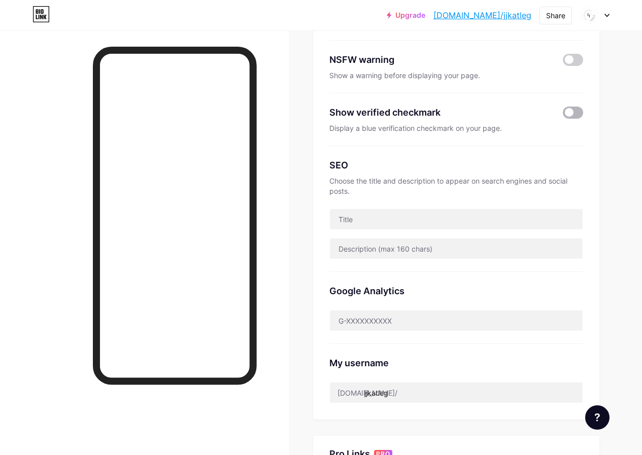
click at [584, 108] on div "Preferred link This is an aesthetic choice. Both links are usable. [DOMAIN_NAME…" at bounding box center [456, 181] width 286 height 478
click at [577, 112] on span at bounding box center [573, 113] width 20 height 12
click at [563, 115] on input "checkbox" at bounding box center [563, 115] width 0 height 0
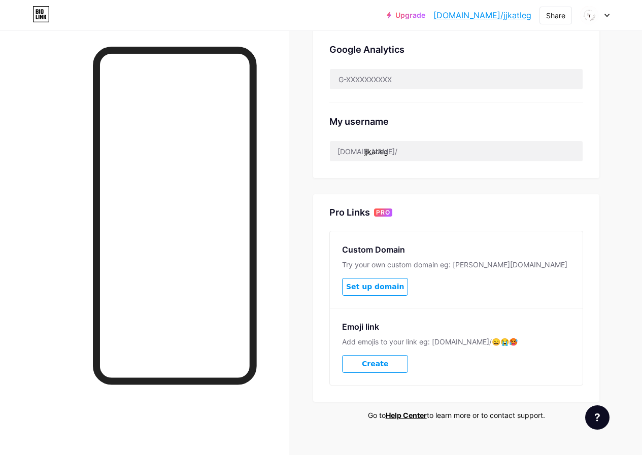
scroll to position [409, 0]
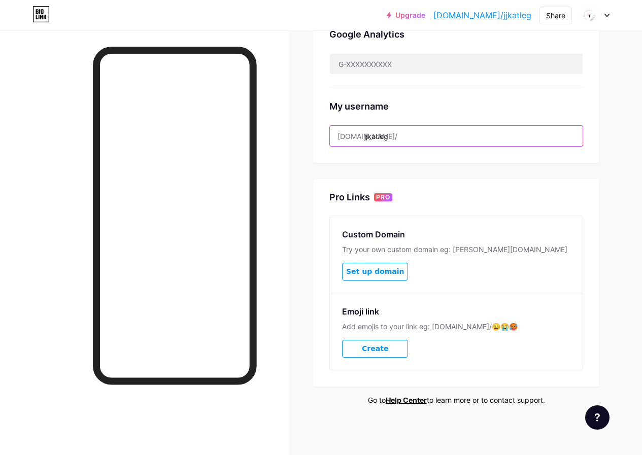
click at [442, 143] on input "jjkatleg" at bounding box center [456, 136] width 253 height 20
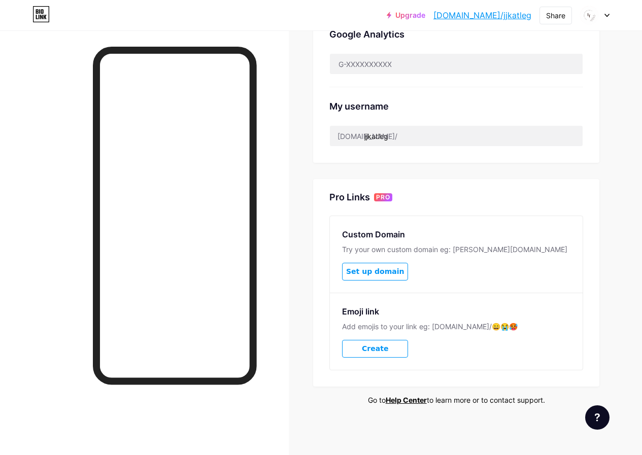
click at [465, 109] on div "My username" at bounding box center [456, 106] width 254 height 14
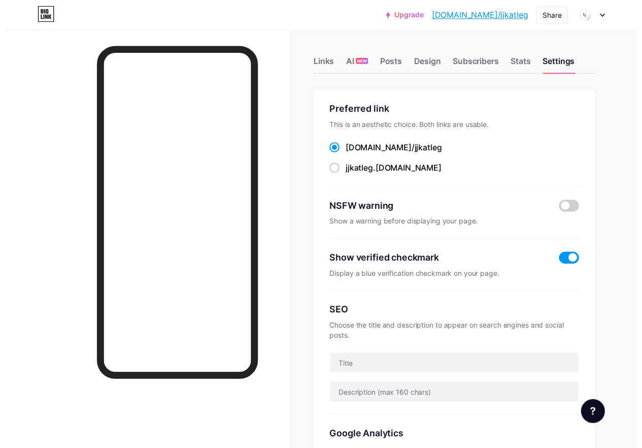
scroll to position [0, 0]
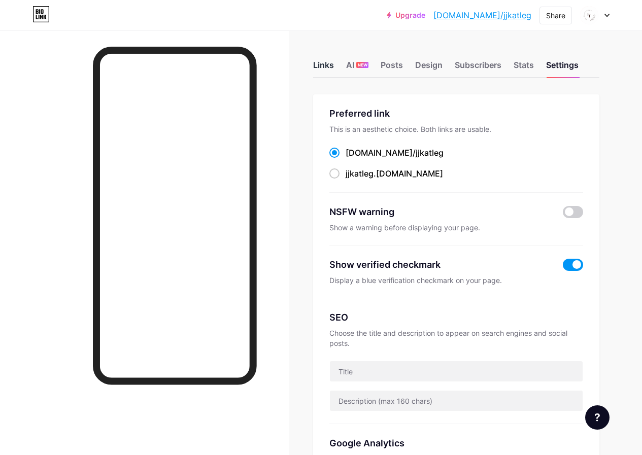
click at [323, 60] on div "Links" at bounding box center [323, 68] width 21 height 18
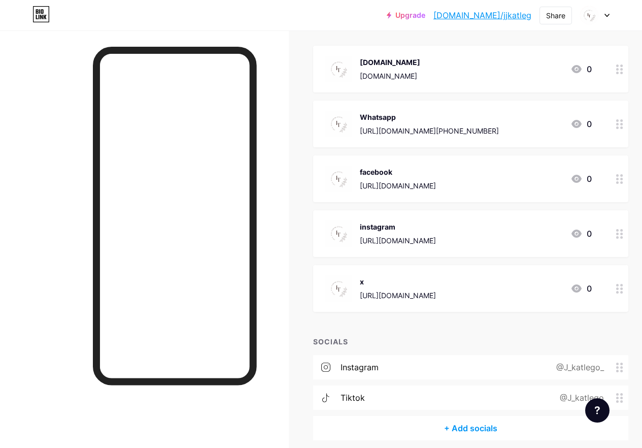
scroll to position [152, 0]
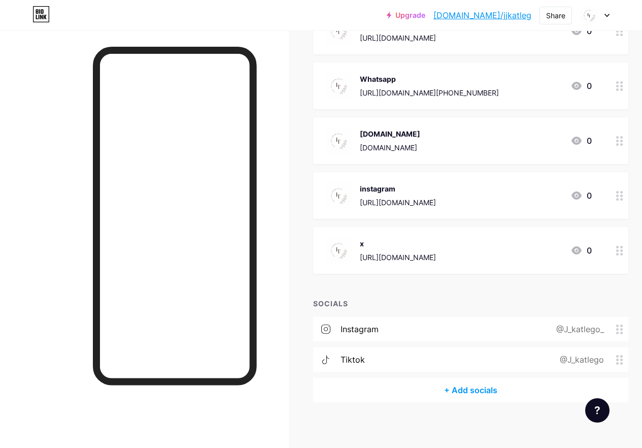
click at [397, 136] on div "[DOMAIN_NAME]" at bounding box center [390, 133] width 60 height 11
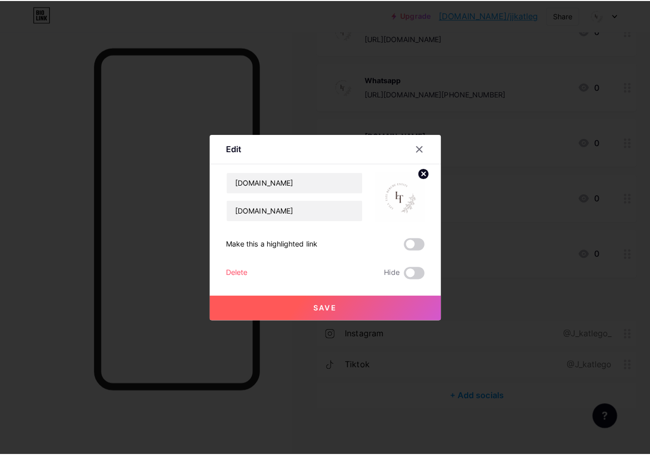
scroll to position [149, 0]
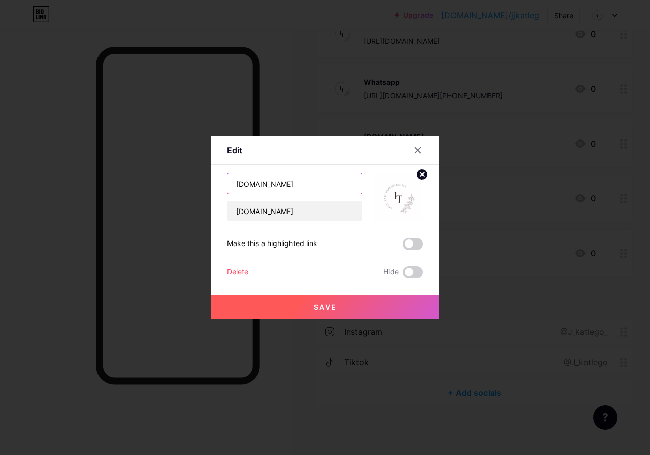
drag, startPoint x: 276, startPoint y: 186, endPoint x: 227, endPoint y: 192, distance: 48.5
click at [227, 192] on input "[DOMAIN_NAME]" at bounding box center [294, 184] width 134 height 20
